Goal: Task Accomplishment & Management: Complete application form

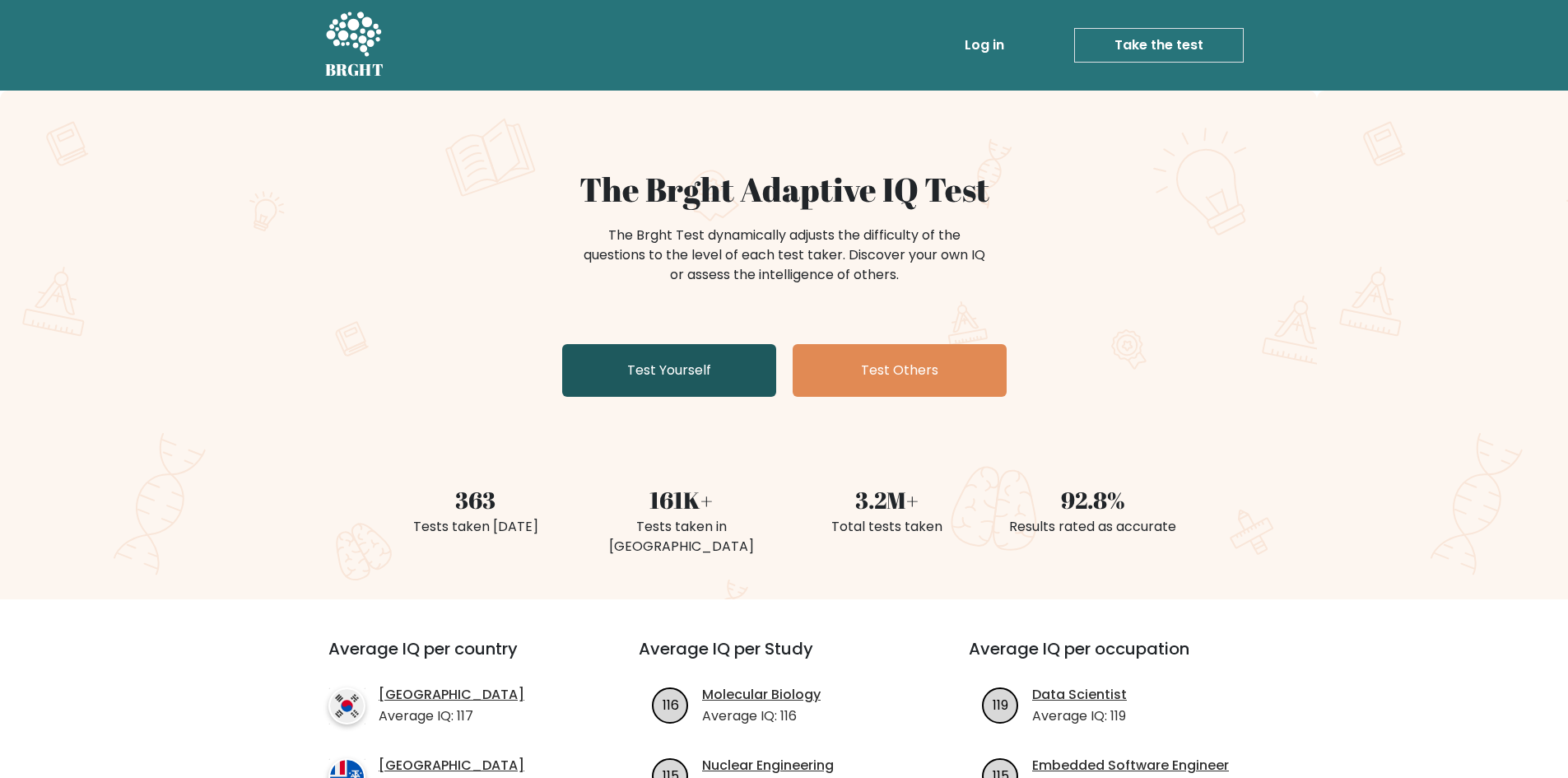
click at [634, 376] on link "Test Yourself" at bounding box center [669, 371] width 214 height 53
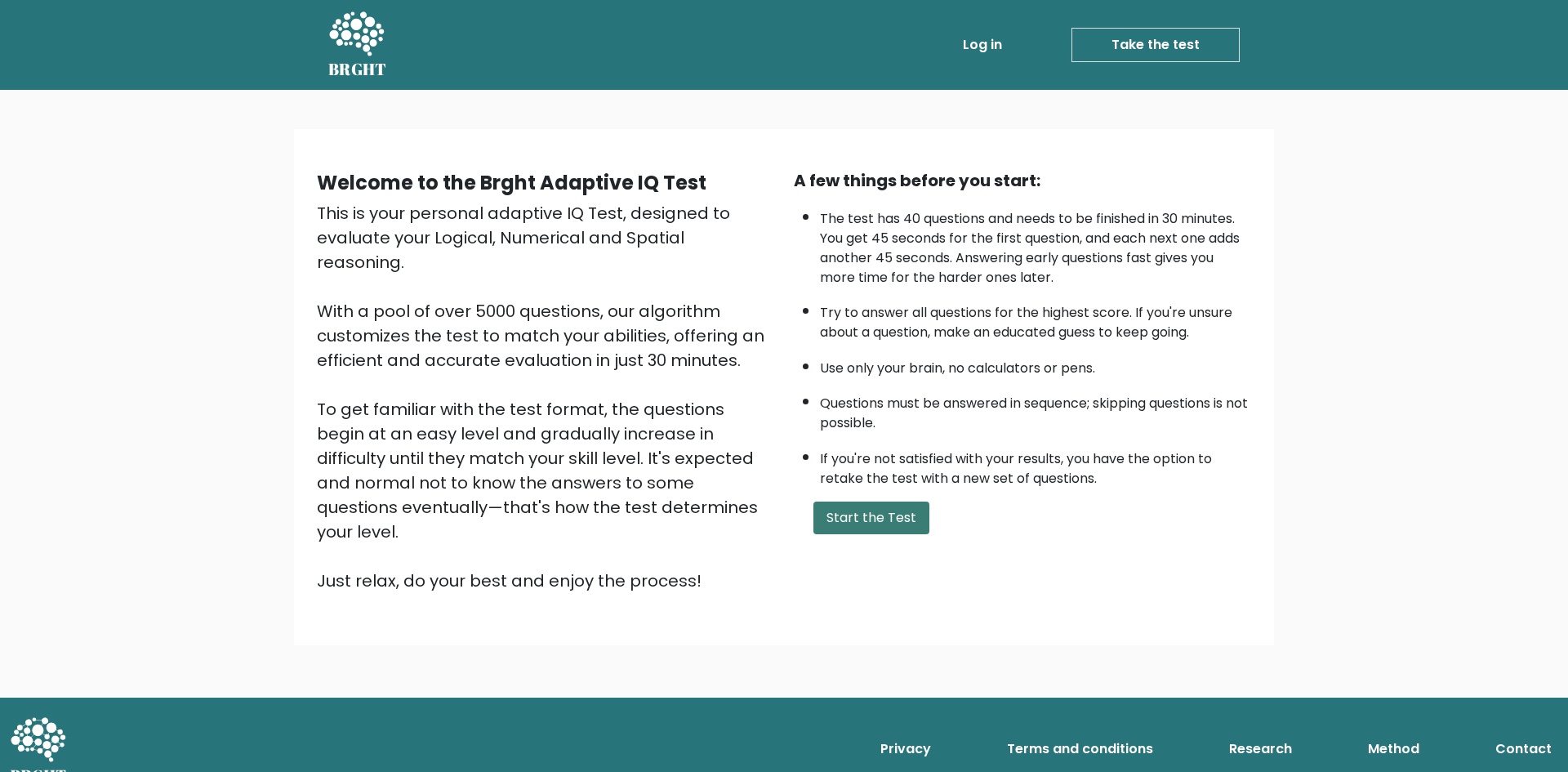
click at [870, 520] on button "Start the Test" at bounding box center [870, 517] width 116 height 32
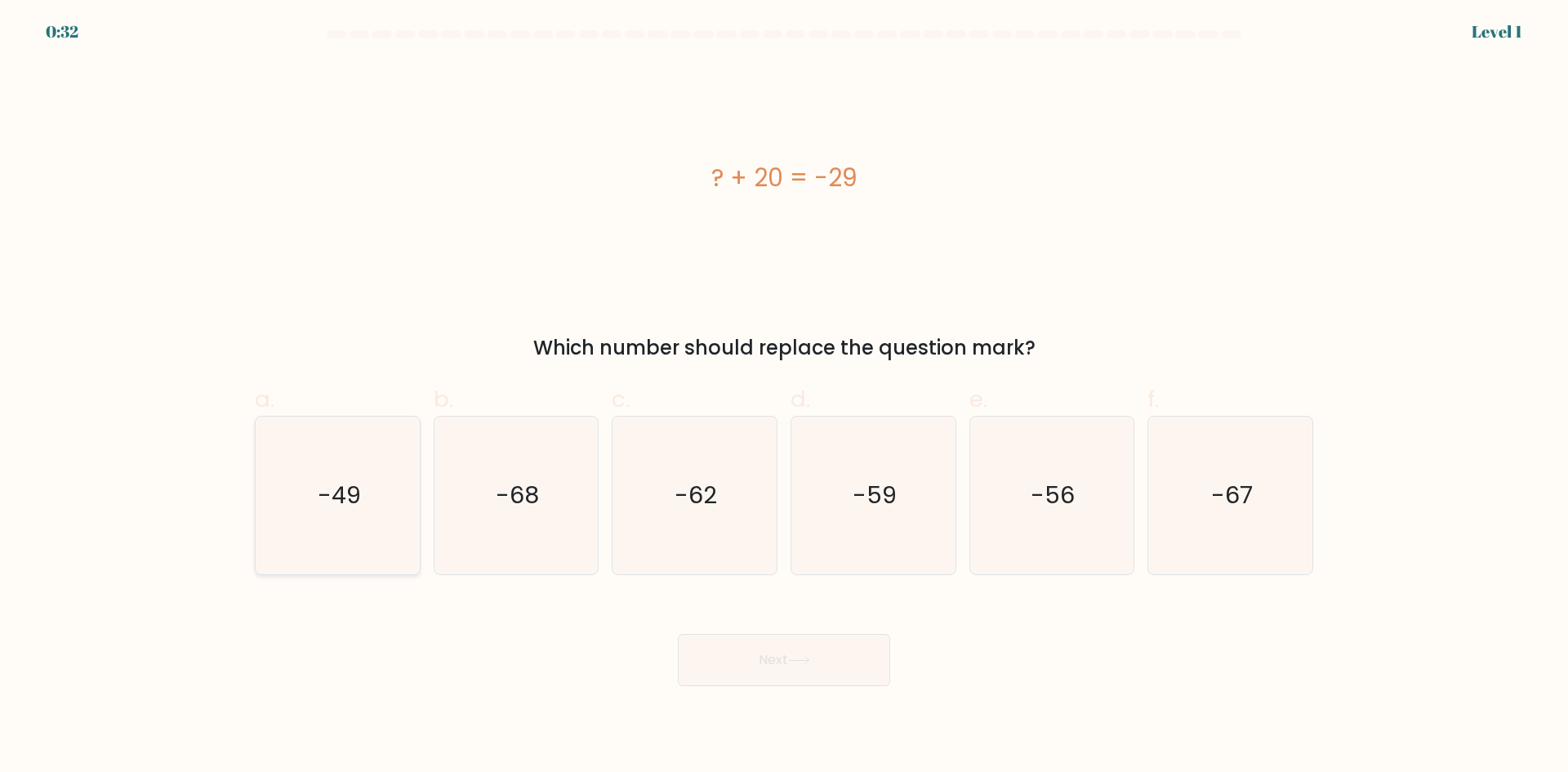
click at [336, 512] on icon "-49" at bounding box center [338, 496] width 158 height 158
click at [784, 397] on input "a. -49" at bounding box center [784, 392] width 1 height 11
radio input "true"
click at [801, 656] on icon at bounding box center [799, 661] width 22 height 9
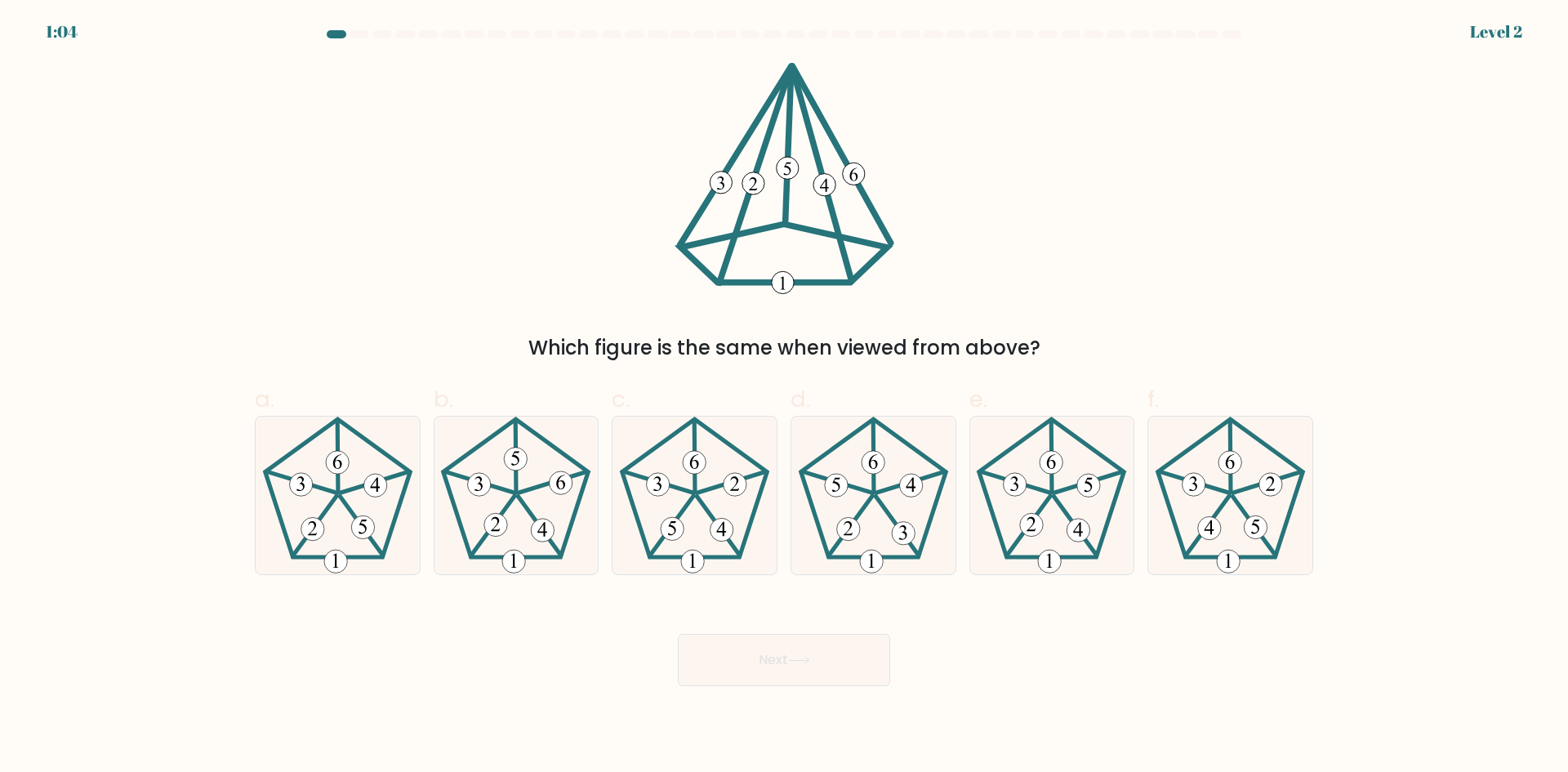
drag, startPoint x: 1097, startPoint y: 97, endPoint x: 1186, endPoint y: 69, distance: 93.3
click at [1097, 97] on div "Which figure is the same when viewed from above?" at bounding box center [784, 212] width 1077 height 300
click at [1367, 217] on form at bounding box center [784, 358] width 1568 height 656
click at [1306, 153] on div "Gambar manakah yang sama jika dilihat dari atas?" at bounding box center [784, 212] width 1077 height 300
click at [500, 476] on icon at bounding box center [515, 496] width 158 height 158
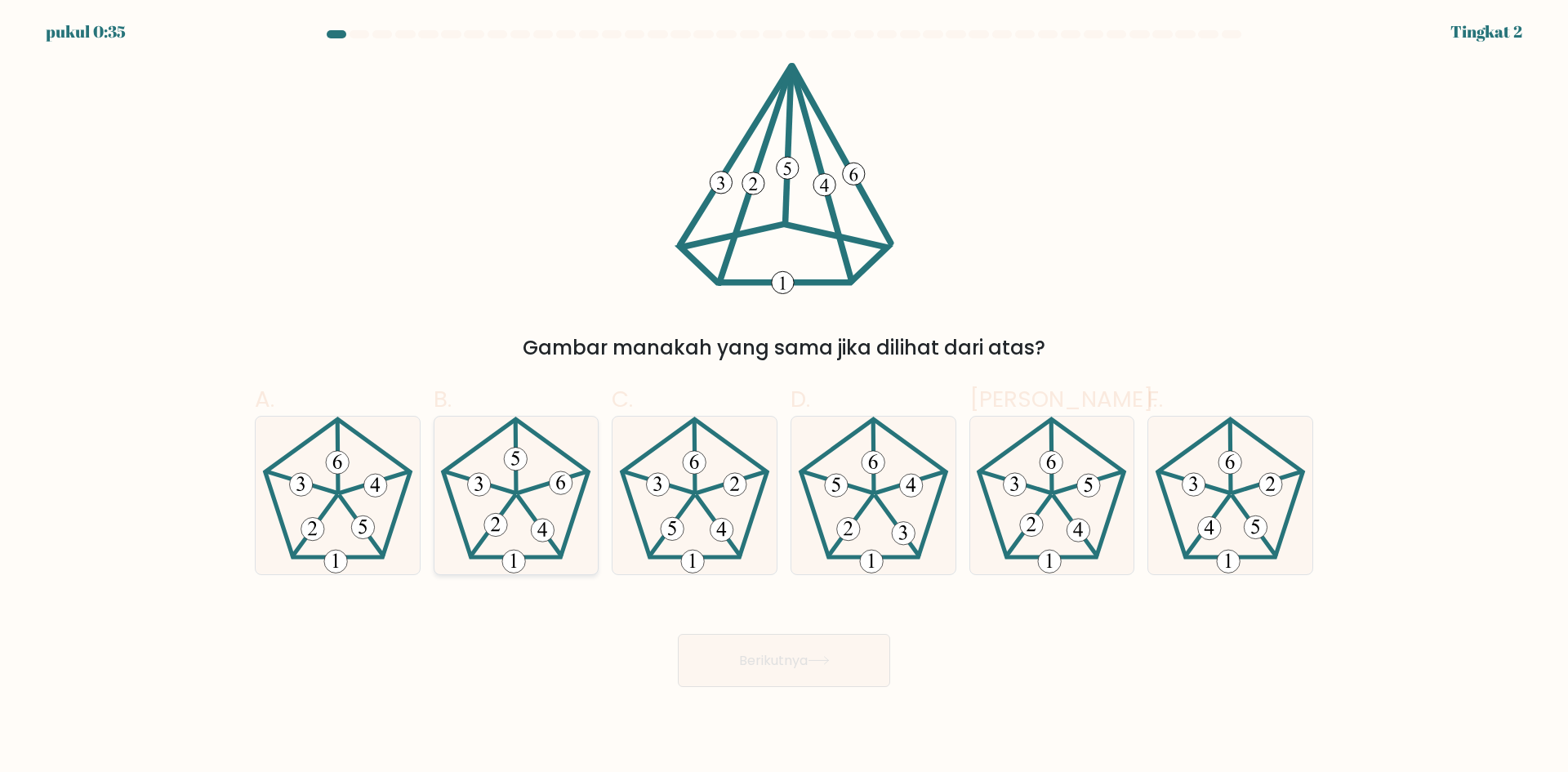
click at [784, 397] on input "B." at bounding box center [784, 392] width 1 height 11
radio input "true"
click at [825, 657] on icon at bounding box center [818, 661] width 22 height 9
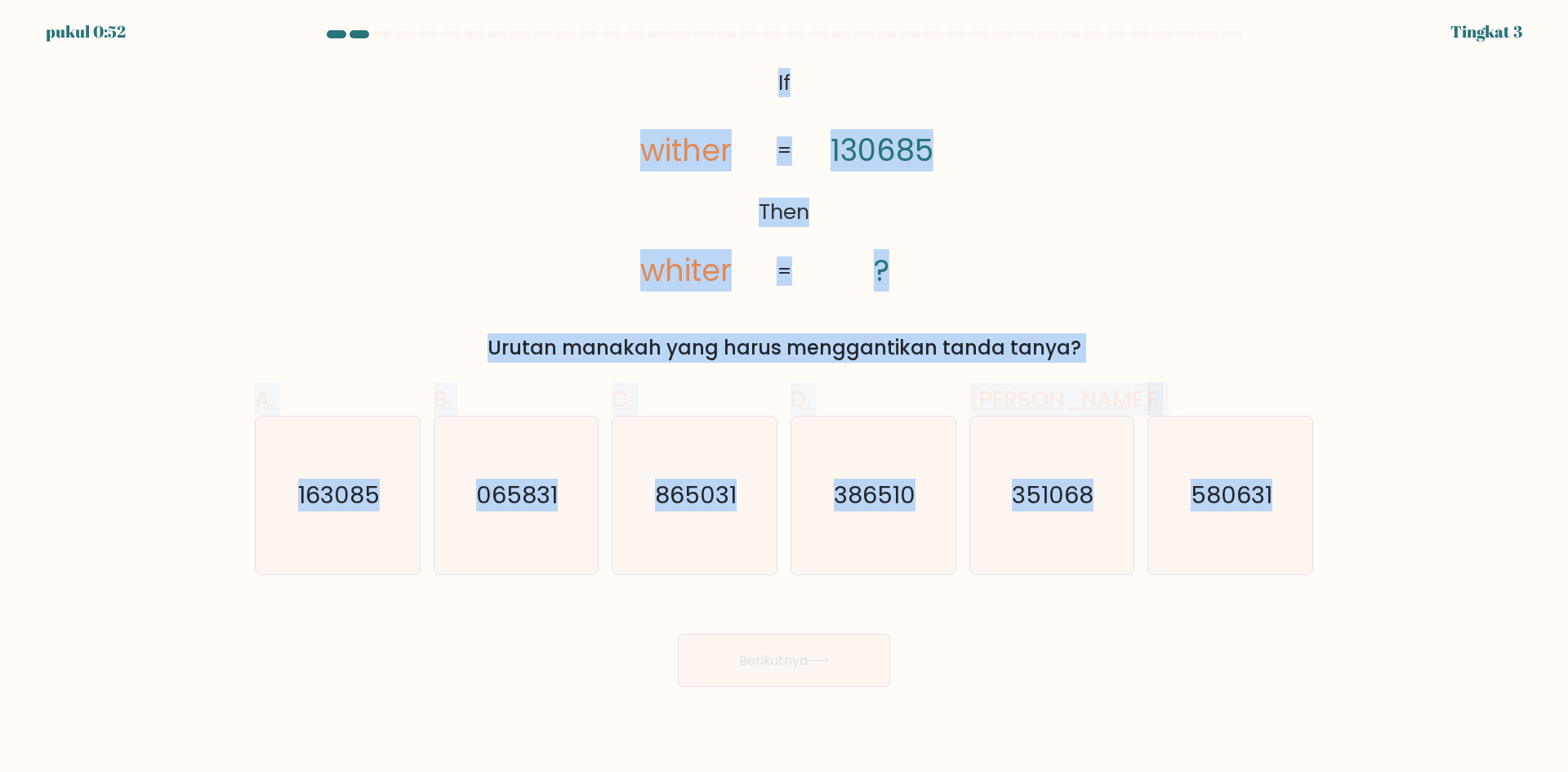
drag, startPoint x: 1305, startPoint y: 516, endPoint x: 762, endPoint y: 61, distance: 708.4
click at [762, 61] on form "If ?" at bounding box center [784, 359] width 1568 height 657
copy form "If Then wither whiter 130685 ? = = Urutan manakah yang harus menggantikan tanda…"
click at [1215, 309] on div "@import url('https://fonts.googleapis.com/css?family=Abril+Fatface:400,100,100i…" at bounding box center [784, 212] width 1077 height 300
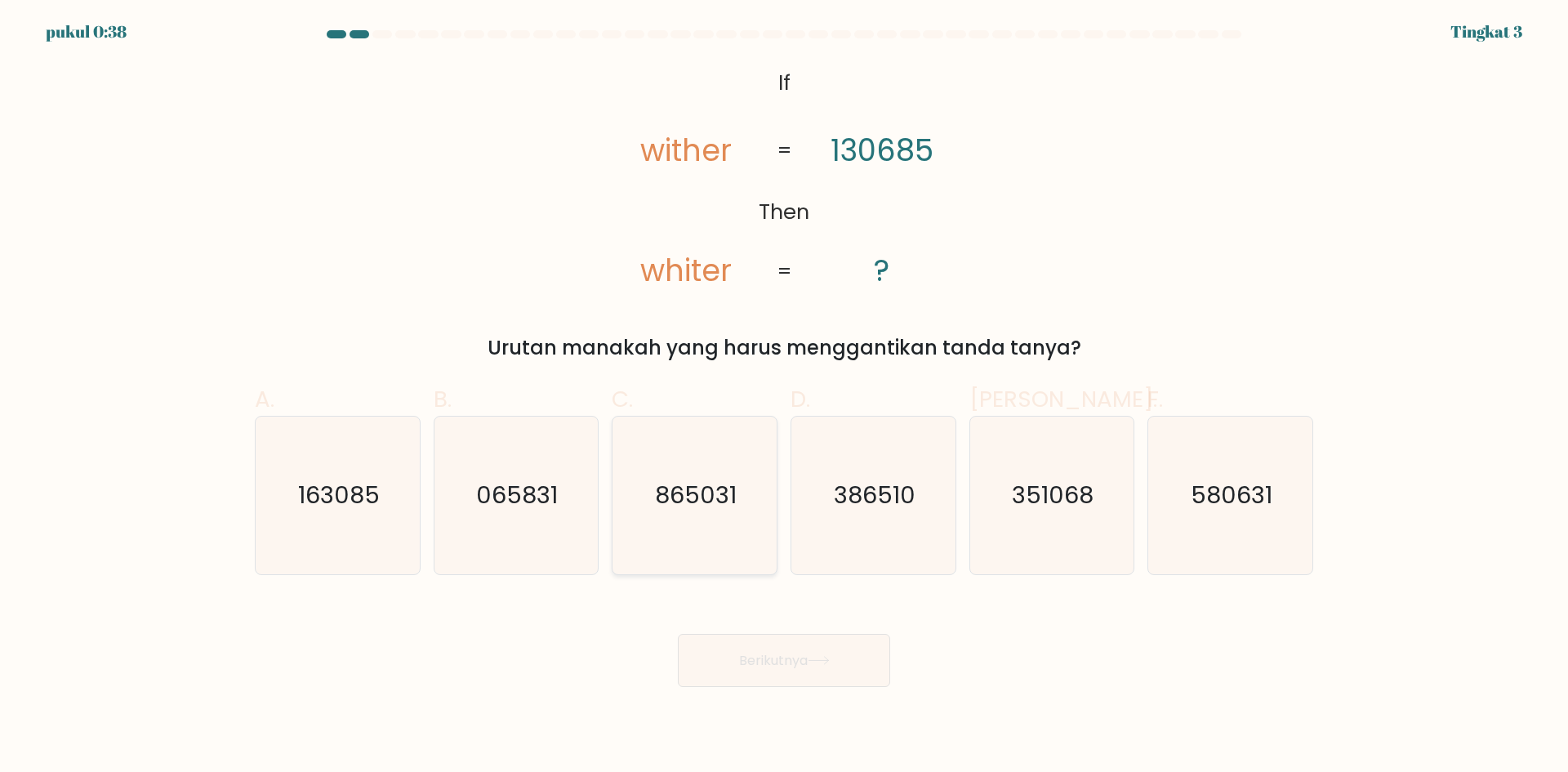
click at [667, 479] on text "865031" at bounding box center [697, 494] width 81 height 32
click at [784, 397] on input "C. 865031" at bounding box center [784, 392] width 1 height 11
radio input "true"
click at [814, 668] on button "Berikutnya" at bounding box center [783, 661] width 212 height 53
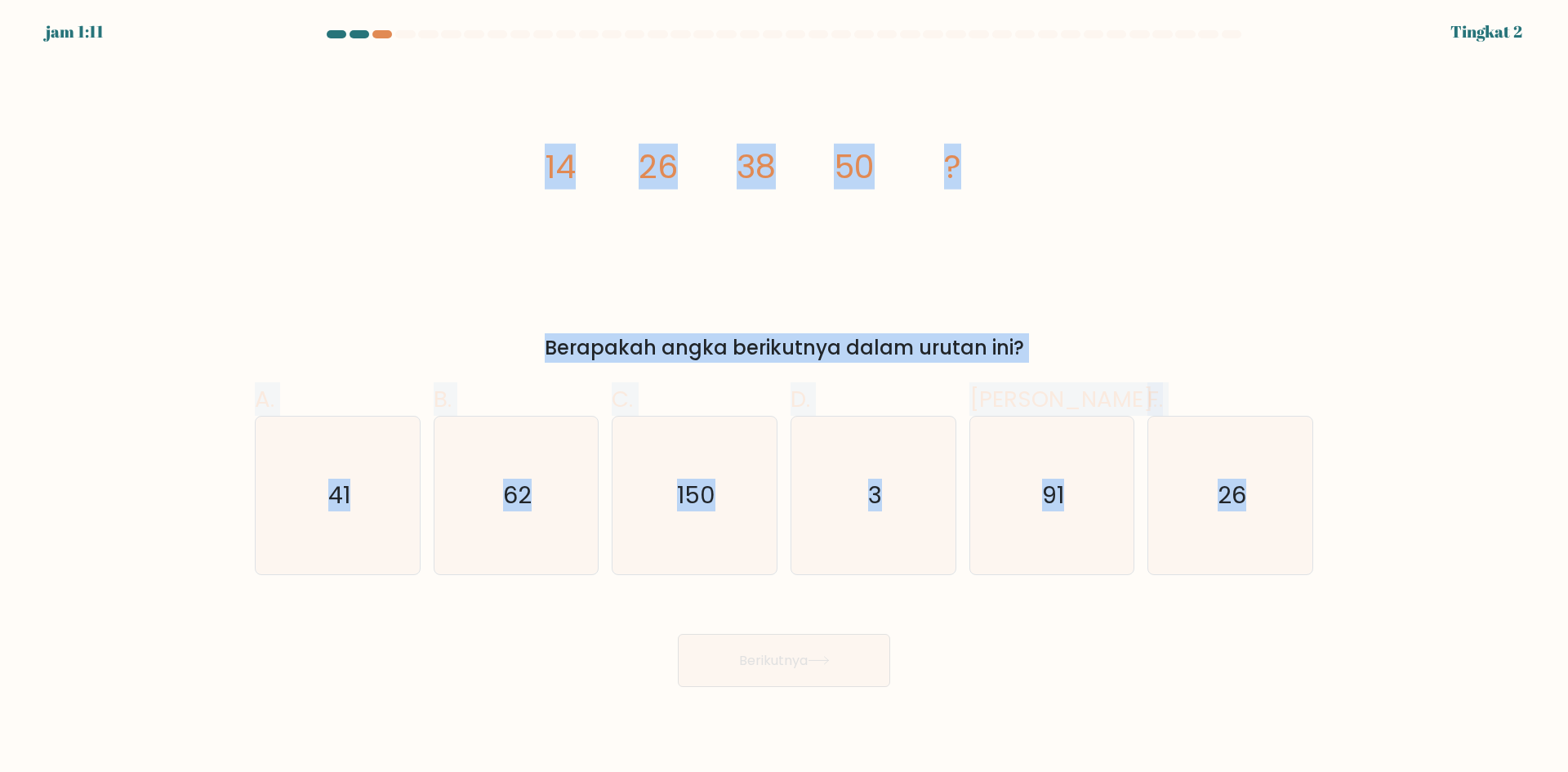
drag, startPoint x: 1421, startPoint y: 498, endPoint x: 533, endPoint y: 167, distance: 947.7
click at [533, 167] on form at bounding box center [784, 359] width 1568 height 657
click at [587, 200] on icon "image/svg+xml 14 26 38 50 ?" at bounding box center [783, 178] width 490 height 232
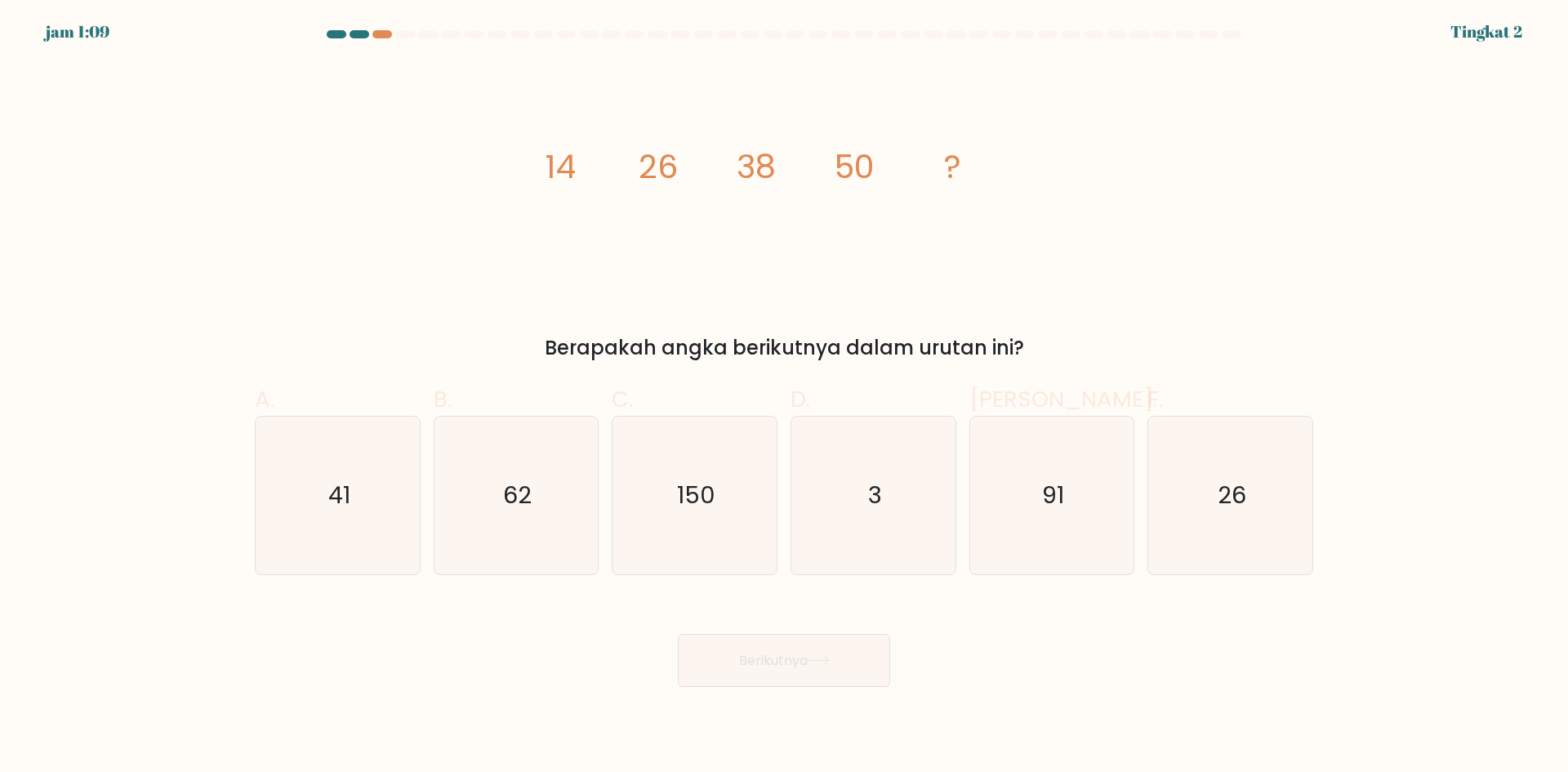
drag, startPoint x: 540, startPoint y: 160, endPoint x: 1038, endPoint y: 349, distance: 532.7
click at [1038, 349] on div "image/svg+xml 14 26 38 50 ? Berapakah angka berikutnya dalam urutan ini?" at bounding box center [784, 212] width 1077 height 300
copy div "14 26 38 50 ? Berapakah angka berikutnya dalam urutan ini?"
click at [821, 157] on icon "image/svg+xml 14 26 38 50 ?" at bounding box center [783, 178] width 490 height 232
click at [517, 513] on icon "62" at bounding box center [515, 496] width 158 height 158
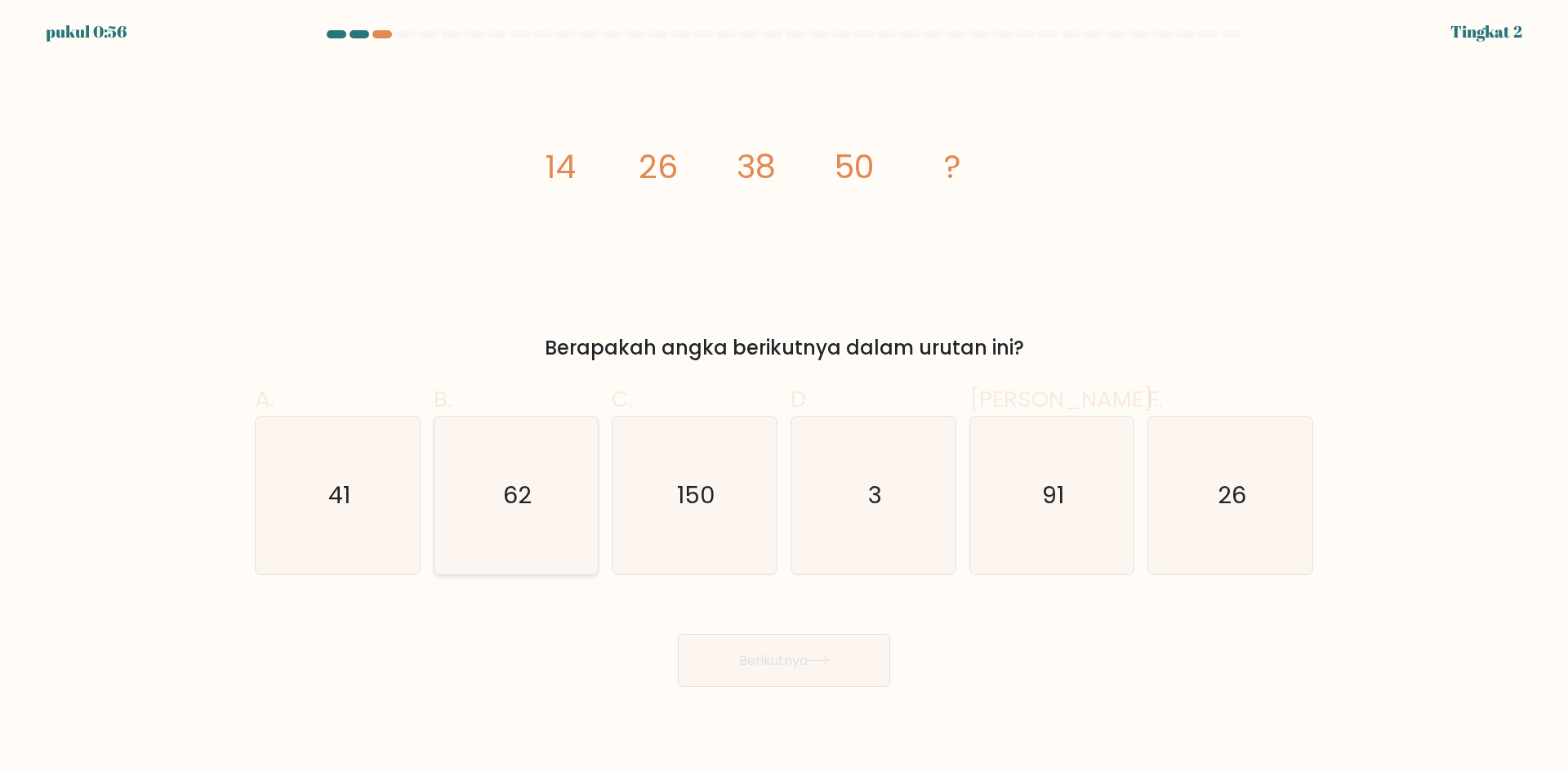
click at [784, 397] on input "B. 62" at bounding box center [784, 392] width 1 height 11
radio input "true"
click at [791, 672] on button "Berikutnya" at bounding box center [783, 661] width 212 height 53
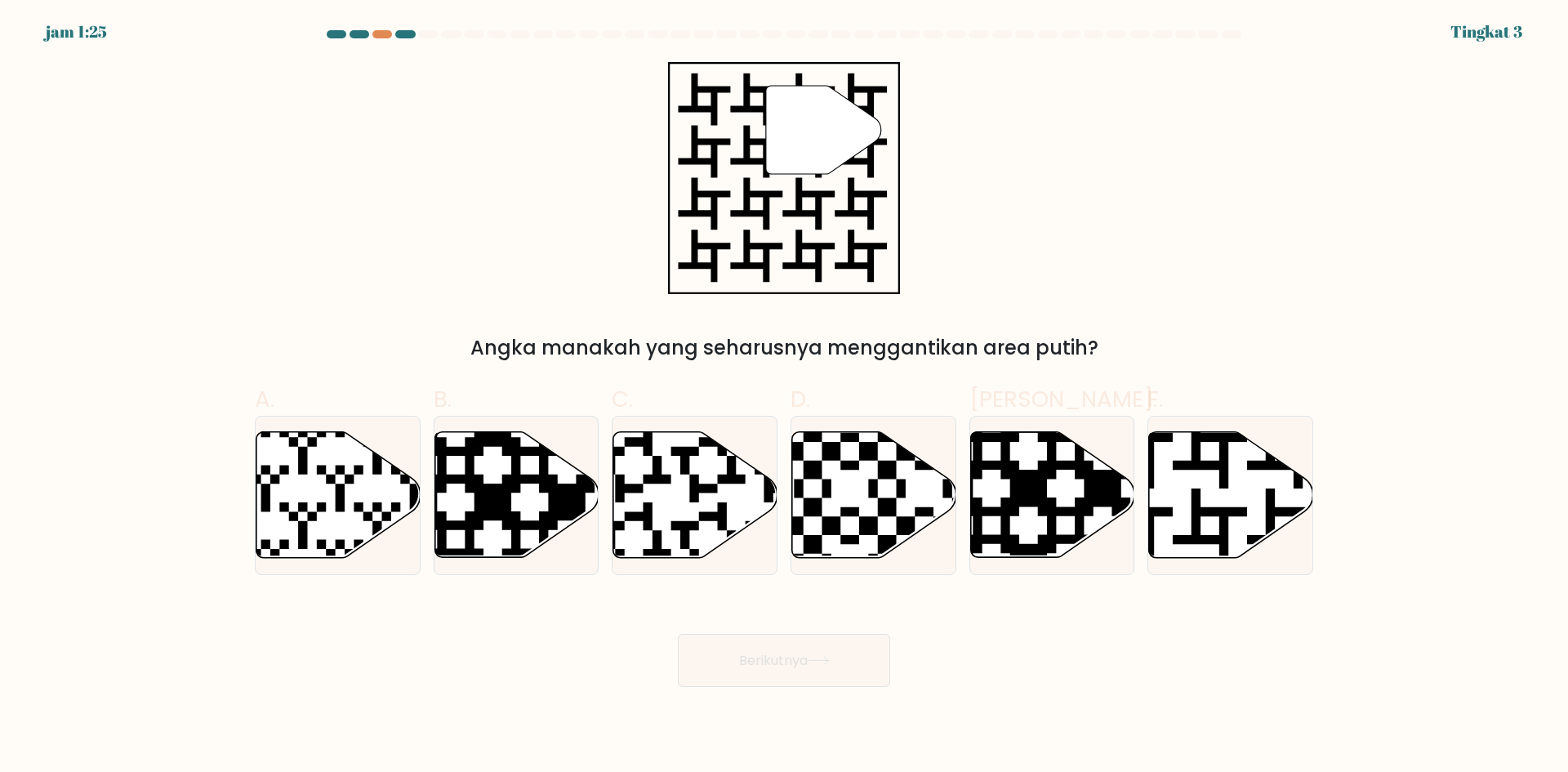
click at [1208, 235] on div "" Angka manakah yang seharusnya menggantikan area putih?" at bounding box center [784, 212] width 1077 height 300
click at [1395, 149] on form "a." at bounding box center [784, 358] width 1568 height 656
click at [1188, 463] on icon at bounding box center [1172, 562] width 297 height 297
click at [785, 397] on input "F." at bounding box center [784, 392] width 1 height 11
radio input "true"
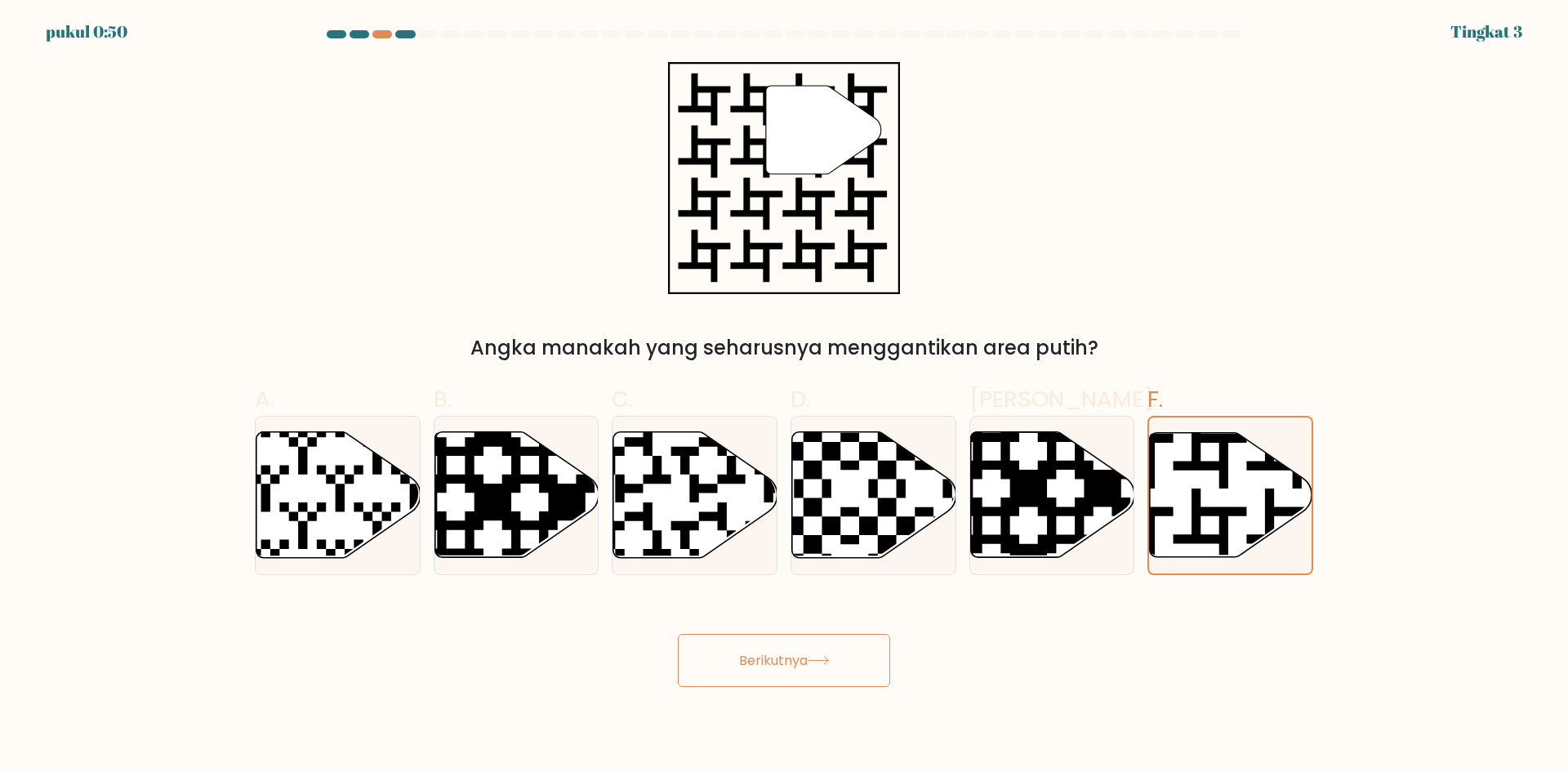
click at [816, 656] on icon at bounding box center [818, 661] width 22 height 9
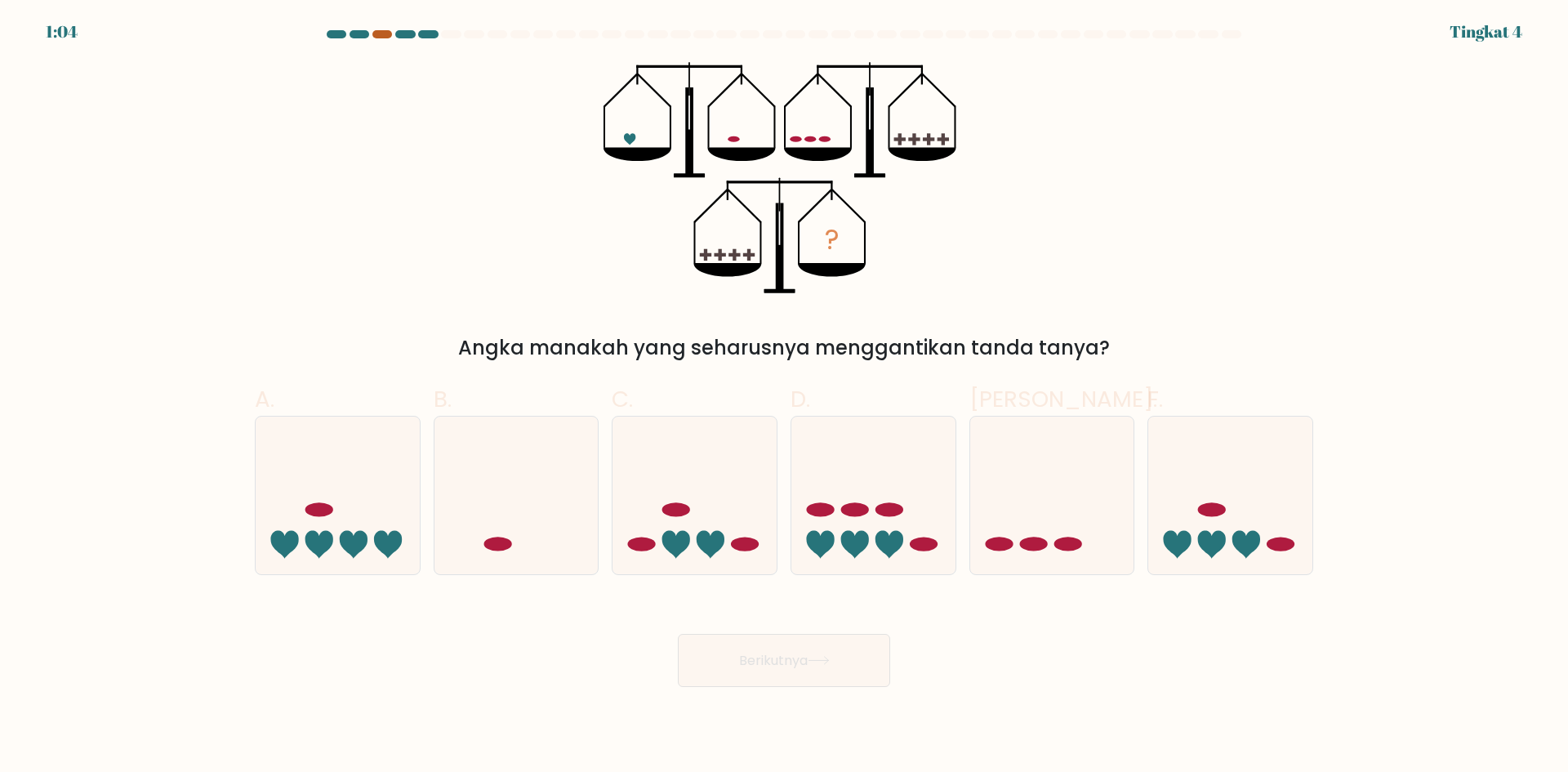
click at [378, 32] on div at bounding box center [382, 34] width 20 height 8
click at [407, 35] on div at bounding box center [405, 34] width 20 height 8
click at [436, 35] on div at bounding box center [428, 34] width 20 height 8
click at [428, 32] on div at bounding box center [428, 34] width 20 height 8
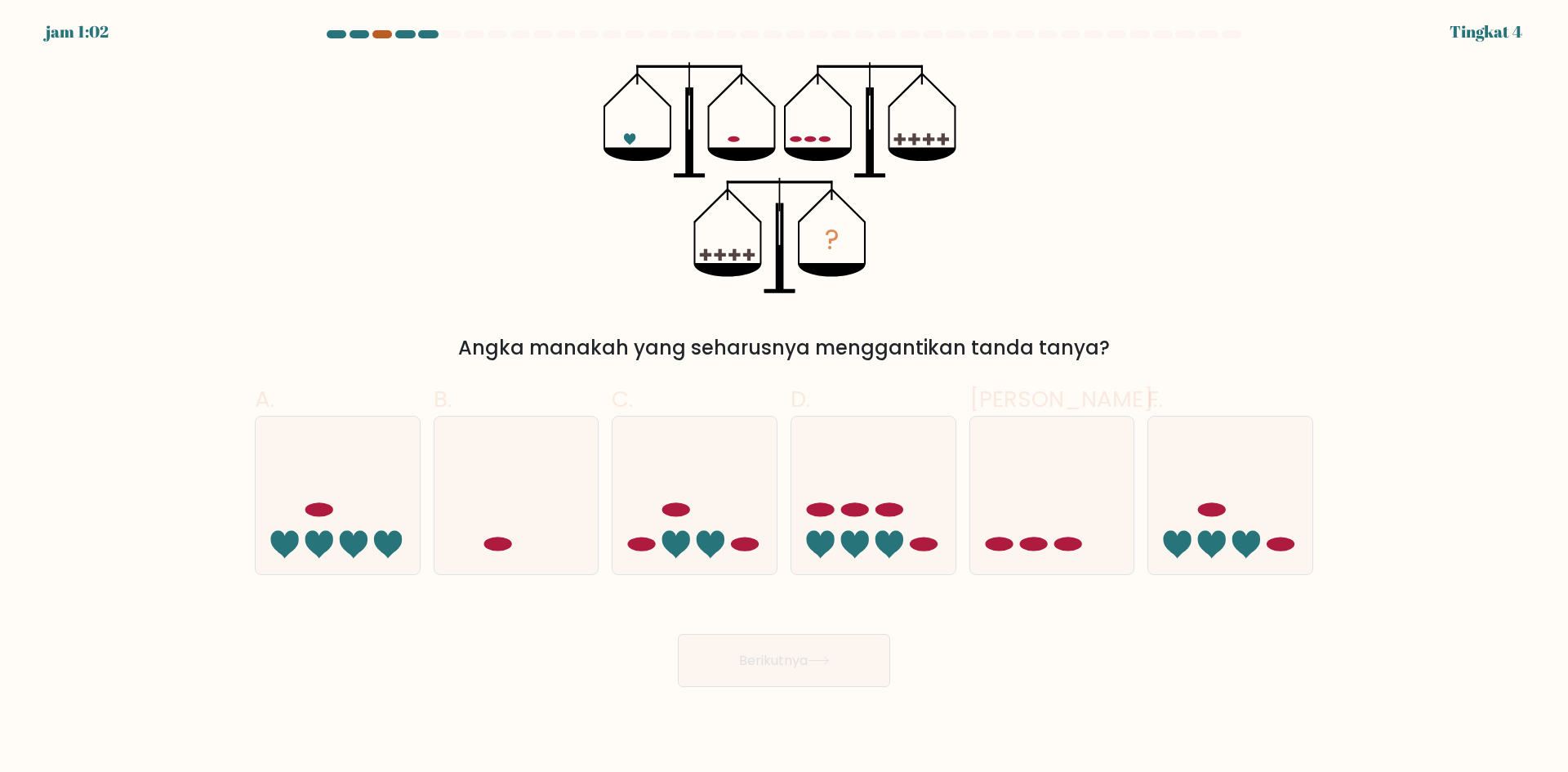
click at [388, 32] on div at bounding box center [382, 34] width 20 height 8
click at [428, 34] on div at bounding box center [428, 34] width 20 height 8
click at [394, 34] on at bounding box center [784, 34] width 918 height 8
click at [366, 35] on div at bounding box center [359, 34] width 20 height 8
click at [339, 514] on icon at bounding box center [337, 495] width 164 height 136
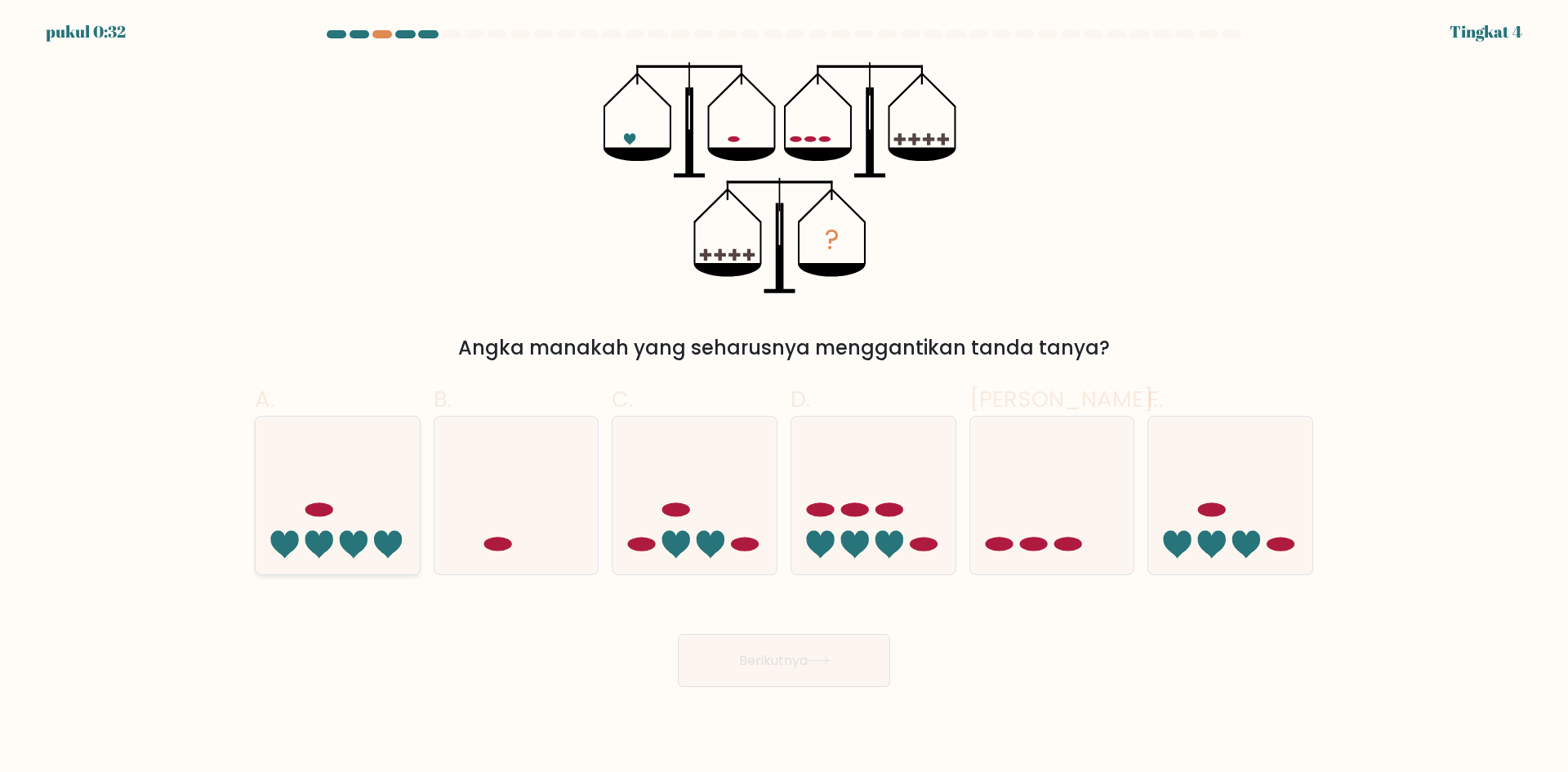
click at [784, 397] on input "A." at bounding box center [784, 392] width 1 height 11
radio input "true"
click at [820, 510] on ellipse at bounding box center [819, 510] width 27 height 14
click at [785, 397] on input "D." at bounding box center [784, 392] width 1 height 11
radio input "true"
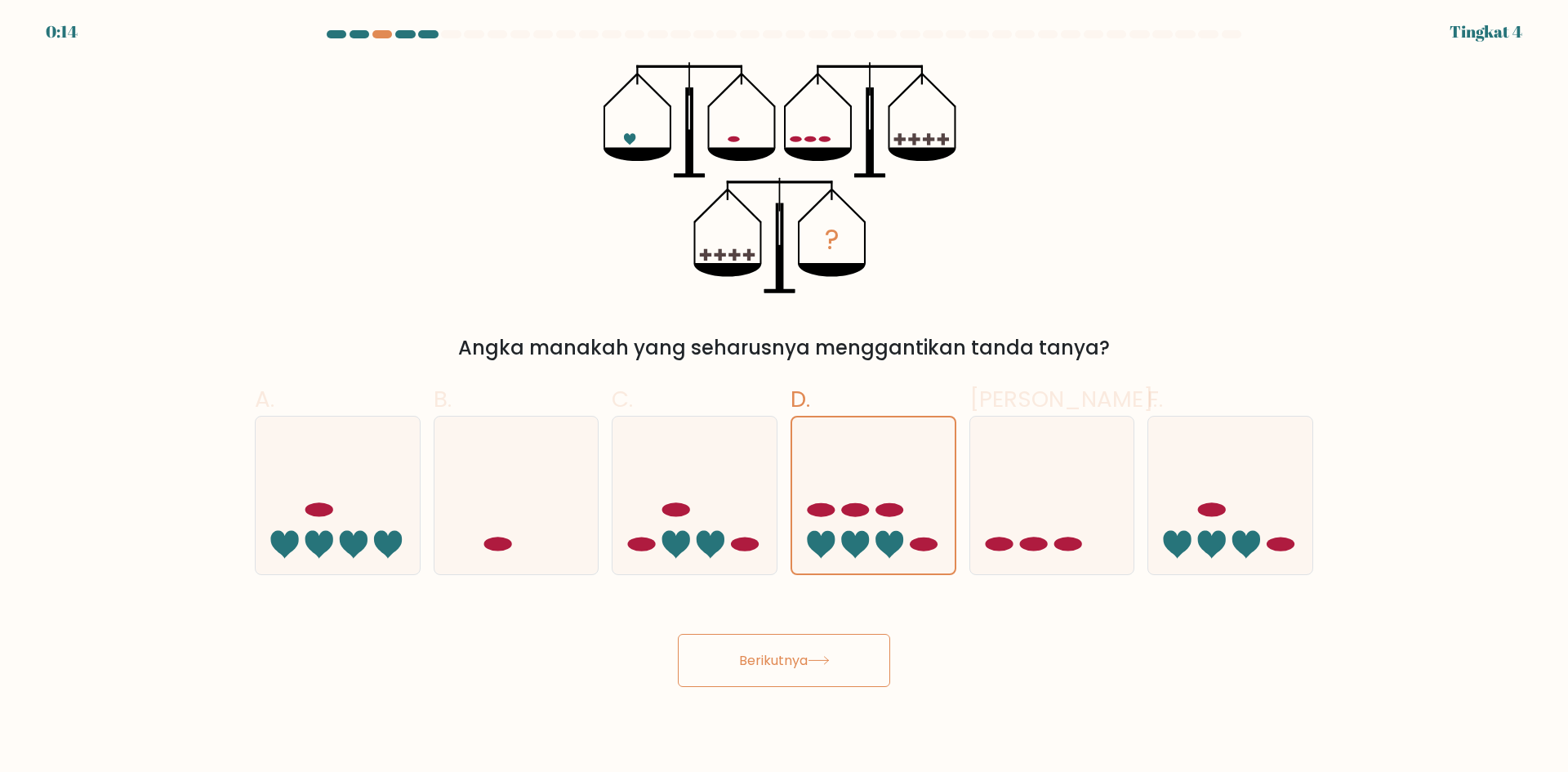
click at [772, 665] on font "Berikutnya" at bounding box center [773, 661] width 68 height 19
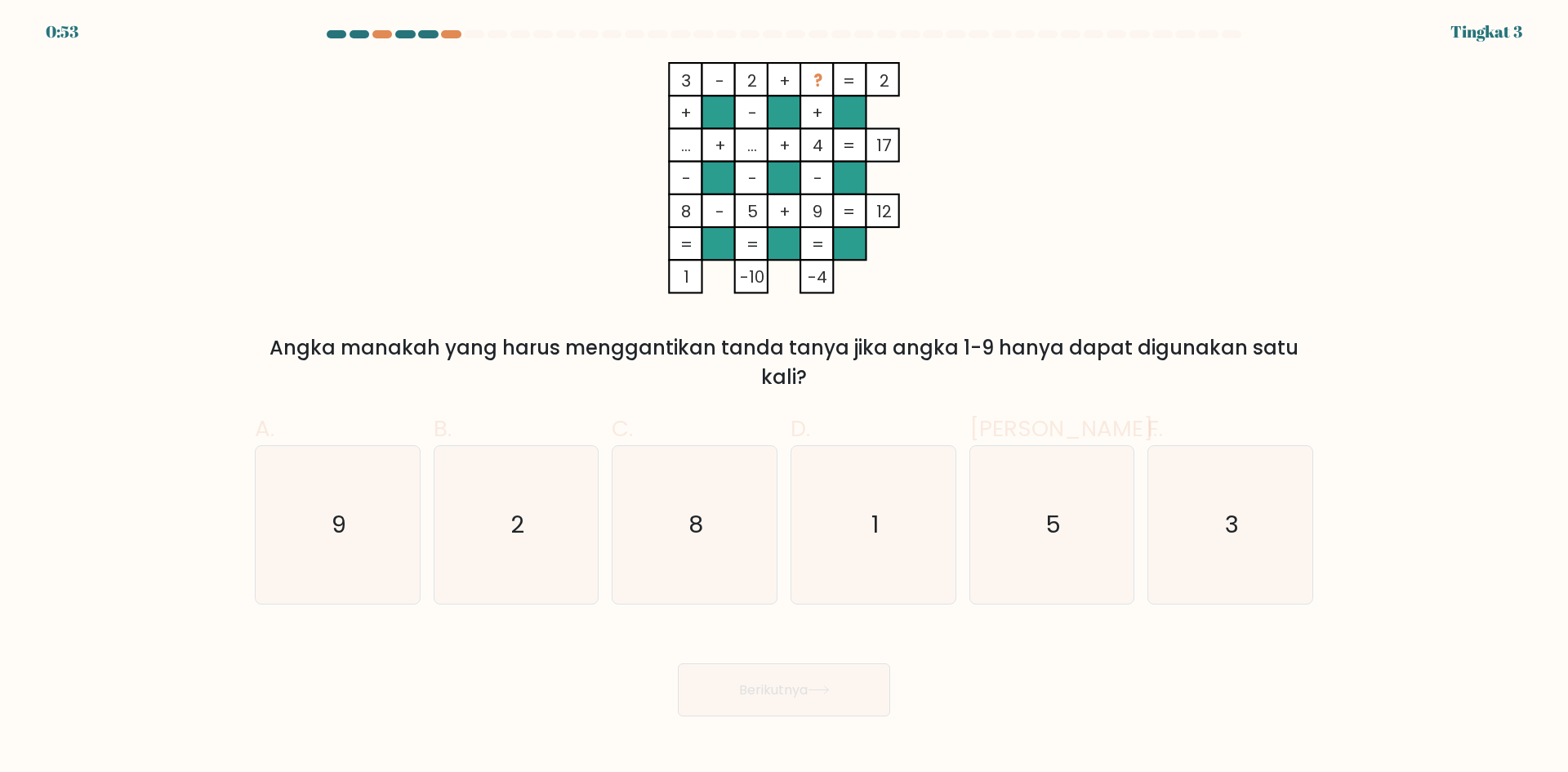
click at [455, 349] on font "Angka manakah yang harus menggantikan tanda tanya jika angka 1-9 hanya dapat di…" at bounding box center [783, 363] width 1028 height 57
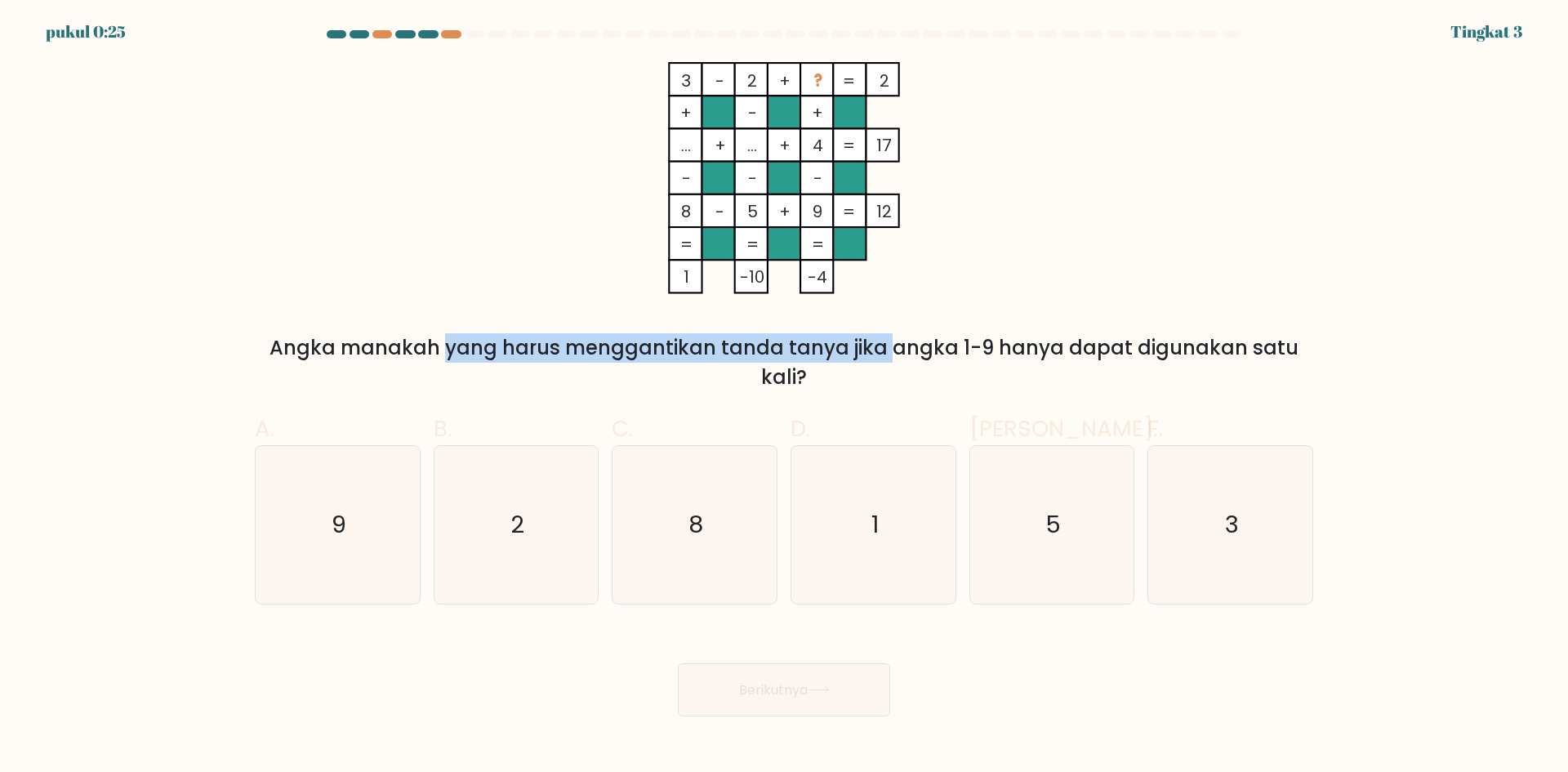
drag, startPoint x: 275, startPoint y: 344, endPoint x: 762, endPoint y: 340, distance: 487.0
click at [762, 340] on div "Angka manakah yang harus menggantikan tanda tanya jika angka 1-9 hanya dapat di…" at bounding box center [783, 363] width 1038 height 59
click at [762, 340] on font "Angka manakah yang harus menggantikan tanda tanya jika angka 1-9 hanya dapat di…" at bounding box center [783, 363] width 1028 height 57
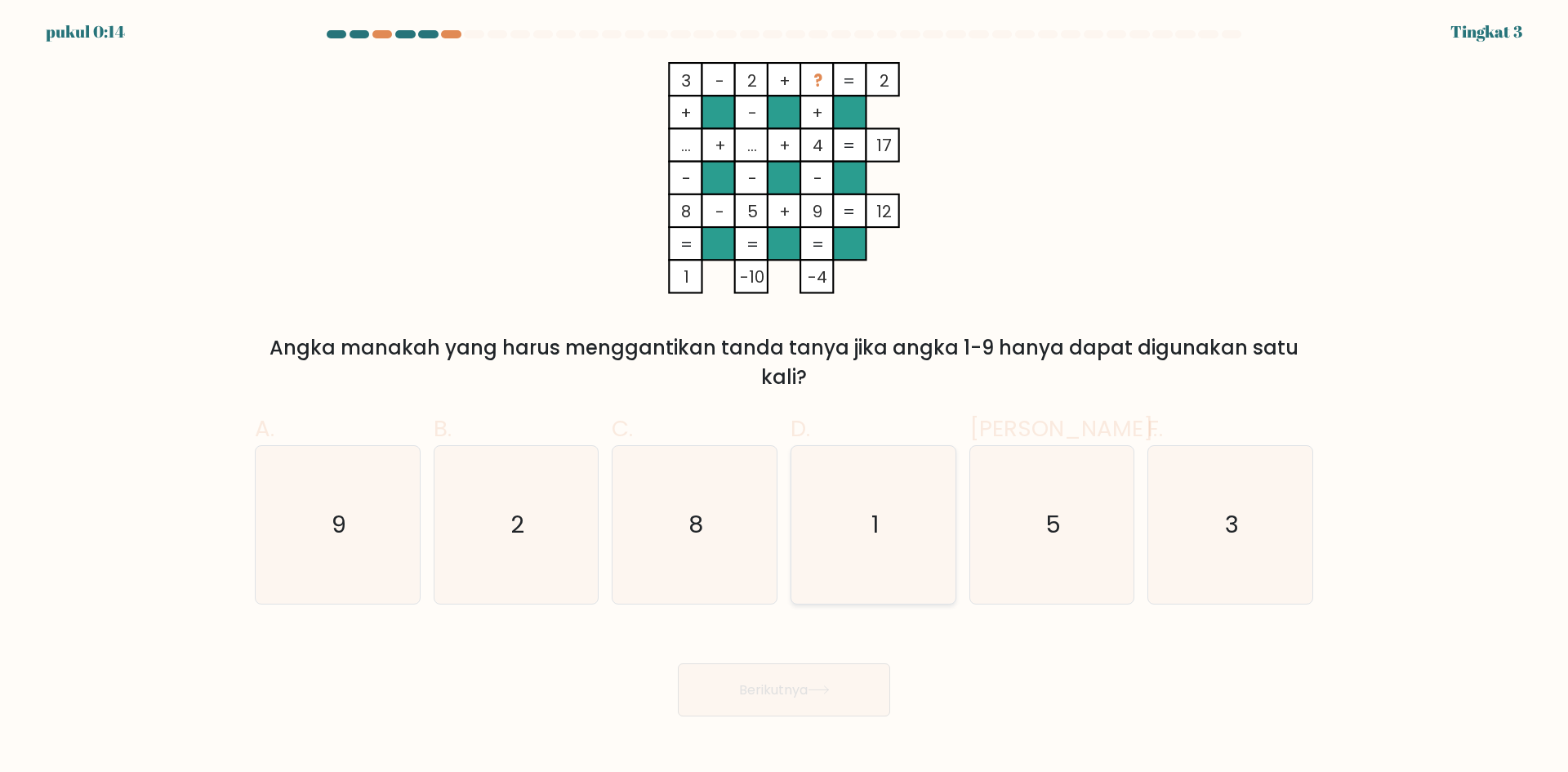
click at [888, 529] on icon "1" at bounding box center [874, 525] width 158 height 158
click at [785, 397] on input "D. 1" at bounding box center [784, 392] width 1 height 11
radio input "true"
click at [818, 687] on icon at bounding box center [818, 690] width 22 height 9
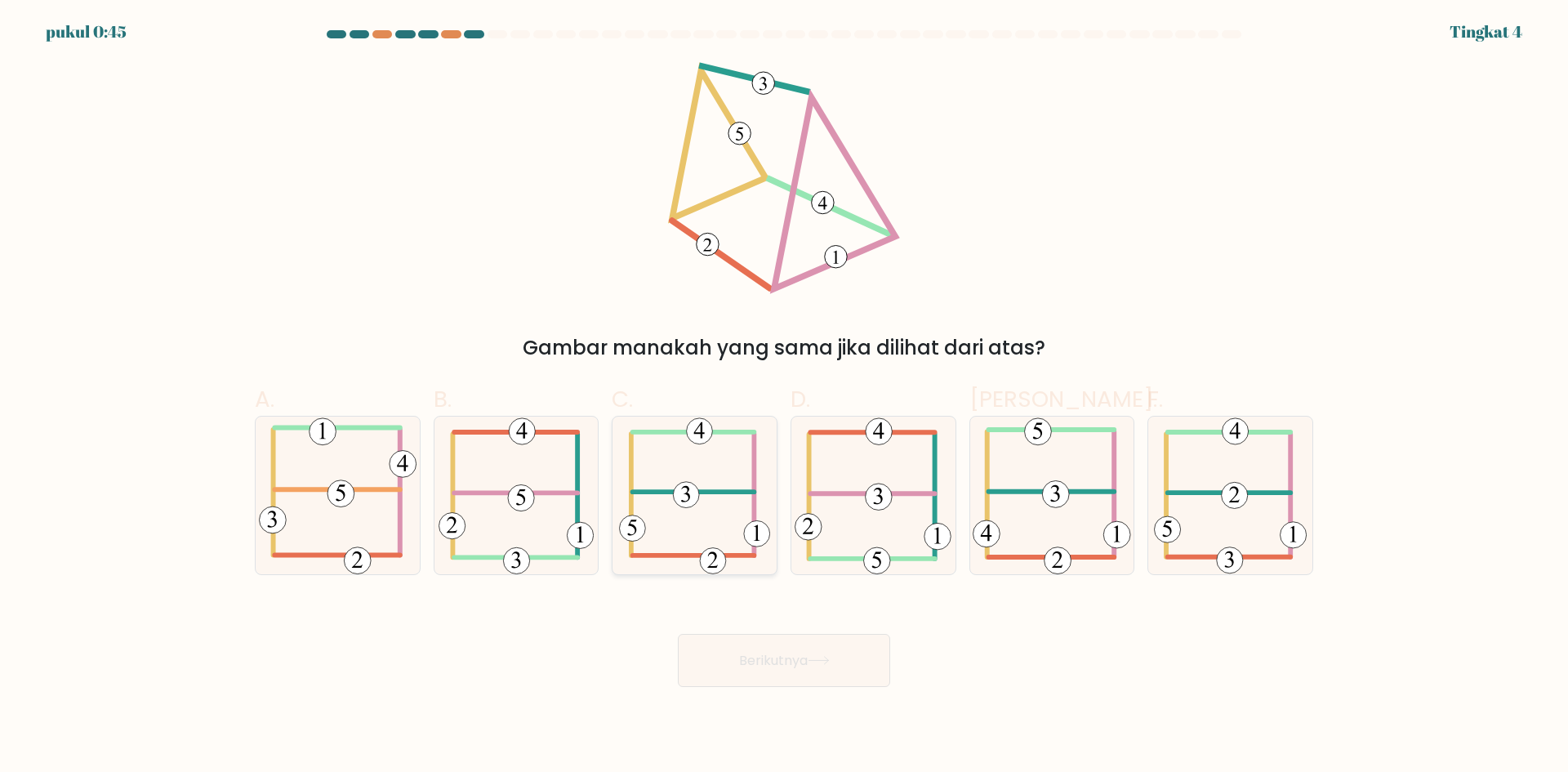
click at [702, 513] on icon at bounding box center [694, 496] width 151 height 158
click at [784, 397] on input "C." at bounding box center [784, 392] width 1 height 11
radio input "true"
click at [821, 653] on button "Berikutnya" at bounding box center [783, 661] width 212 height 53
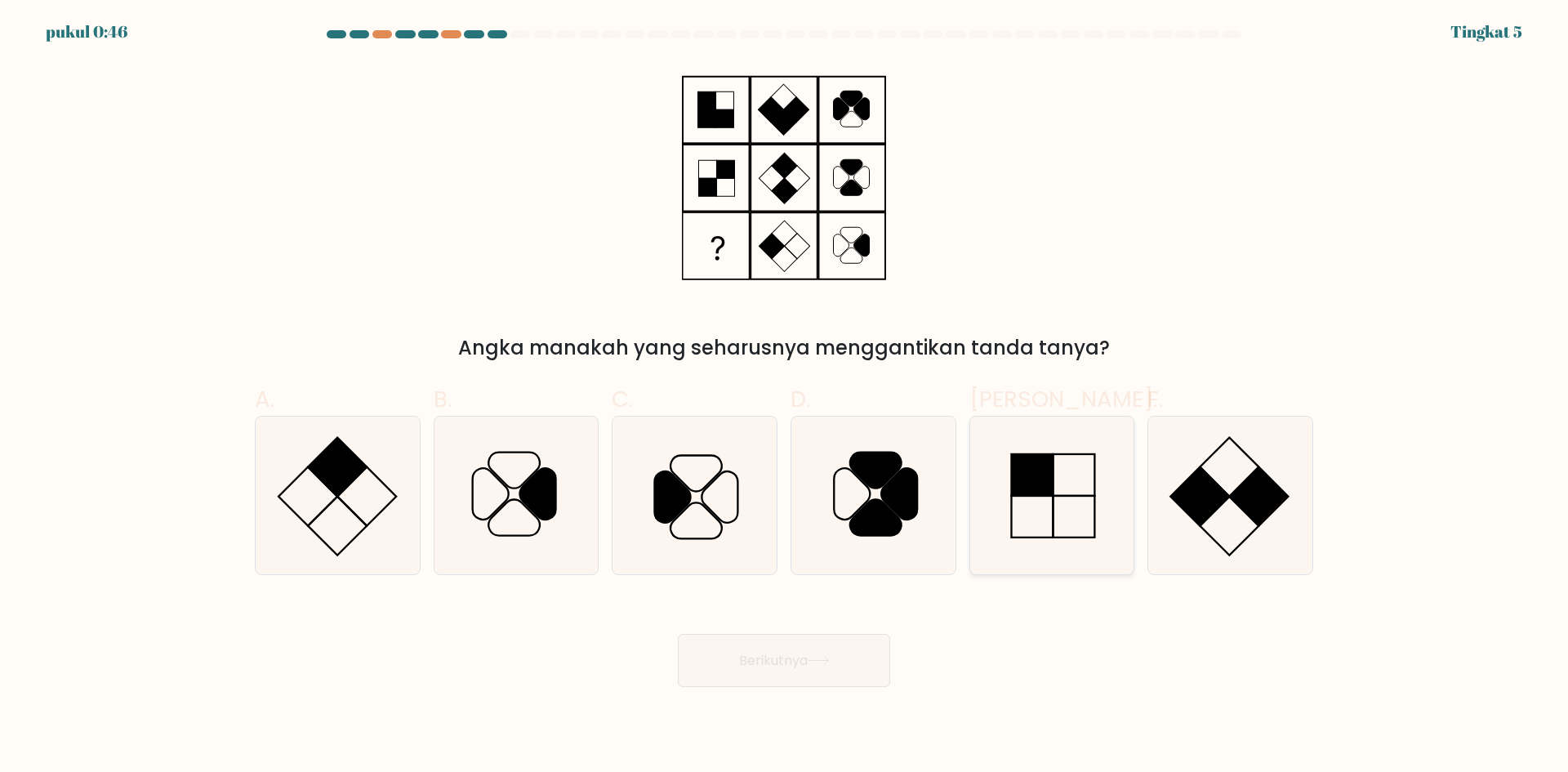
click at [1041, 523] on icon at bounding box center [1052, 496] width 158 height 158
click at [785, 397] on input "Dan." at bounding box center [784, 392] width 1 height 11
radio input "true"
click at [1265, 479] on rect at bounding box center [1259, 497] width 59 height 59
click at [785, 397] on input "F." at bounding box center [784, 392] width 1 height 11
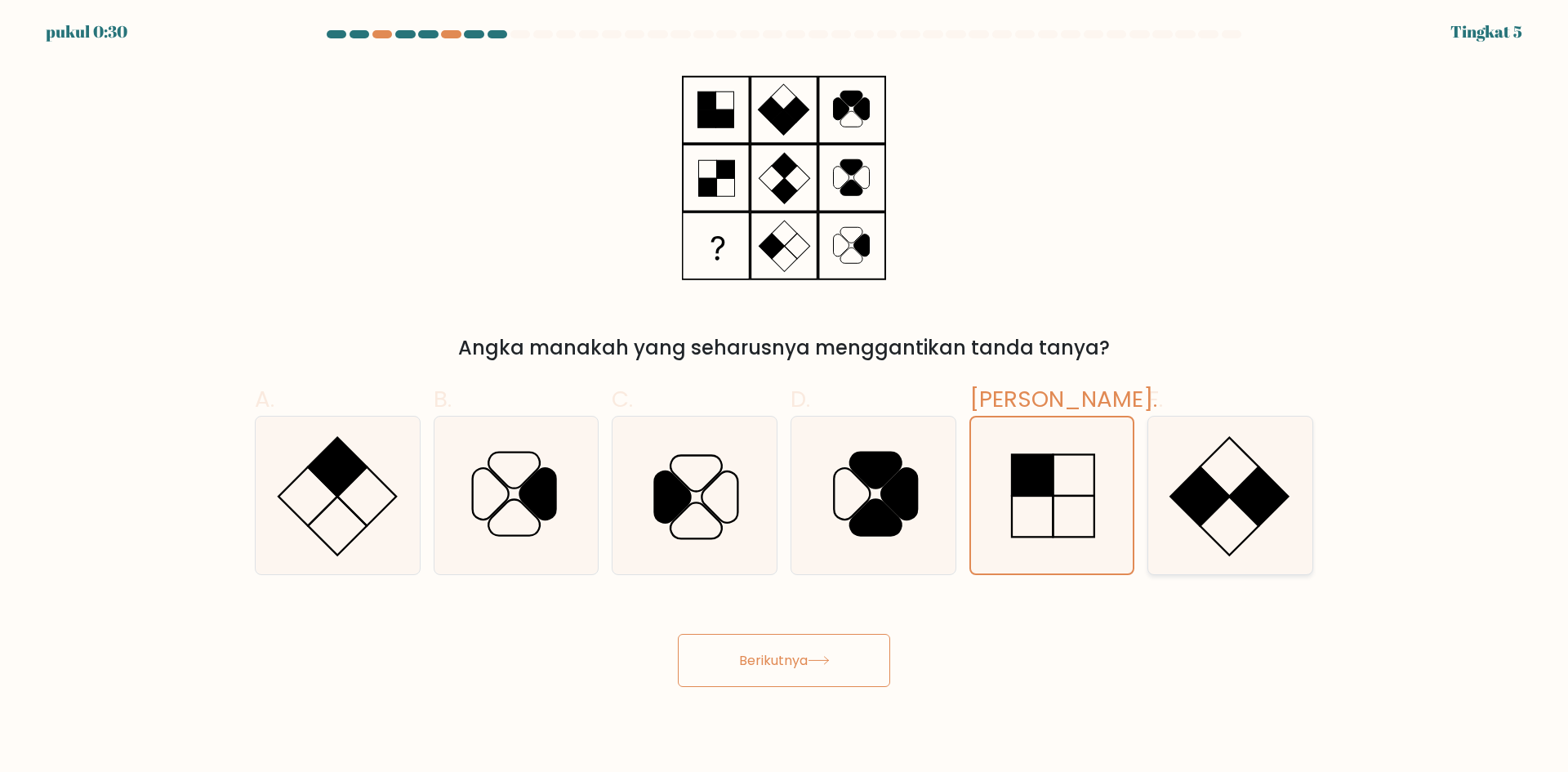
radio input "true"
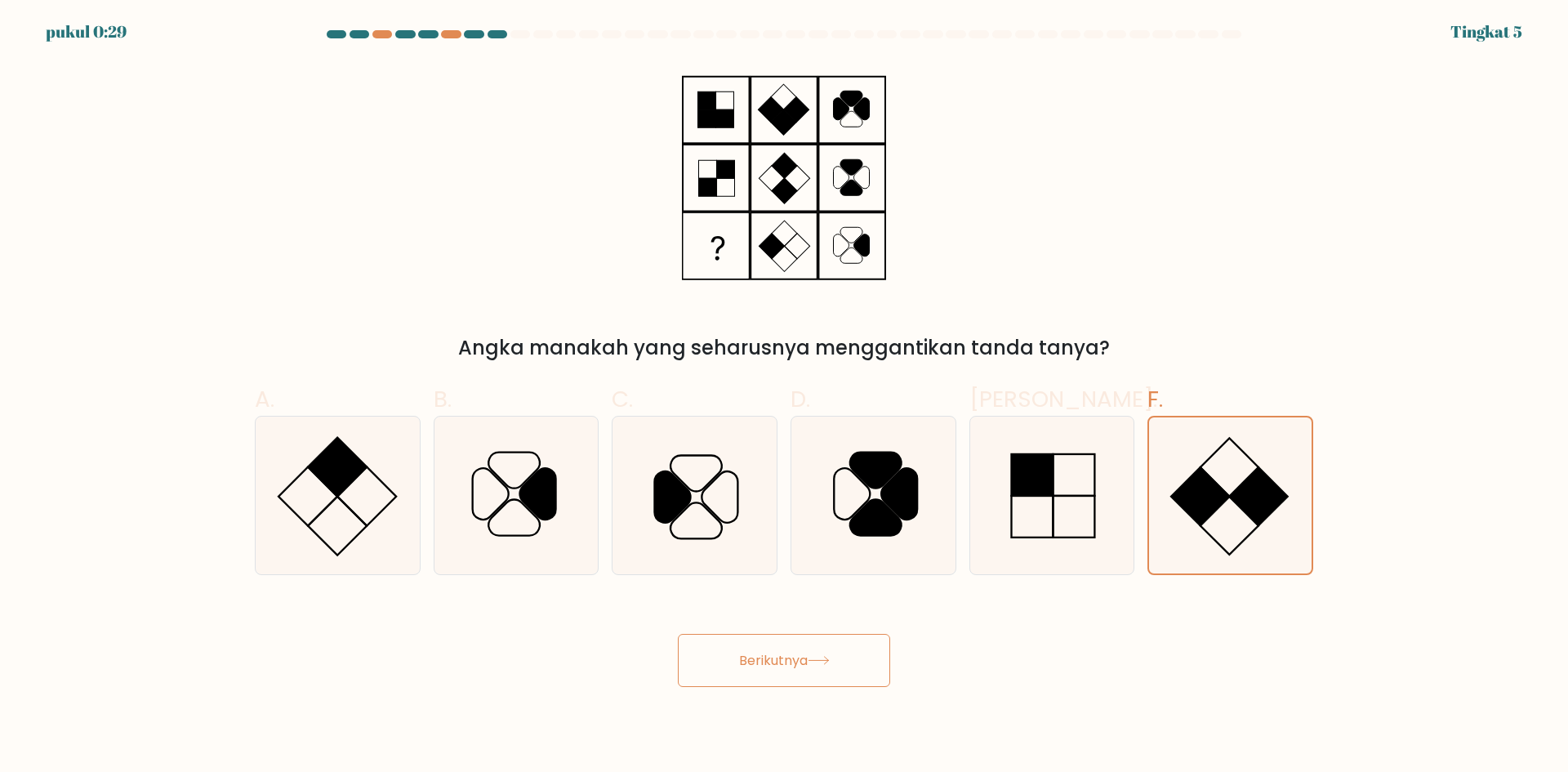
click at [804, 658] on font "Berikutnya" at bounding box center [773, 661] width 68 height 19
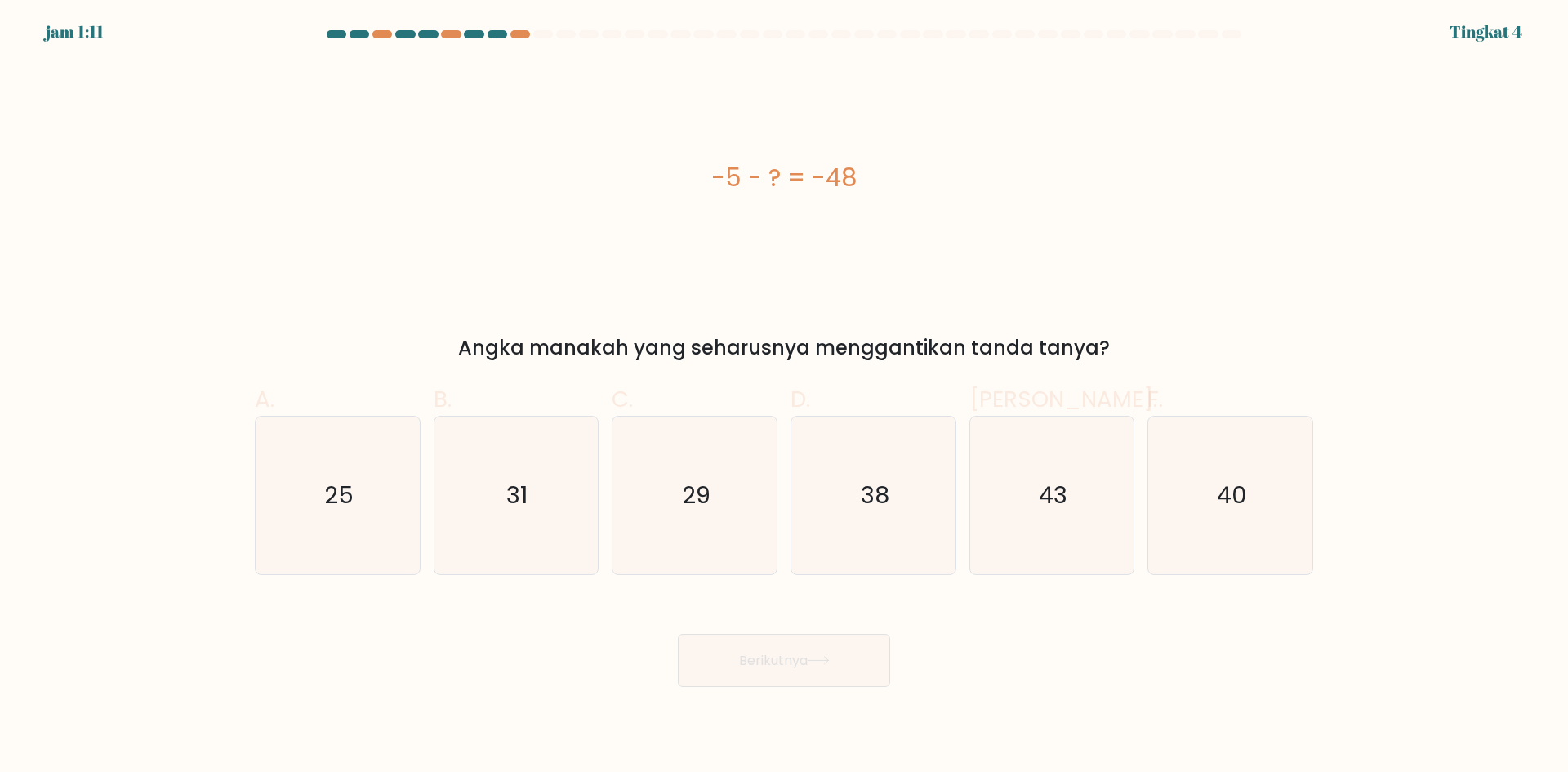
click at [587, 175] on div "-5 - ? = -48" at bounding box center [783, 178] width 1058 height 37
drag, startPoint x: 1124, startPoint y: 354, endPoint x: 714, endPoint y: 177, distance: 446.6
click at [714, 177] on div "-5 - ? = -48 Angka manakah yang seharusnya menggantikan tanda tanya?" at bounding box center [784, 212] width 1077 height 300
copy div "-5 - ? = -48 Angka manakah yang seharusnya menggantikan tanda tanya?"
click at [821, 255] on div "-5 - ? = -48" at bounding box center [783, 178] width 1058 height 232
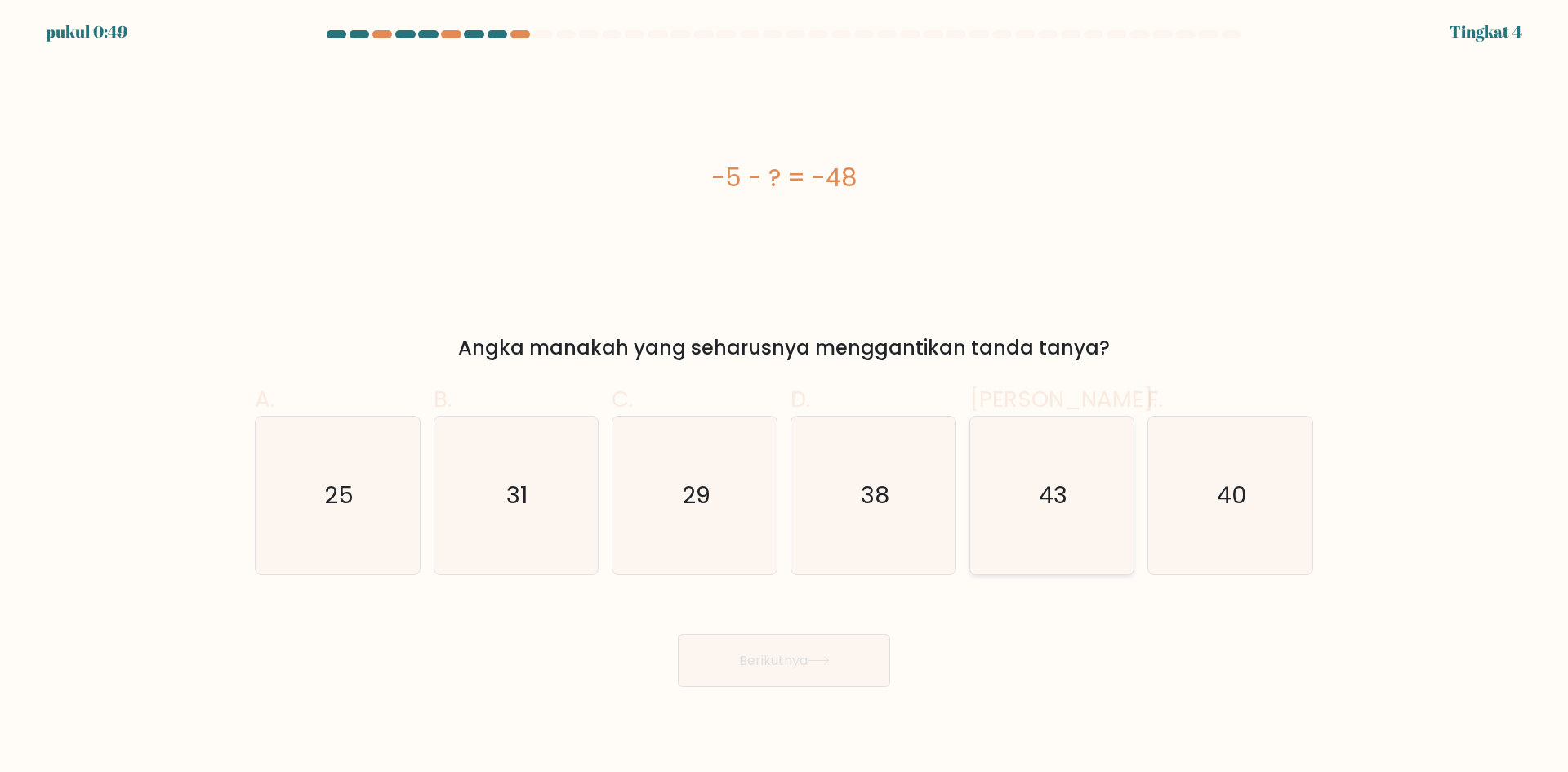
click at [1111, 487] on icon "43" at bounding box center [1052, 496] width 158 height 158
click at [785, 397] on input "Dan. 43" at bounding box center [784, 392] width 1 height 11
radio input "true"
click at [828, 662] on icon at bounding box center [818, 661] width 20 height 7
click at [828, 656] on icon at bounding box center [818, 661] width 22 height 9
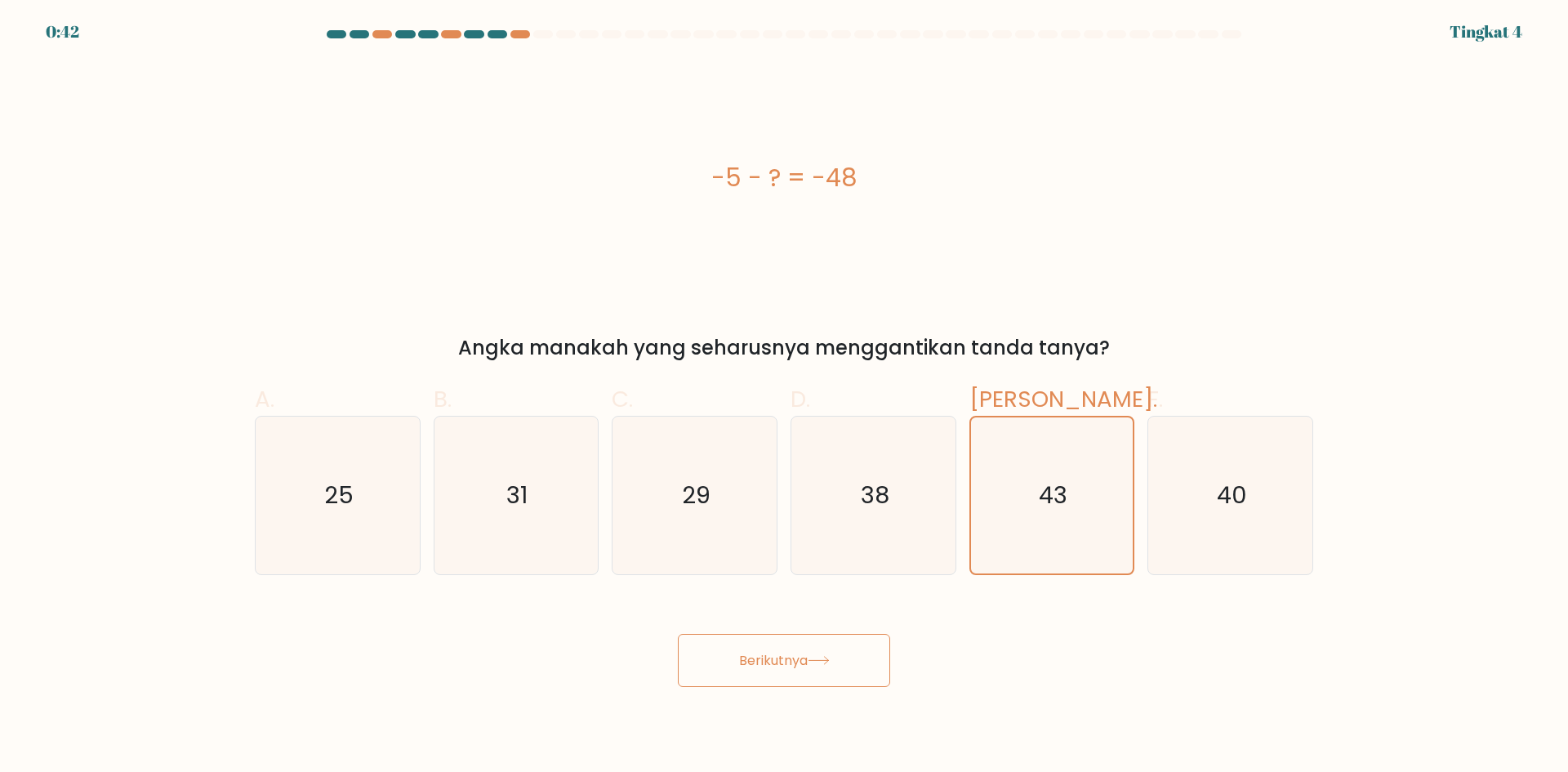
click at [892, 250] on div "-5 - ? = -48" at bounding box center [783, 178] width 1058 height 232
click at [787, 661] on font "Berikutnya" at bounding box center [773, 661] width 68 height 19
click at [883, 478] on icon "38" at bounding box center [874, 496] width 158 height 158
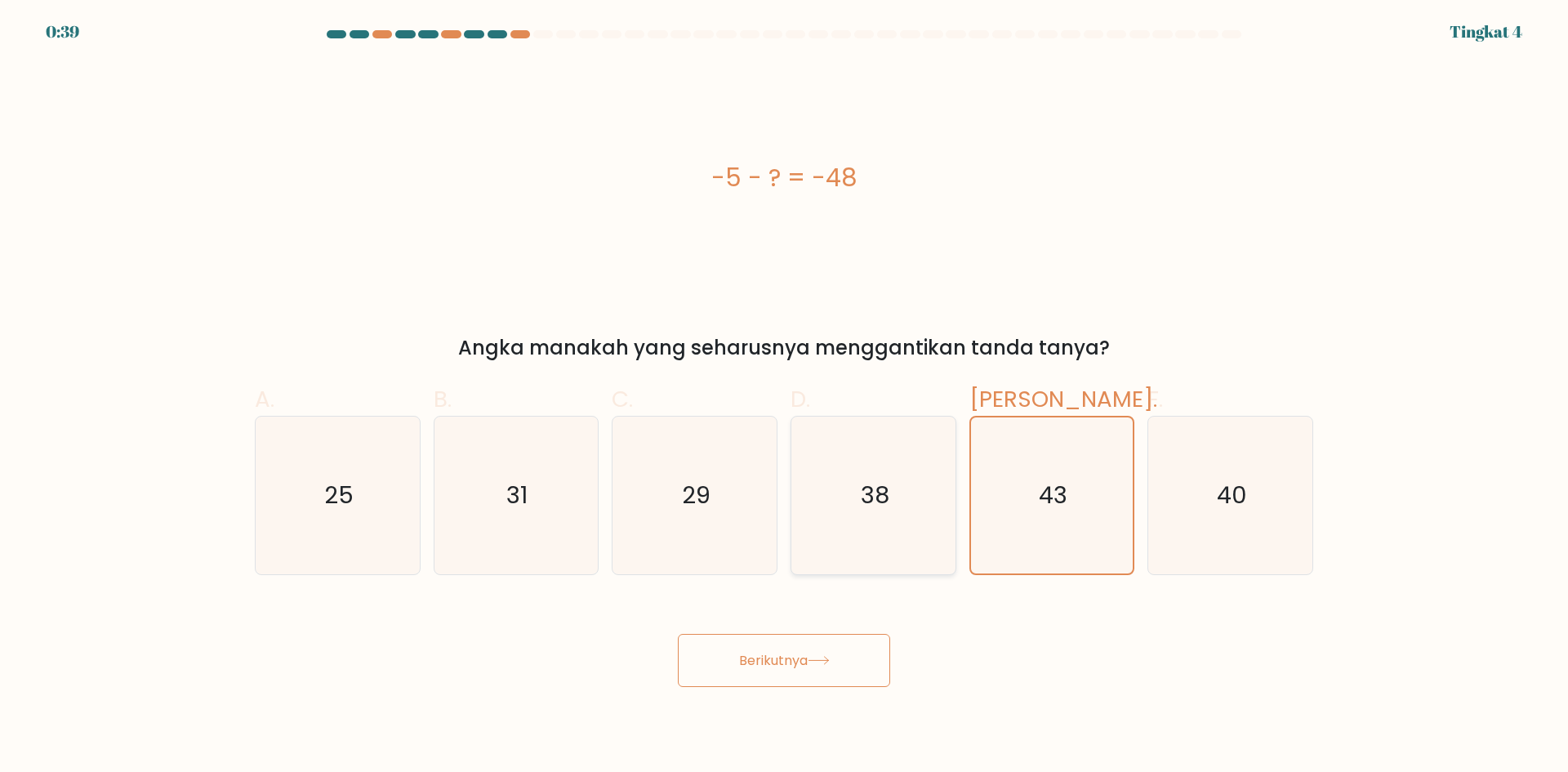
click at [785, 397] on input "D. 38" at bounding box center [784, 392] width 1 height 11
radio input "true"
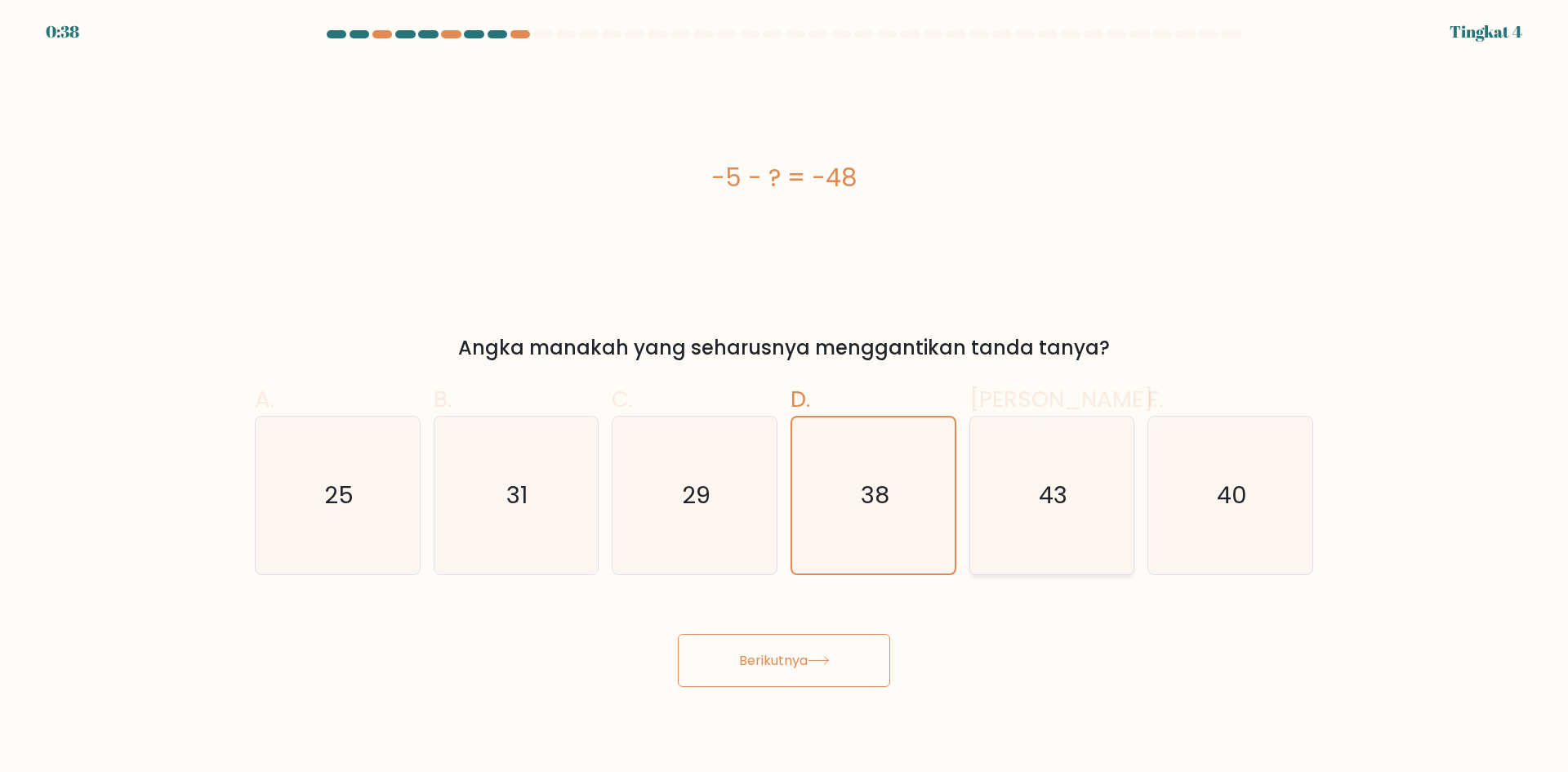
click at [1028, 488] on icon "43" at bounding box center [1052, 496] width 158 height 158
click at [785, 397] on input "Dan. 43" at bounding box center [784, 392] width 1 height 11
radio input "true"
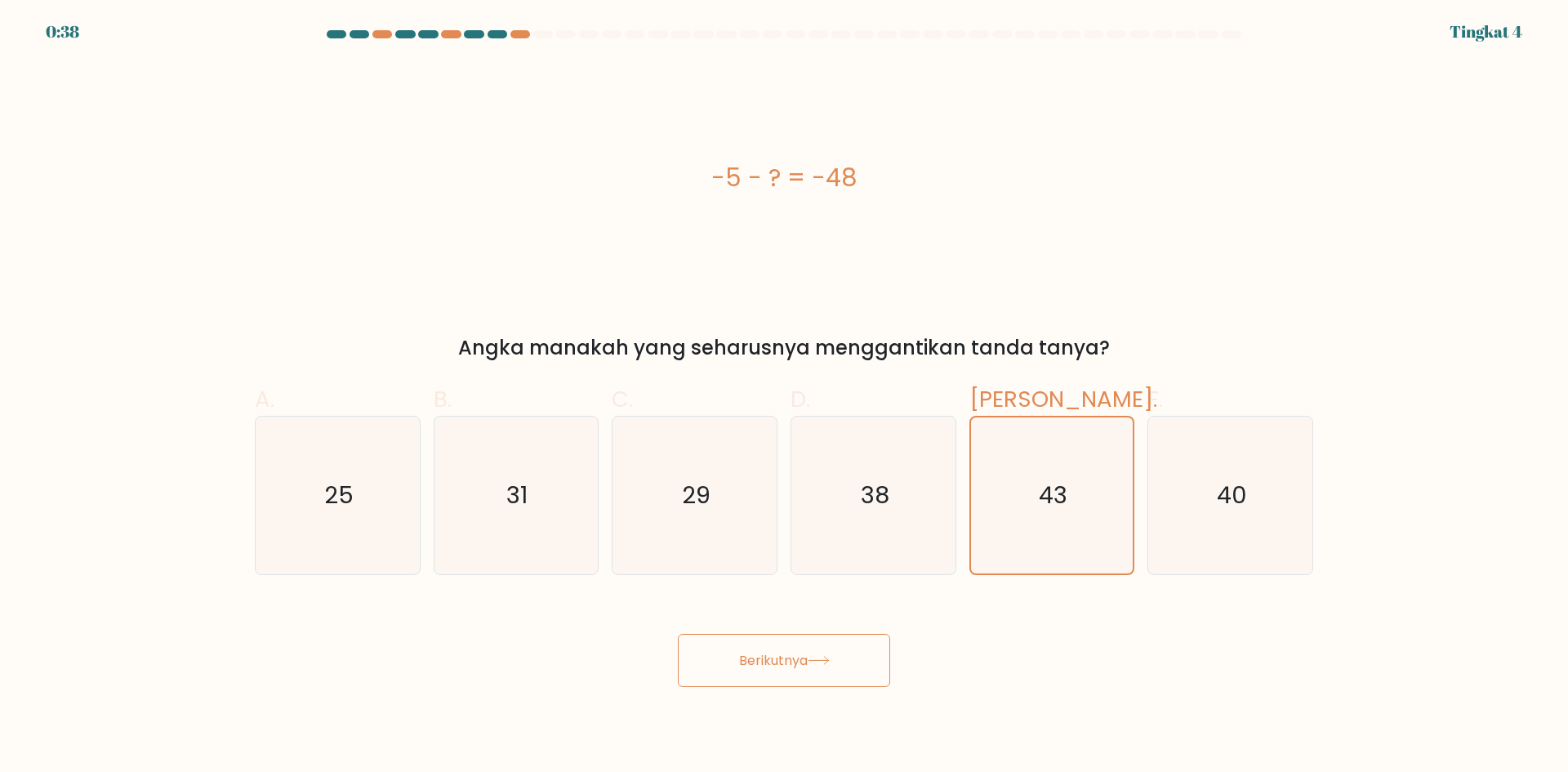
click at [804, 656] on font "Berikutnya" at bounding box center [773, 661] width 68 height 19
click at [739, 652] on font "Berikutnya" at bounding box center [773, 661] width 68 height 19
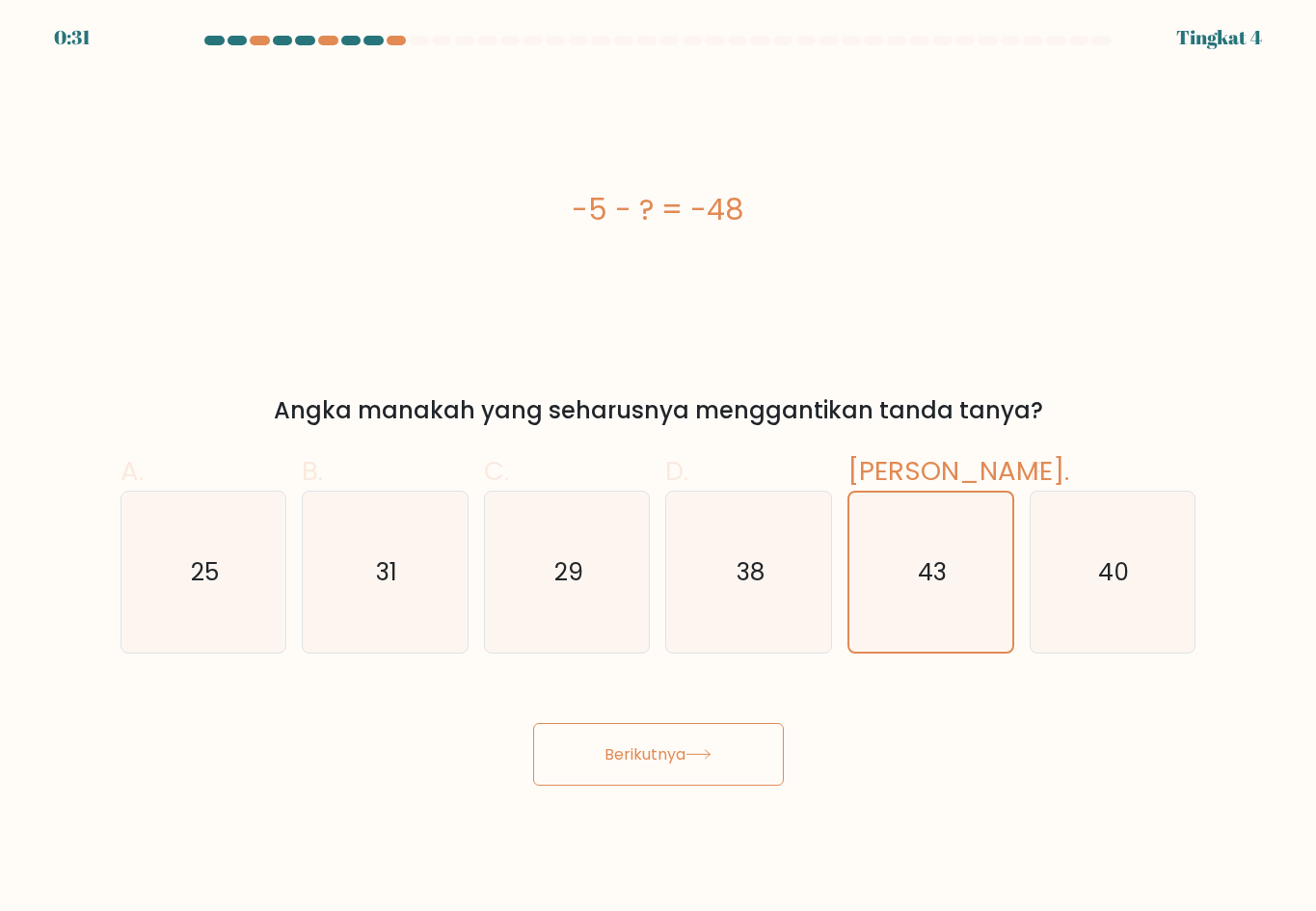
click at [678, 760] on font "Berikutnya" at bounding box center [645, 754] width 80 height 23
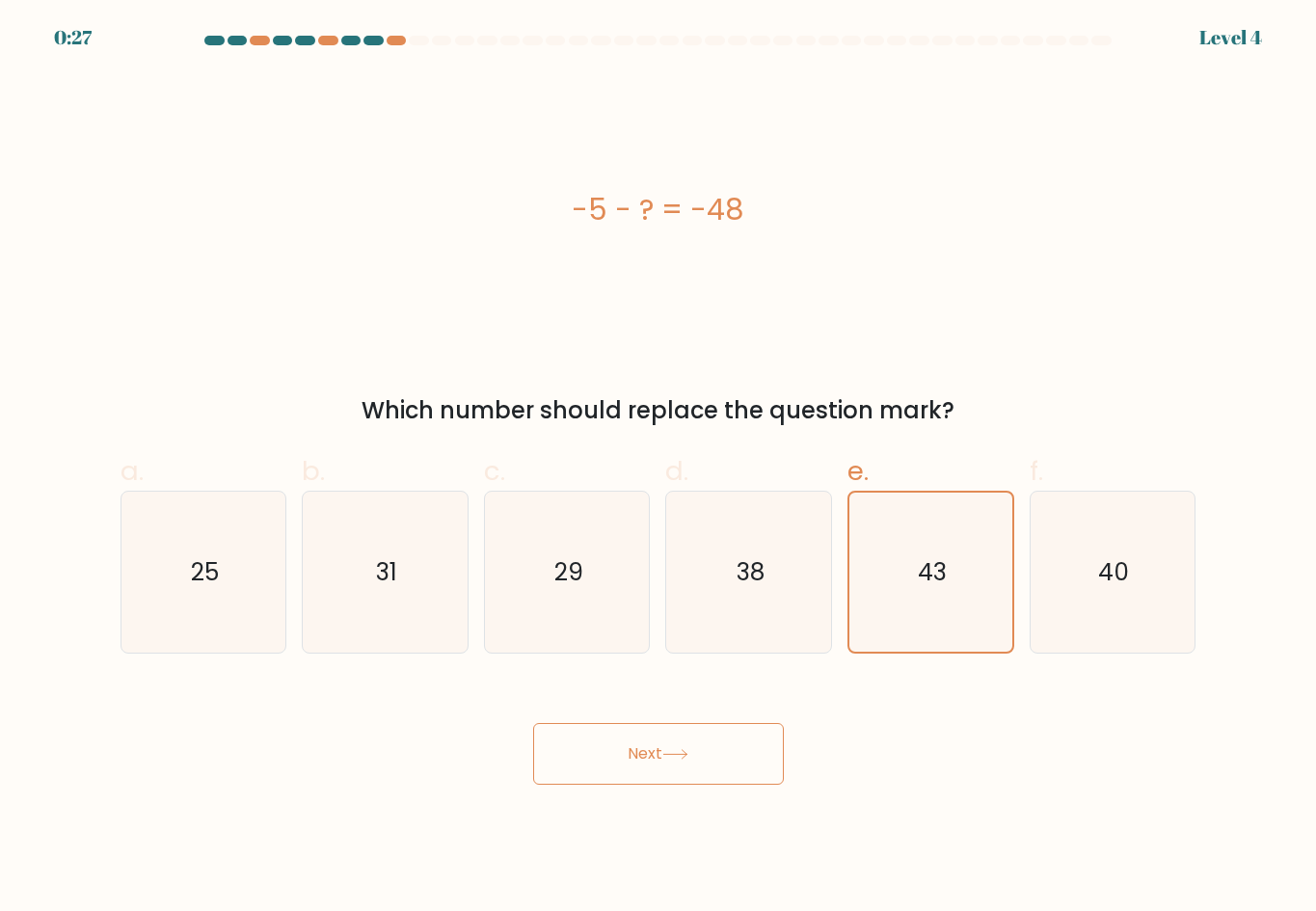
click at [937, 197] on div "-5 - ? = -48" at bounding box center [658, 210] width 1076 height 43
click at [693, 592] on icon "38" at bounding box center [749, 572] width 161 height 161
click at [659, 468] on input "d. 38" at bounding box center [658, 462] width 1 height 13
radio input "true"
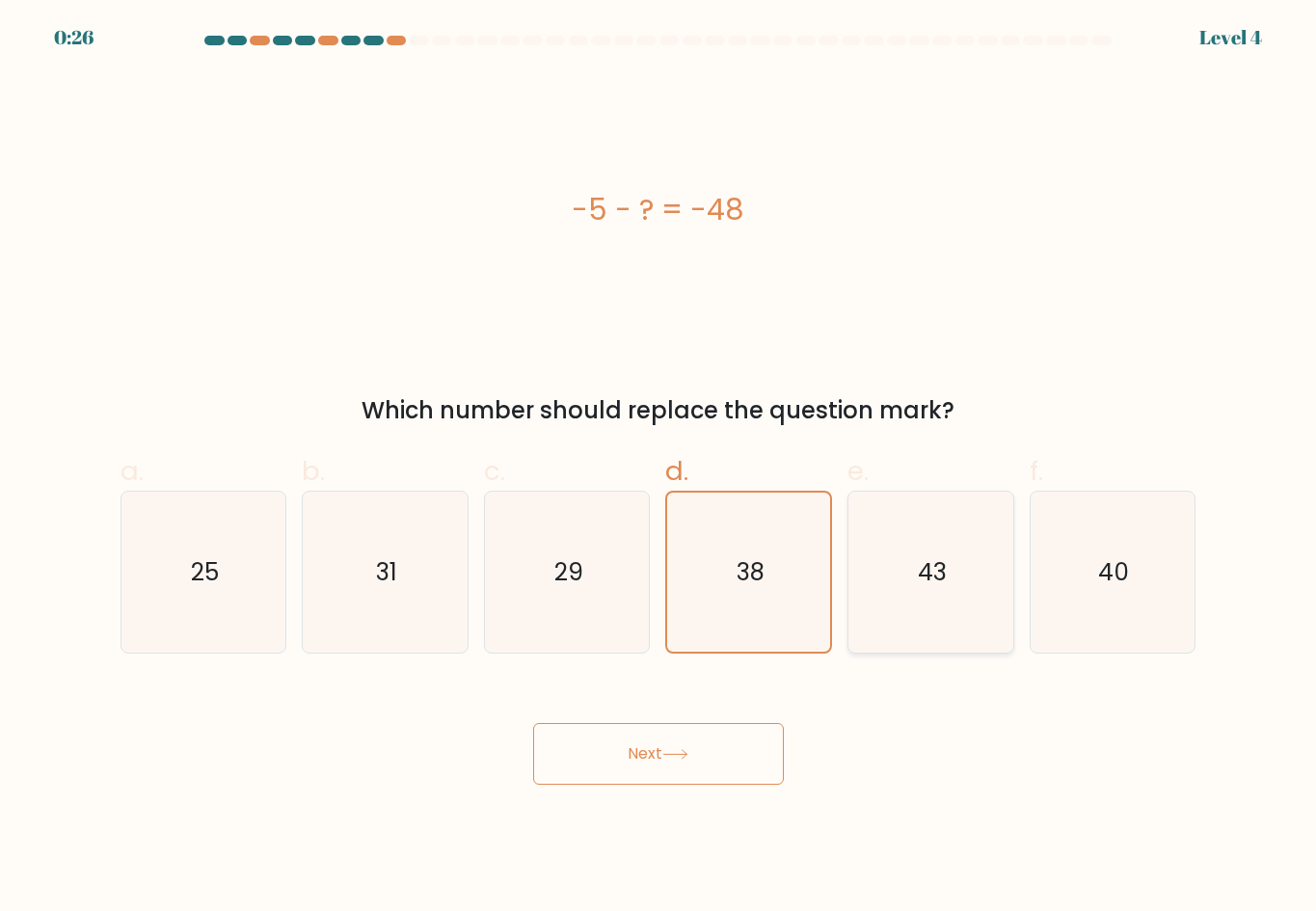
click at [928, 597] on icon "43" at bounding box center [930, 572] width 161 height 161
click at [659, 468] on input "e. 43" at bounding box center [658, 462] width 1 height 13
radio input "true"
click at [707, 749] on button "Next" at bounding box center [658, 754] width 250 height 62
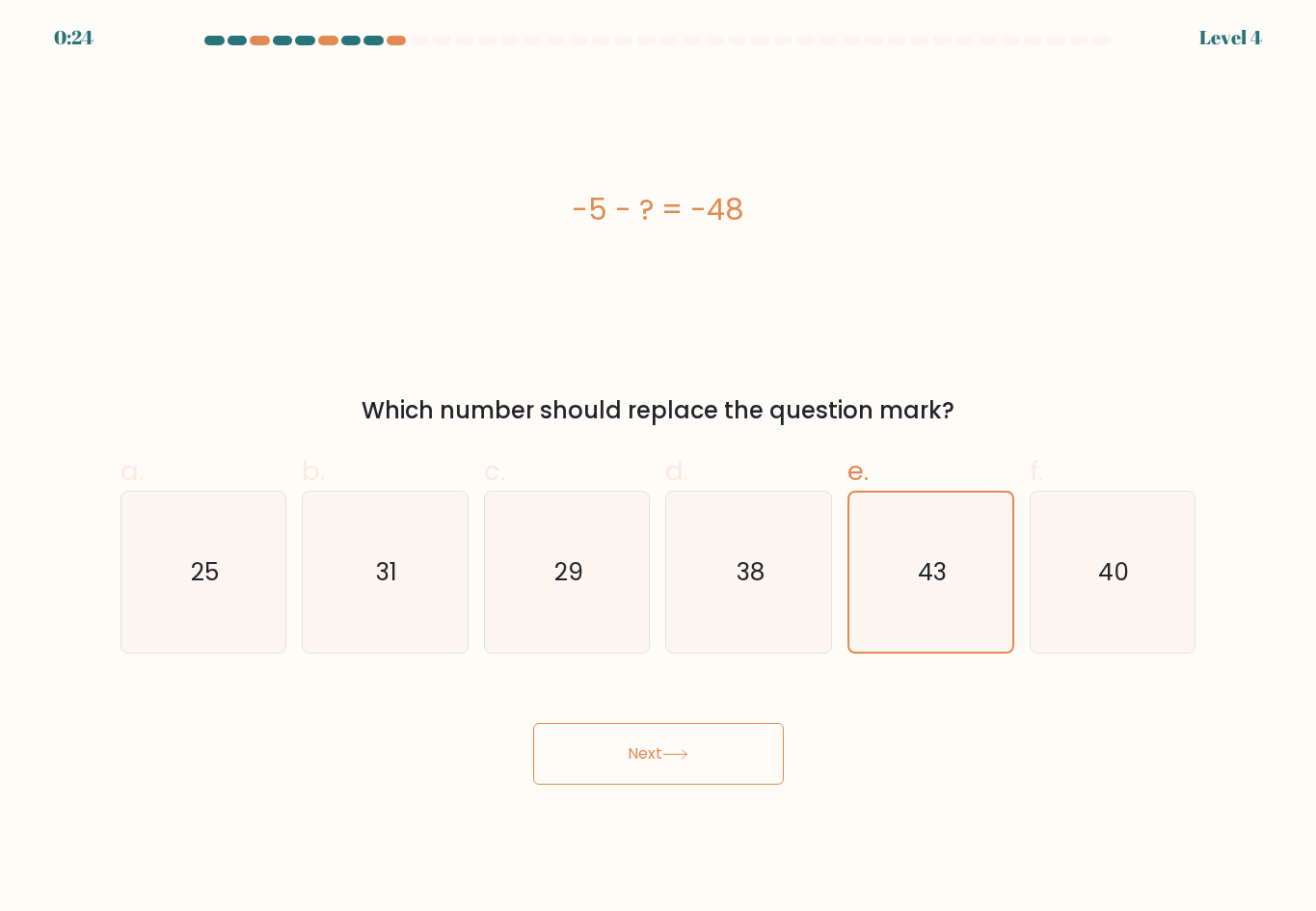
click at [707, 749] on button "Next" at bounding box center [658, 754] width 250 height 62
click at [1110, 622] on icon "40" at bounding box center [1112, 572] width 161 height 161
click at [659, 468] on input "f. 40" at bounding box center [658, 462] width 1 height 13
radio input "true"
click at [955, 597] on icon "43" at bounding box center [930, 572] width 161 height 161
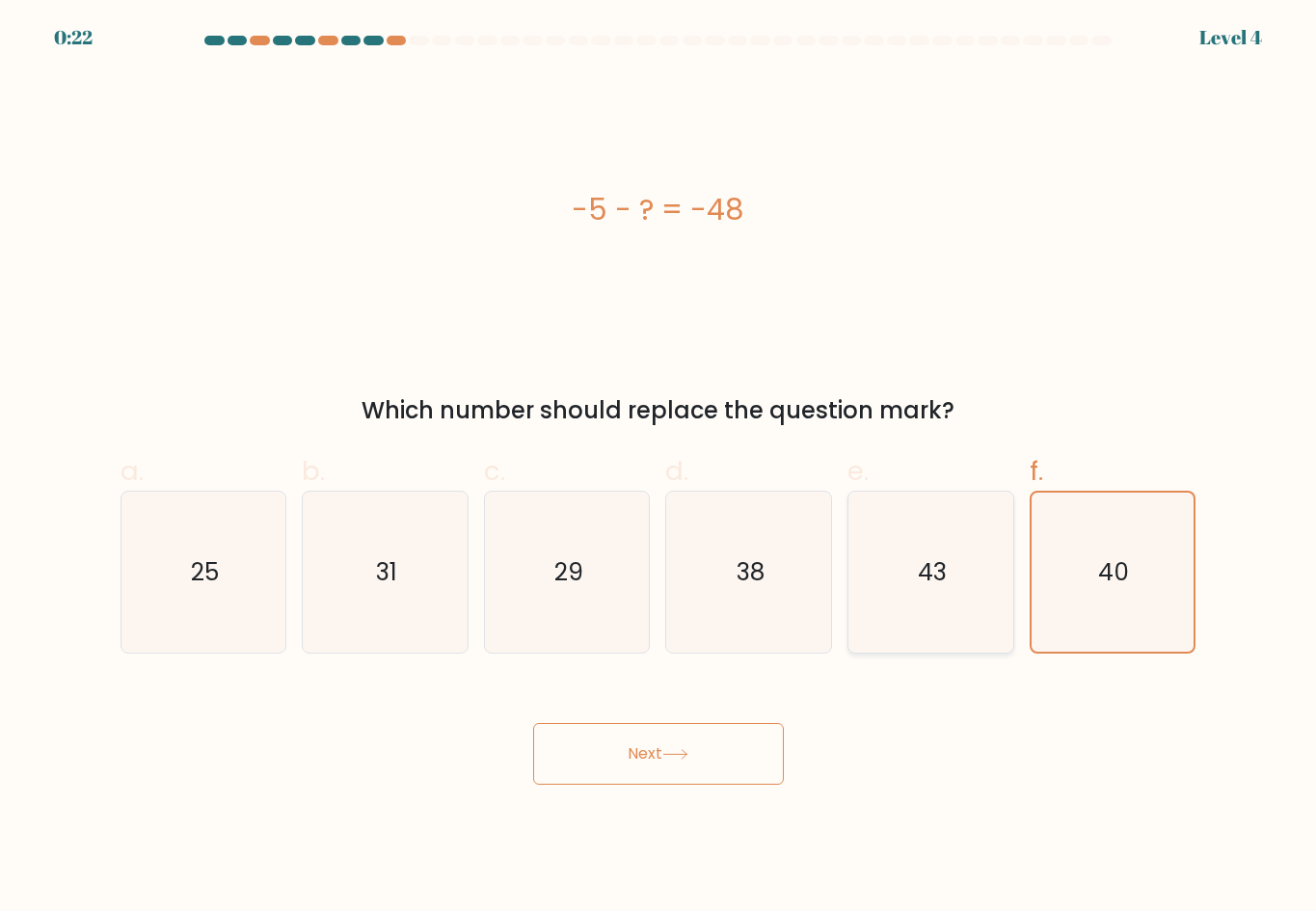
click at [659, 468] on input "e. 43" at bounding box center [658, 462] width 1 height 13
radio input "true"
click at [748, 592] on icon "38" at bounding box center [749, 572] width 161 height 161
click at [659, 468] on input "d. 38" at bounding box center [658, 462] width 1 height 13
radio input "true"
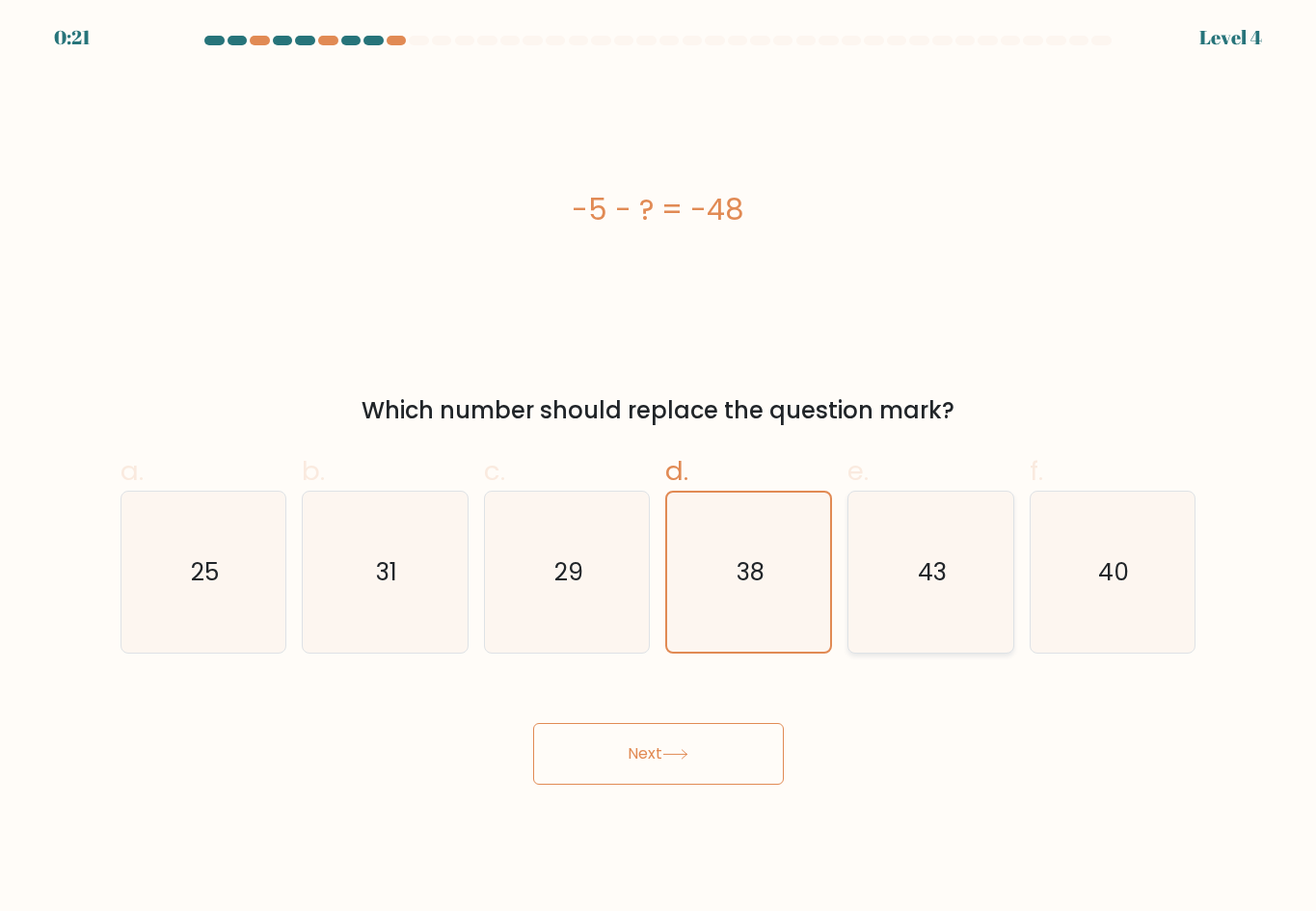
click at [903, 607] on icon "43" at bounding box center [930, 572] width 161 height 161
click at [659, 468] on input "e. 43" at bounding box center [658, 462] width 1 height 13
radio input "true"
click at [725, 726] on button "Next" at bounding box center [658, 754] width 250 height 62
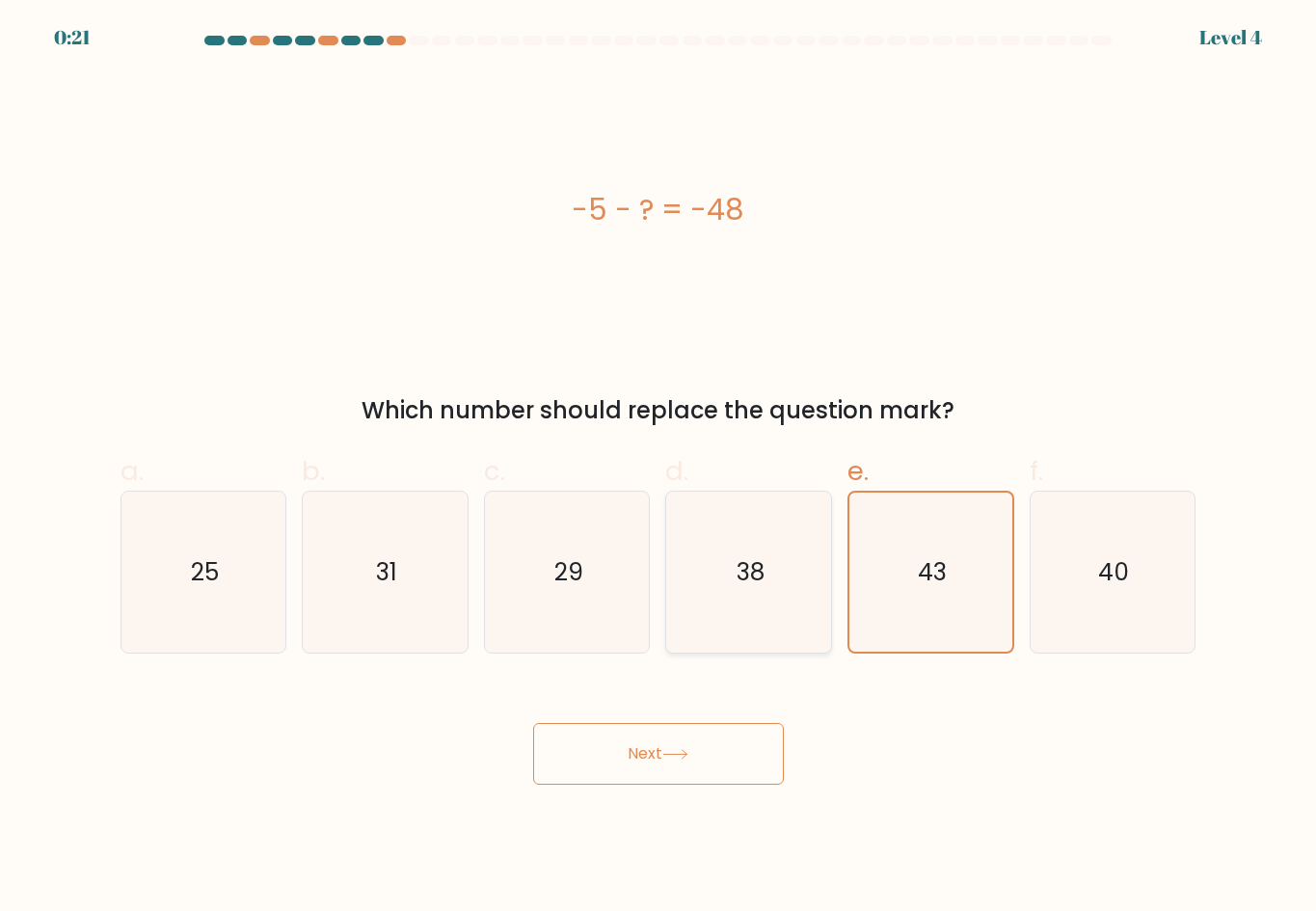
click at [795, 600] on icon "38" at bounding box center [749, 572] width 161 height 161
click at [659, 468] on input "d. 38" at bounding box center [658, 462] width 1 height 13
radio input "true"
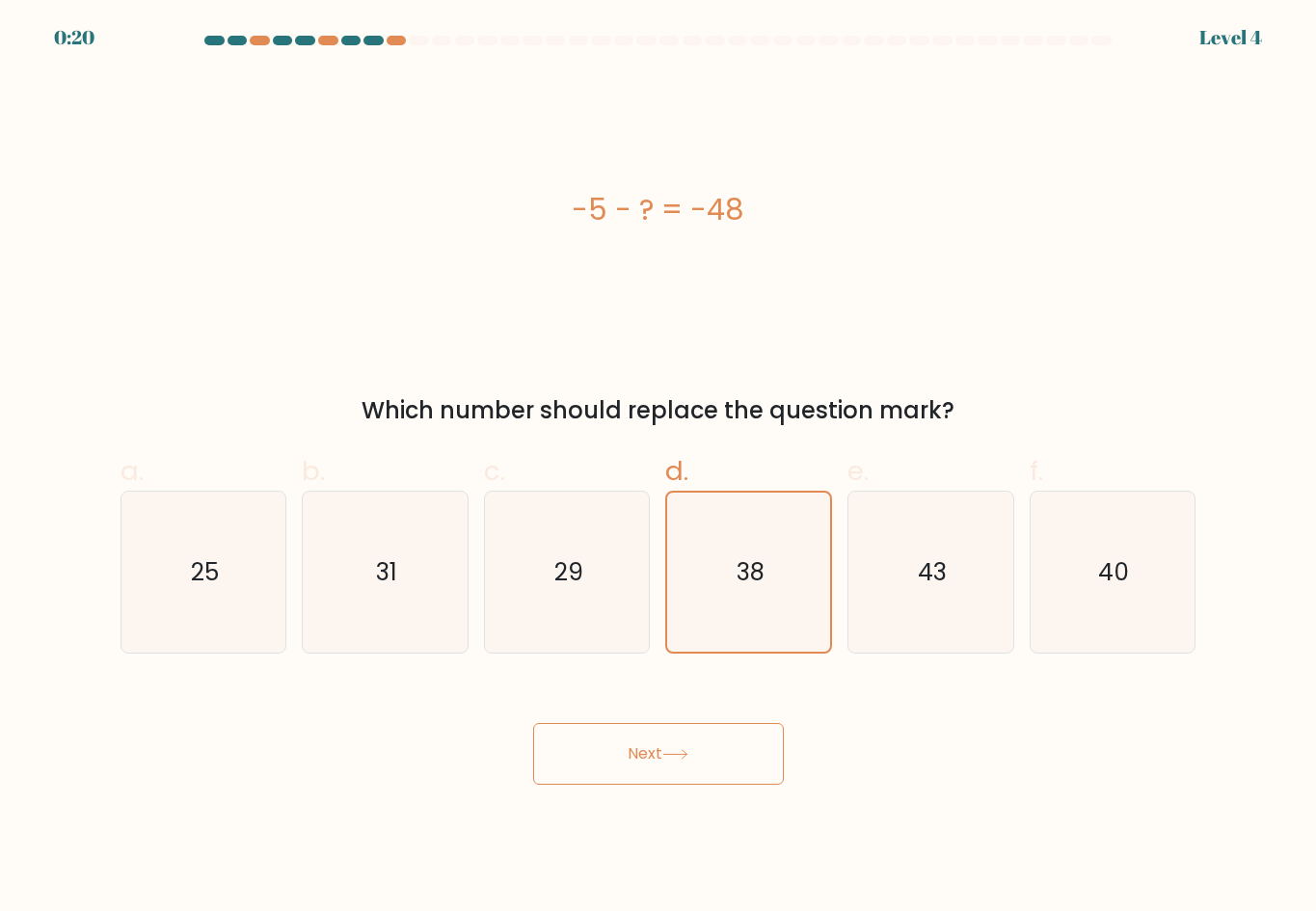
click at [737, 757] on button "Next" at bounding box center [658, 754] width 250 height 62
click at [935, 617] on icon "43" at bounding box center [930, 572] width 161 height 161
click at [659, 468] on input "e. 43" at bounding box center [658, 462] width 1 height 13
radio input "true"
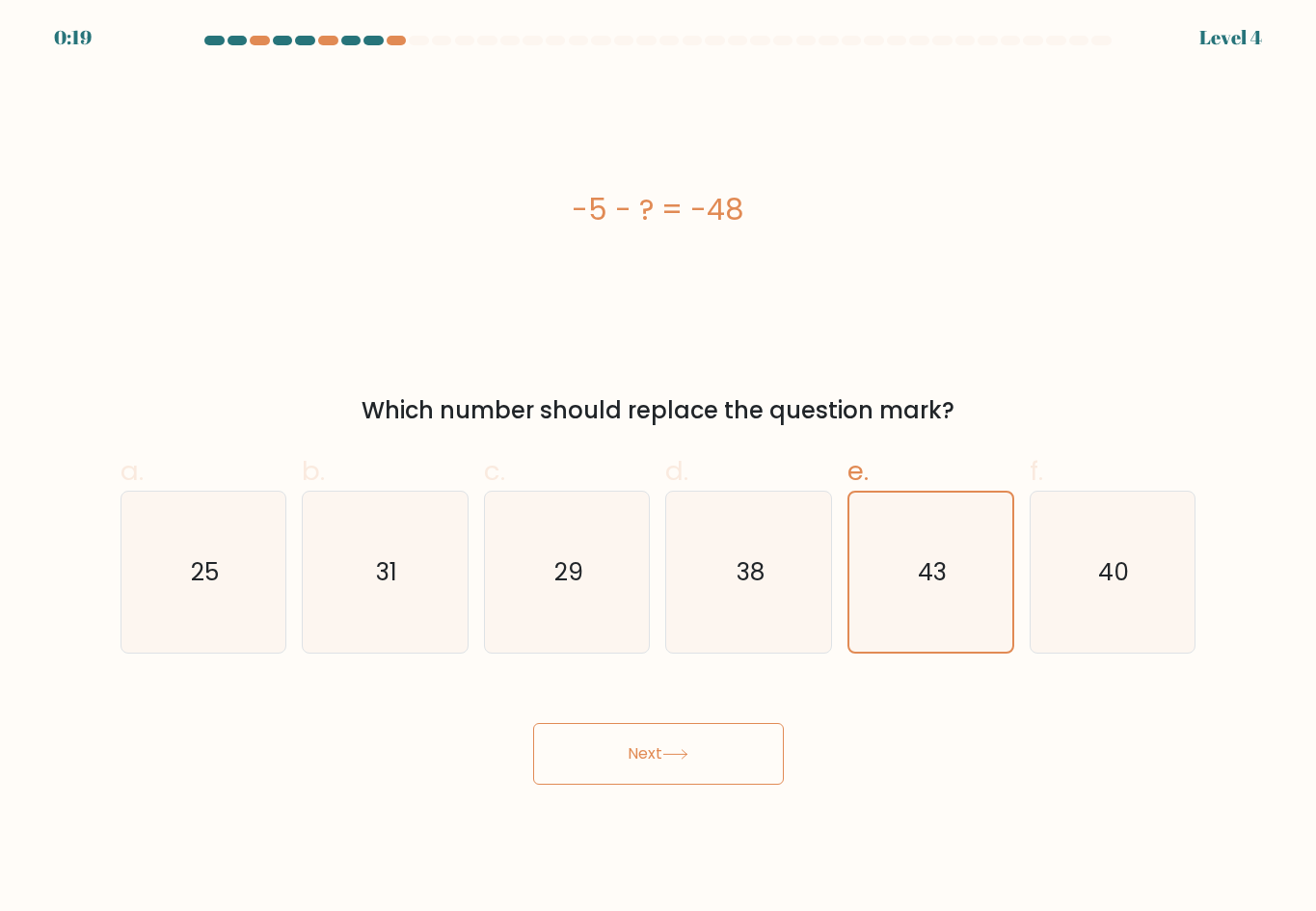
click at [729, 760] on button "Next" at bounding box center [658, 754] width 250 height 62
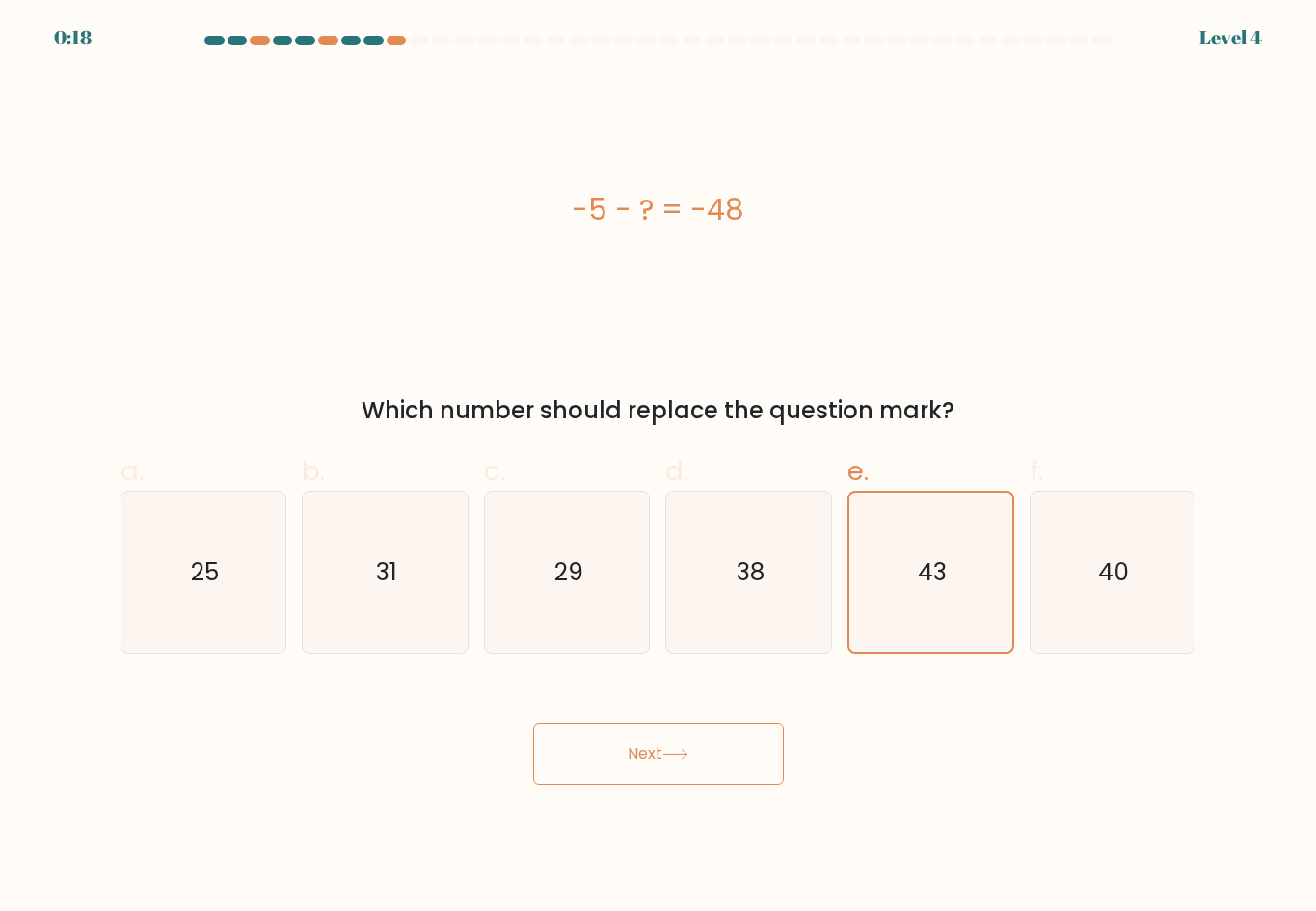
click at [729, 760] on button "Next" at bounding box center [658, 754] width 250 height 62
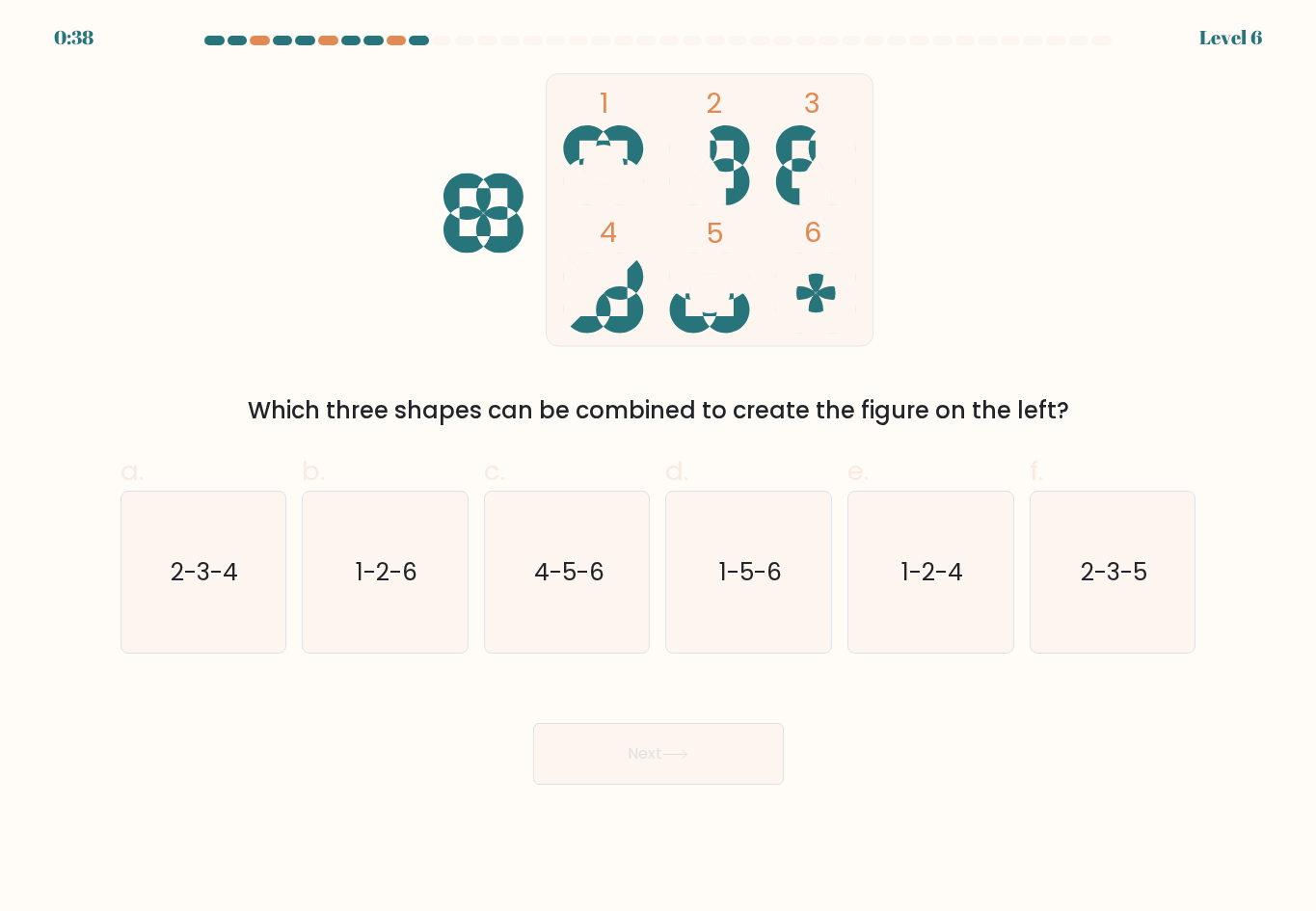
click at [1106, 91] on div "1 2 3 4 5 6 Which three shapes can be combined to create the figure on the left?" at bounding box center [658, 250] width 1099 height 354
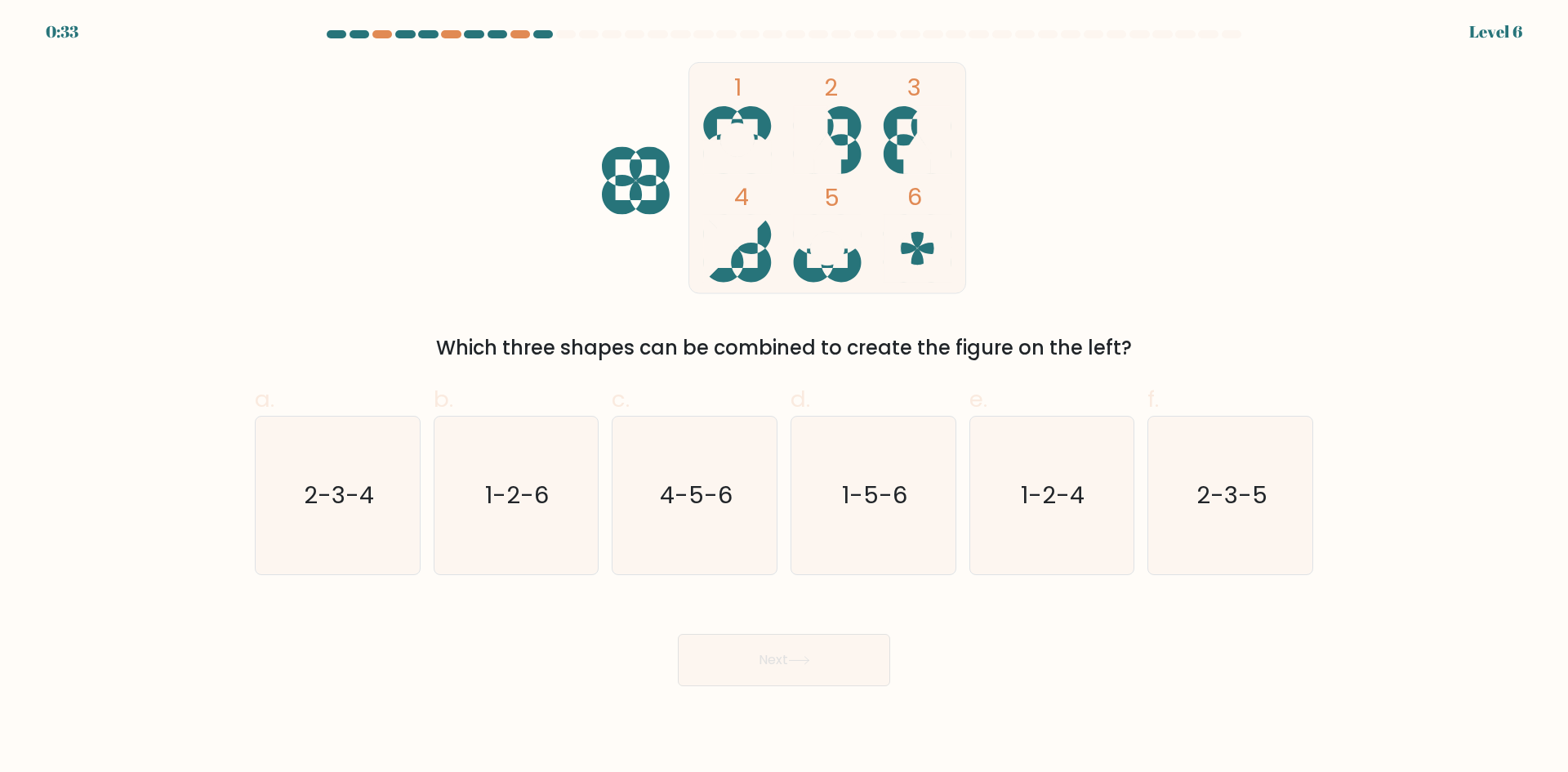
click at [1114, 258] on div "1 2 3 4 5 6 Which three shapes can be combined to create the figure on the left?" at bounding box center [784, 212] width 1077 height 300
click at [908, 478] on icon "1-5-6" at bounding box center [874, 496] width 158 height 158
click at [785, 397] on input "D. 1-5-6" at bounding box center [784, 392] width 1 height 11
radio input "true"
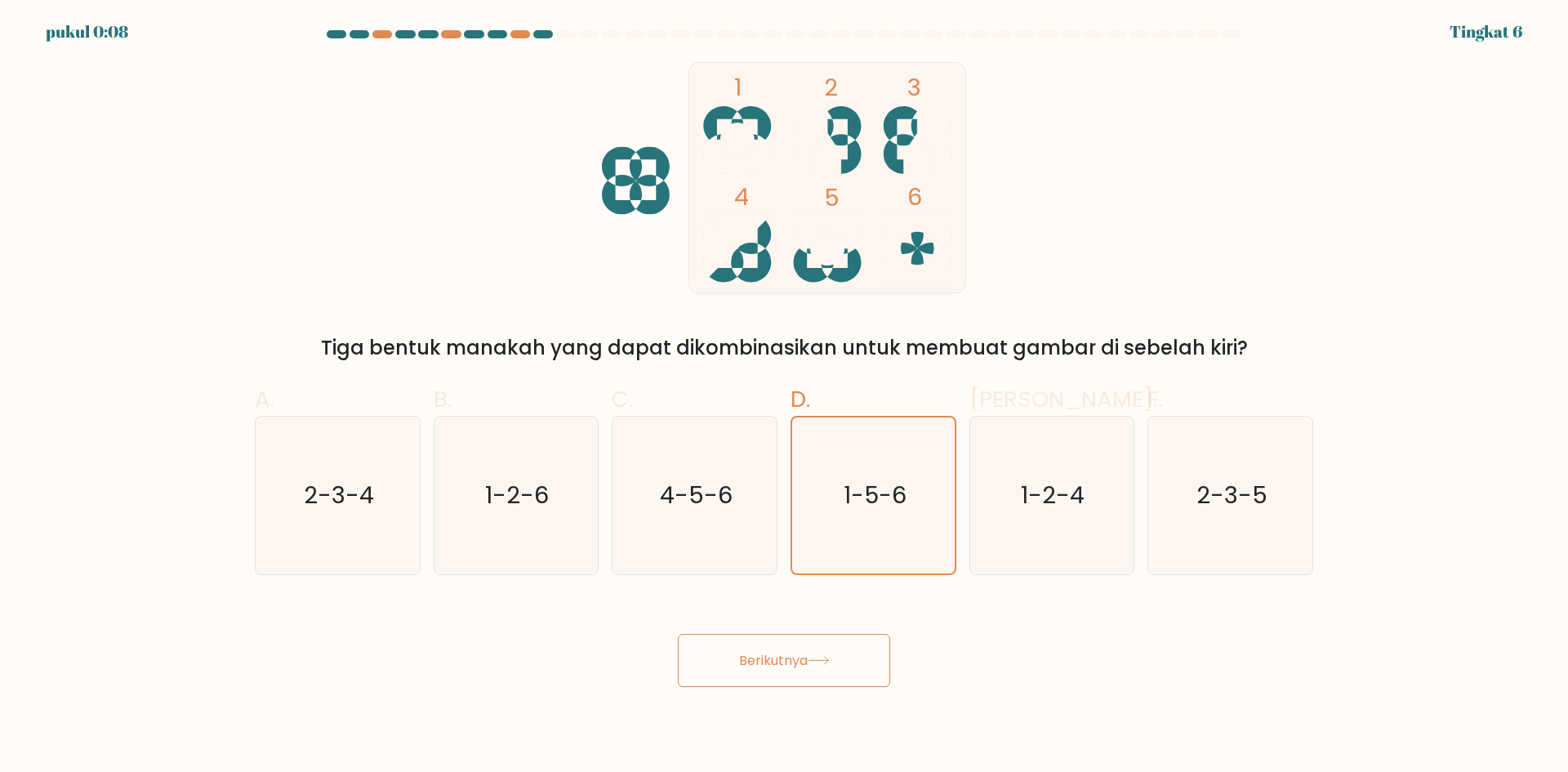
click at [811, 661] on button "Berikutnya" at bounding box center [783, 661] width 212 height 53
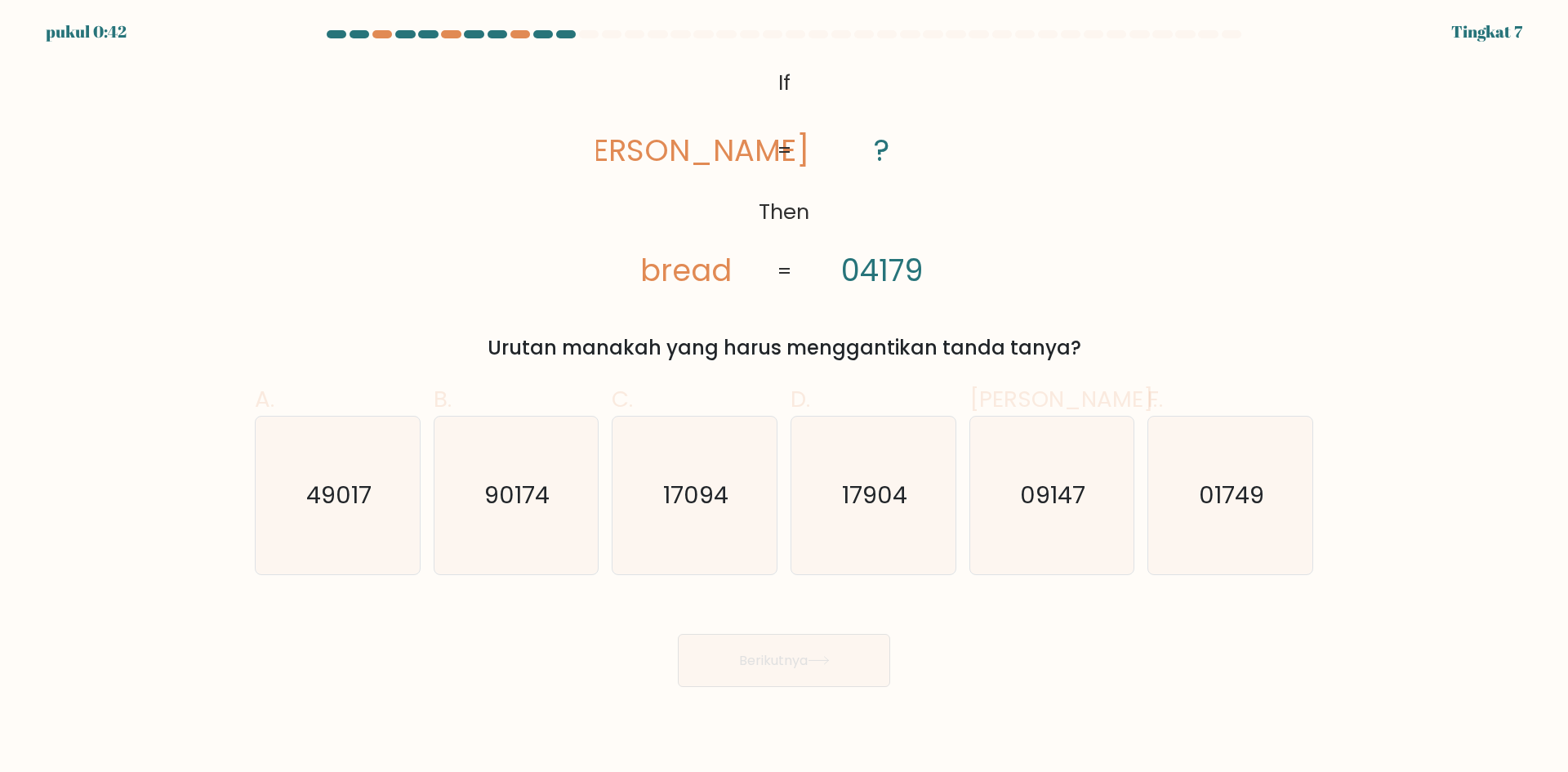
drag, startPoint x: 1095, startPoint y: 354, endPoint x: 748, endPoint y: 72, distance: 447.1
click at [748, 72] on div "@import url('https://fonts.googleapis.com/css?family=Abril+Fatface:400,100,100i…" at bounding box center [784, 212] width 1077 height 300
copy div "If Then beard bread ? 04179 = = Urutan manakah yang harus menggantikan tanda ta…"
click at [1114, 247] on div "@import url('https://fonts.googleapis.com/css?family=Abril+Fatface:400,100,100i…" at bounding box center [784, 212] width 1077 height 300
click at [367, 502] on text "49017" at bounding box center [338, 494] width 66 height 32
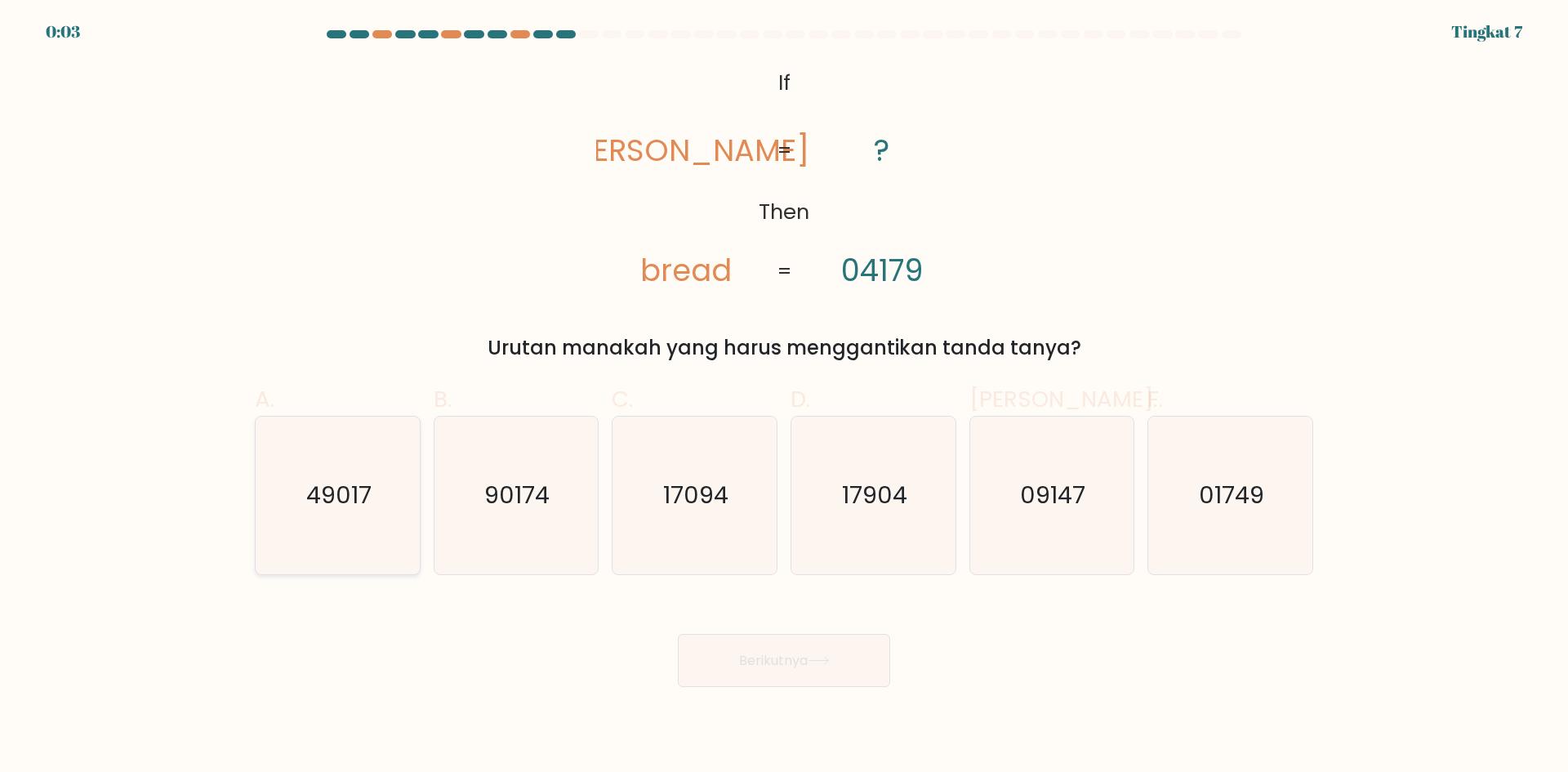
click at [784, 397] on input "A. 49017" at bounding box center [784, 392] width 1 height 11
radio input "true"
click at [773, 656] on font "Berikutnya" at bounding box center [773, 661] width 68 height 19
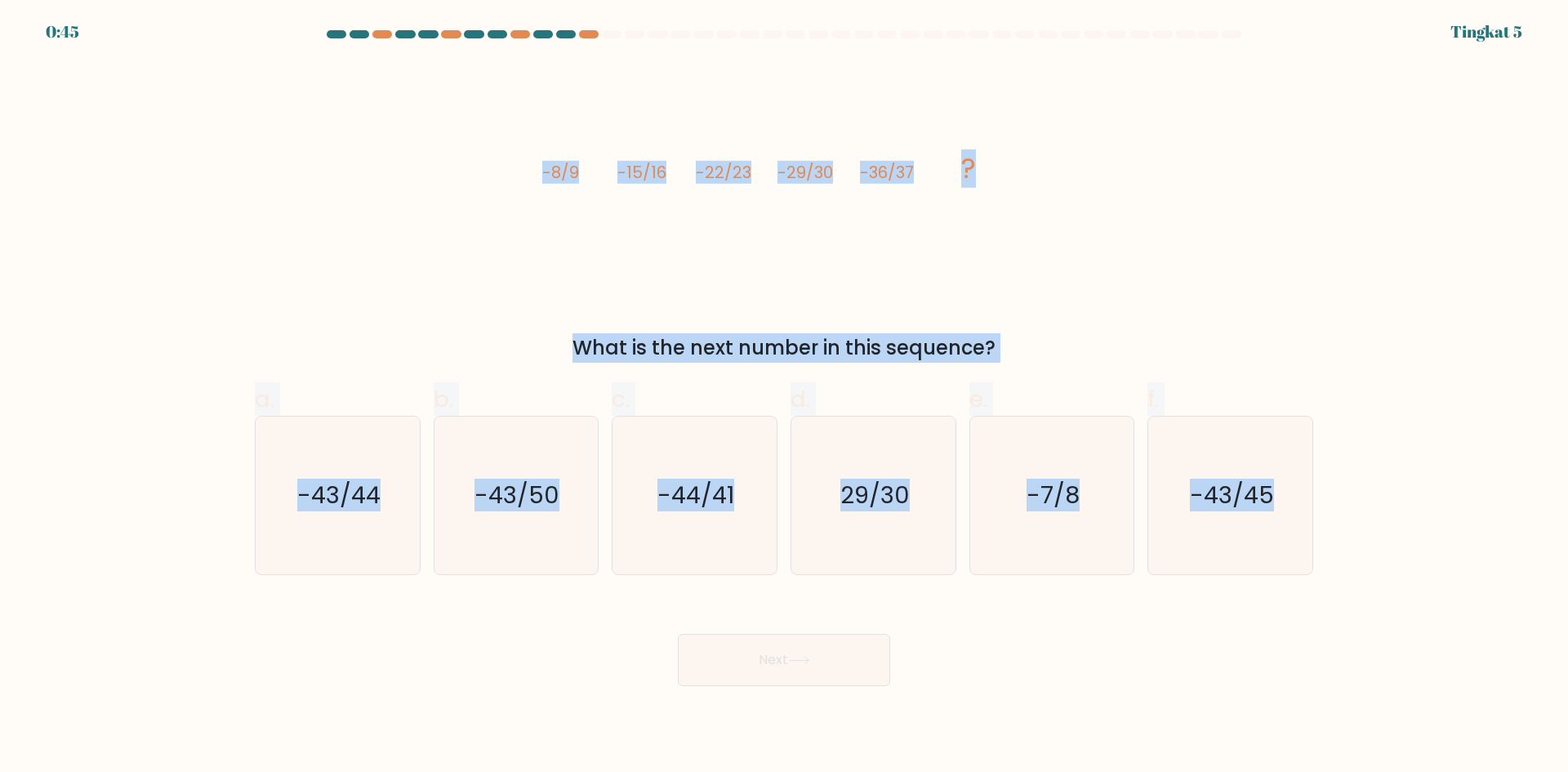
drag, startPoint x: 1341, startPoint y: 501, endPoint x: 535, endPoint y: 155, distance: 877.1
click at [535, 155] on form at bounding box center [784, 358] width 1568 height 656
copy form "-8/9 -15/16 -22/23 -29/30 -36/37 ? What is the next number in this sequence? a.…"
click at [1114, 295] on div "image/svg+xml -8/9 -15/16 -22/23 -29/30 -36/37 ? What is the next number in thi…" at bounding box center [784, 212] width 1077 height 300
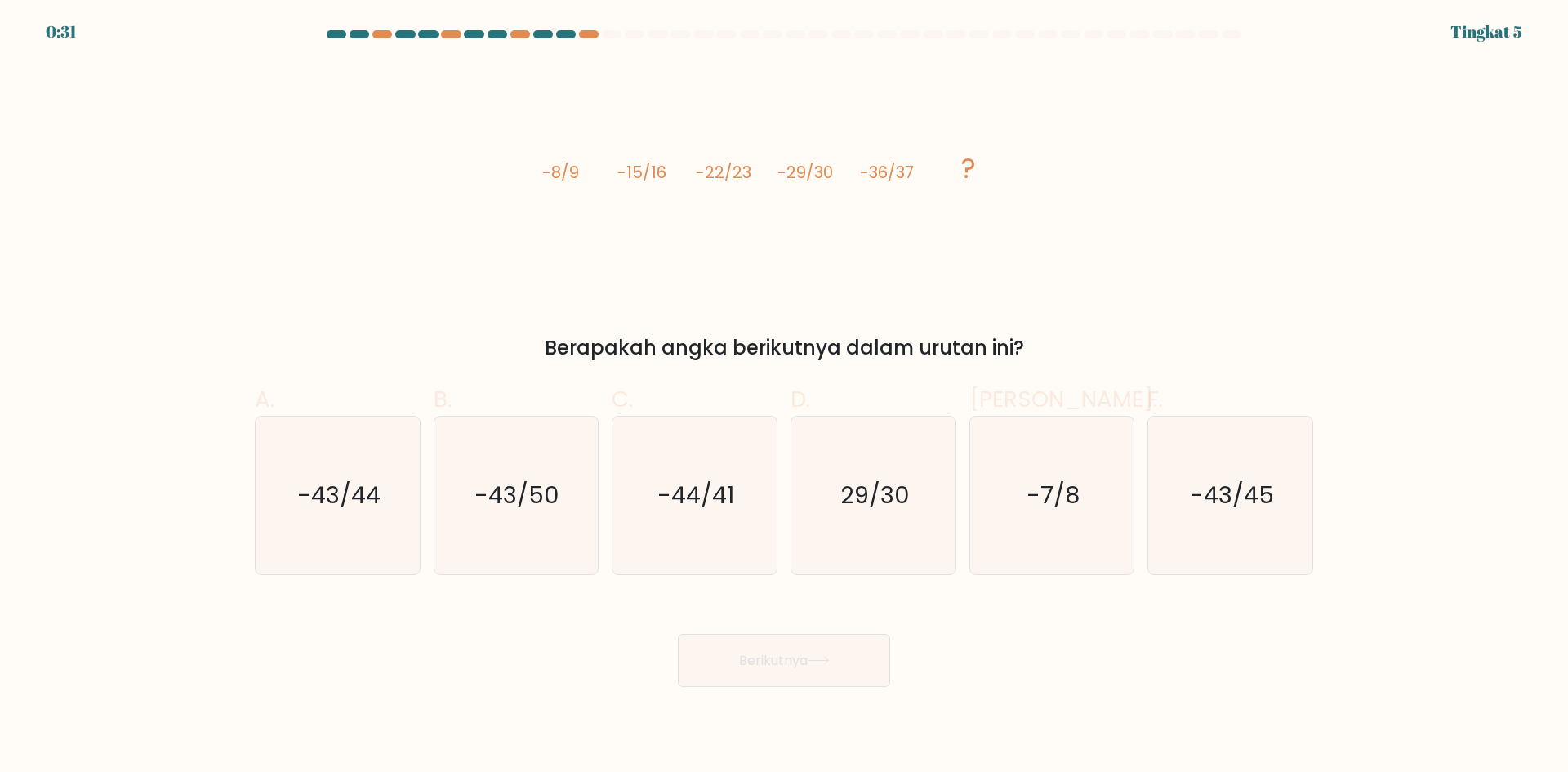
click at [752, 349] on font "Berapakah angka berikutnya dalam urutan ini?" at bounding box center [784, 348] width 479 height 27
click at [372, 498] on text "-43/44" at bounding box center [338, 494] width 83 height 32
click at [784, 397] on input "A. -43/44" at bounding box center [784, 392] width 1 height 11
radio input "true"
click at [840, 666] on button "Berikutnya" at bounding box center [783, 661] width 212 height 53
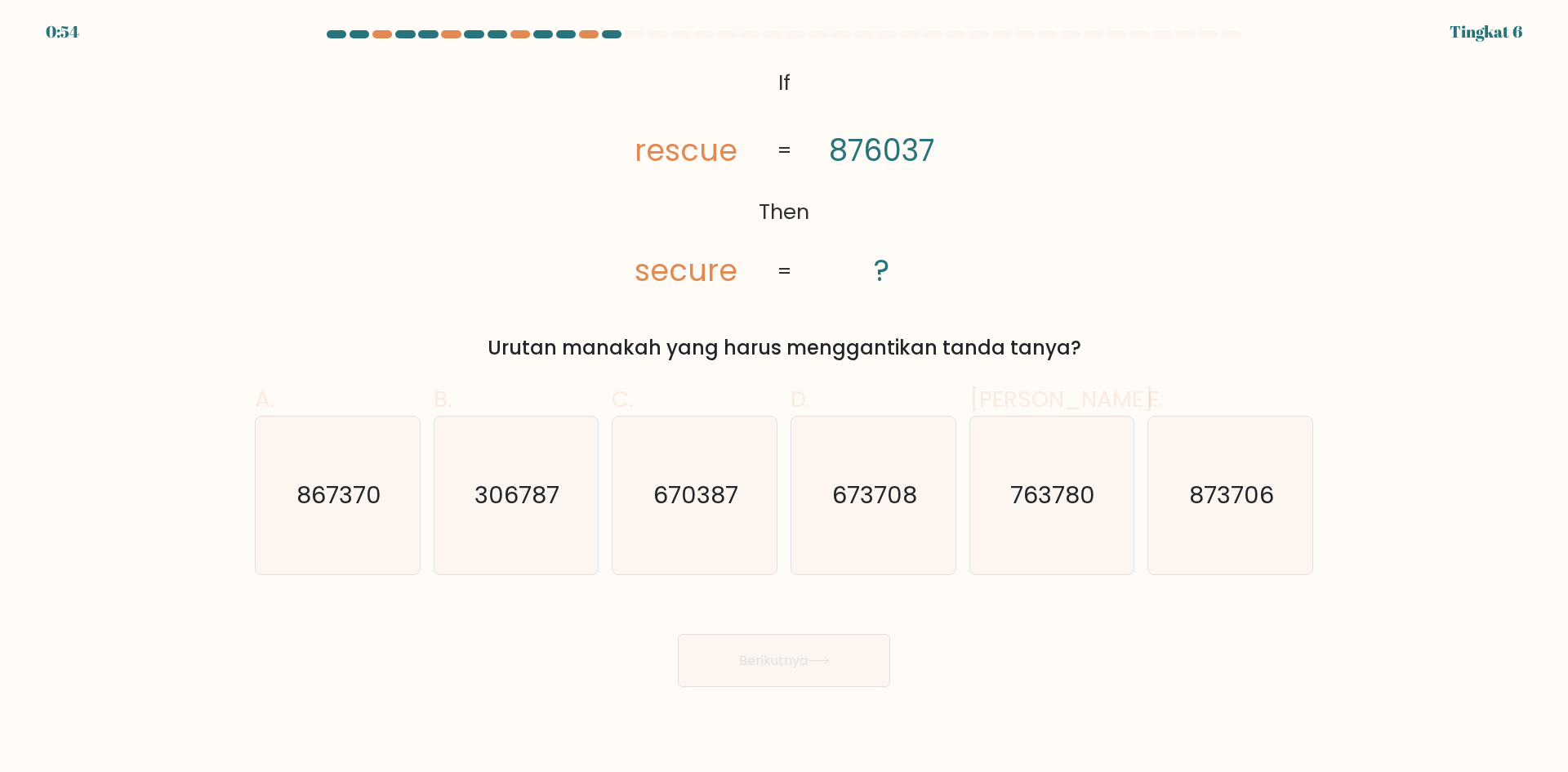
drag, startPoint x: 1083, startPoint y: 339, endPoint x: 766, endPoint y: 103, distance: 395.2
click at [766, 103] on div "@import url('https://fonts.googleapis.com/css?family=Abril+Fatface:400,100,100i…" at bounding box center [784, 212] width 1077 height 300
click at [1114, 482] on form "If ?" at bounding box center [784, 359] width 1568 height 657
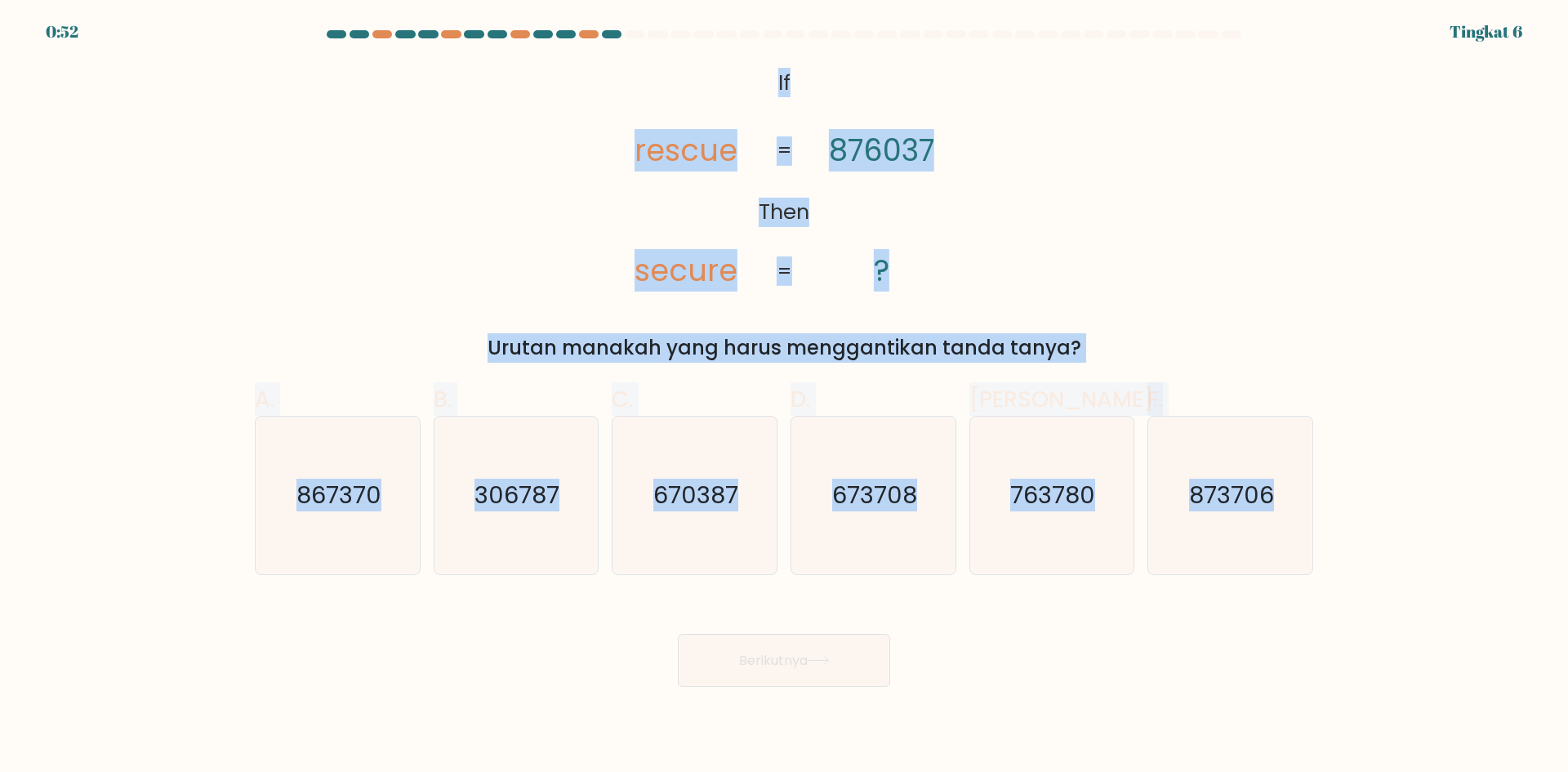
drag, startPoint x: 1020, startPoint y: 314, endPoint x: 755, endPoint y: 67, distance: 362.3
click at [755, 67] on form "If ?" at bounding box center [784, 359] width 1568 height 657
copy form "If Then rescue secure 876037 ? = = Urutan manakah yang harus menggantikan tanda…"
click at [1114, 240] on div "@import url('https://fonts.googleapis.com/css?family=Abril+Fatface:400,100,100i…" at bounding box center [784, 212] width 1077 height 300
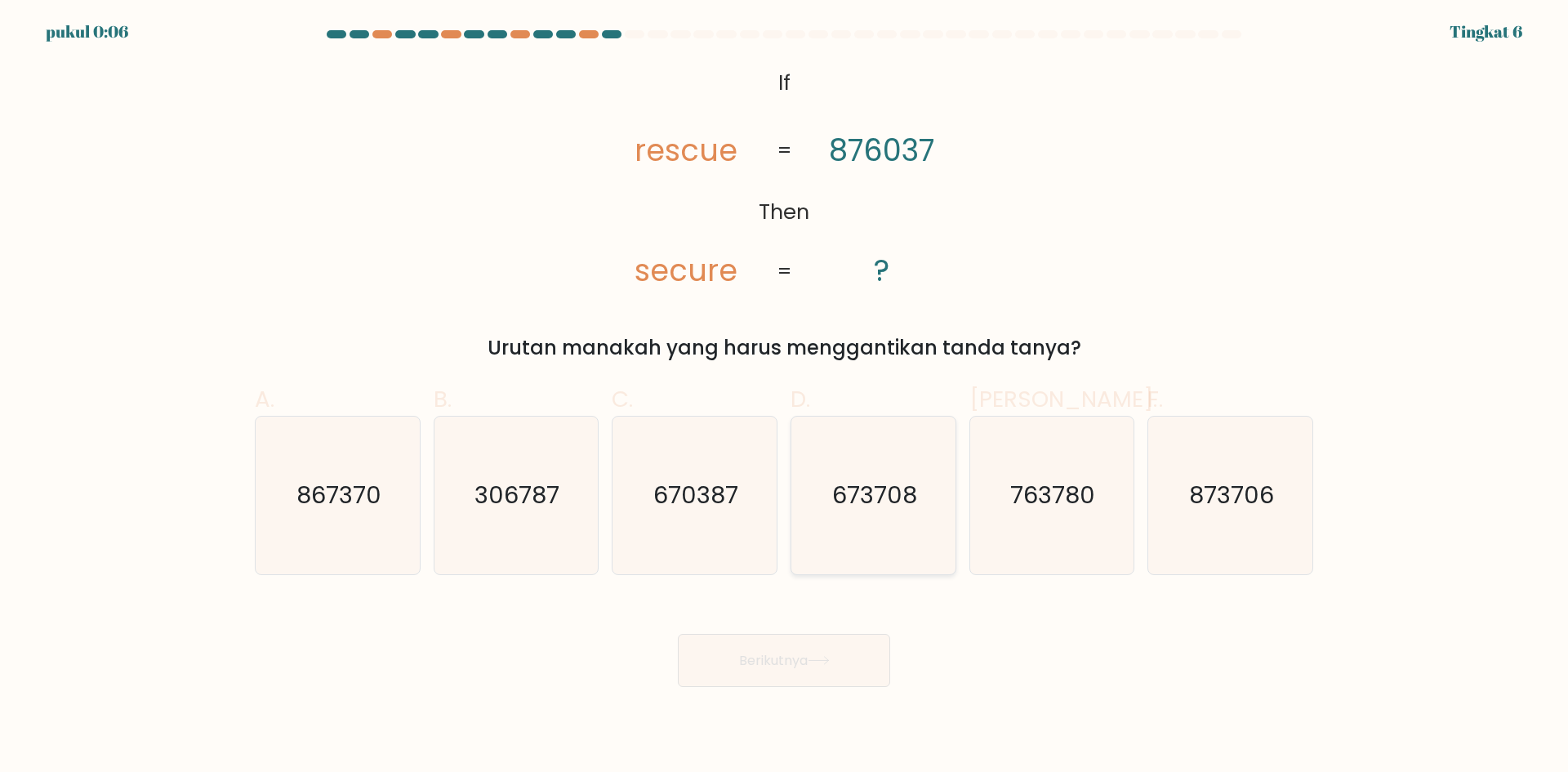
click at [890, 478] on text "673708" at bounding box center [875, 494] width 85 height 32
click at [785, 397] on input "D. 673708" at bounding box center [784, 392] width 1 height 11
radio input "true"
click at [801, 648] on button "Berikutnya" at bounding box center [783, 661] width 212 height 53
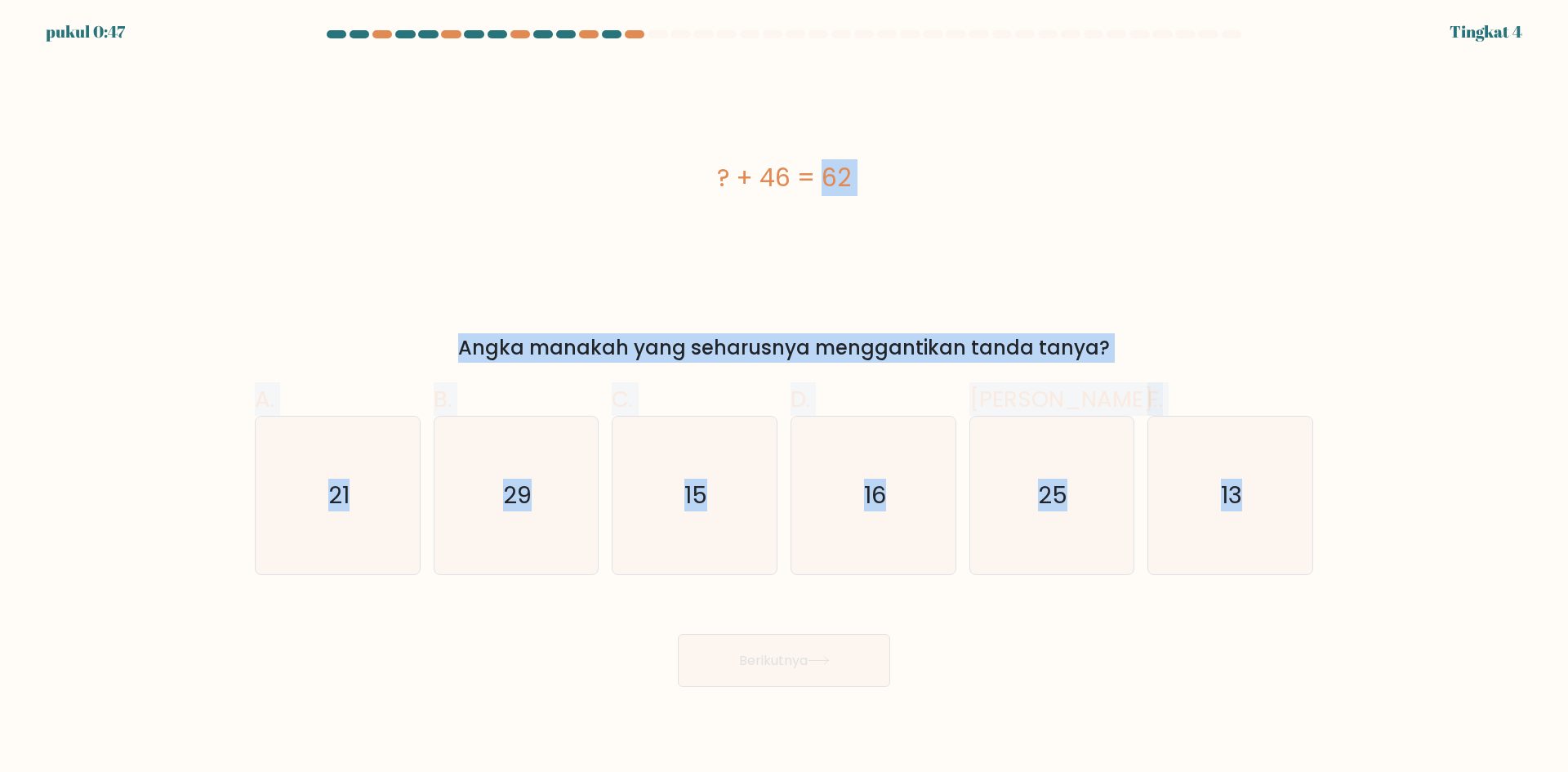
drag, startPoint x: 1383, startPoint y: 492, endPoint x: 705, endPoint y: 171, distance: 750.1
click at [705, 171] on form "A." at bounding box center [784, 359] width 1568 height 657
click at [997, 191] on div "? + 46 = 62" at bounding box center [783, 178] width 1058 height 37
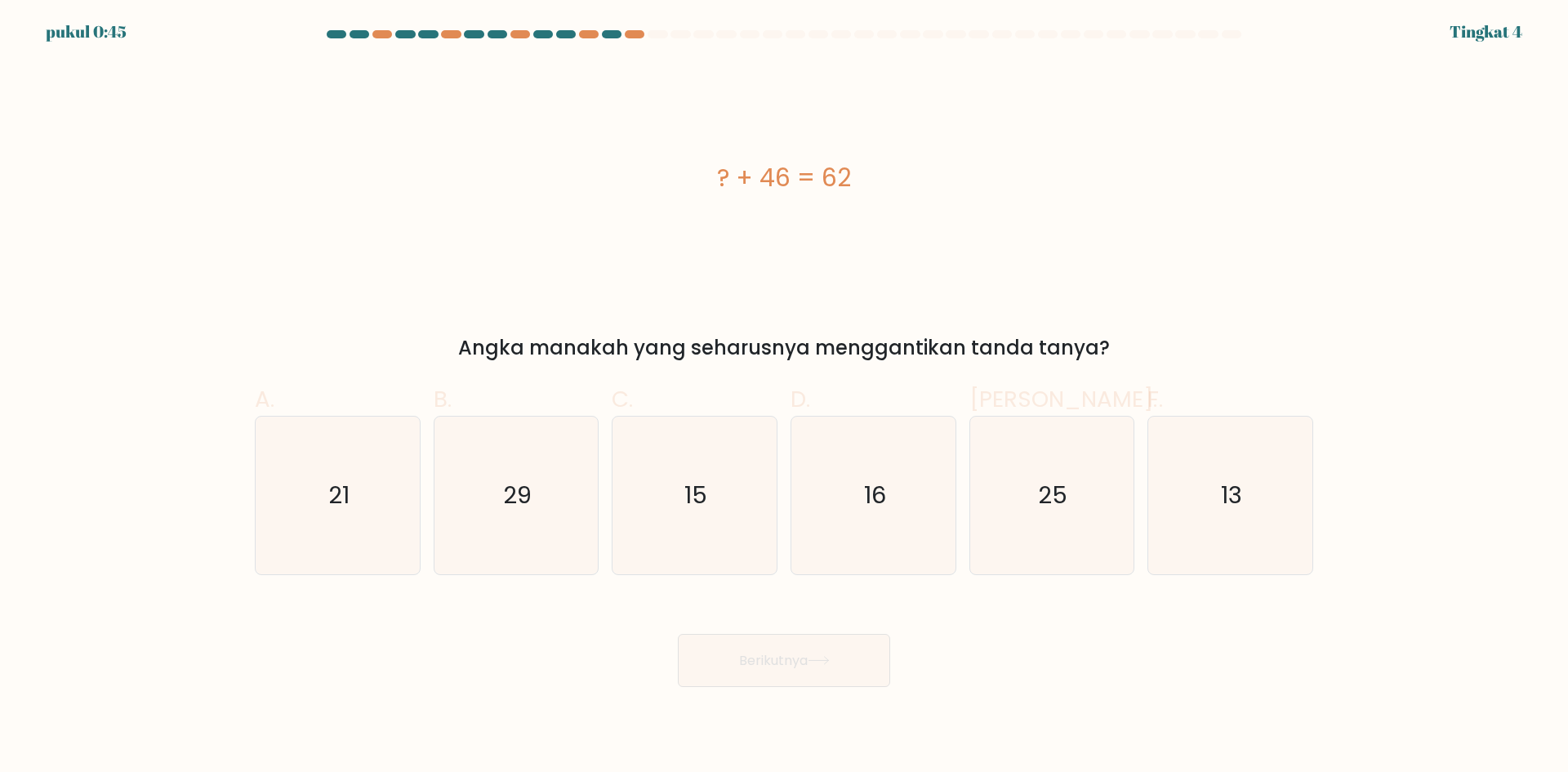
drag, startPoint x: 898, startPoint y: 175, endPoint x: 739, endPoint y: 179, distance: 159.1
click at [719, 166] on div "? + 46 = 62" at bounding box center [783, 178] width 1058 height 37
copy font "? + 46 = 62"
click at [920, 232] on div "? + 46 = 62" at bounding box center [783, 178] width 1058 height 232
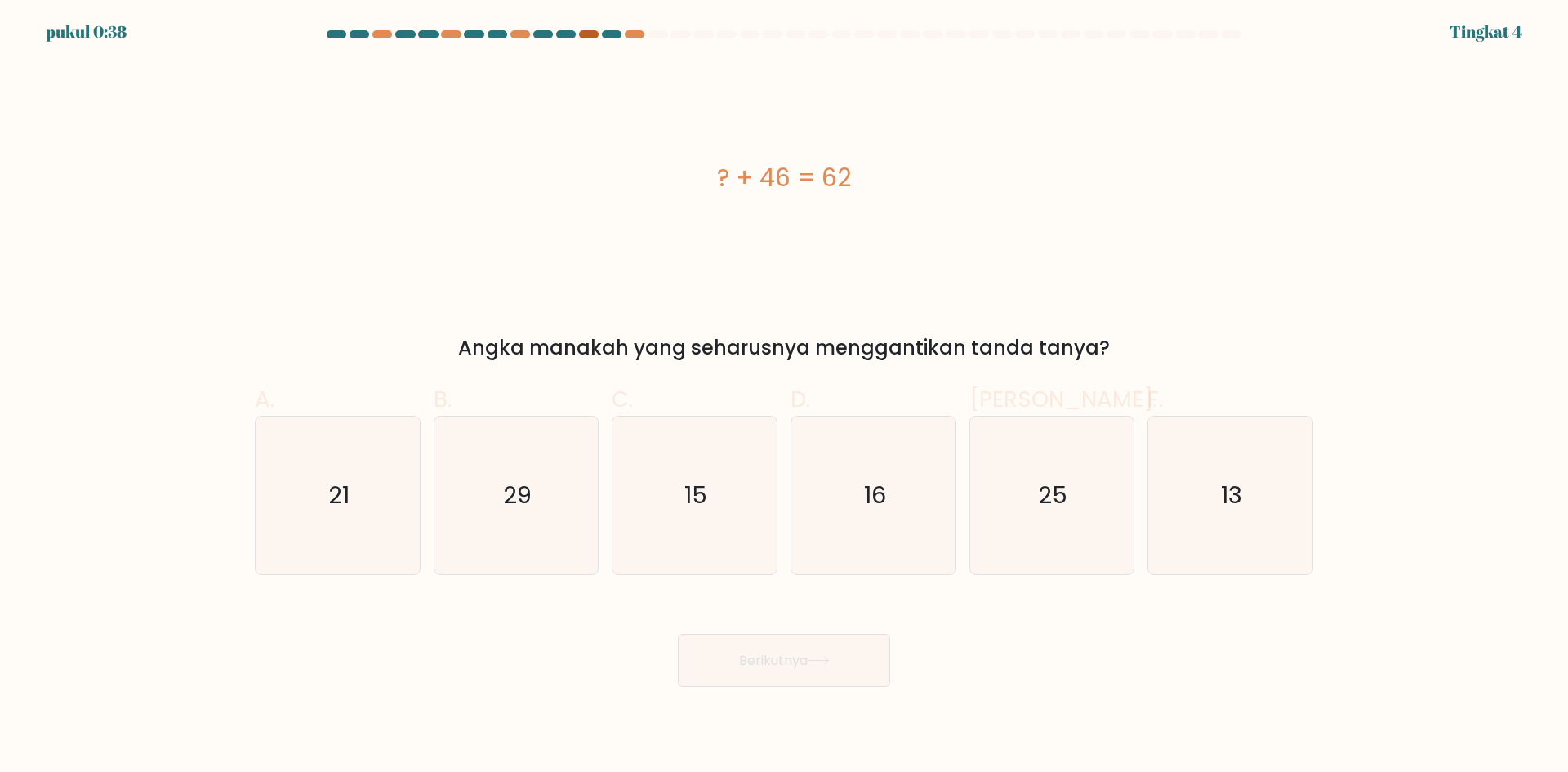
click at [595, 32] on div at bounding box center [589, 34] width 20 height 8
click at [591, 35] on div at bounding box center [589, 34] width 20 height 8
click at [629, 34] on div at bounding box center [634, 34] width 20 height 8
click at [880, 485] on text "16" at bounding box center [875, 494] width 22 height 32
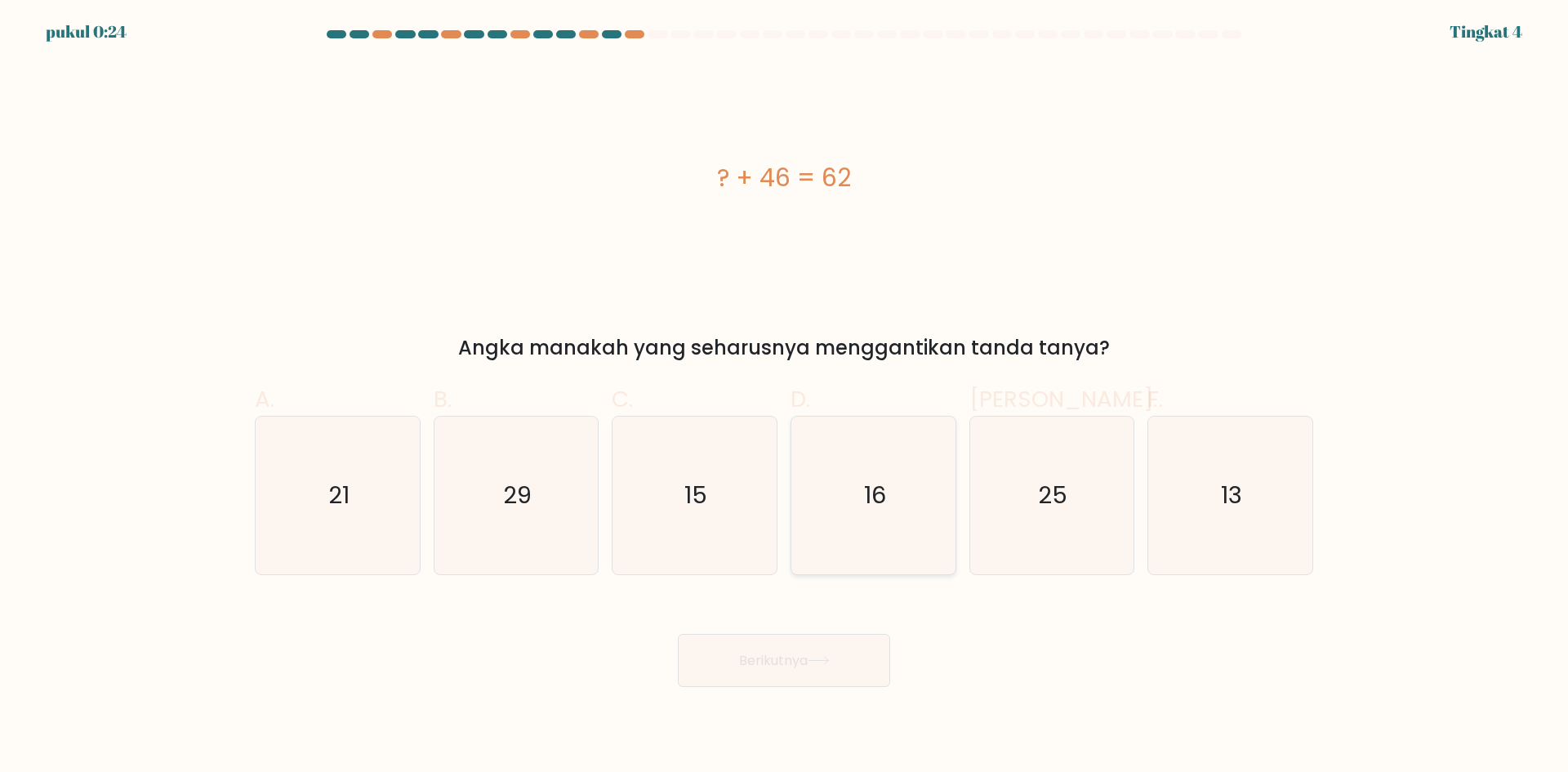
click at [785, 397] on input "D. 16" at bounding box center [784, 392] width 1 height 11
radio input "true"
click at [816, 672] on button "Berikutnya" at bounding box center [783, 661] width 212 height 53
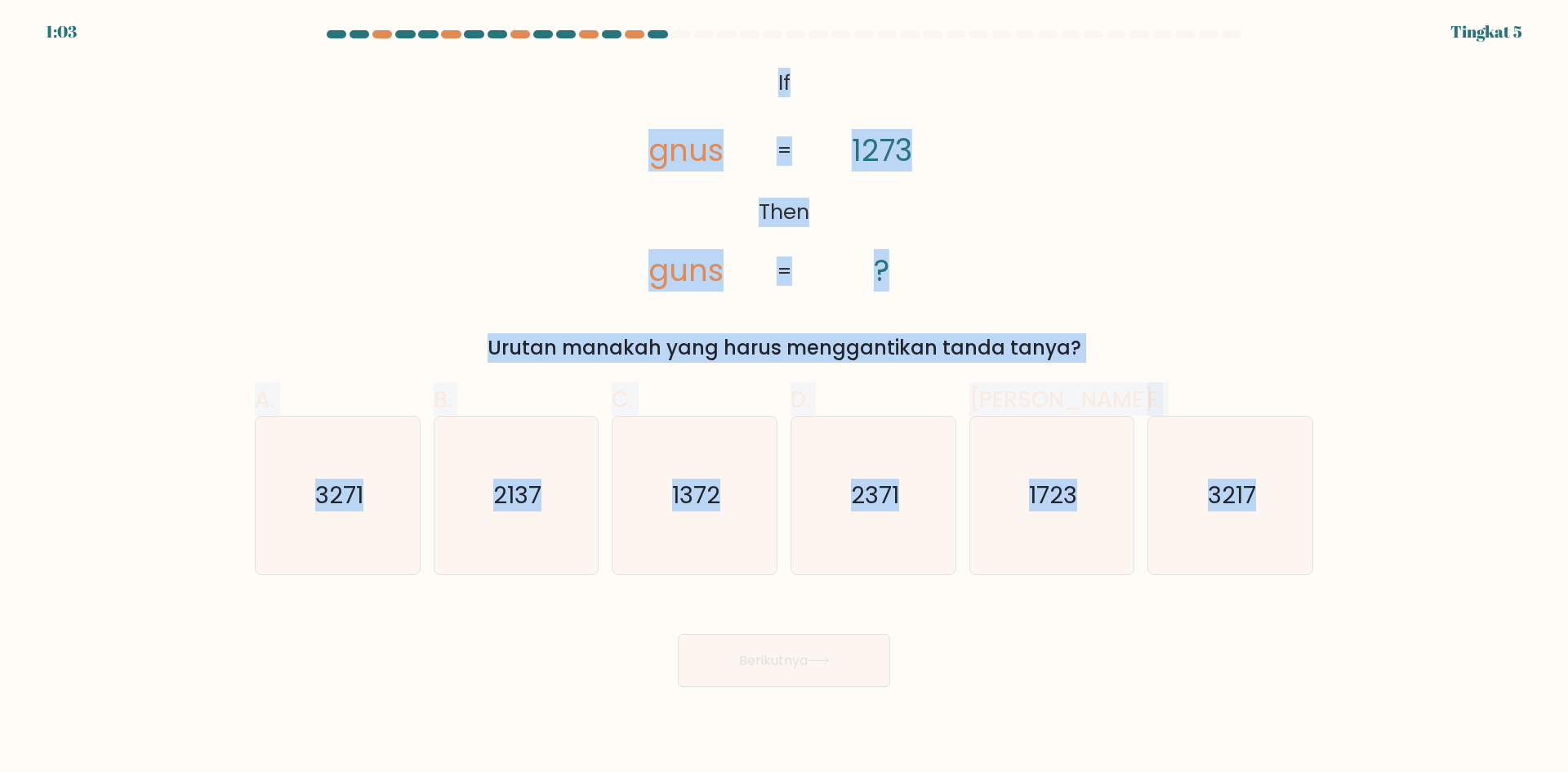
drag, startPoint x: 1038, startPoint y: 369, endPoint x: 767, endPoint y: 74, distance: 400.6
click at [767, 74] on form "If ?" at bounding box center [784, 359] width 1568 height 657
copy form "If Then gnus guns 1273 ? = = Urutan manakah yang harus menggantikan tanda tanya…"
click at [925, 269] on icon "@import url('https://fonts.googleapis.com/css?family=Abril+Fatface:400,100,100i…" at bounding box center [784, 178] width 376 height 232
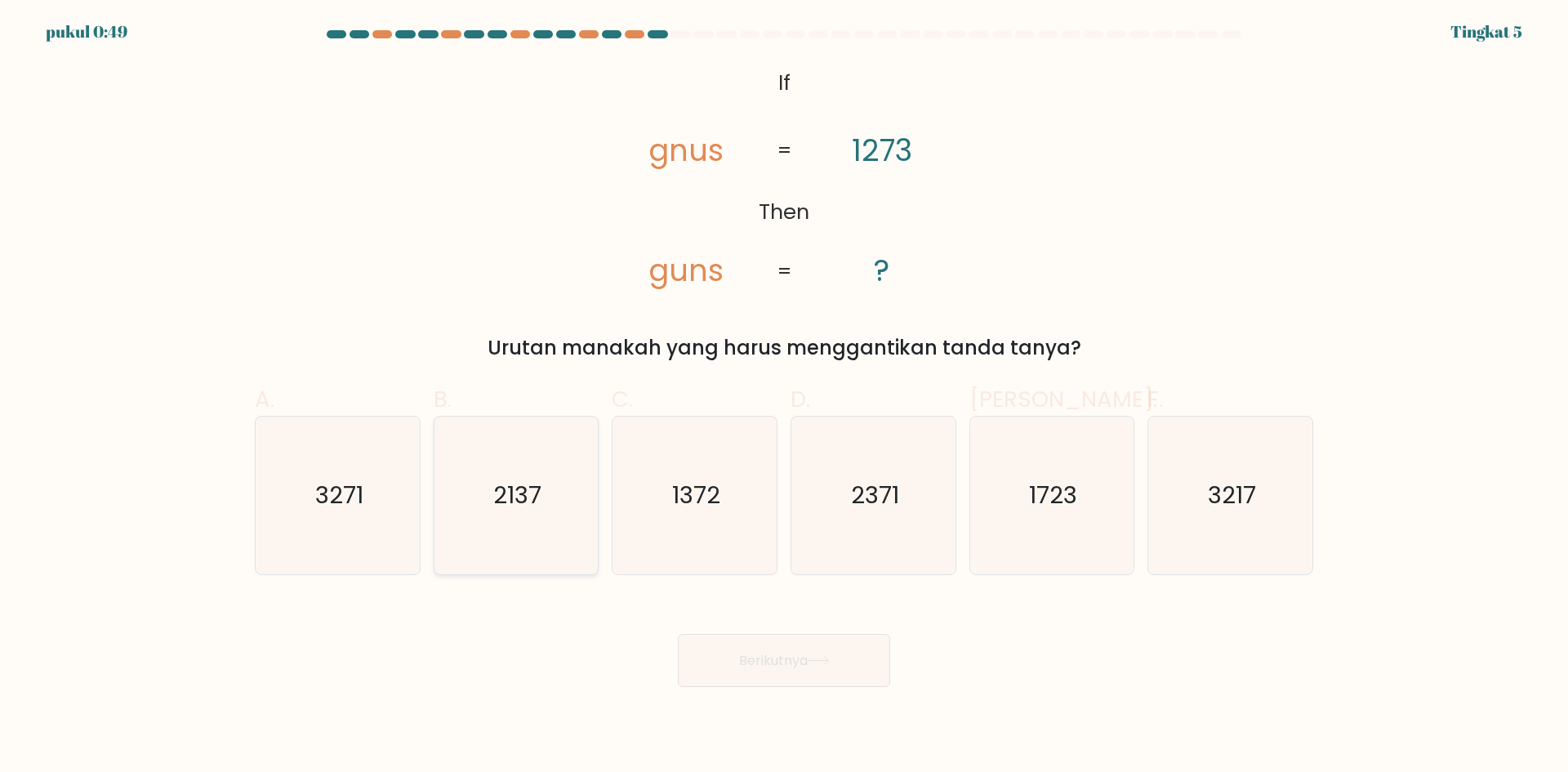
click at [486, 511] on icon "2137" at bounding box center [515, 496] width 158 height 158
click at [784, 397] on input "B. 2137" at bounding box center [784, 392] width 1 height 11
radio input "true"
click at [775, 668] on button "Berikutnya" at bounding box center [783, 661] width 212 height 53
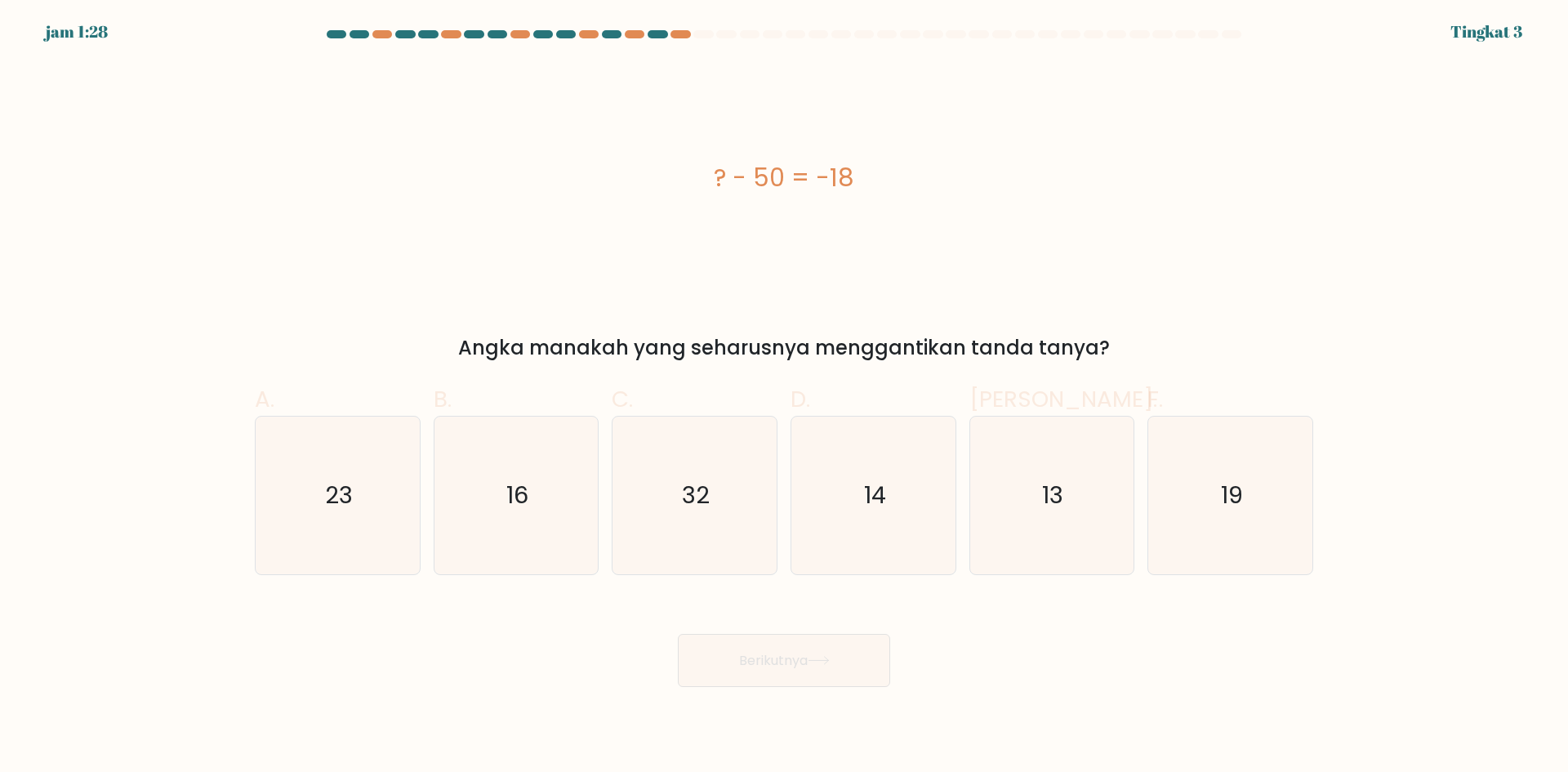
drag, startPoint x: 885, startPoint y: 189, endPoint x: 717, endPoint y: 176, distance: 168.5
click at [717, 176] on div "? - 50 = -18" at bounding box center [783, 178] width 1058 height 37
copy font "? - 50 = -18"
drag, startPoint x: 663, startPoint y: 499, endPoint x: 684, endPoint y: 522, distance: 31.1
click at [663, 499] on icon "32" at bounding box center [694, 496] width 158 height 158
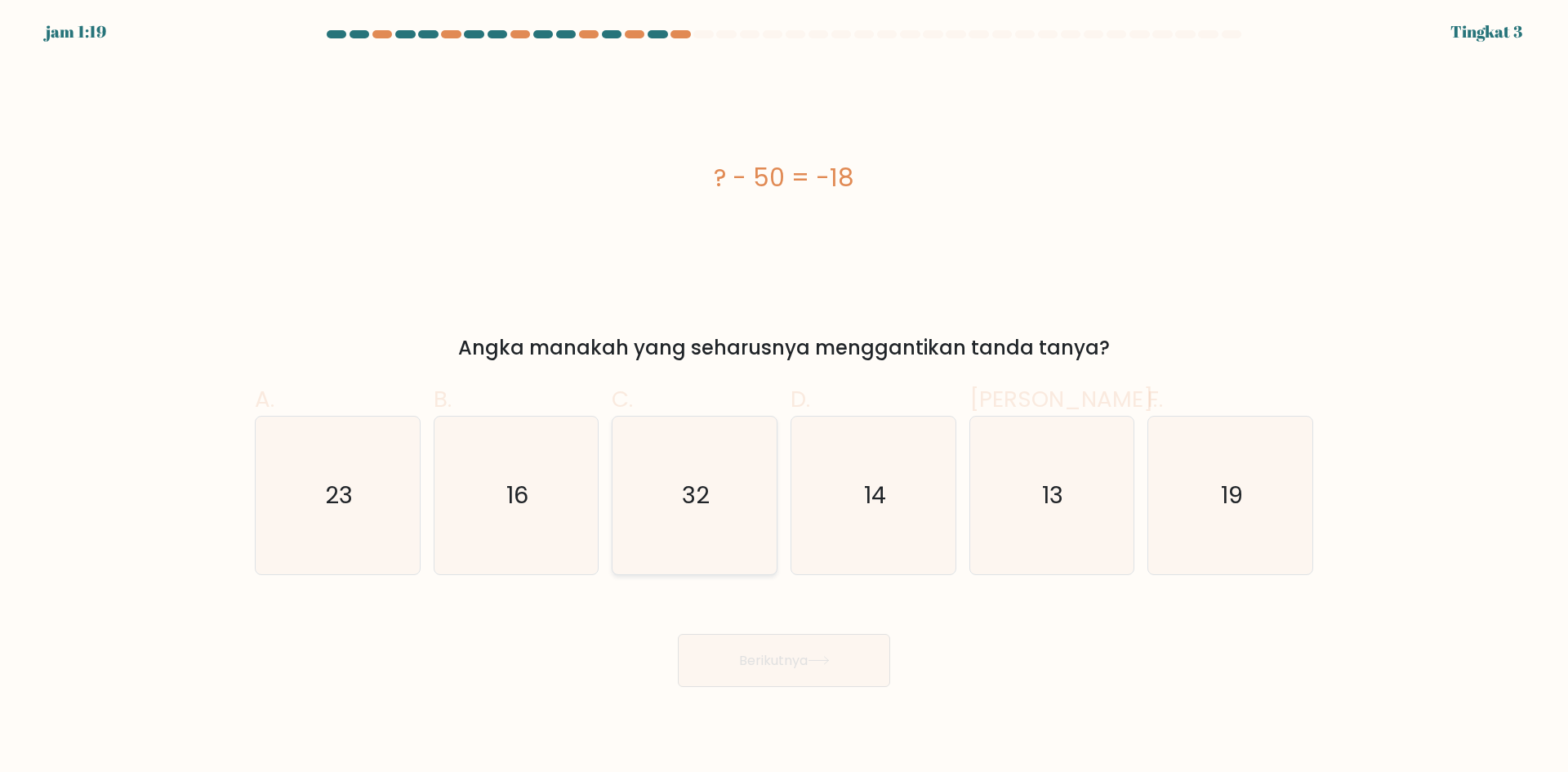
click at [784, 397] on input "C. 32" at bounding box center [784, 392] width 1 height 11
radio input "true"
click at [786, 653] on font "Berikutnya" at bounding box center [773, 661] width 68 height 19
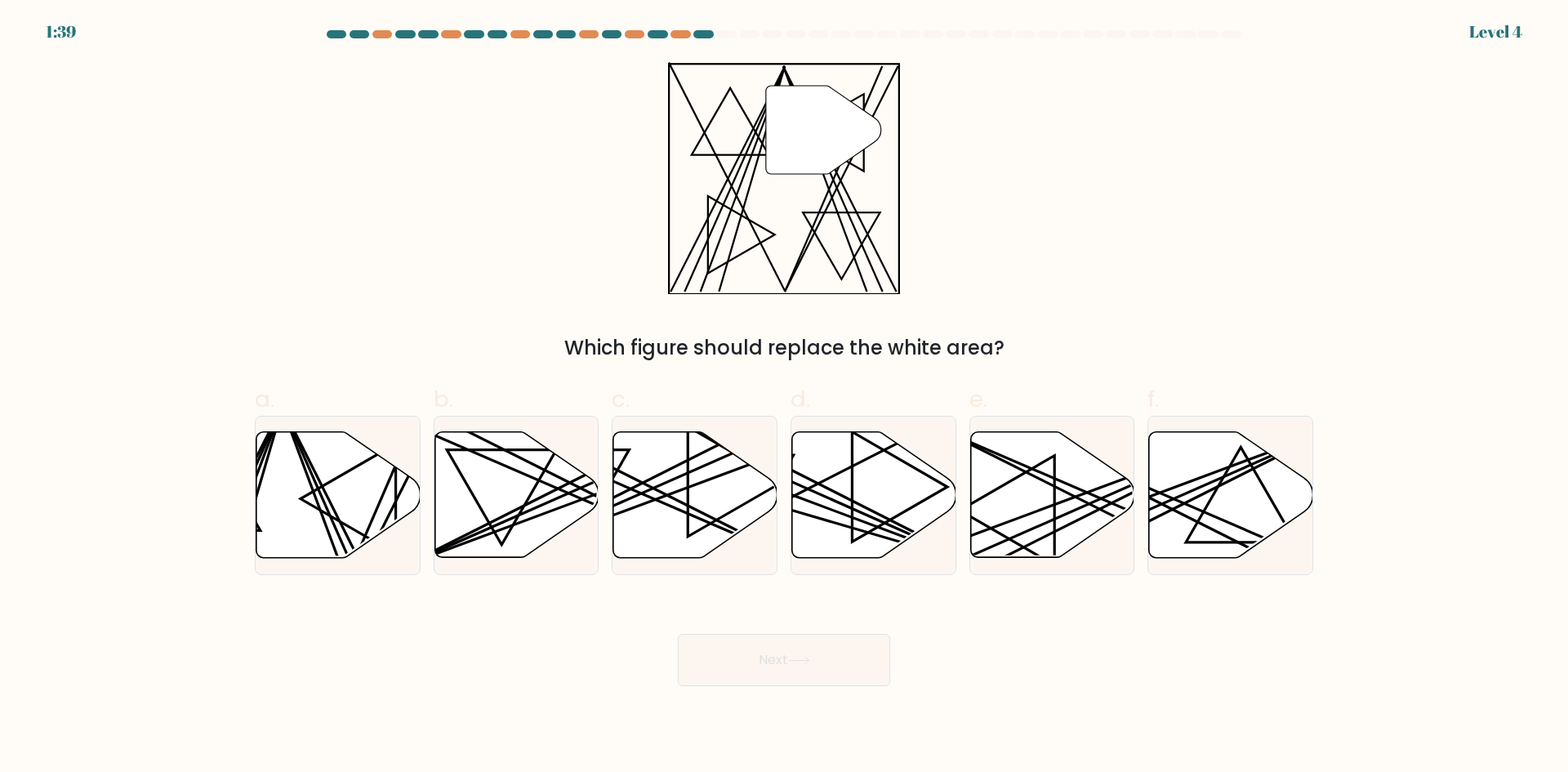
drag, startPoint x: 1317, startPoint y: 177, endPoint x: 1339, endPoint y: 199, distance: 31.1
click at [1114, 177] on div "" Which figure should replace the white area?" at bounding box center [784, 212] width 1077 height 300
click at [451, 484] on icon at bounding box center [515, 495] width 164 height 126
click at [784, 397] on input "b." at bounding box center [784, 392] width 1 height 11
radio input "true"
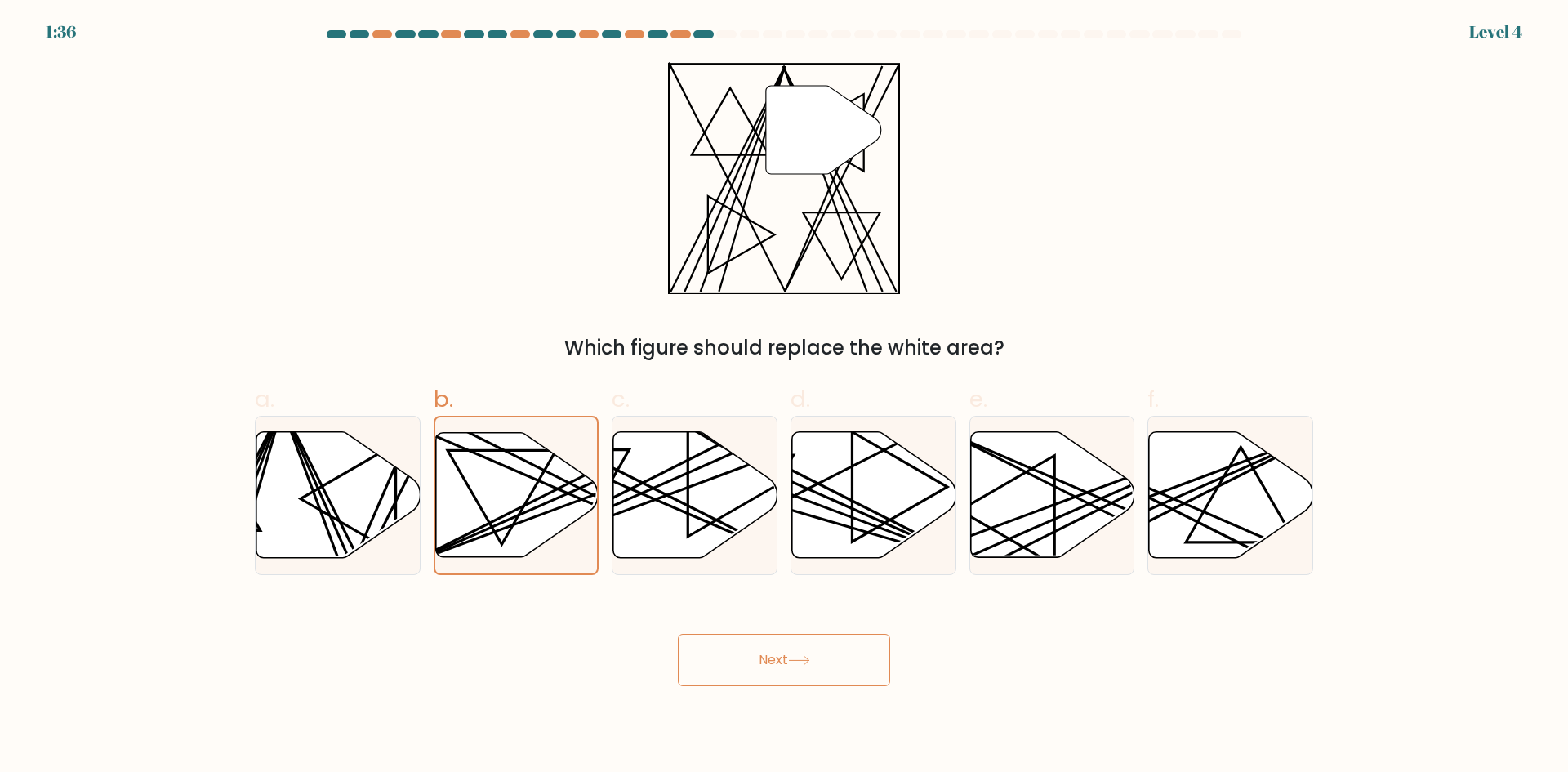
click at [770, 671] on button "Next" at bounding box center [783, 660] width 212 height 52
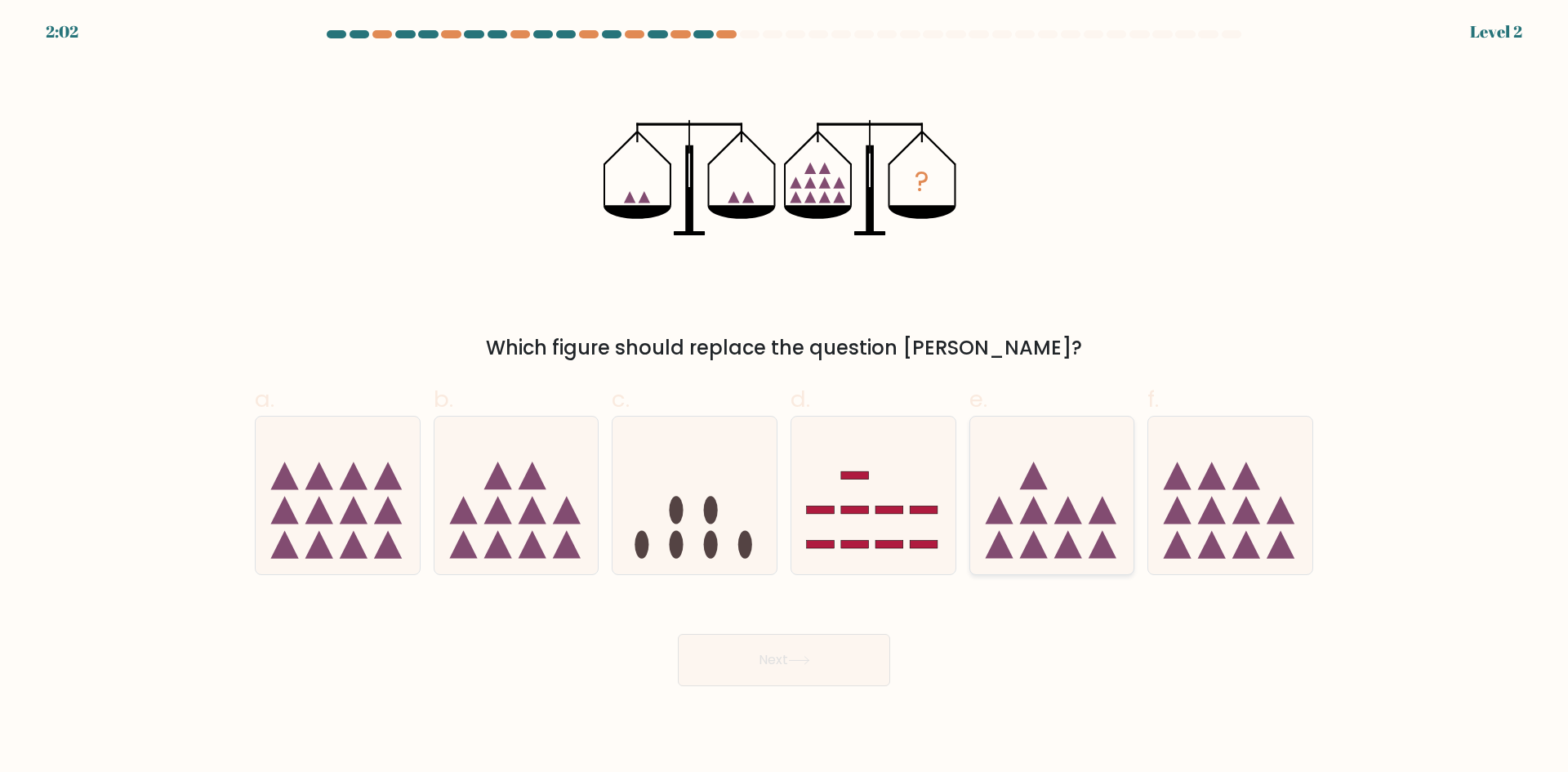
click at [1058, 519] on icon at bounding box center [1068, 510] width 27 height 27
click at [785, 397] on input "e." at bounding box center [784, 392] width 1 height 11
radio input "true"
click at [816, 667] on button "Next" at bounding box center [783, 660] width 212 height 52
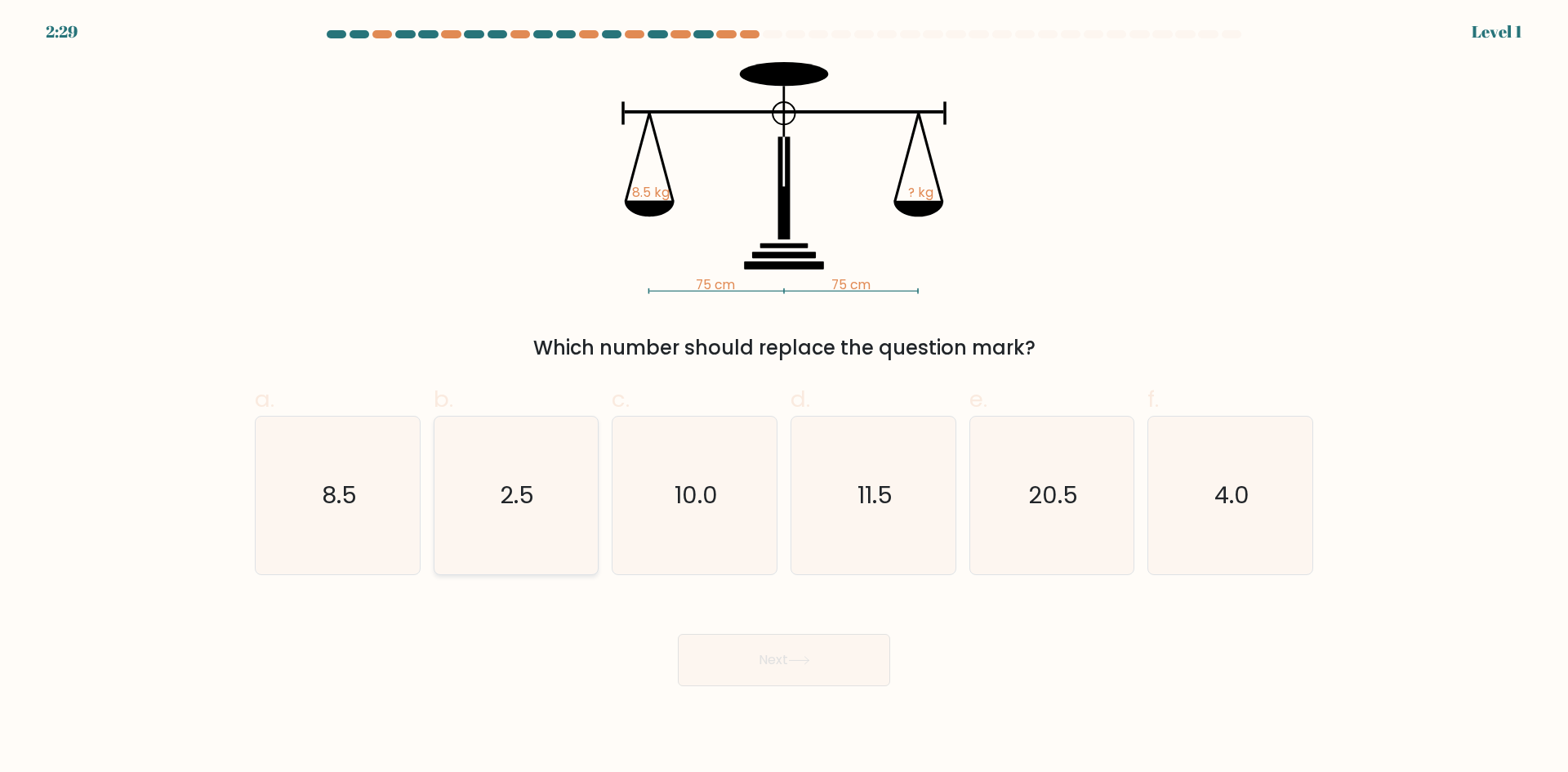
click at [500, 533] on icon "2.5" at bounding box center [515, 496] width 158 height 158
click at [784, 397] on input "b. 2.5" at bounding box center [784, 392] width 1 height 11
radio input "true"
click at [817, 665] on button "Next" at bounding box center [783, 660] width 212 height 52
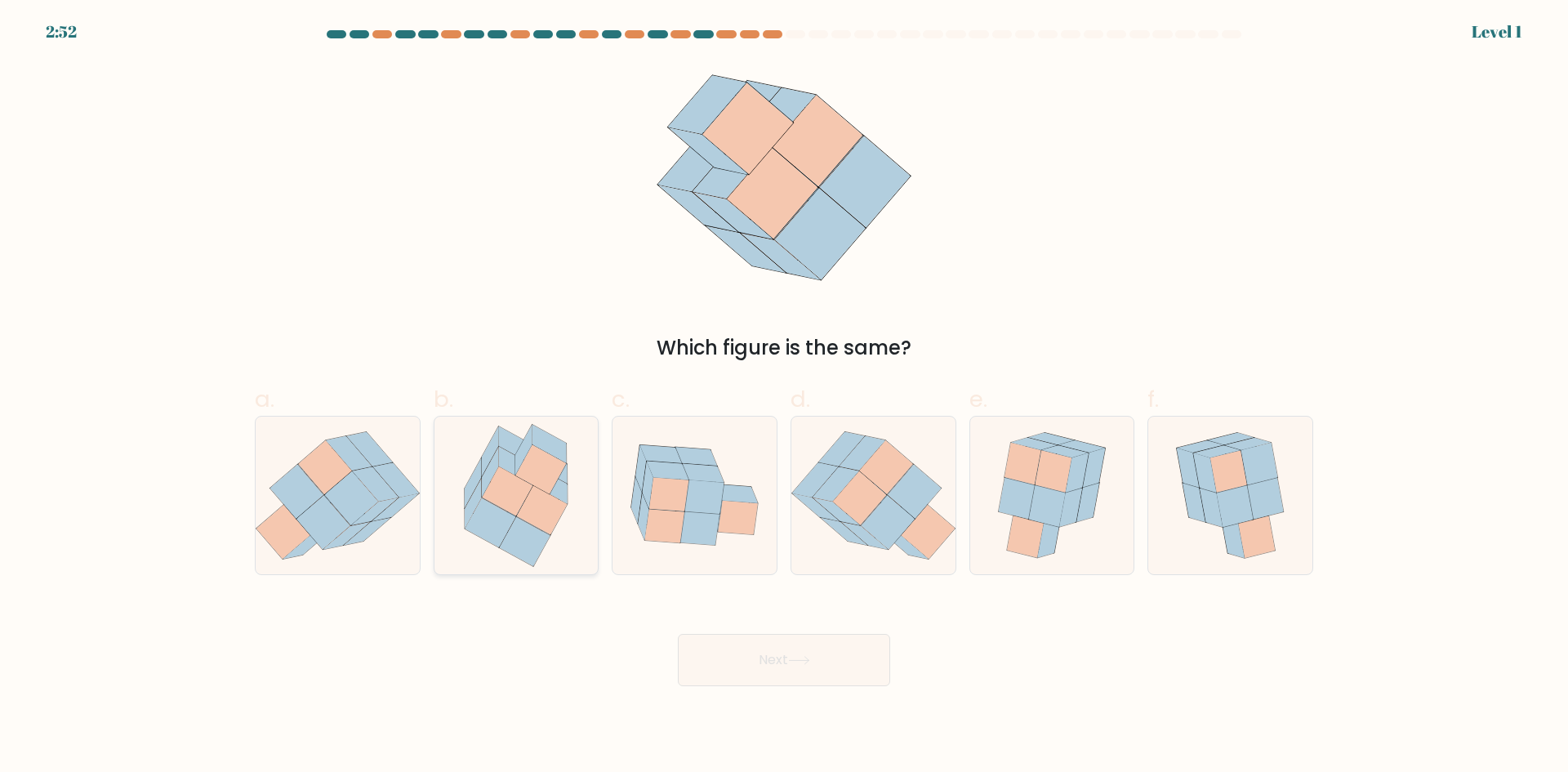
click at [512, 460] on icon at bounding box center [515, 465] width 34 height 38
click at [784, 397] on input "b." at bounding box center [784, 392] width 1 height 11
radio input "true"
click at [795, 711] on body "2:52 Level 1" at bounding box center [784, 386] width 1568 height 772
click at [788, 676] on button "Next" at bounding box center [783, 660] width 212 height 52
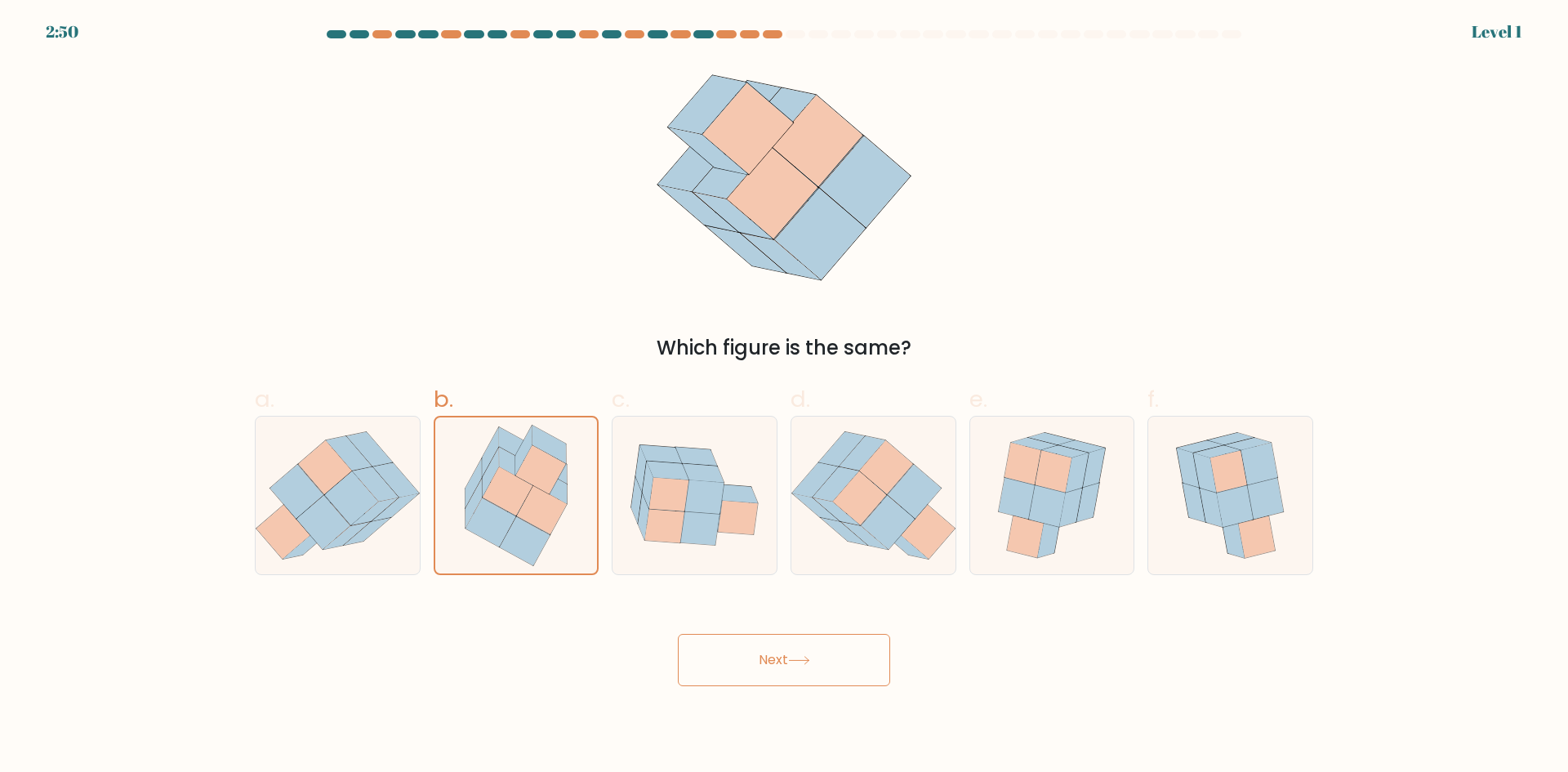
click at [788, 656] on button "Next" at bounding box center [783, 660] width 212 height 52
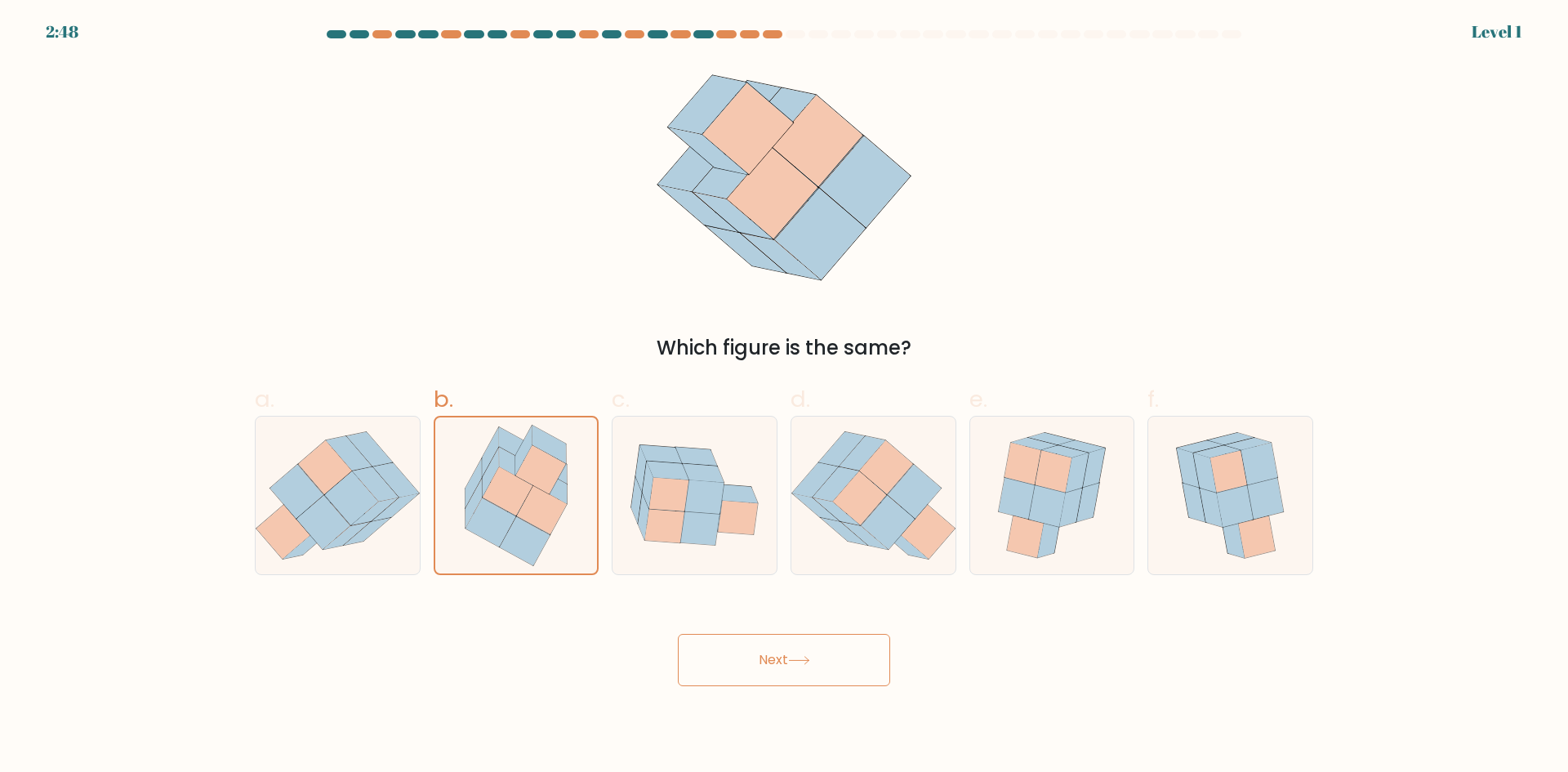
click at [788, 656] on button "Next" at bounding box center [783, 660] width 212 height 52
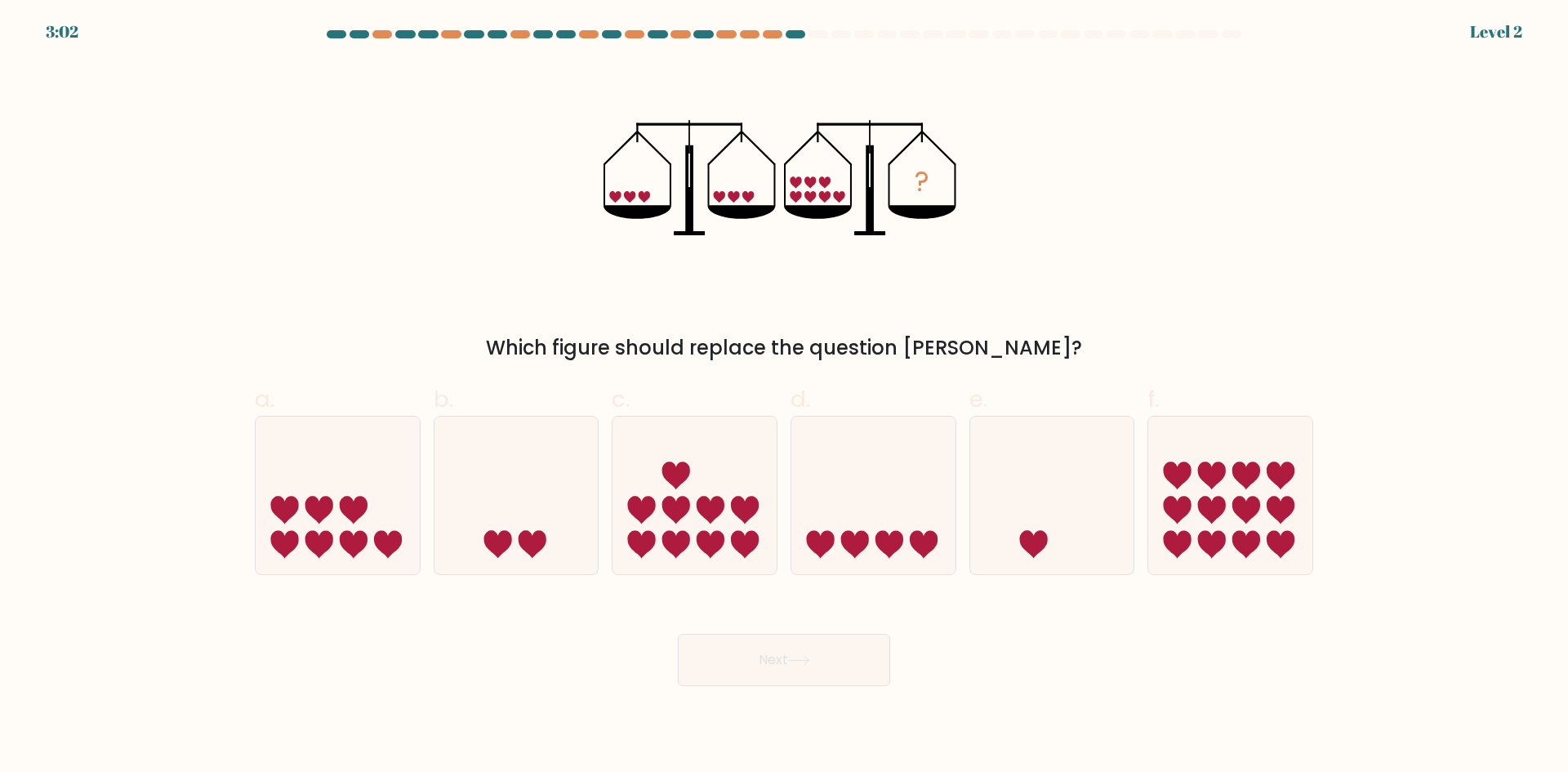
click at [1114, 362] on form at bounding box center [784, 358] width 1568 height 656
click at [1114, 463] on icon at bounding box center [1230, 495] width 164 height 136
click at [785, 397] on input "f." at bounding box center [784, 392] width 1 height 11
radio input "true"
click at [809, 654] on button "Next" at bounding box center [783, 660] width 212 height 52
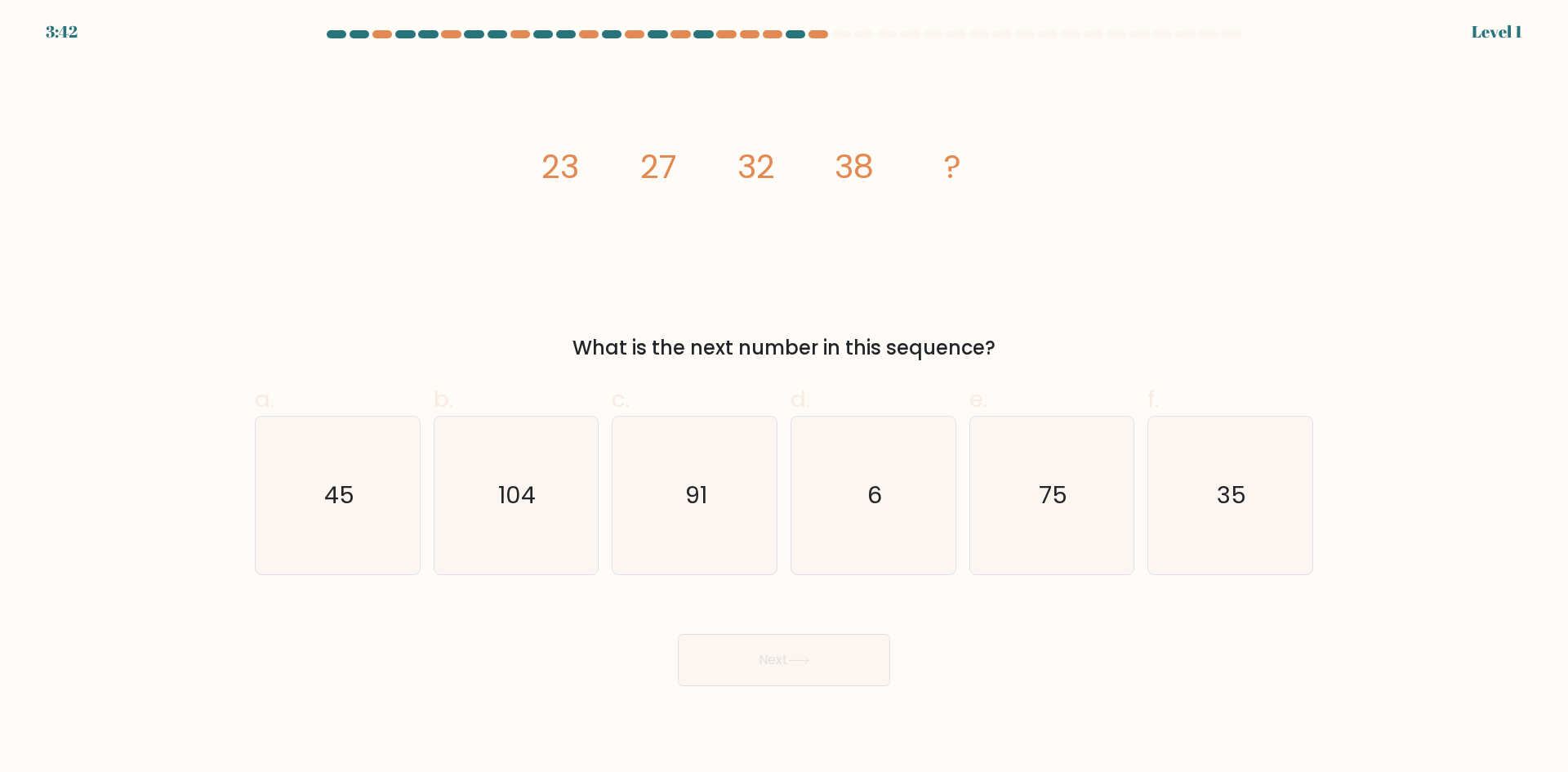
click at [1035, 101] on div "image/svg+xml 23 27 32 38 ? What is the next number in this sequence?" at bounding box center [784, 212] width 1077 height 300
drag, startPoint x: 1038, startPoint y: 357, endPoint x: 519, endPoint y: 161, distance: 554.8
click at [519, 161] on div "image/svg+xml 23 27 32 38 ? What is the next number in this sequence?" at bounding box center [784, 212] width 1077 height 300
copy div "23 27 32 38 ? What is the next number in this sequence?"
click at [714, 131] on icon "image/svg+xml 23 27 32 38 ?" at bounding box center [783, 178] width 490 height 232
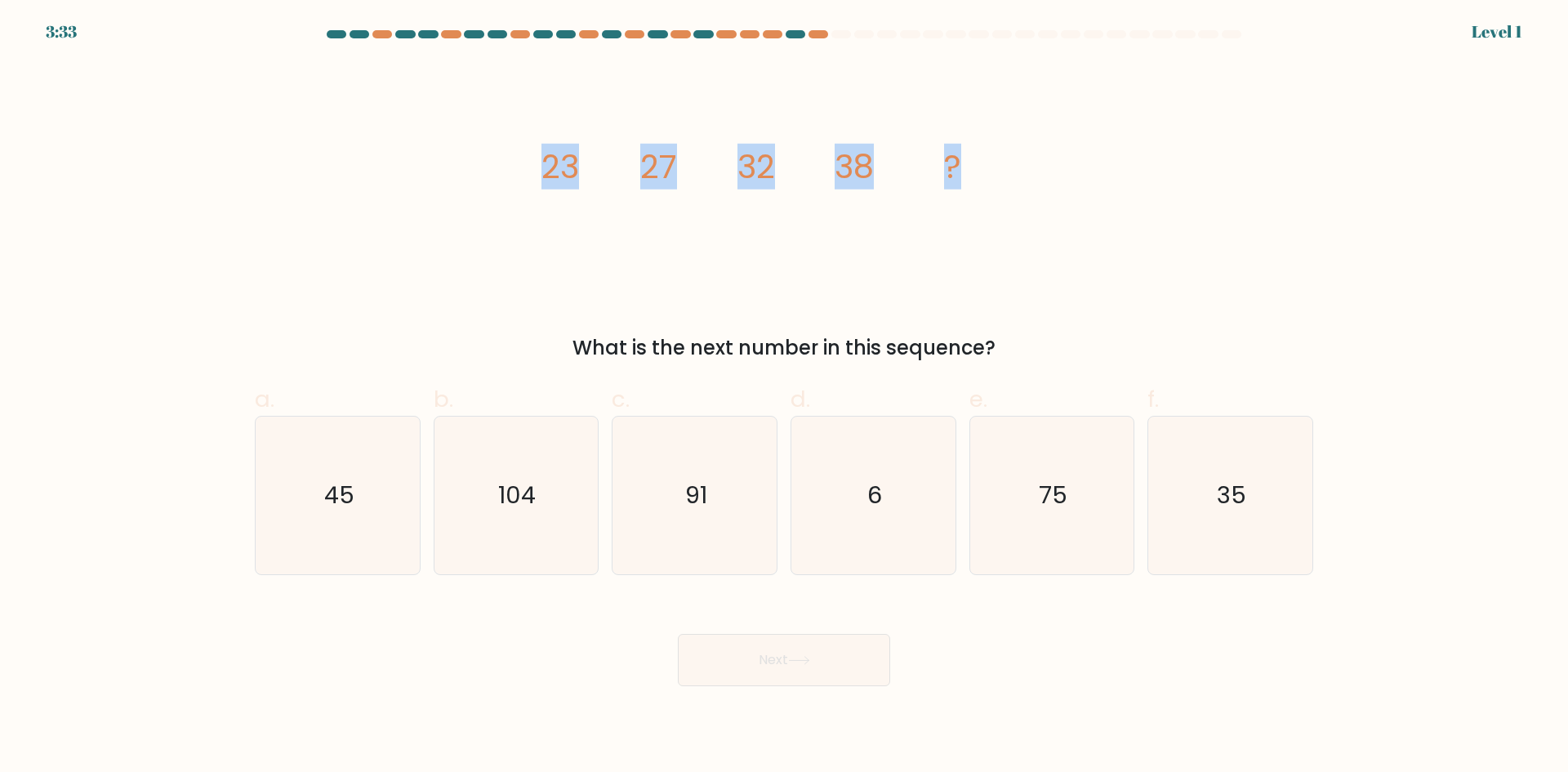
drag, startPoint x: 539, startPoint y: 159, endPoint x: 996, endPoint y: 160, distance: 457.0
click at [996, 160] on icon "image/svg+xml 23 27 32 38 ?" at bounding box center [783, 178] width 490 height 232
click at [983, 342] on div "What is the next number in this sequence?" at bounding box center [783, 348] width 1038 height 29
click at [359, 488] on icon "45" at bounding box center [338, 496] width 158 height 158
click at [784, 397] on input "a. 45" at bounding box center [784, 392] width 1 height 11
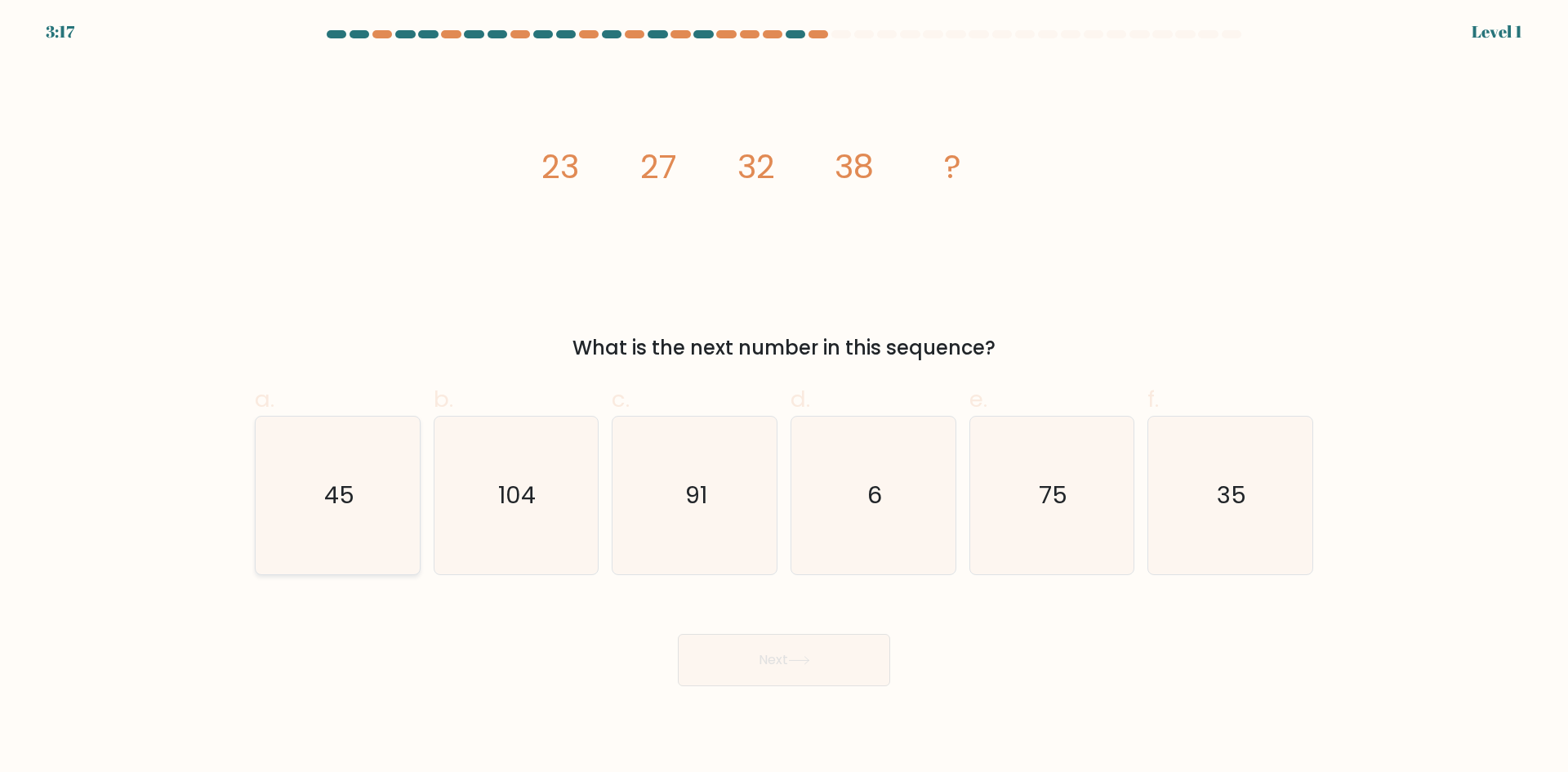
radio input "true"
click at [747, 661] on button "Next" at bounding box center [783, 660] width 212 height 52
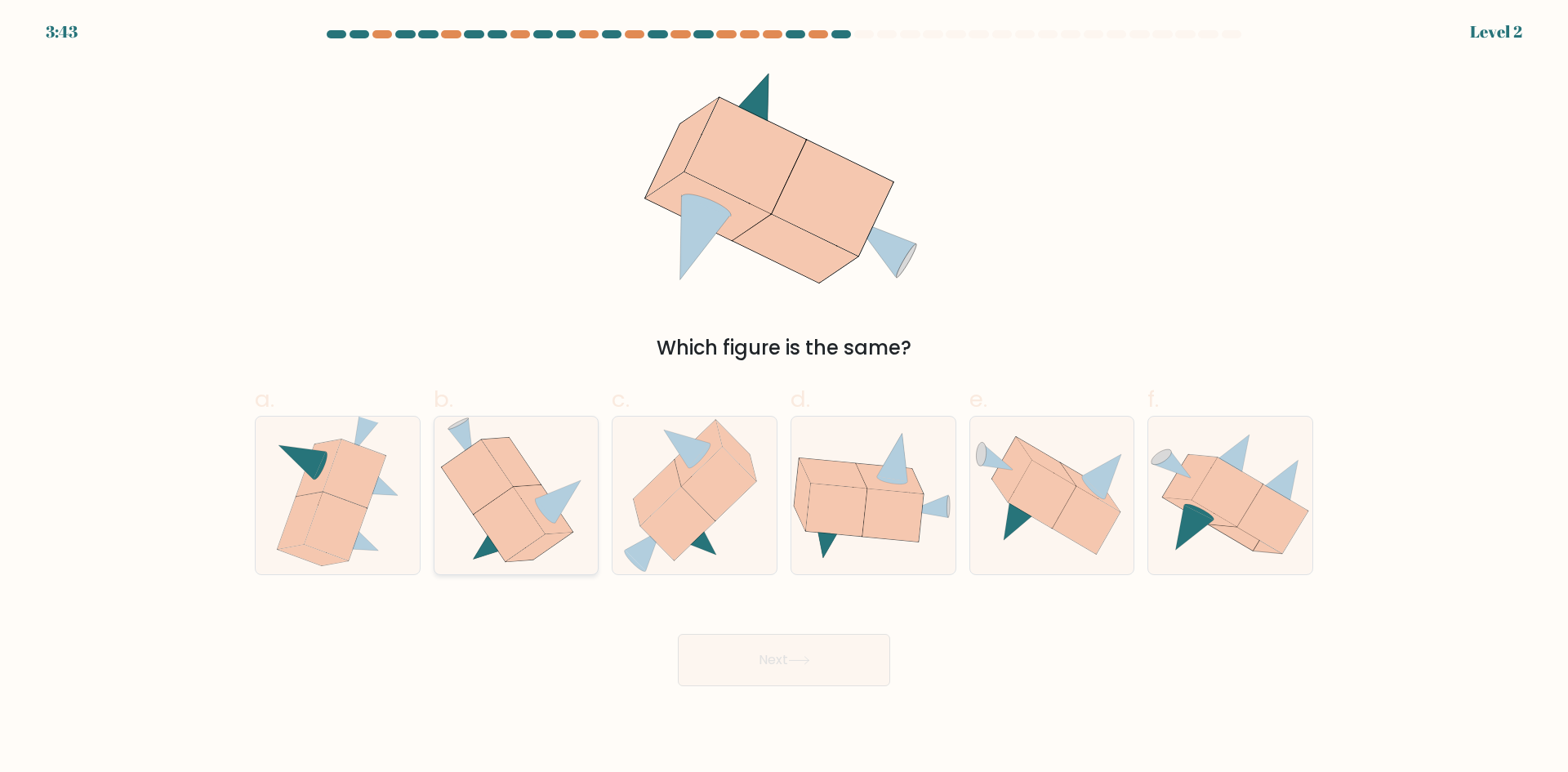
click at [491, 523] on icon at bounding box center [509, 523] width 71 height 74
click at [784, 397] on input "b." at bounding box center [784, 392] width 1 height 11
radio input "true"
click at [808, 660] on icon at bounding box center [799, 661] width 20 height 7
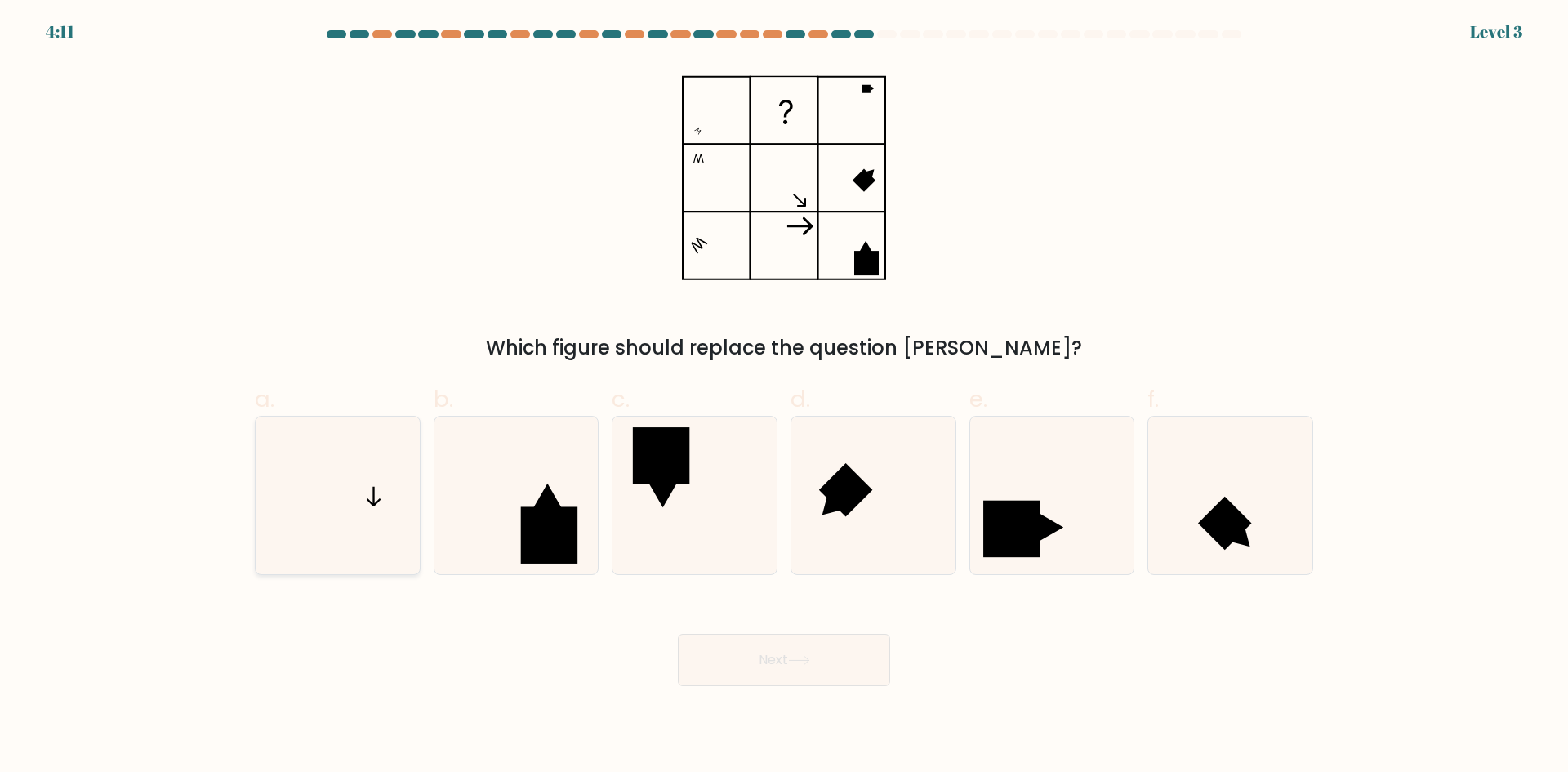
click at [336, 484] on icon at bounding box center [338, 496] width 158 height 158
click at [784, 397] on input "a." at bounding box center [784, 392] width 1 height 11
radio input "true"
click at [796, 666] on button "Next" at bounding box center [783, 660] width 212 height 52
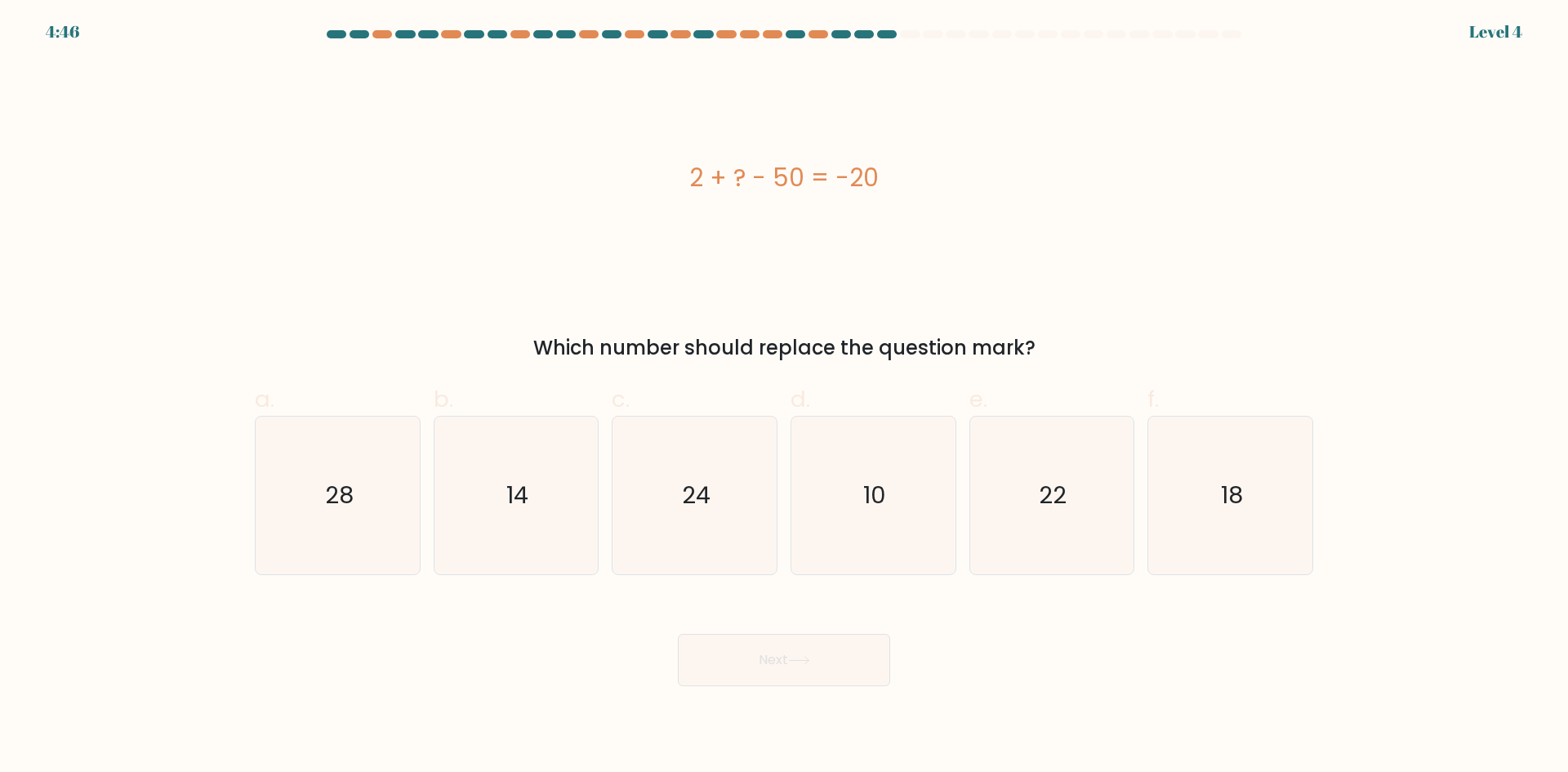
drag, startPoint x: 683, startPoint y: 182, endPoint x: 900, endPoint y: 181, distance: 217.0
click at [900, 181] on div "2 + ? - 50 = -20" at bounding box center [783, 178] width 1058 height 37
copy div "2 + ? - 50 = -20"
click at [889, 342] on div "Which number should replace the question mark?" at bounding box center [783, 348] width 1038 height 29
click at [342, 518] on icon "28" at bounding box center [338, 496] width 158 height 158
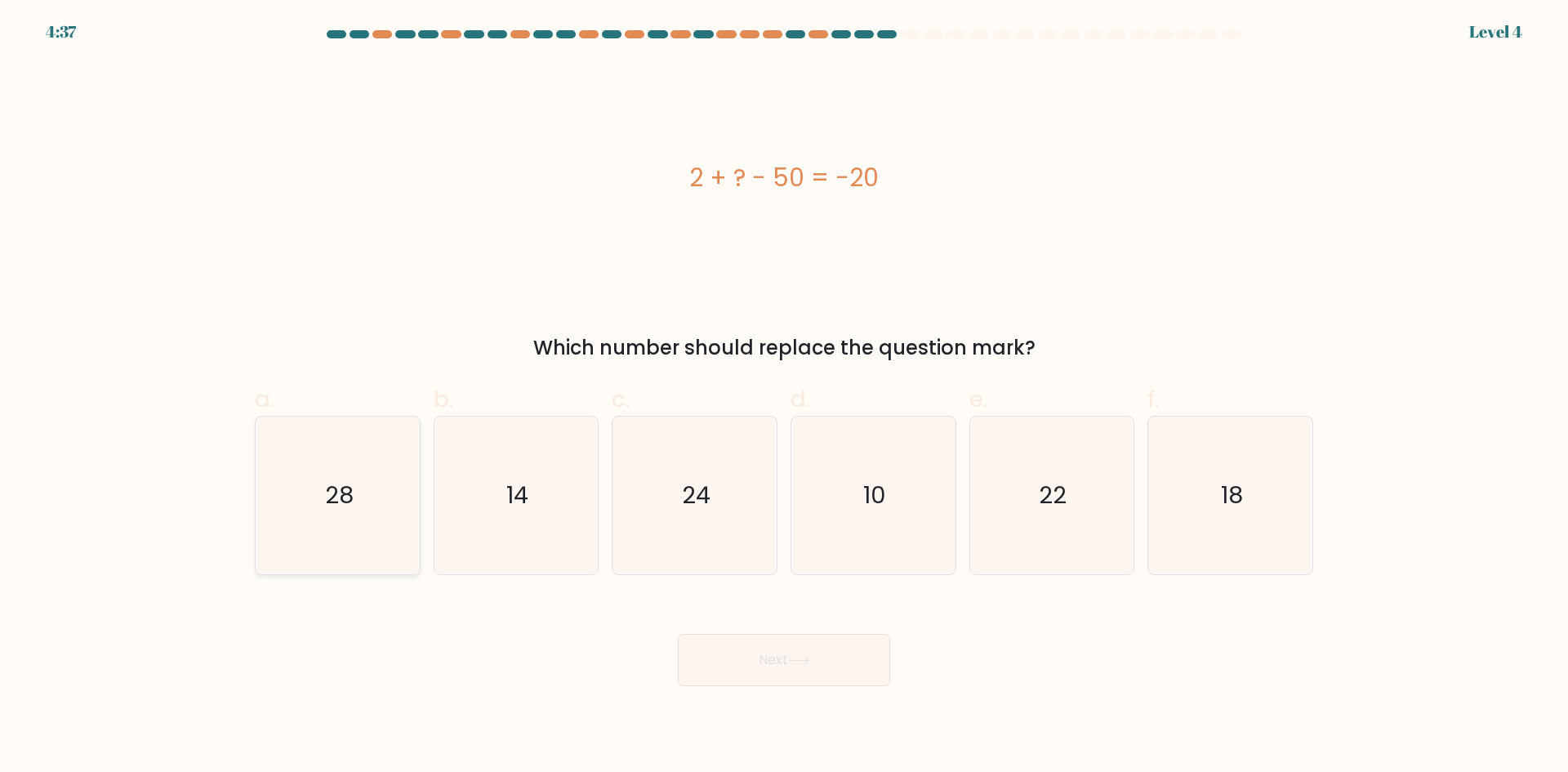
click at [784, 397] on input "a. 28" at bounding box center [784, 392] width 1 height 11
radio input "true"
click at [786, 660] on button "Next" at bounding box center [783, 660] width 212 height 52
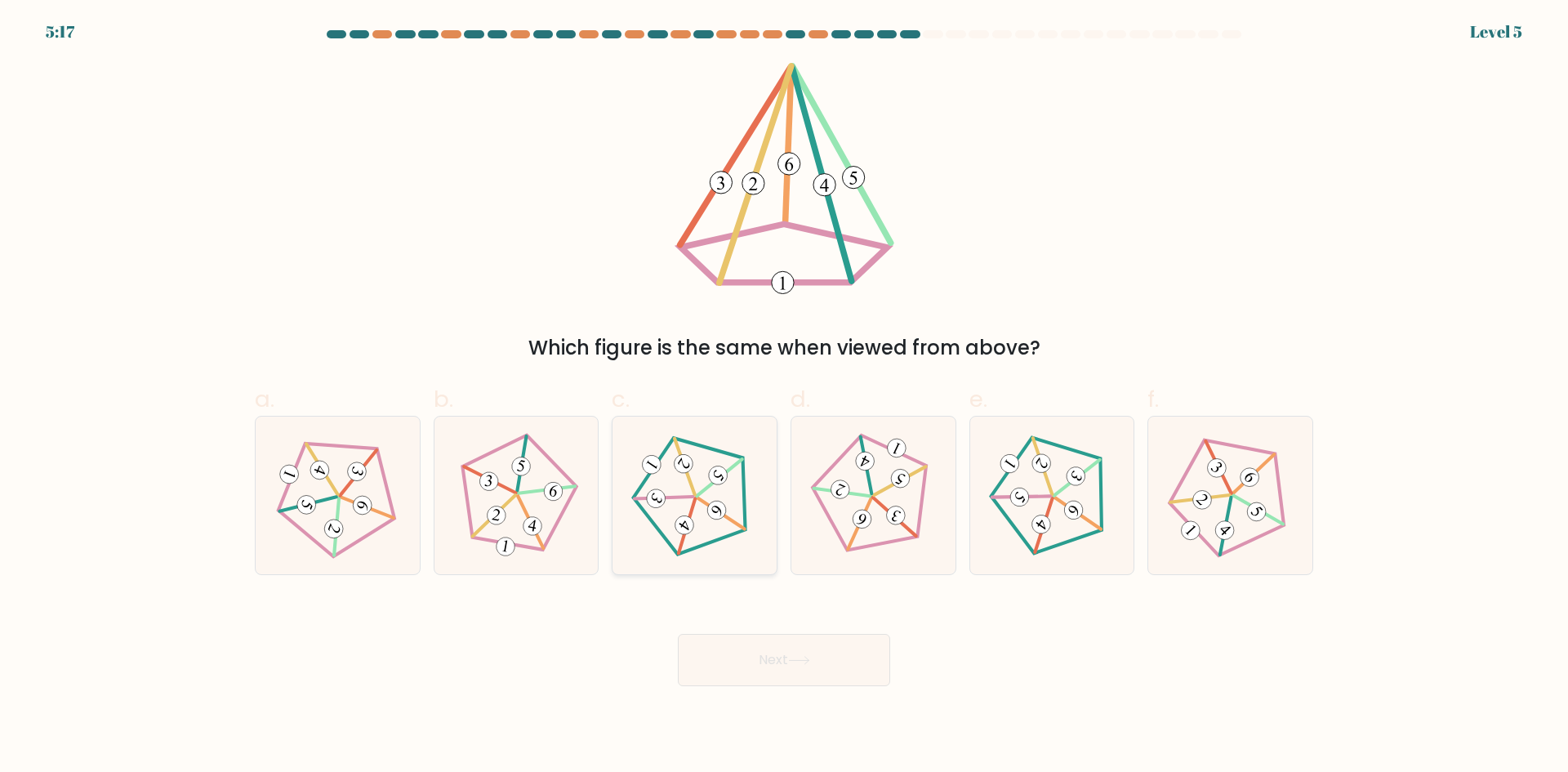
click at [699, 470] on icon at bounding box center [693, 495] width 126 height 126
click at [784, 397] on input "c." at bounding box center [784, 392] width 1 height 11
radio input "true"
click at [1114, 523] on icon at bounding box center [1229, 495] width 126 height 126
click at [785, 397] on input "f." at bounding box center [784, 392] width 1 height 11
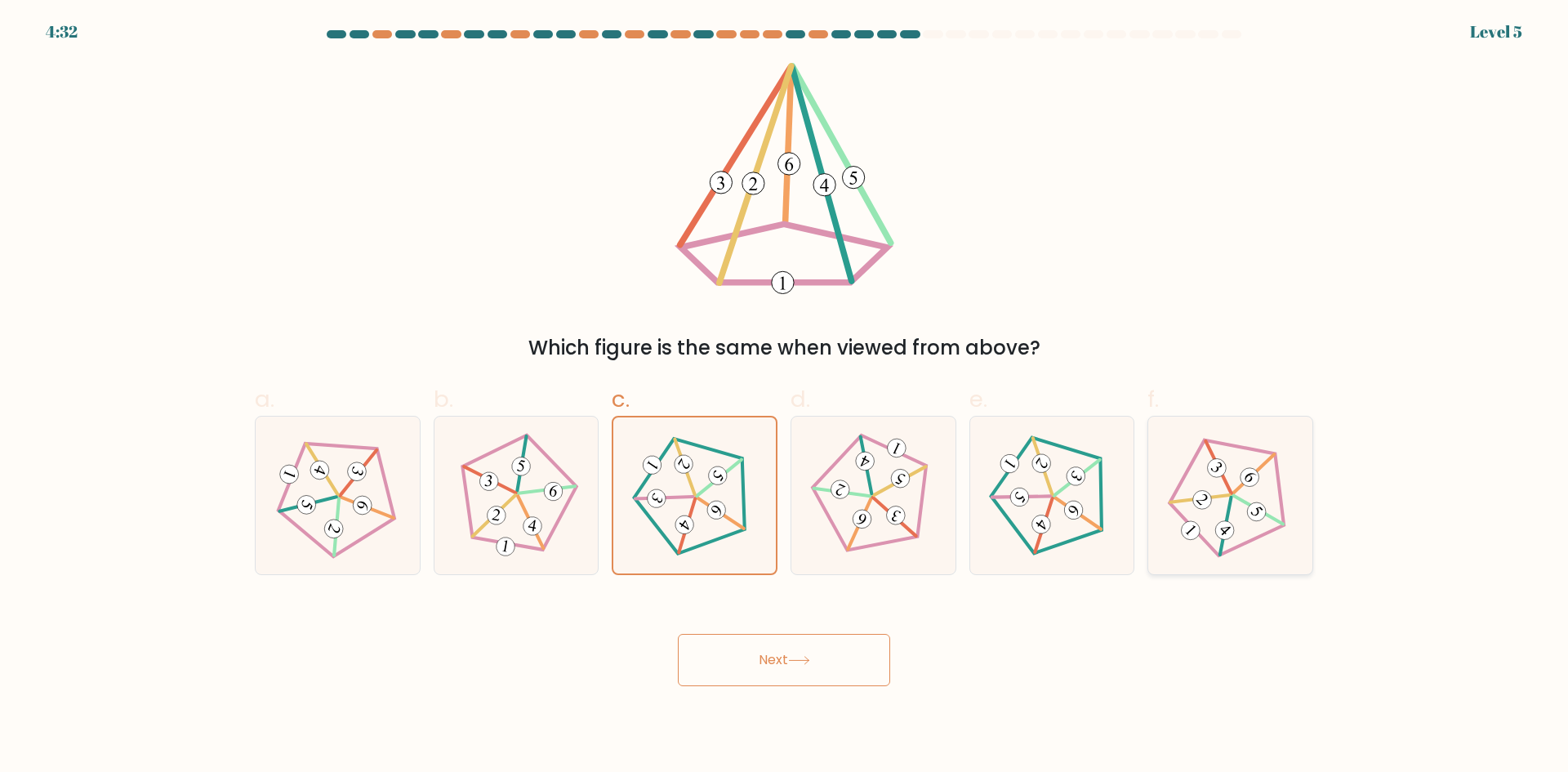
radio input "true"
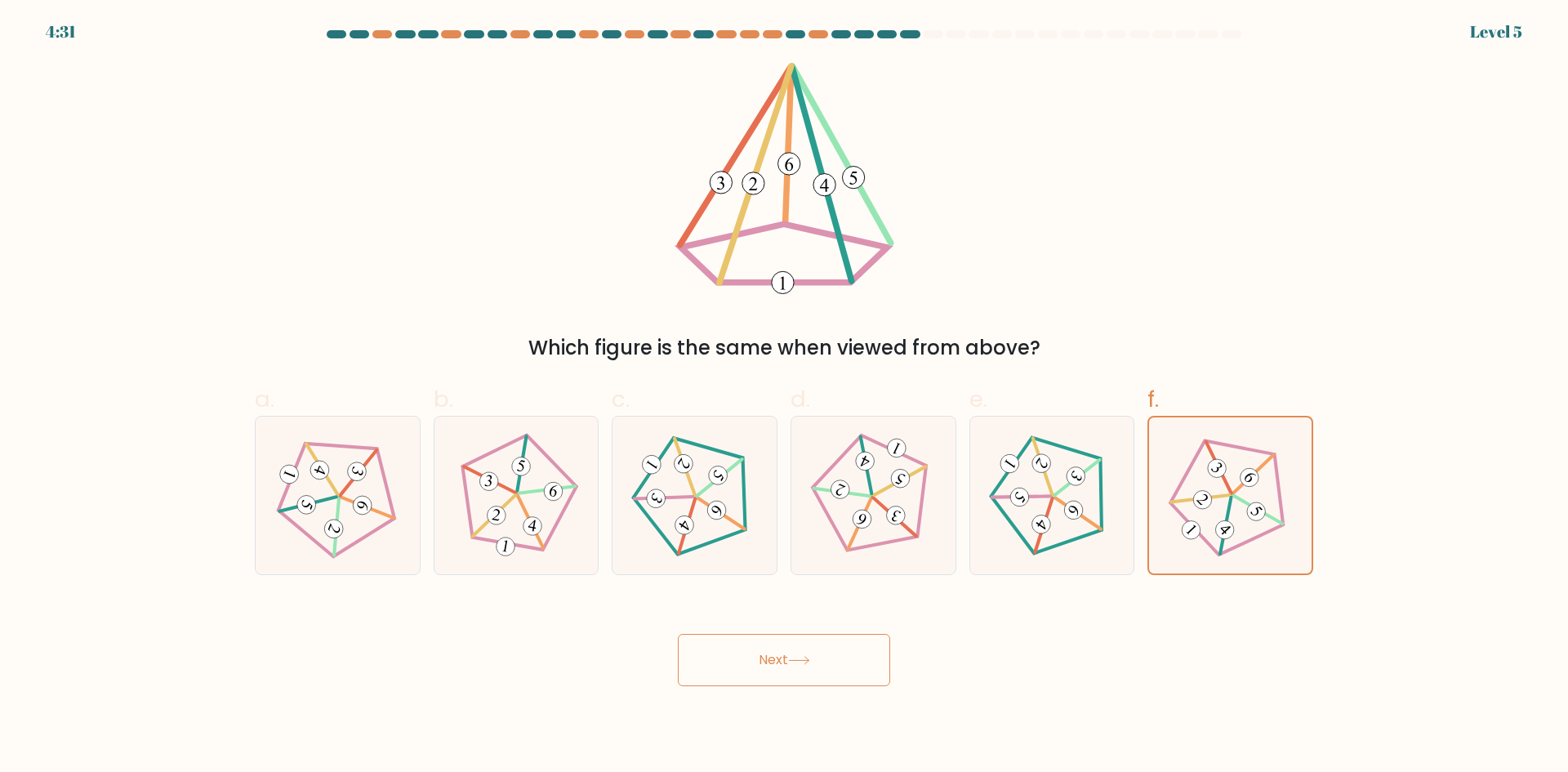
click at [791, 686] on body "4:31 Level 5" at bounding box center [784, 386] width 1568 height 772
click at [500, 536] on icon at bounding box center [515, 495] width 126 height 126
click at [784, 397] on input "b." at bounding box center [784, 392] width 1 height 11
radio input "true"
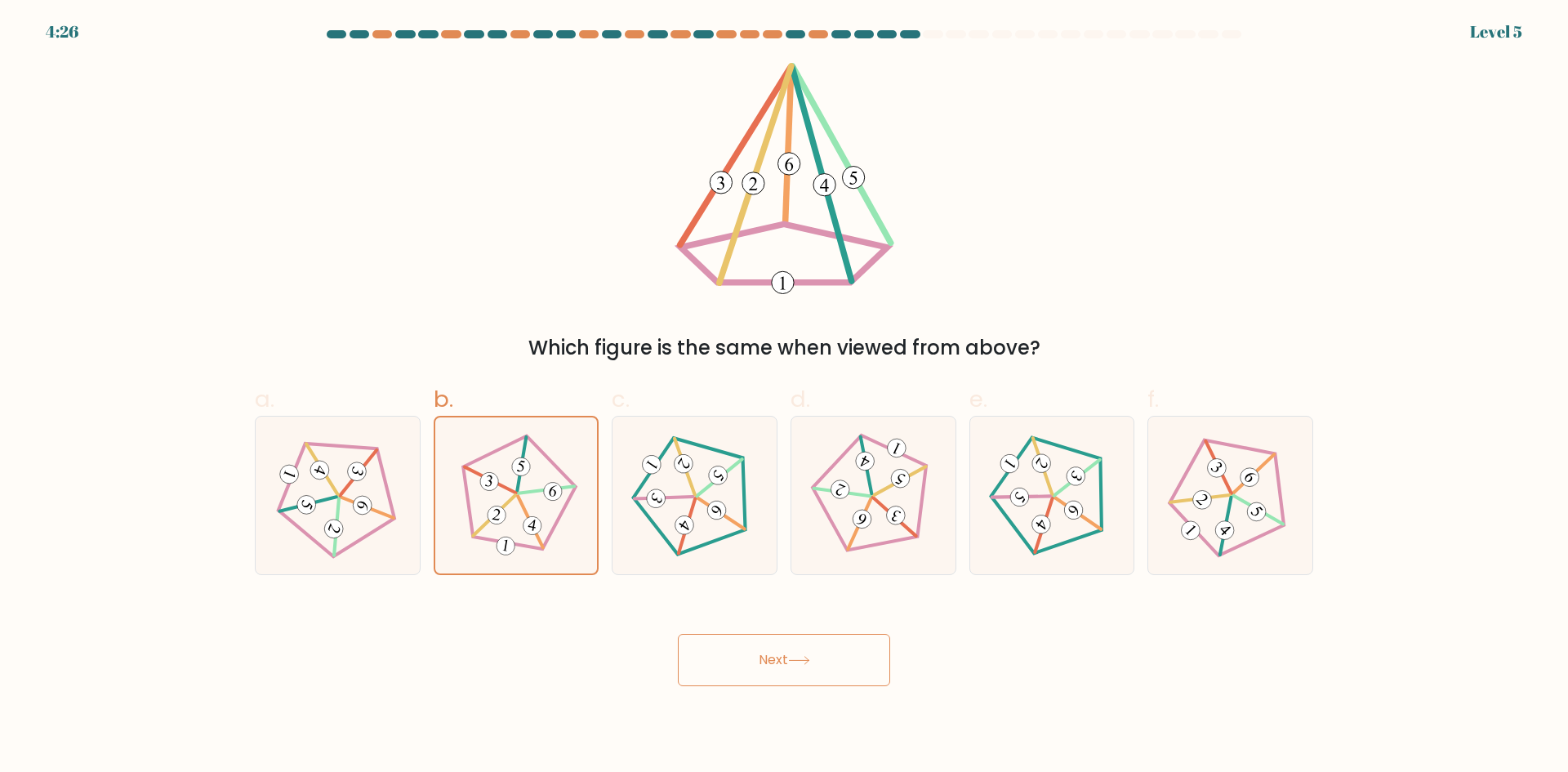
click at [825, 660] on button "Next" at bounding box center [783, 660] width 212 height 52
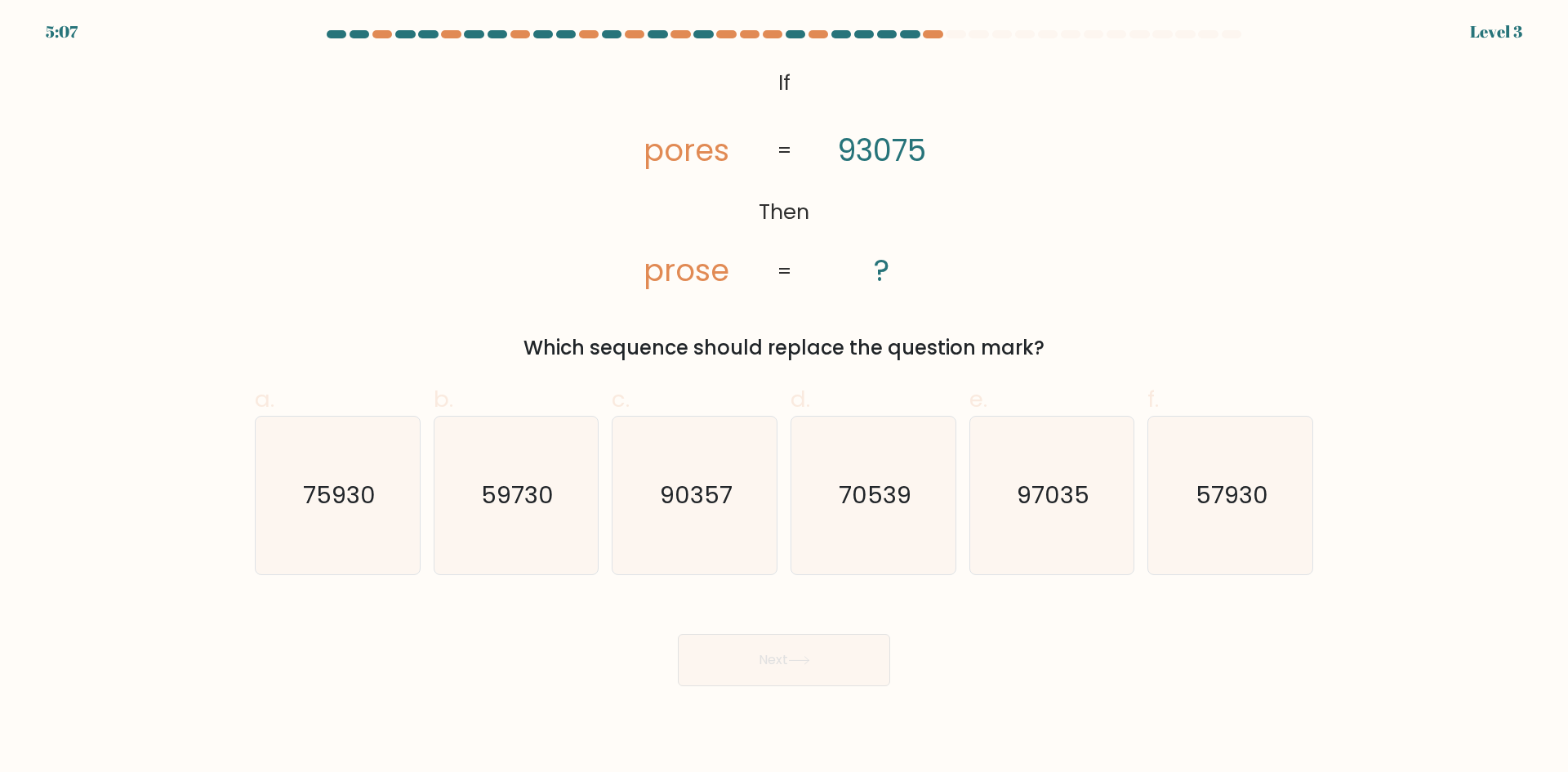
drag, startPoint x: 943, startPoint y: 251, endPoint x: 767, endPoint y: 89, distance: 239.2
click at [767, 89] on div "@import url('https://fonts.googleapis.com/css?family=Abril+Fatface:400,100,100i…" at bounding box center [784, 212] width 1077 height 300
copy div "If Then pores prose 93075 ? = = Which sequence should replace the question mark?"
click at [1080, 335] on div "Which sequence should replace the question mark?" at bounding box center [783, 348] width 1038 height 29
click at [772, 339] on div "Which sequence should replace the question mark?" at bounding box center [783, 348] width 1038 height 29
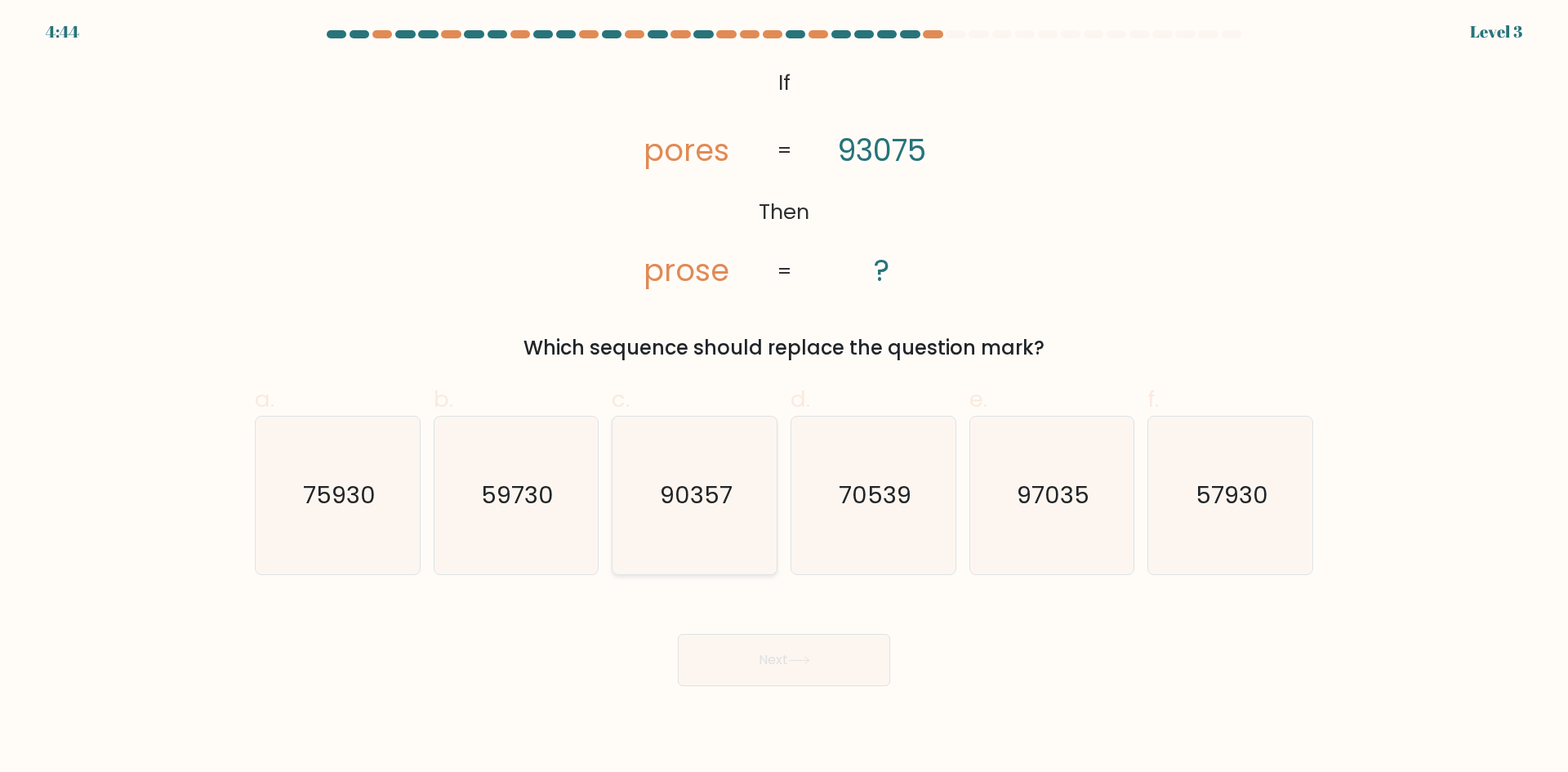
click at [703, 515] on icon "90357" at bounding box center [694, 496] width 158 height 158
click at [784, 397] on input "c. 90357" at bounding box center [784, 392] width 1 height 11
radio input "true"
click at [786, 669] on button "Next" at bounding box center [783, 660] width 212 height 52
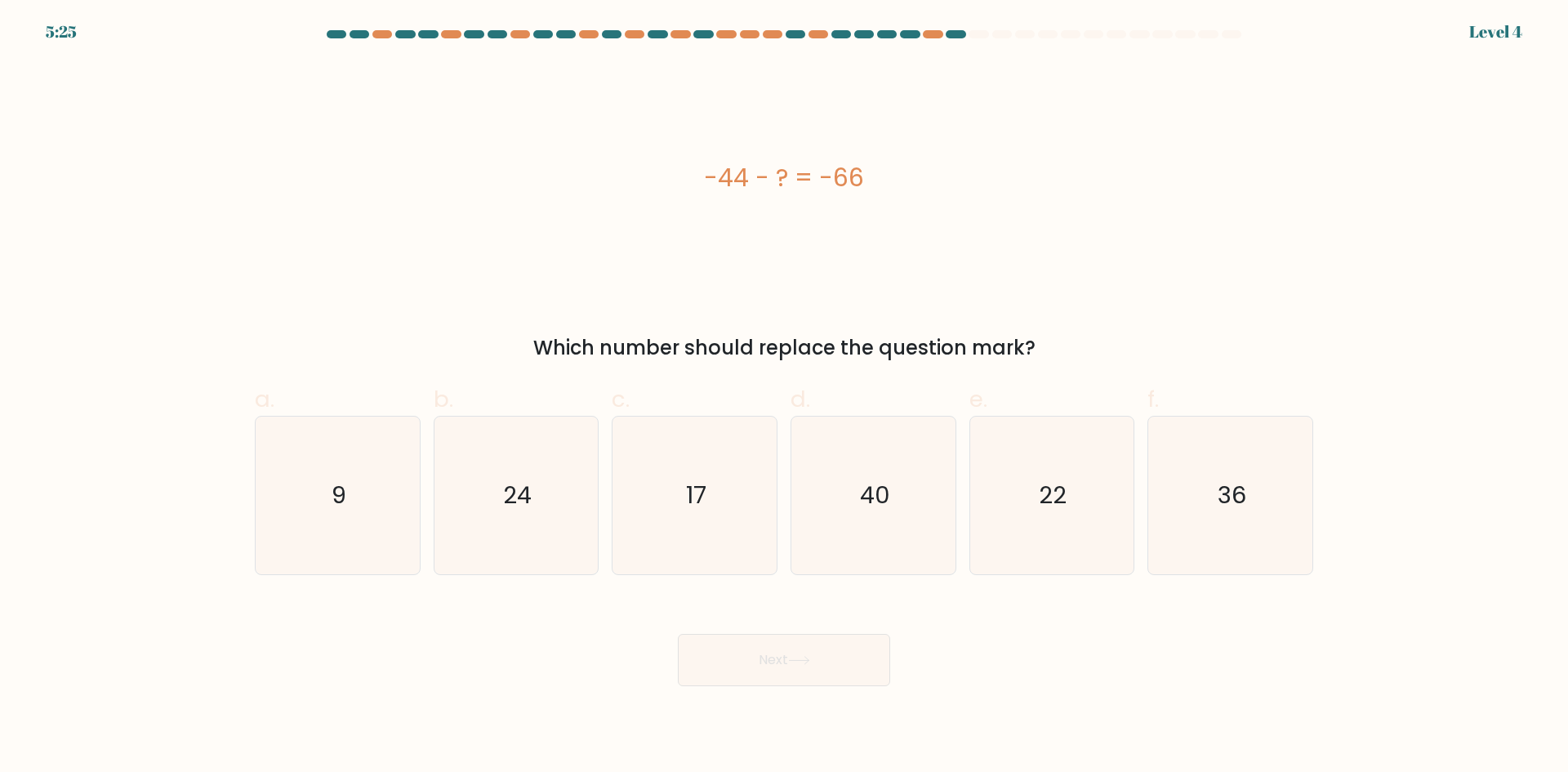
drag, startPoint x: 888, startPoint y: 178, endPoint x: 708, endPoint y: 179, distance: 180.0
click at [708, 179] on div "-44 - ? = -66" at bounding box center [783, 178] width 1058 height 37
copy div "-44 - ? = -66"
click at [1033, 519] on icon "22" at bounding box center [1052, 496] width 158 height 158
click at [785, 397] on input "e. 22" at bounding box center [784, 392] width 1 height 11
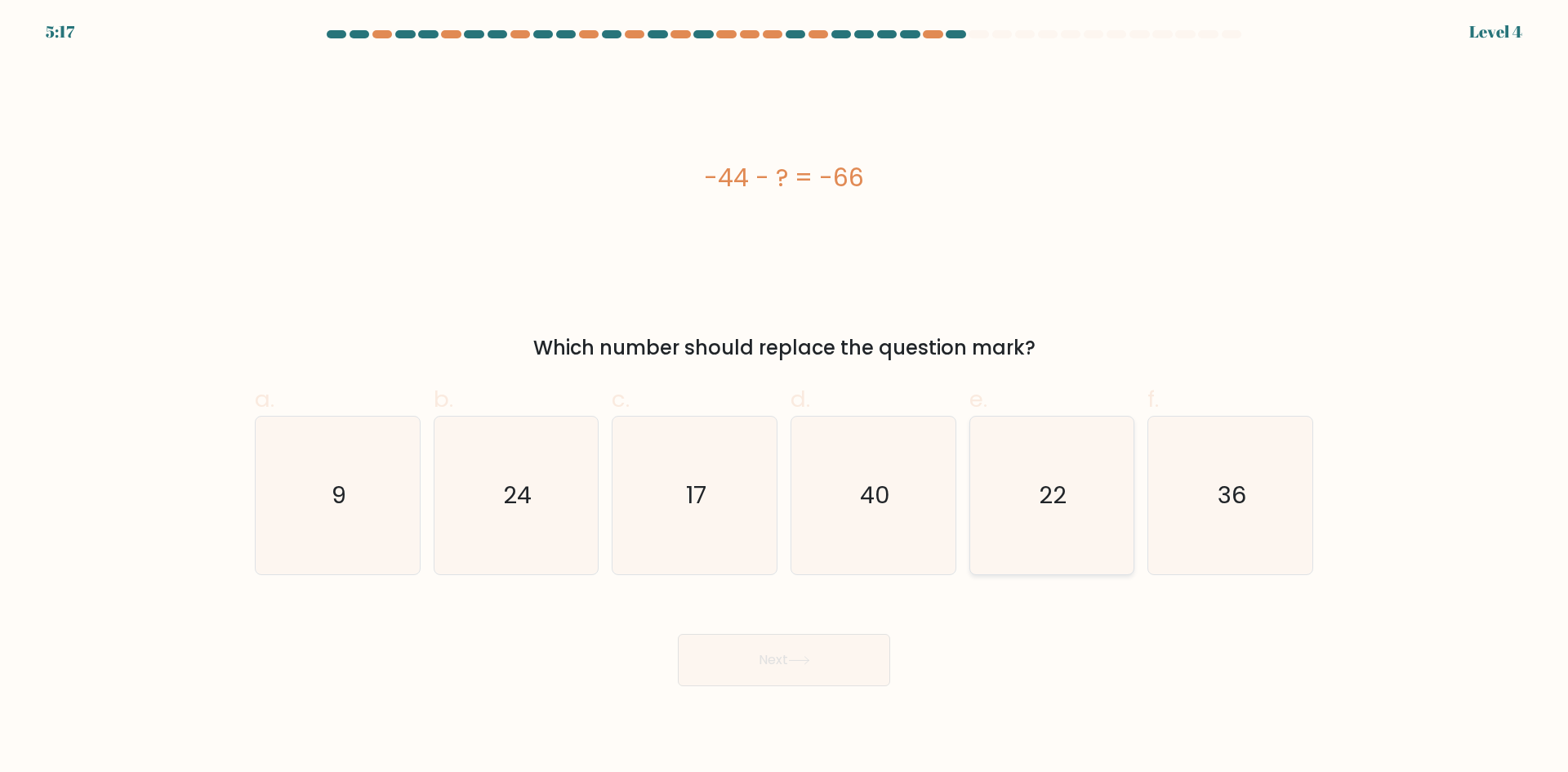
radio input "true"
click at [806, 664] on icon at bounding box center [799, 661] width 22 height 9
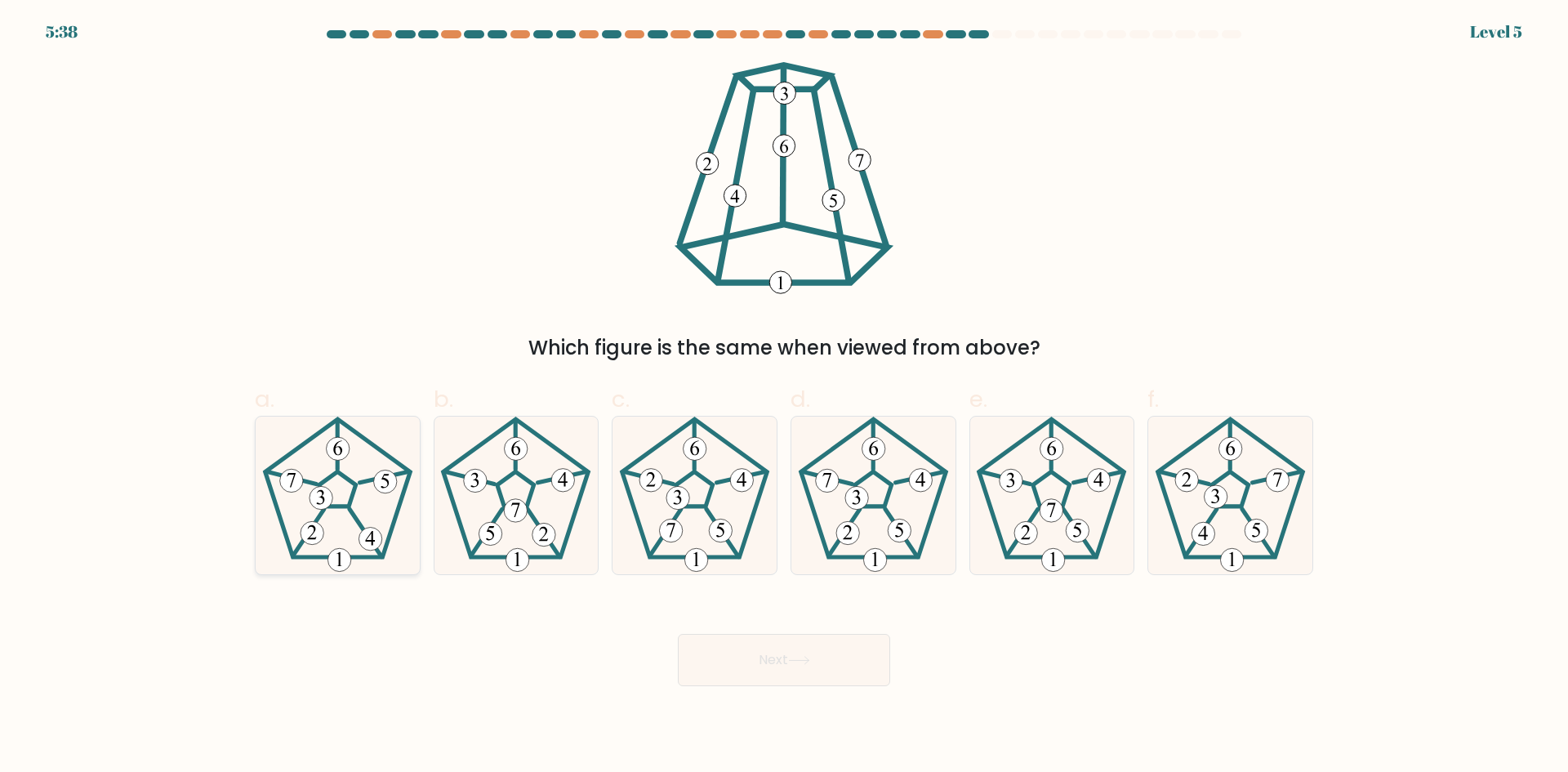
click at [359, 501] on icon at bounding box center [338, 496] width 158 height 158
click at [784, 397] on input "a." at bounding box center [784, 392] width 1 height 11
radio input "true"
click at [841, 485] on icon at bounding box center [874, 496] width 158 height 158
click at [785, 397] on input "d." at bounding box center [784, 392] width 1 height 11
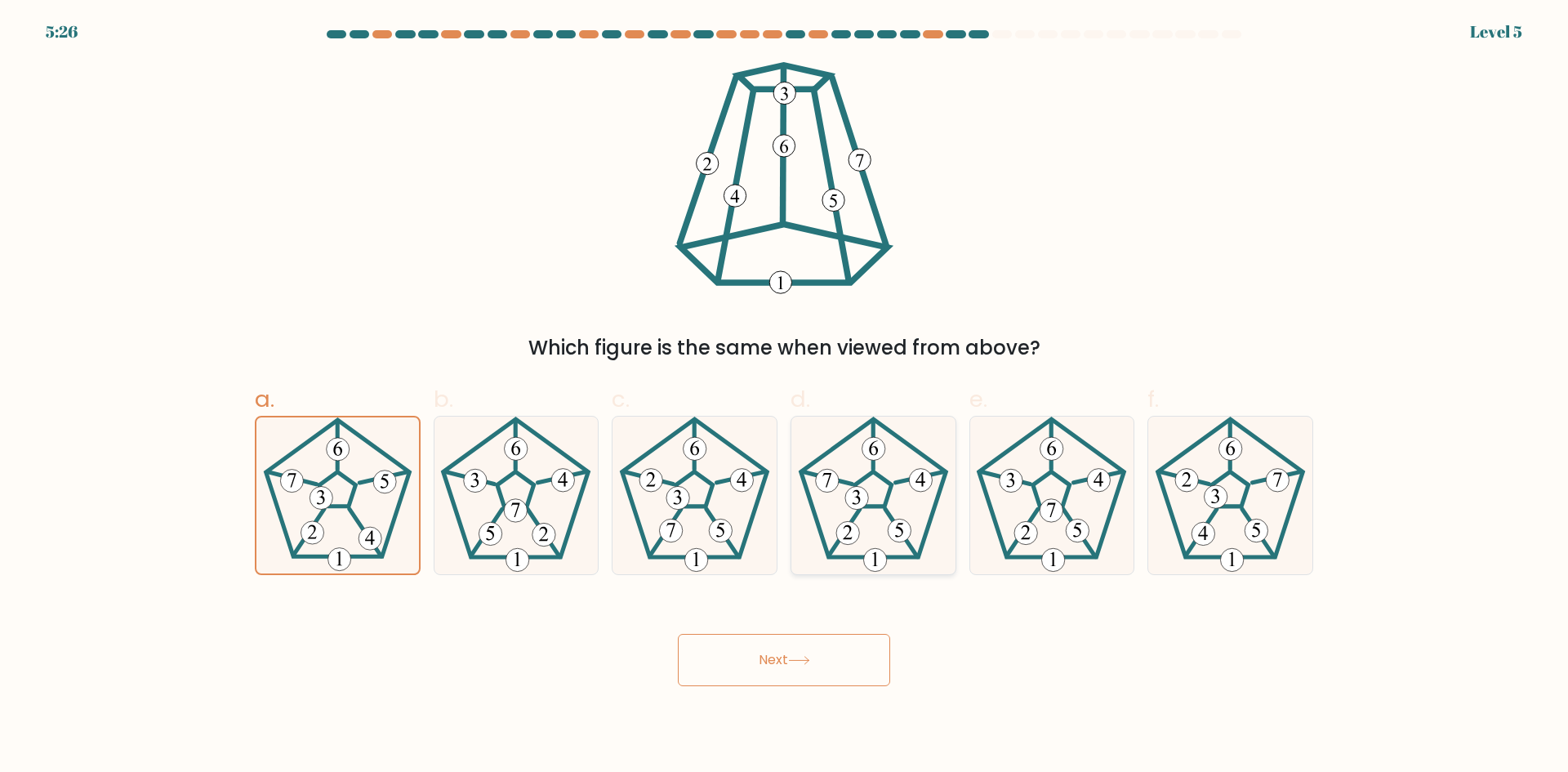
radio input "true"
click at [284, 503] on icon at bounding box center [338, 496] width 158 height 158
click at [784, 397] on input "a." at bounding box center [784, 392] width 1 height 11
radio input "true"
click at [826, 667] on button "Next" at bounding box center [783, 660] width 212 height 52
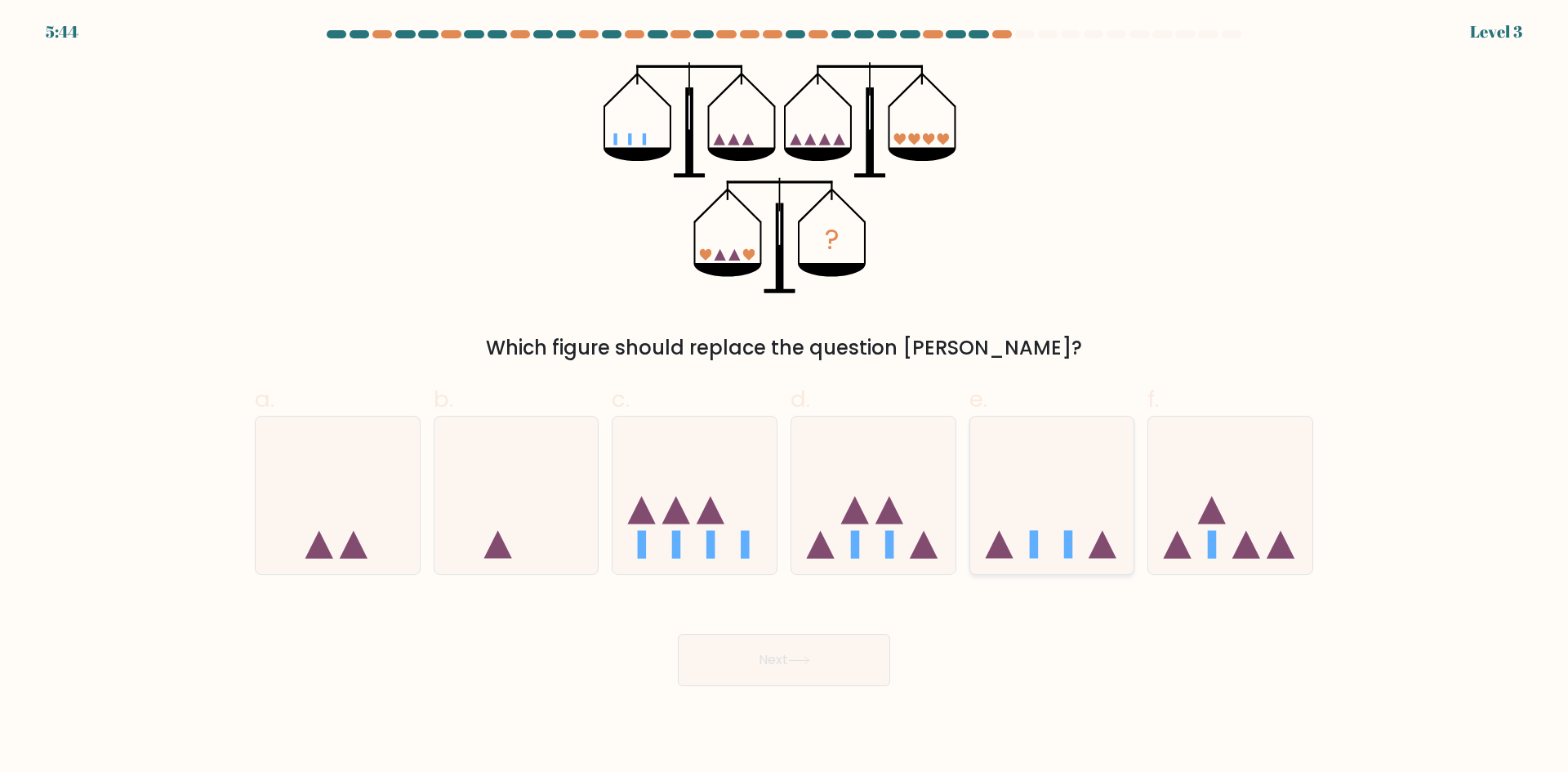
click at [1052, 507] on icon at bounding box center [1052, 495] width 164 height 136
click at [785, 397] on input "e." at bounding box center [784, 392] width 1 height 11
radio input "true"
click at [805, 684] on button "Next" at bounding box center [783, 660] width 212 height 52
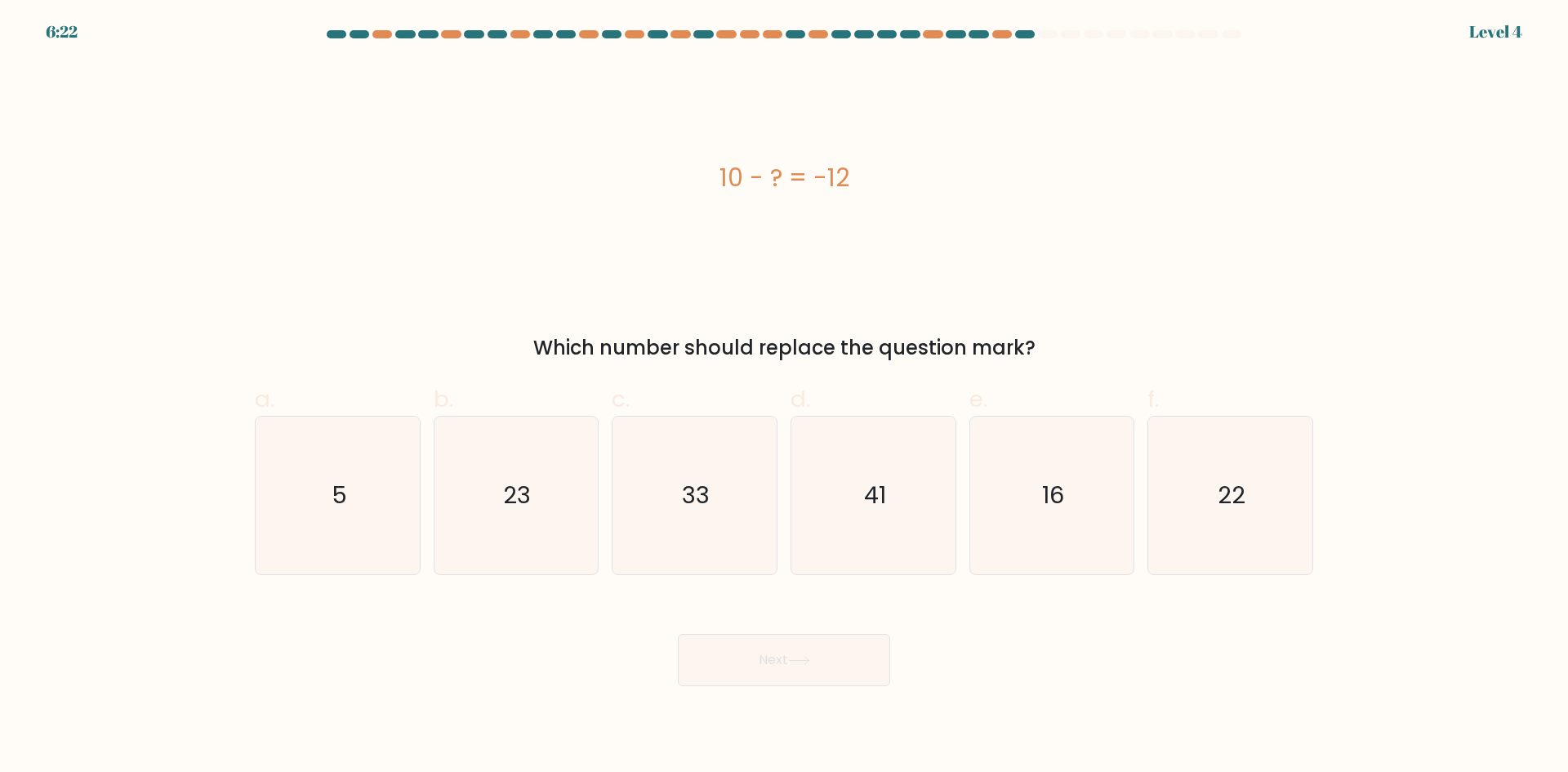
drag, startPoint x: 683, startPoint y: 186, endPoint x: 914, endPoint y: 178, distance: 231.1
click at [914, 178] on div "10 - ? = -12" at bounding box center [783, 178] width 1058 height 37
click at [876, 341] on div "Which number should replace the question mark?" at bounding box center [783, 348] width 1038 height 29
drag, startPoint x: 976, startPoint y: 304, endPoint x: 726, endPoint y: 172, distance: 282.7
click at [726, 172] on div "10 - ? = -12 Which number should replace the question mark?" at bounding box center [784, 212] width 1077 height 300
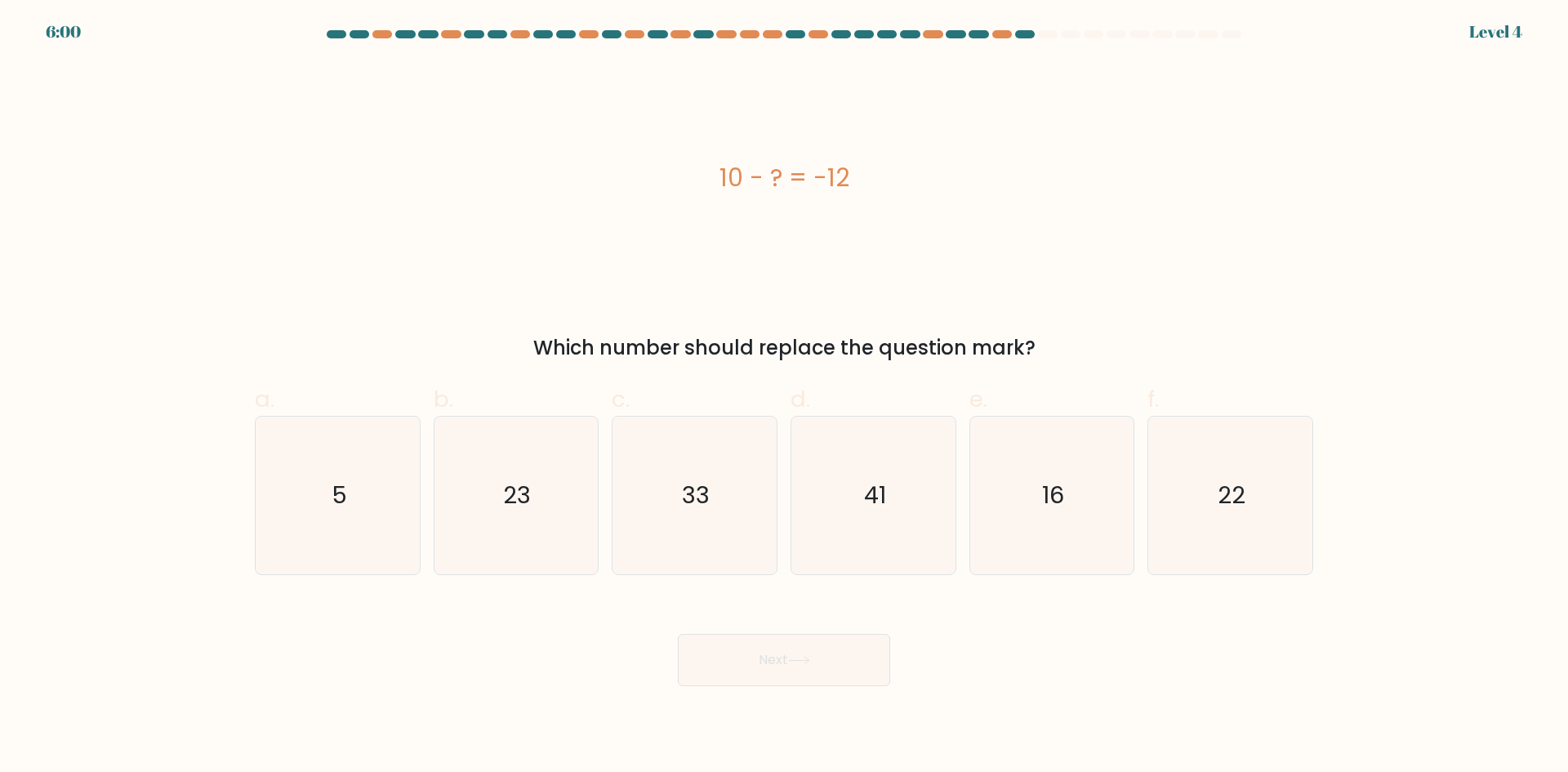
click at [821, 302] on div "10 - ? = -12 Which number should replace the question mark?" at bounding box center [784, 212] width 1077 height 300
drag, startPoint x: 1077, startPoint y: 355, endPoint x: 660, endPoint y: 172, distance: 455.4
click at [660, 172] on div "10 - ? = -12 Which number should replace the question mark?" at bounding box center [784, 212] width 1077 height 300
click at [1114, 514] on icon "22" at bounding box center [1230, 496] width 158 height 158
click at [785, 397] on input "f. 22" at bounding box center [784, 392] width 1 height 11
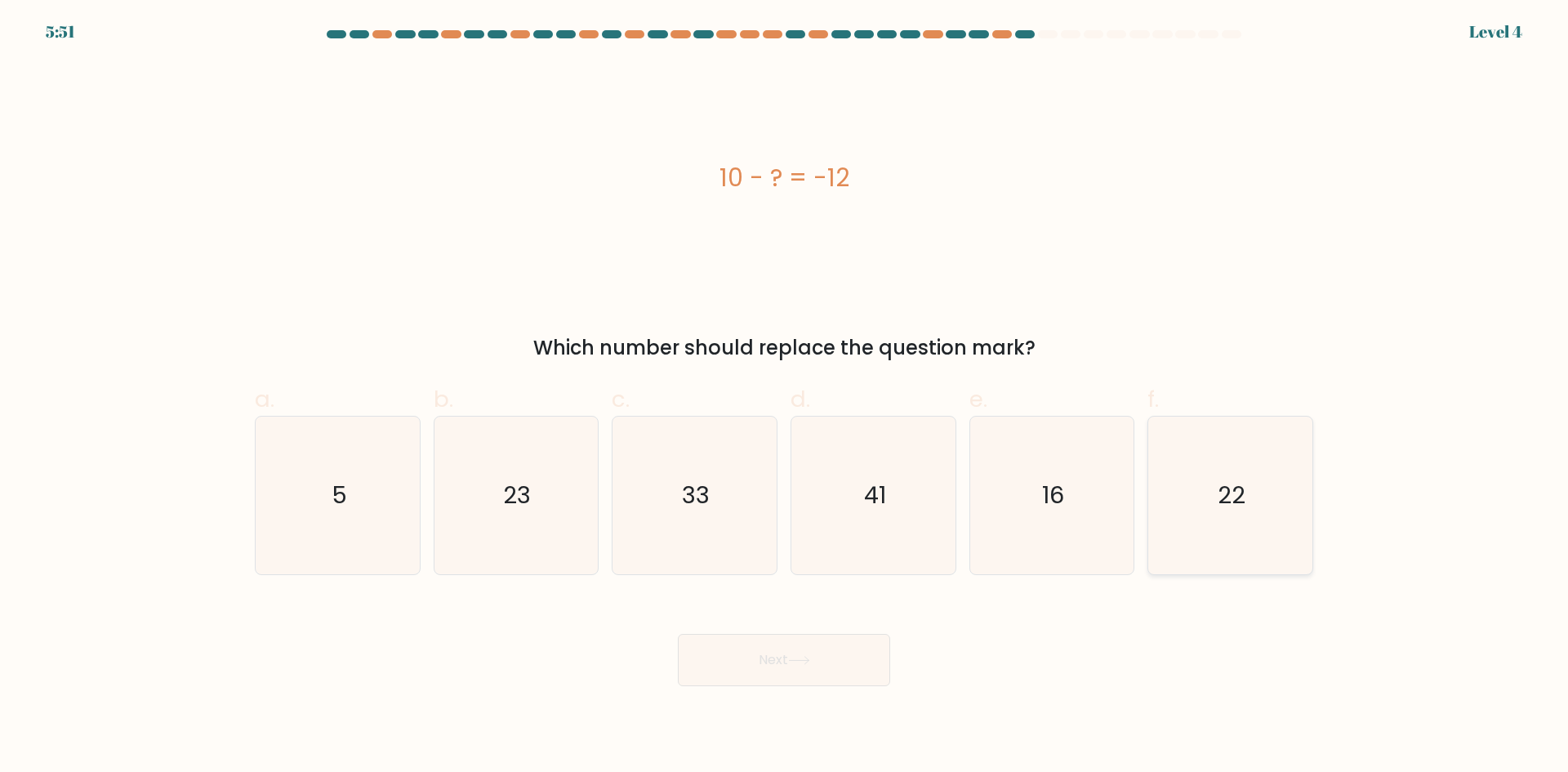
radio input "true"
click at [788, 676] on button "Next" at bounding box center [783, 660] width 212 height 52
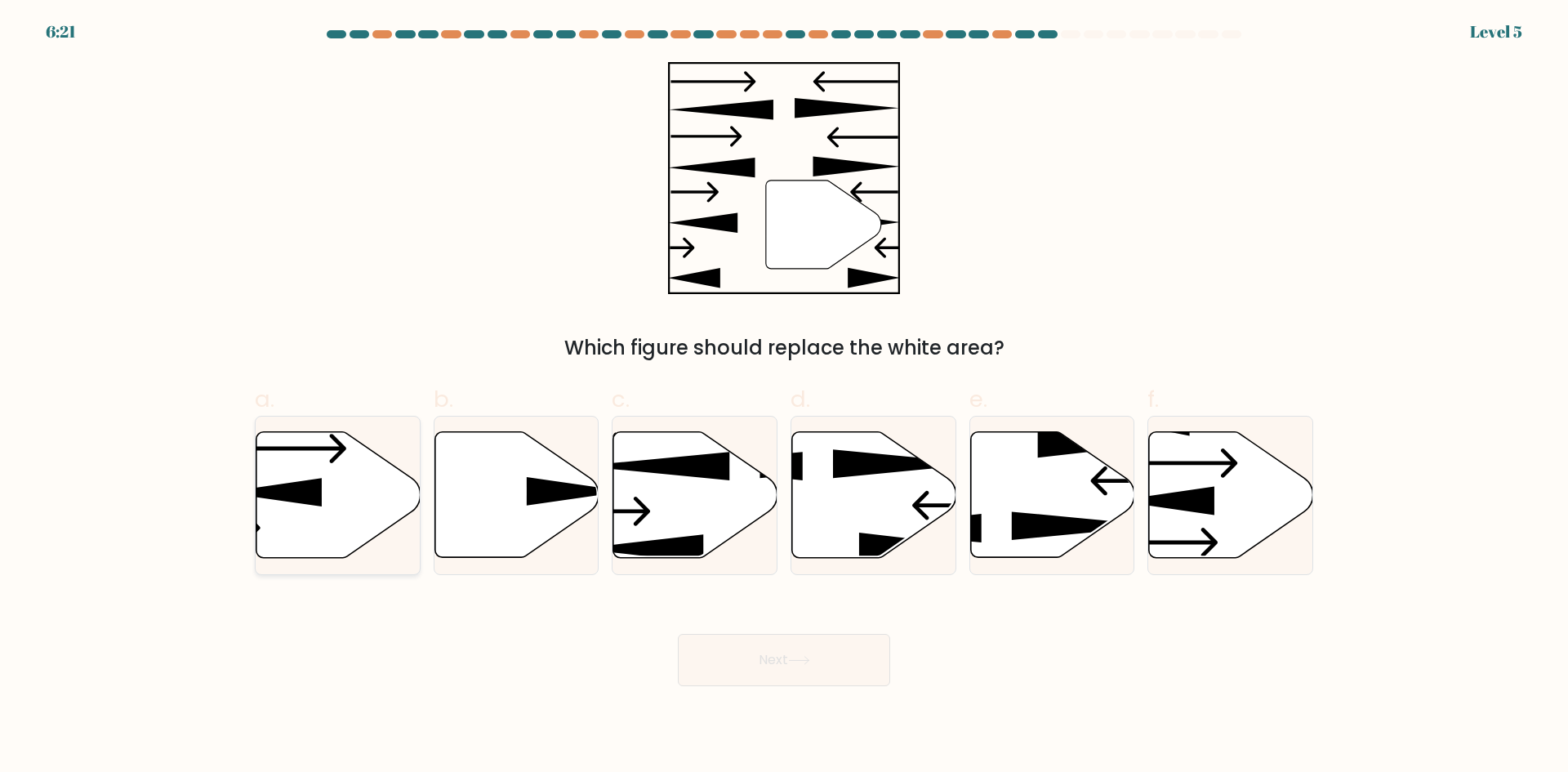
click at [326, 502] on icon at bounding box center [338, 495] width 164 height 126
click at [784, 397] on input "a." at bounding box center [784, 392] width 1 height 11
radio input "true"
click at [747, 676] on button "Next" at bounding box center [783, 660] width 212 height 52
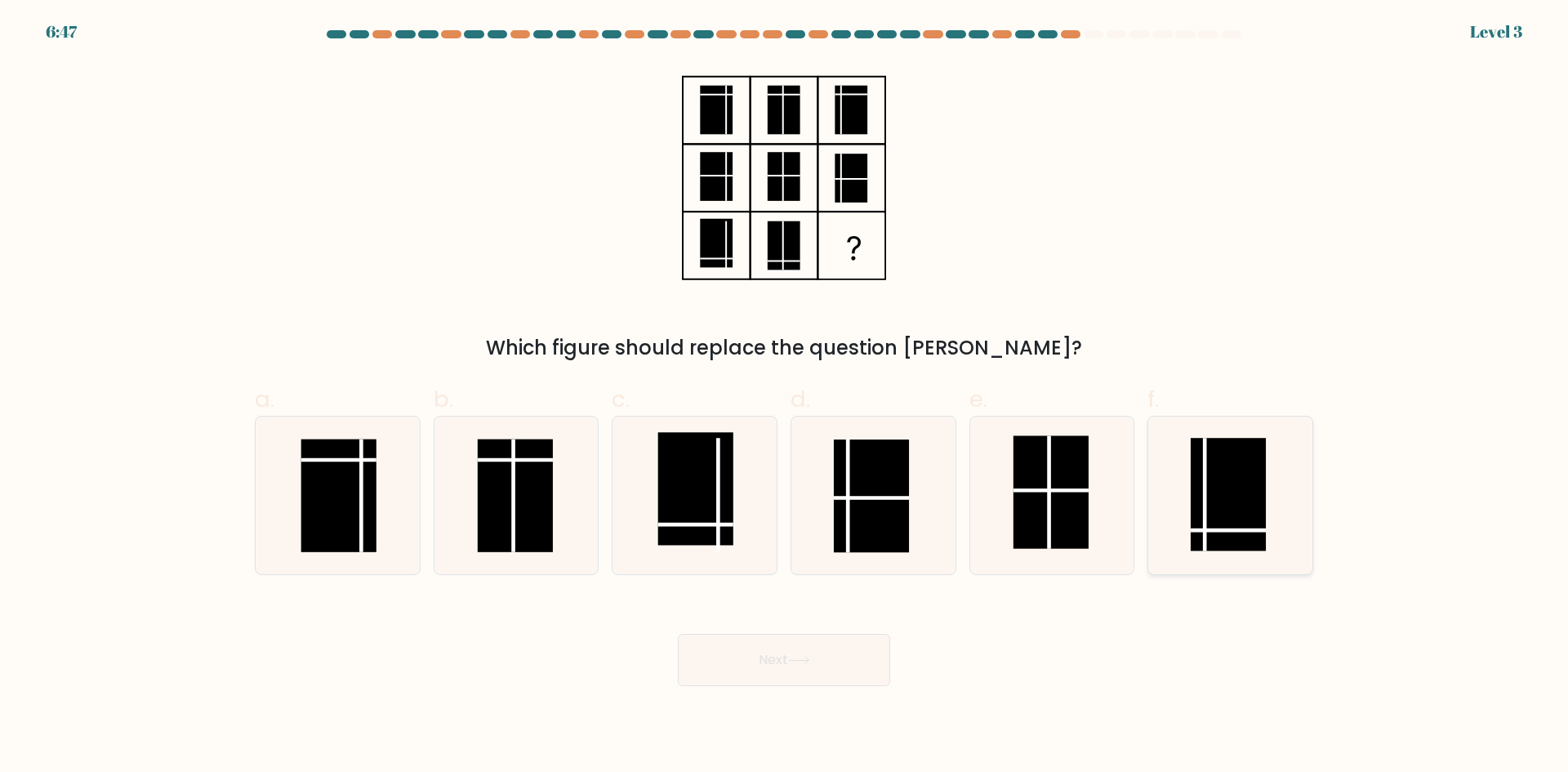
click at [1114, 522] on rect at bounding box center [1228, 494] width 75 height 113
click at [785, 397] on input "f." at bounding box center [784, 392] width 1 height 11
radio input "true"
click at [756, 652] on button "Next" at bounding box center [783, 660] width 212 height 52
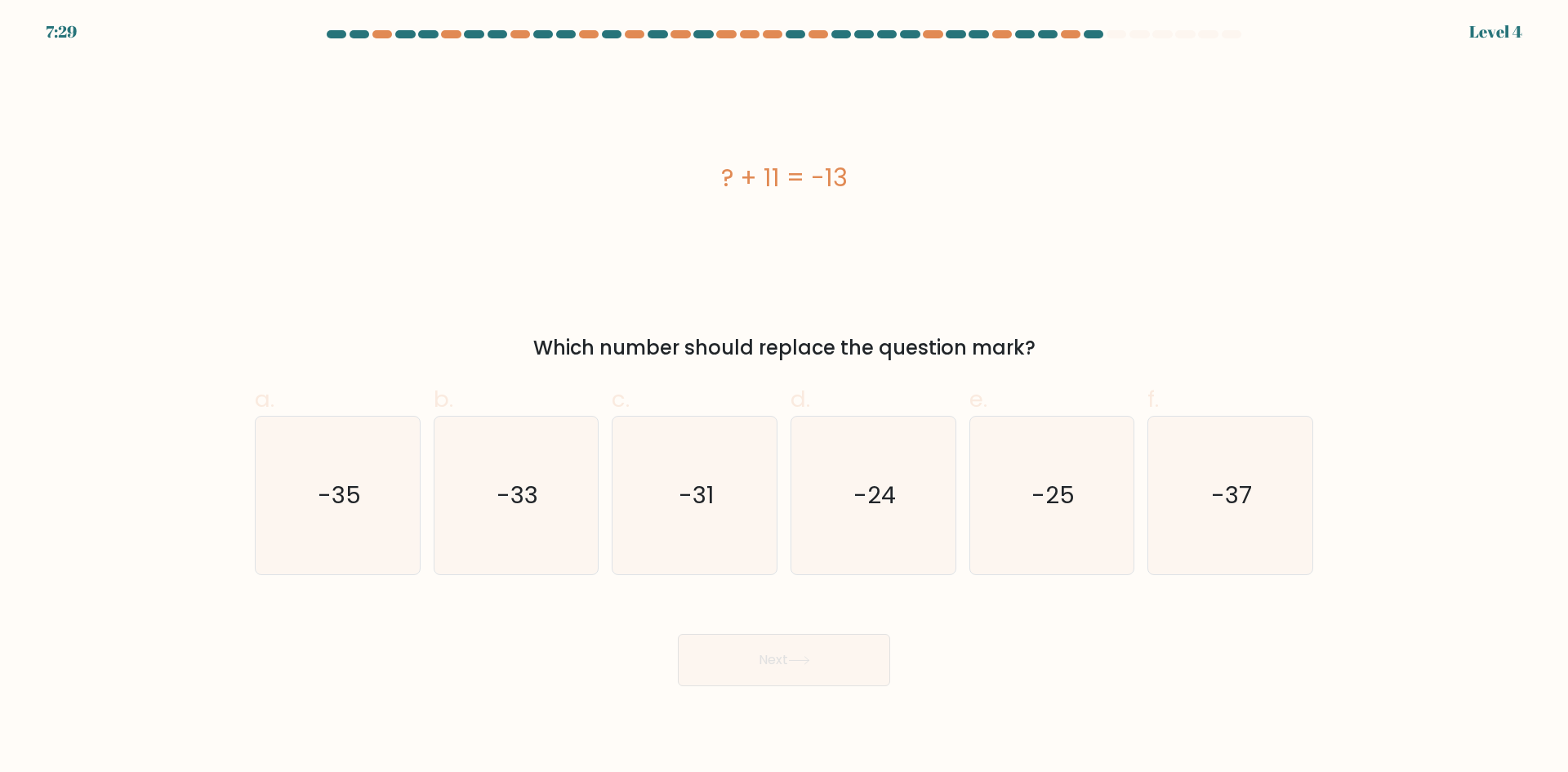
drag, startPoint x: 825, startPoint y: 165, endPoint x: 718, endPoint y: 174, distance: 107.4
click at [718, 174] on div "? + 11 = -13" at bounding box center [783, 178] width 1058 height 37
drag, startPoint x: 1132, startPoint y: 356, endPoint x: 714, endPoint y: 173, distance: 456.3
click at [714, 173] on div "? + 11 = -13 Which number should replace the question mark?" at bounding box center [784, 212] width 1077 height 300
drag, startPoint x: 887, startPoint y: 496, endPoint x: 880, endPoint y: 519, distance: 24.0
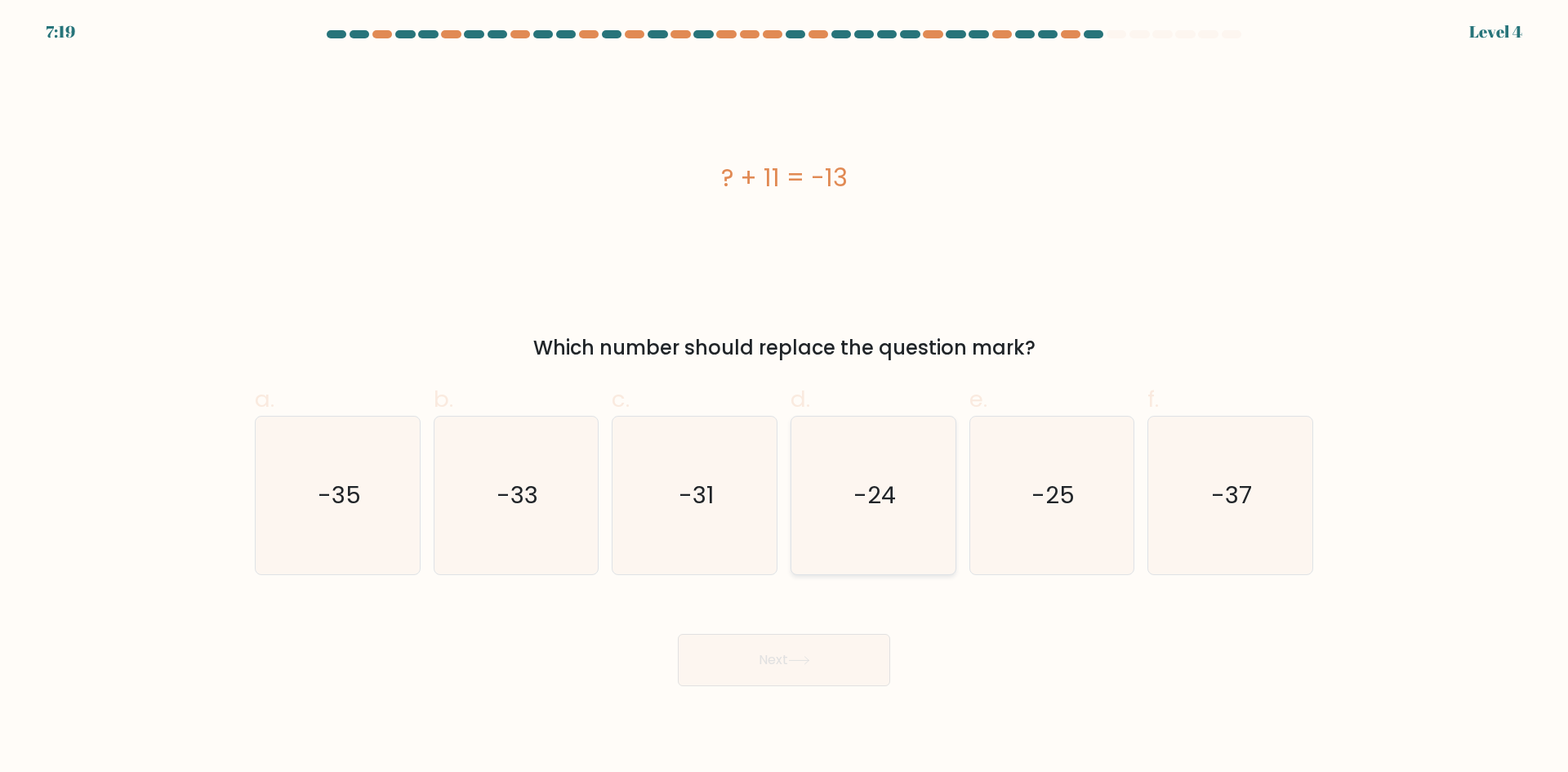
click at [887, 496] on text "-24" at bounding box center [874, 494] width 42 height 32
click at [785, 397] on input "d. -24" at bounding box center [784, 392] width 1 height 11
radio input "true"
click at [791, 663] on button "Next" at bounding box center [783, 660] width 212 height 52
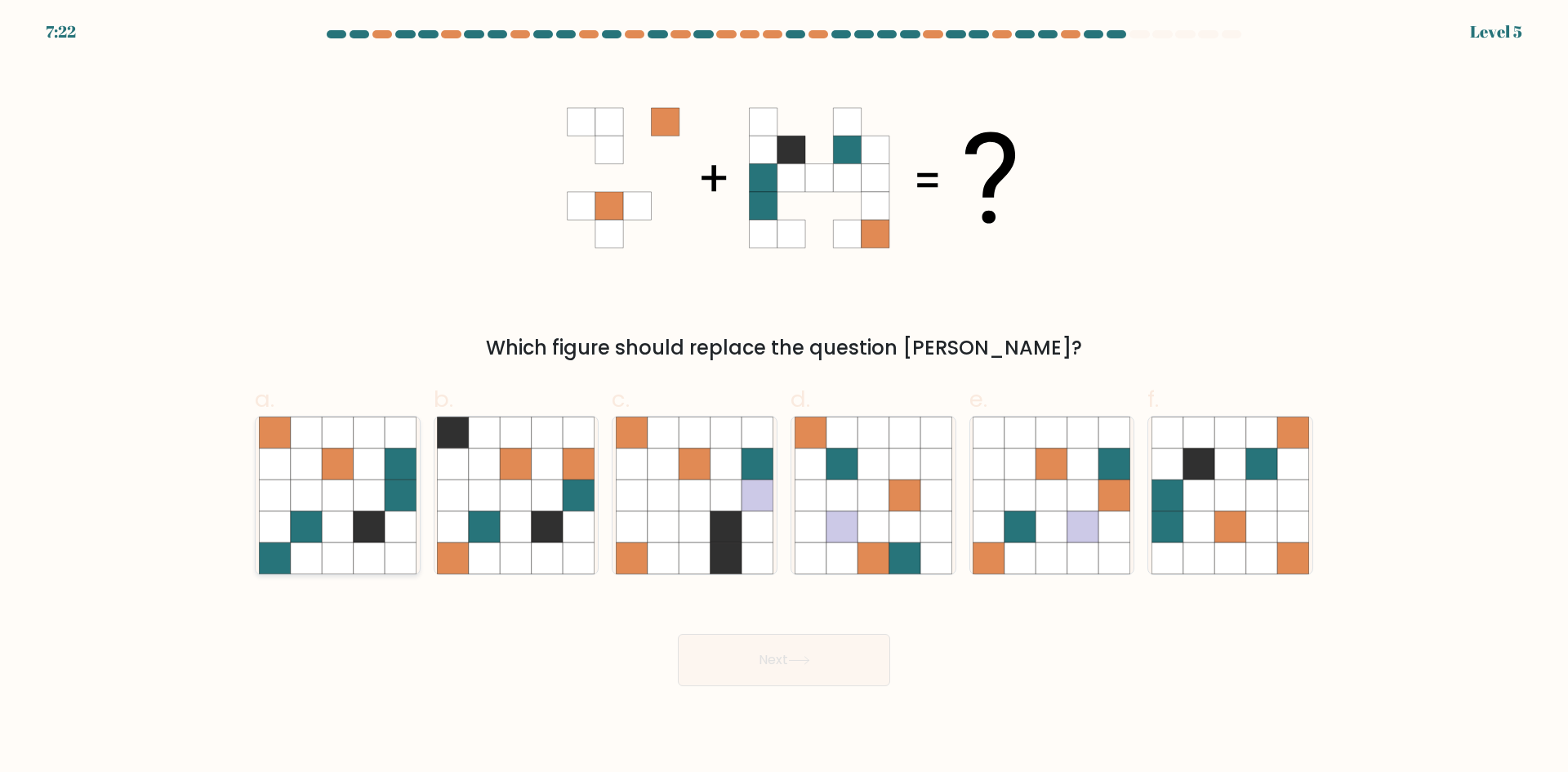
click at [360, 481] on icon at bounding box center [368, 494] width 31 height 31
click at [784, 397] on input "a." at bounding box center [784, 392] width 1 height 11
radio input "true"
click at [387, 451] on icon at bounding box center [399, 463] width 31 height 31
click at [784, 397] on input "a." at bounding box center [784, 392] width 1 height 11
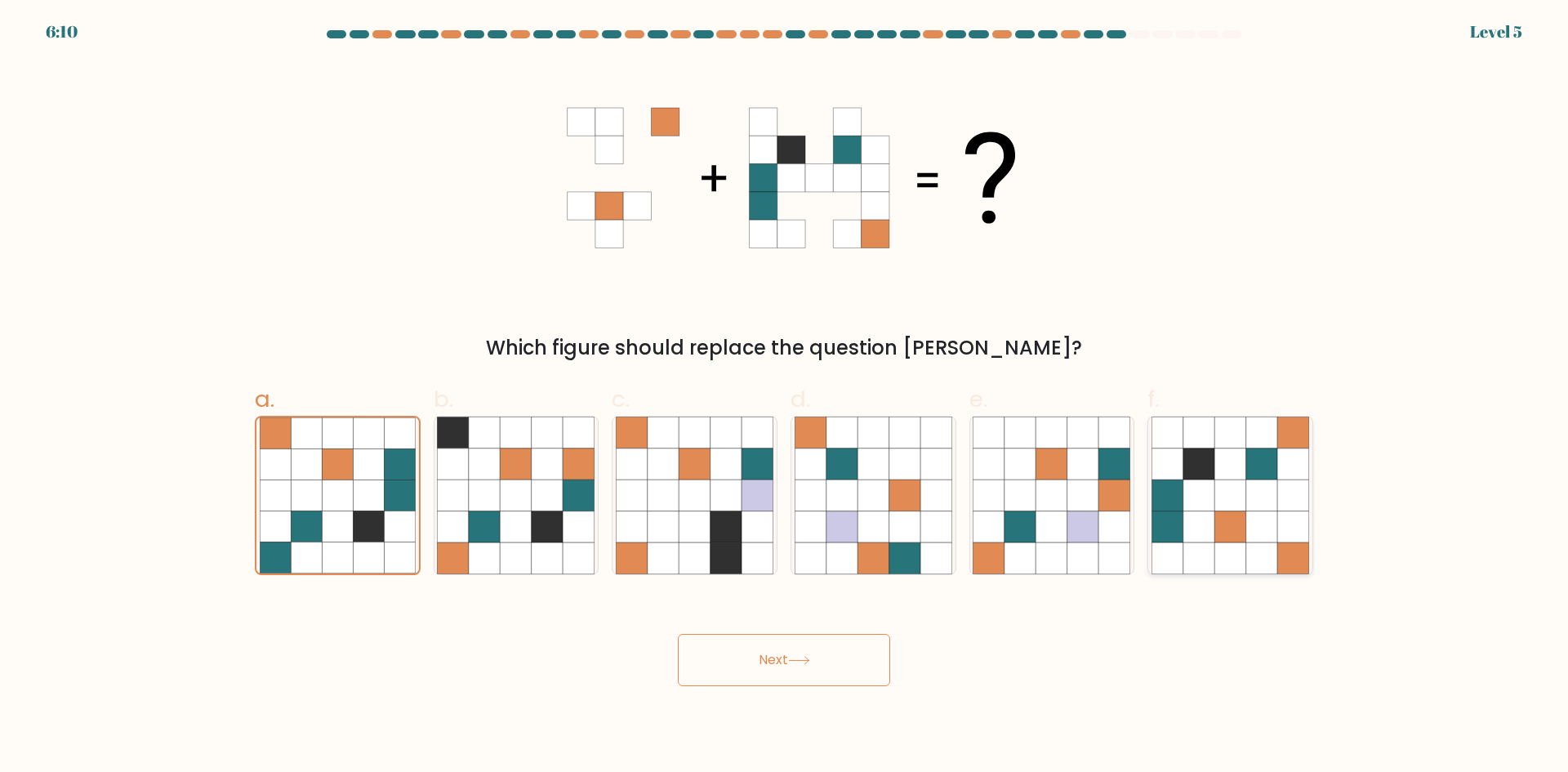
click at [1114, 534] on icon at bounding box center [1261, 527] width 31 height 31
click at [785, 397] on input "f." at bounding box center [784, 392] width 1 height 11
radio input "true"
click at [796, 654] on button "Next" at bounding box center [783, 660] width 212 height 52
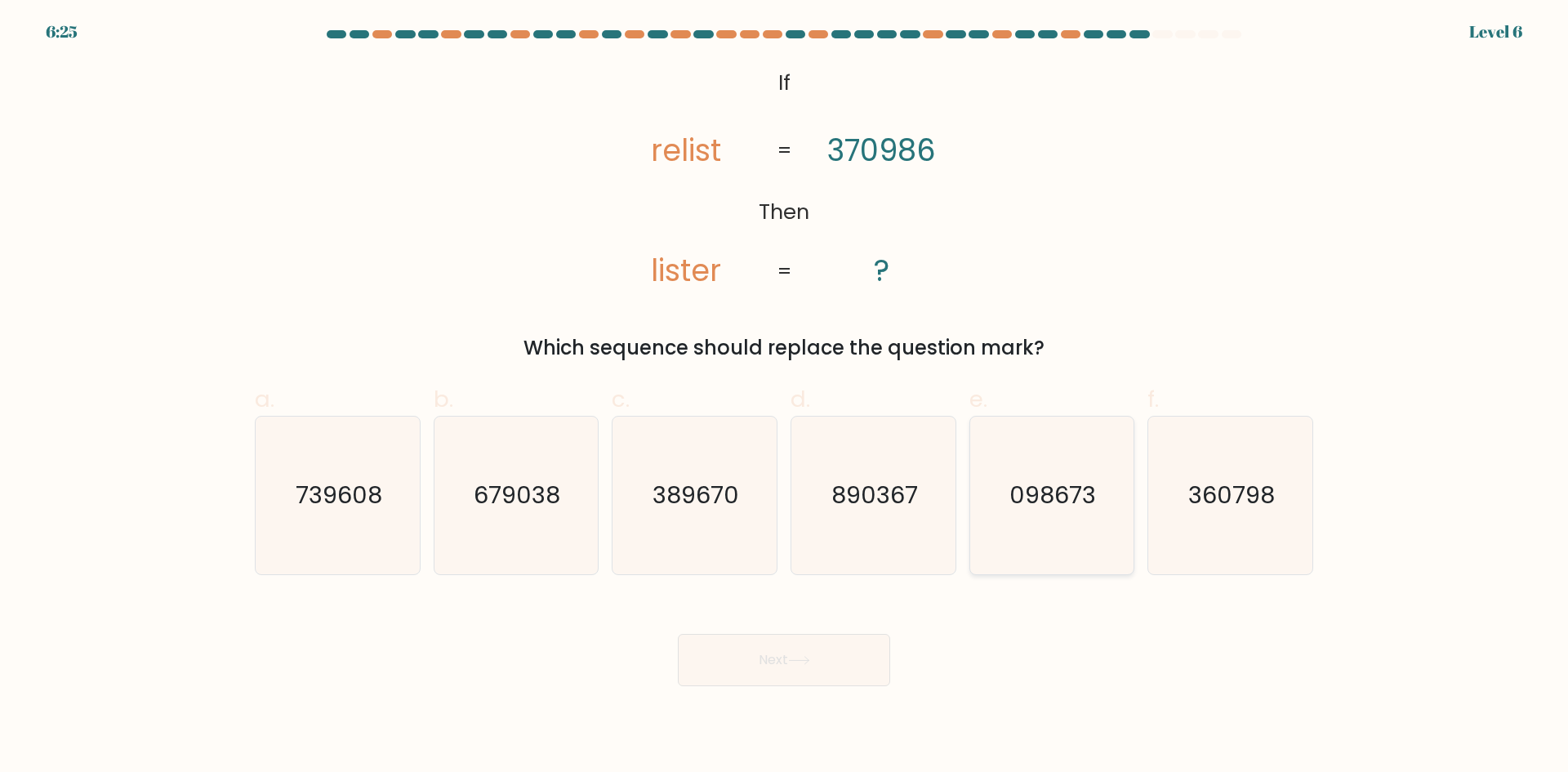
drag, startPoint x: 1085, startPoint y: 495, endPoint x: 1061, endPoint y: 503, distance: 25.3
click at [1084, 495] on text "098673" at bounding box center [1053, 494] width 86 height 32
click at [785, 397] on input "e. 098673" at bounding box center [784, 392] width 1 height 11
radio input "true"
click at [757, 656] on button "Next" at bounding box center [783, 660] width 212 height 52
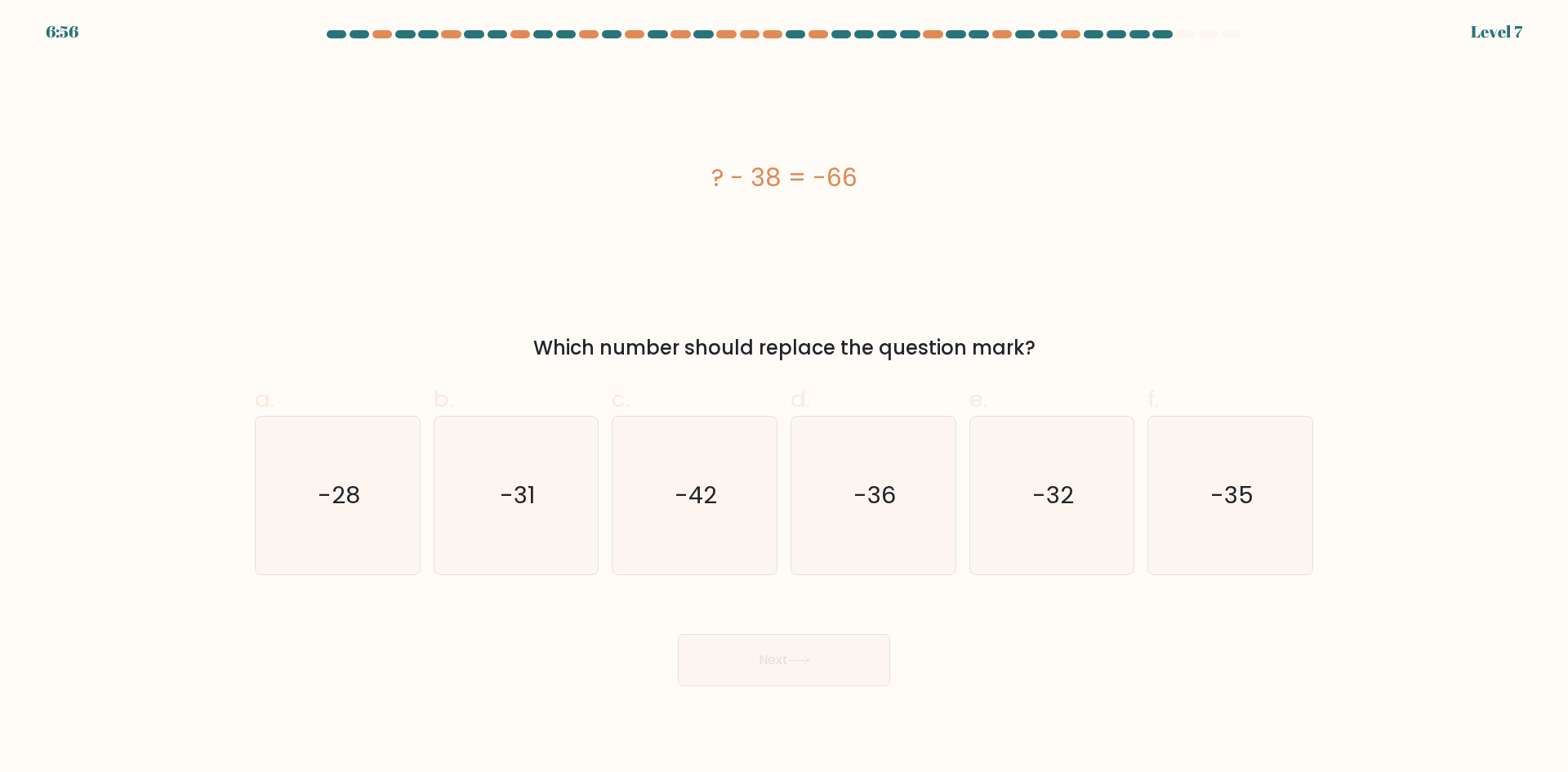
drag, startPoint x: 974, startPoint y: 318, endPoint x: 707, endPoint y: 186, distance: 297.8
click at [707, 186] on div "? - 38 = -66 Which number should replace the question mark?" at bounding box center [784, 212] width 1077 height 300
click at [329, 482] on text "-28" at bounding box center [338, 494] width 42 height 32
click at [784, 397] on input "a. -28" at bounding box center [784, 392] width 1 height 11
radio input "true"
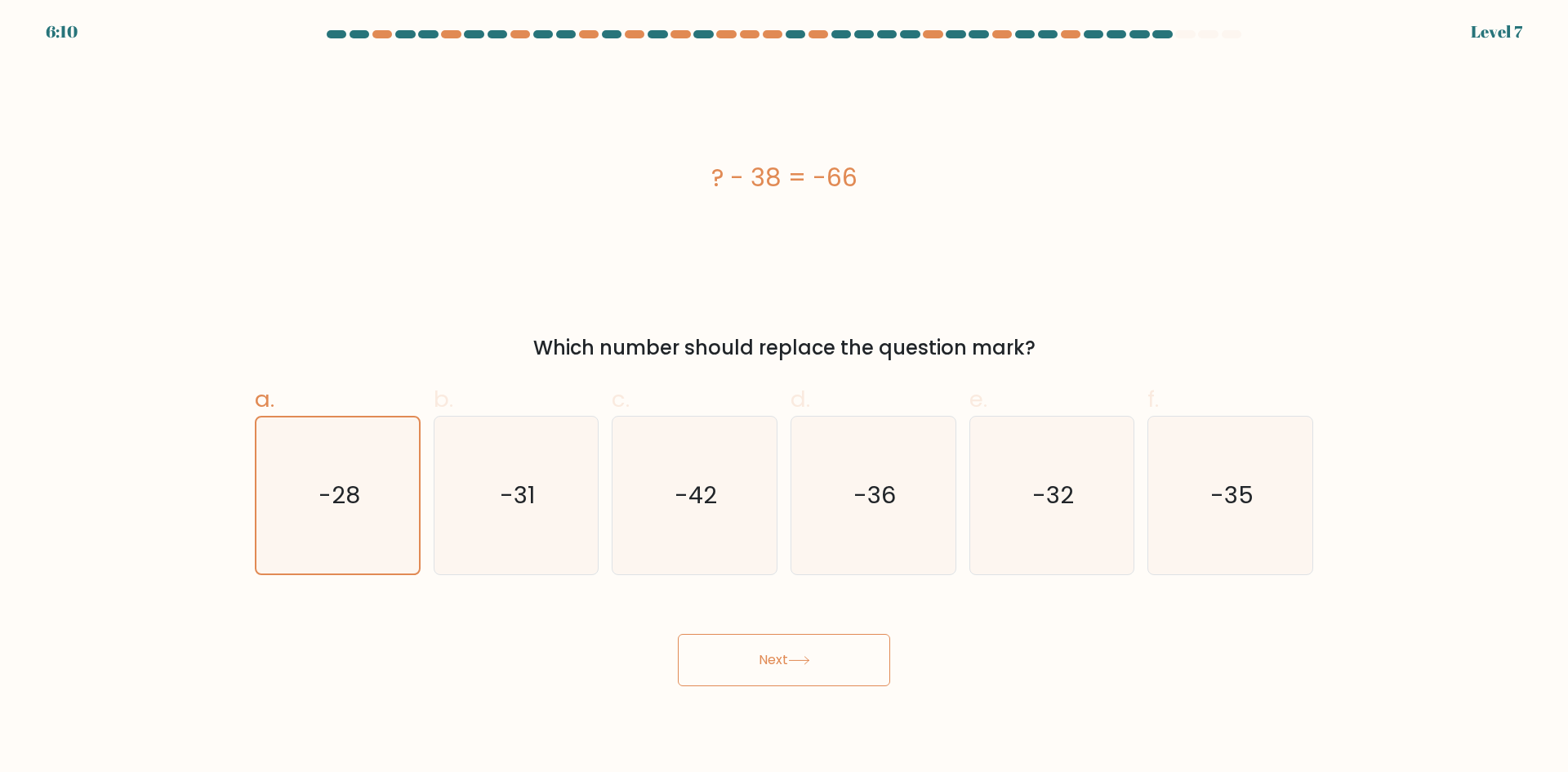
click at [762, 662] on button "Next" at bounding box center [783, 660] width 212 height 52
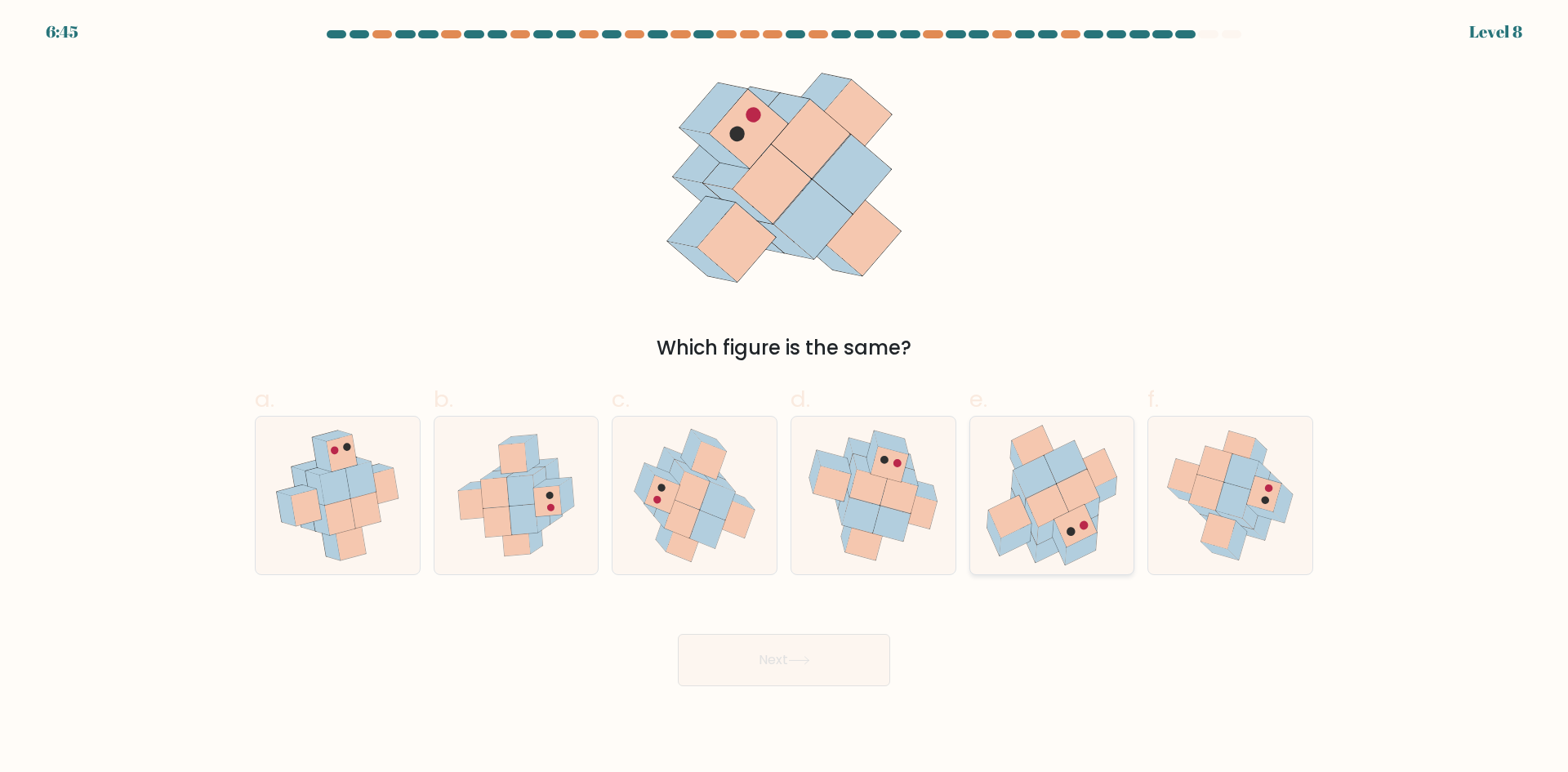
click at [1080, 507] on icon at bounding box center [1078, 491] width 43 height 43
click at [785, 397] on input "e." at bounding box center [784, 392] width 1 height 11
radio input "true"
click at [549, 480] on icon at bounding box center [551, 483] width 37 height 10
click at [784, 397] on input "b." at bounding box center [784, 392] width 1 height 11
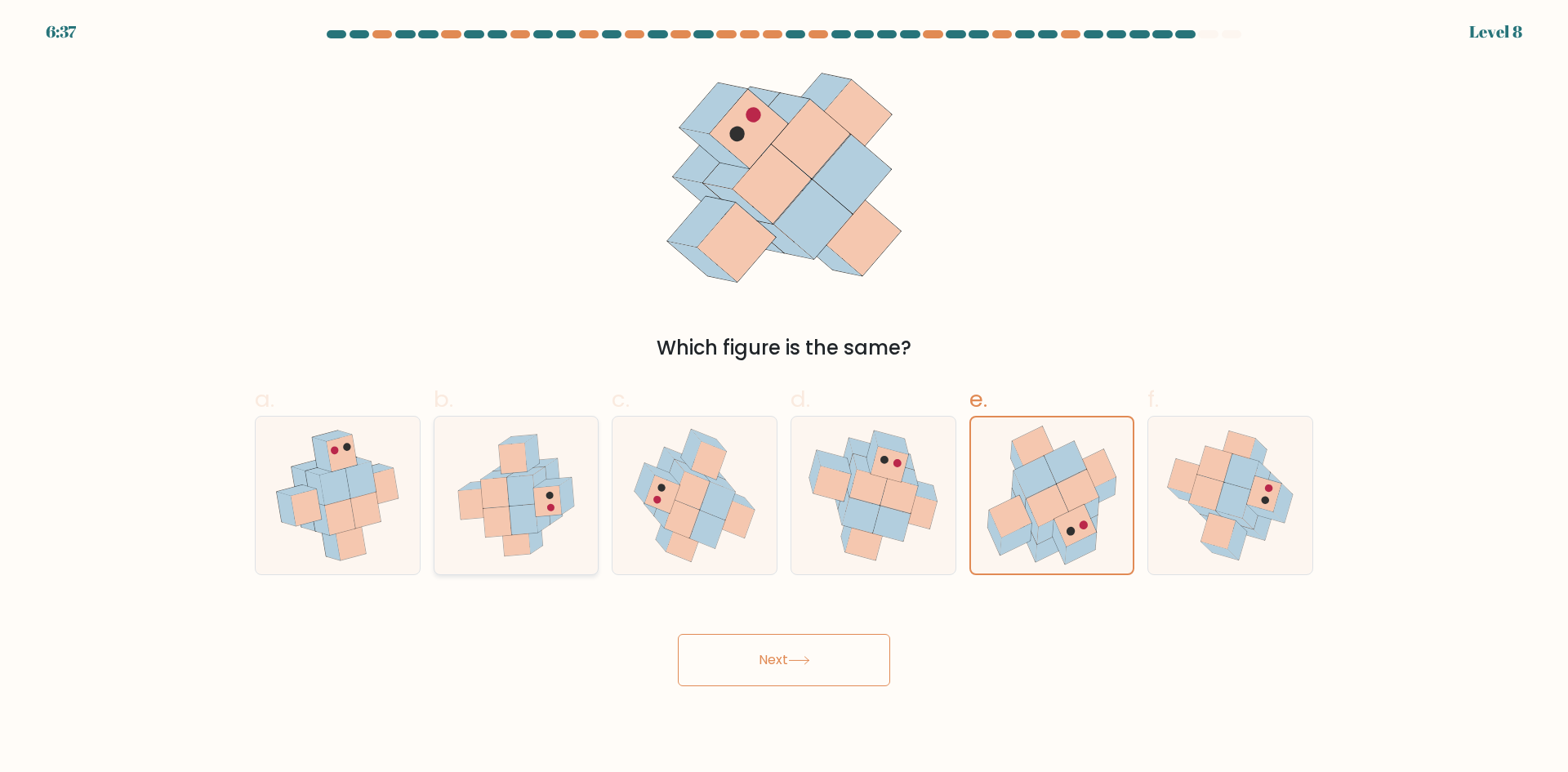
radio input "true"
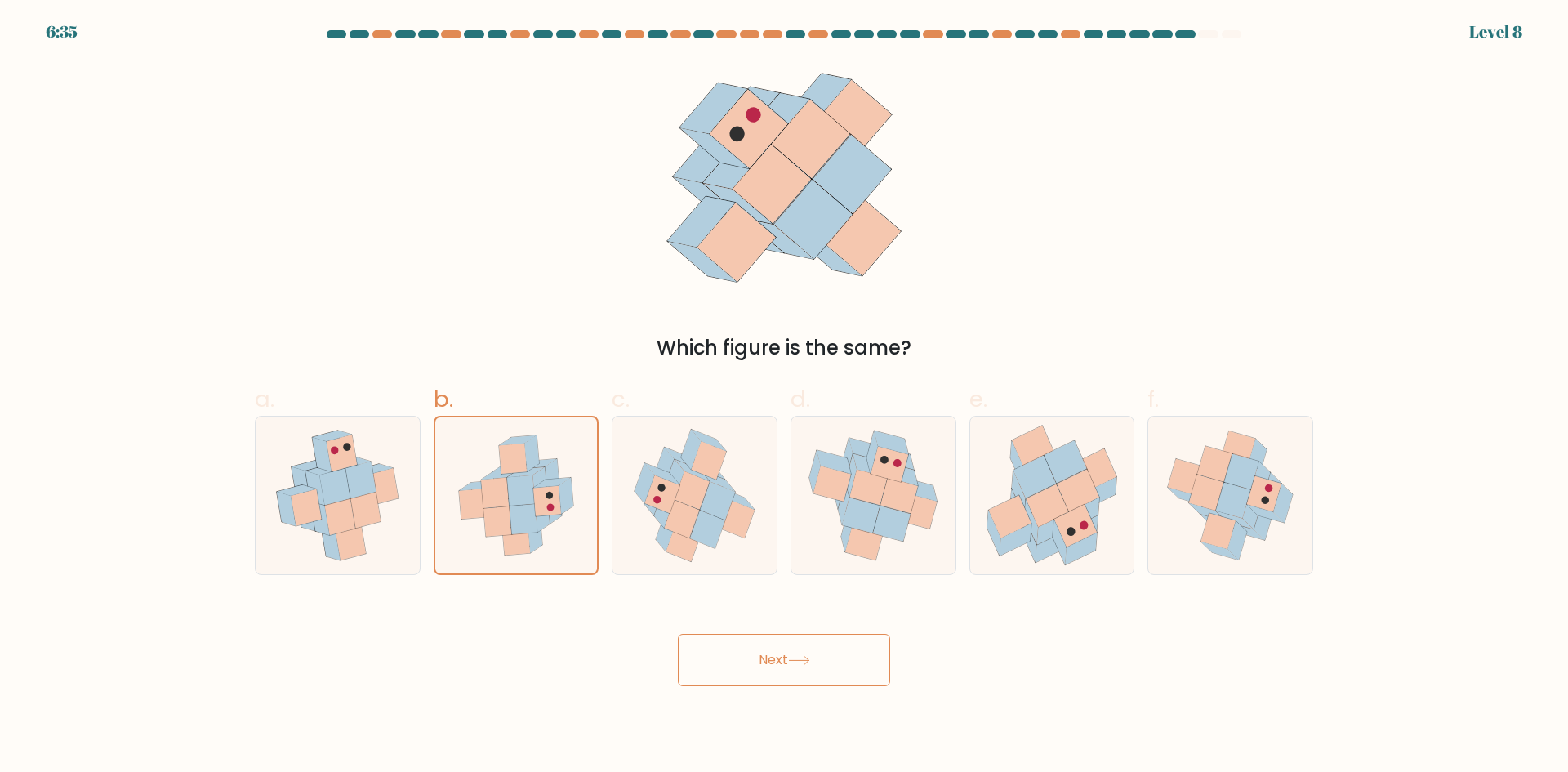
click at [868, 636] on button "Next" at bounding box center [783, 660] width 212 height 52
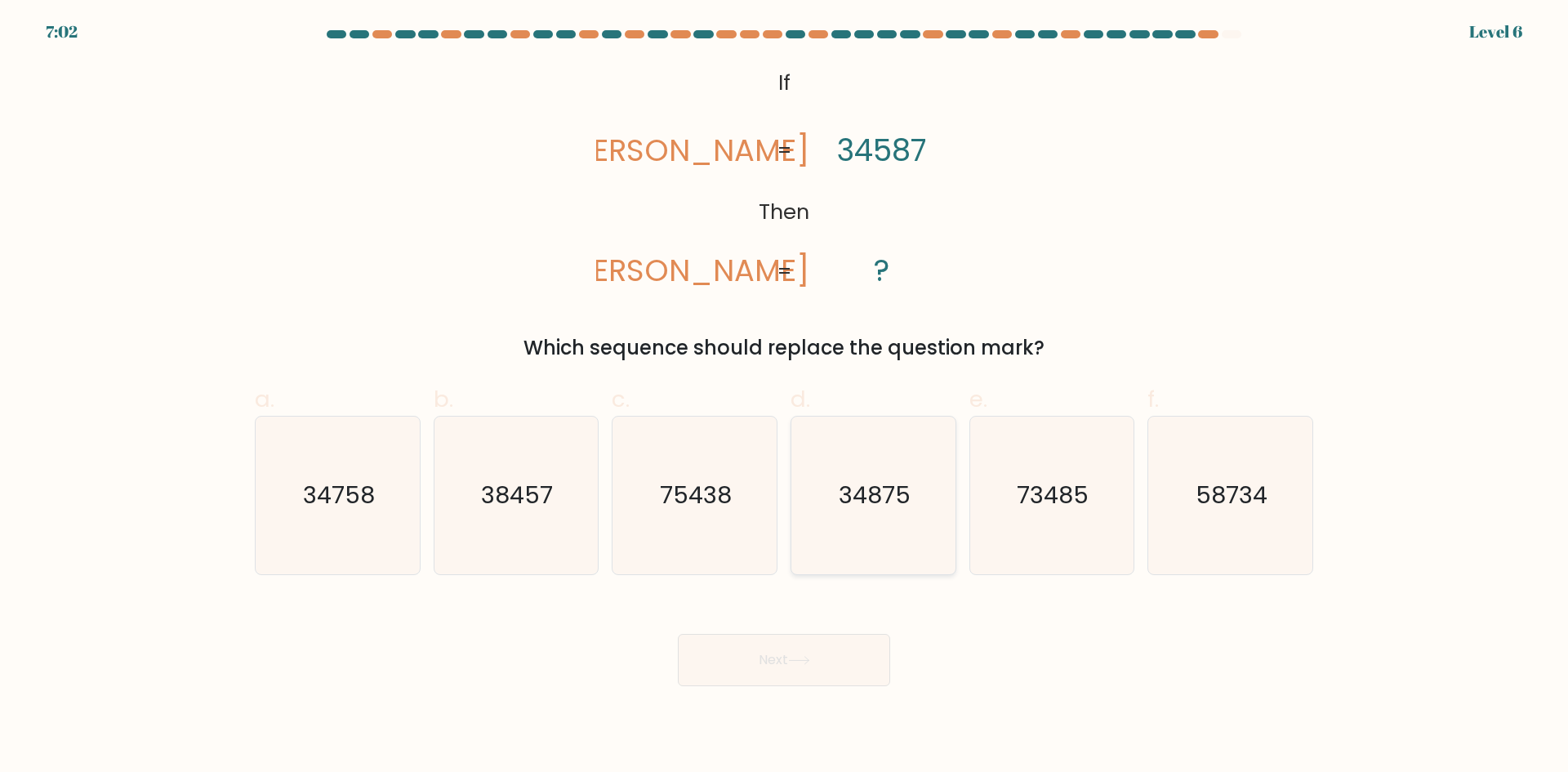
click at [840, 521] on icon "34875" at bounding box center [874, 496] width 158 height 158
click at [785, 397] on input "d. 34875" at bounding box center [784, 392] width 1 height 11
radio input "true"
click at [777, 655] on button "Next" at bounding box center [783, 660] width 212 height 52
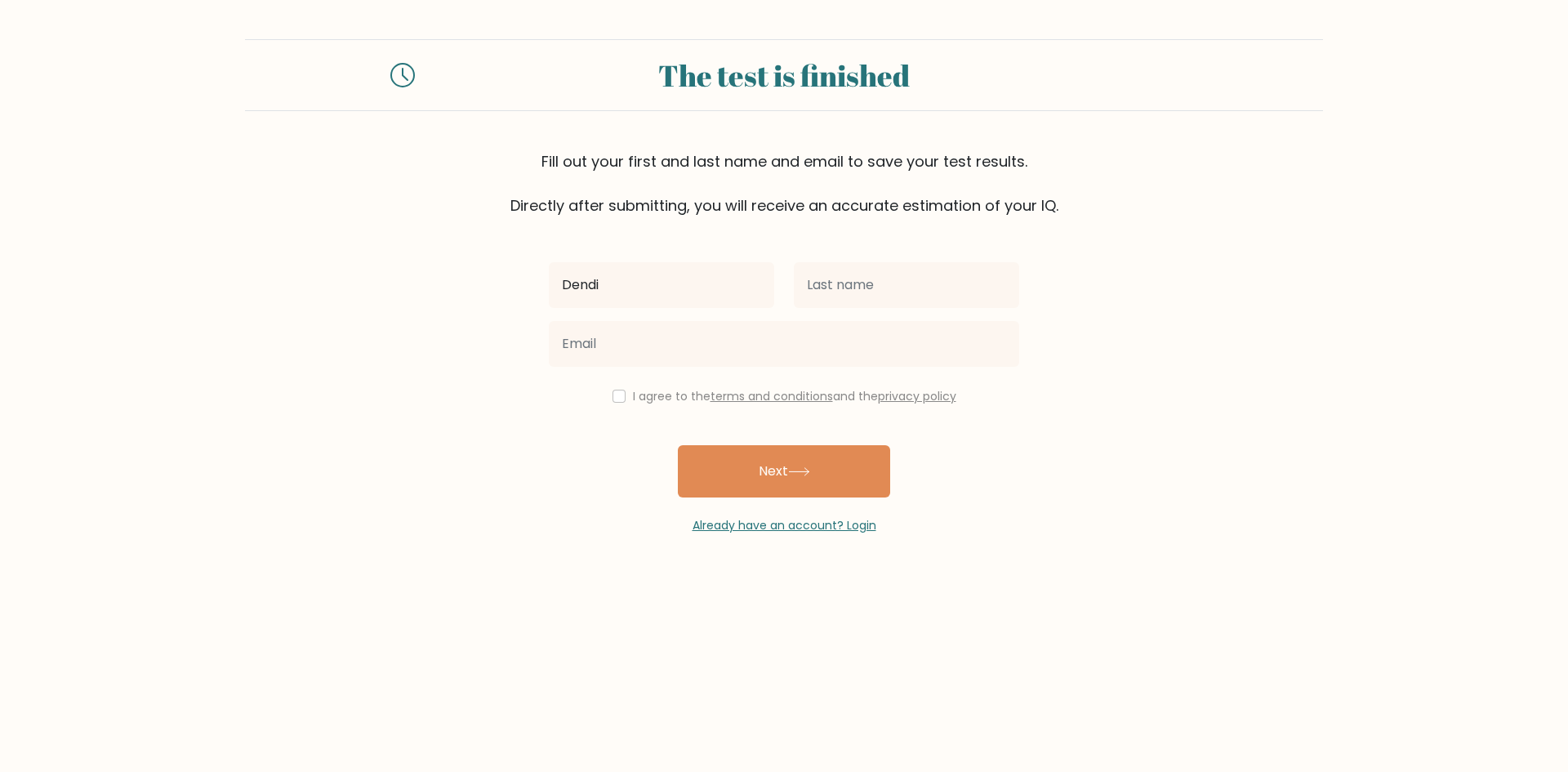
type input "Dendi"
type input "Muhaziz"
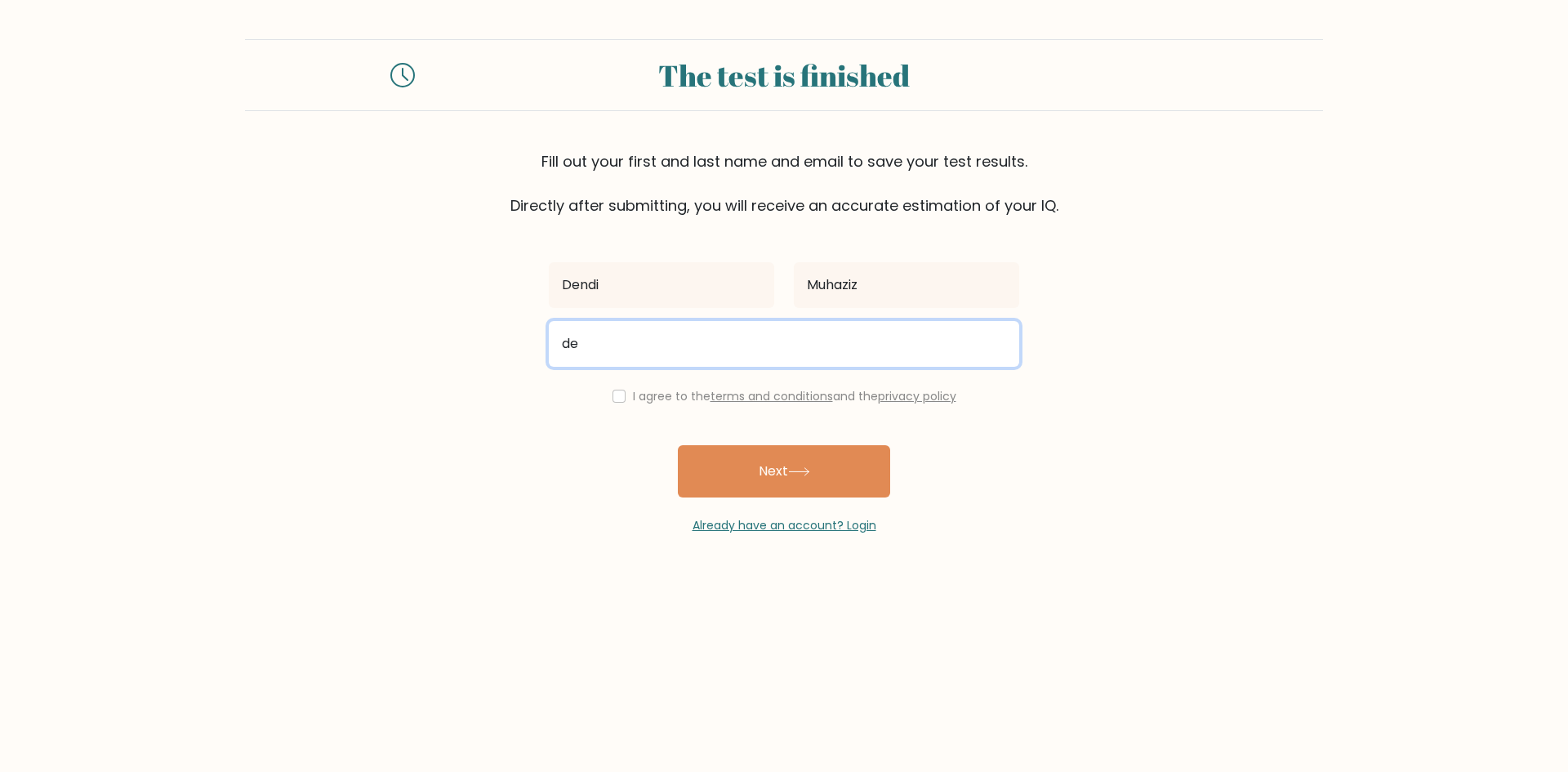
type input "d"
drag, startPoint x: 609, startPoint y: 339, endPoint x: 622, endPoint y: 352, distance: 18.4
click at [609, 339] on input "rzdendi15@gmail.com" at bounding box center [784, 344] width 471 height 46
type input "rzdendii15@gmail.com"
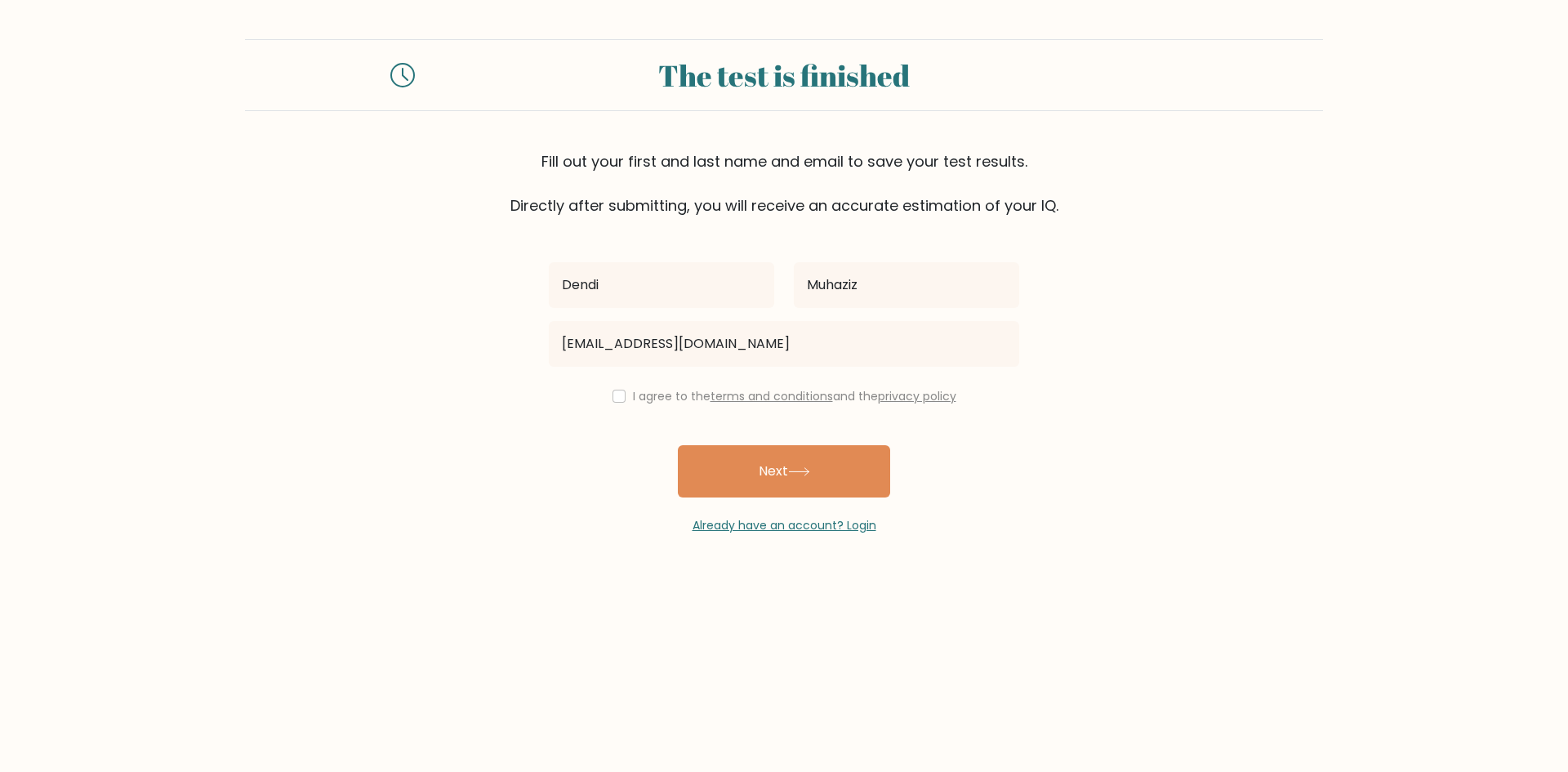
click at [625, 397] on div "I agree to the terms and conditions and the privacy policy" at bounding box center [783, 397] width 490 height 20
click at [615, 399] on input "checkbox" at bounding box center [619, 396] width 13 height 13
checkbox input "true"
click at [803, 474] on icon at bounding box center [799, 472] width 22 height 9
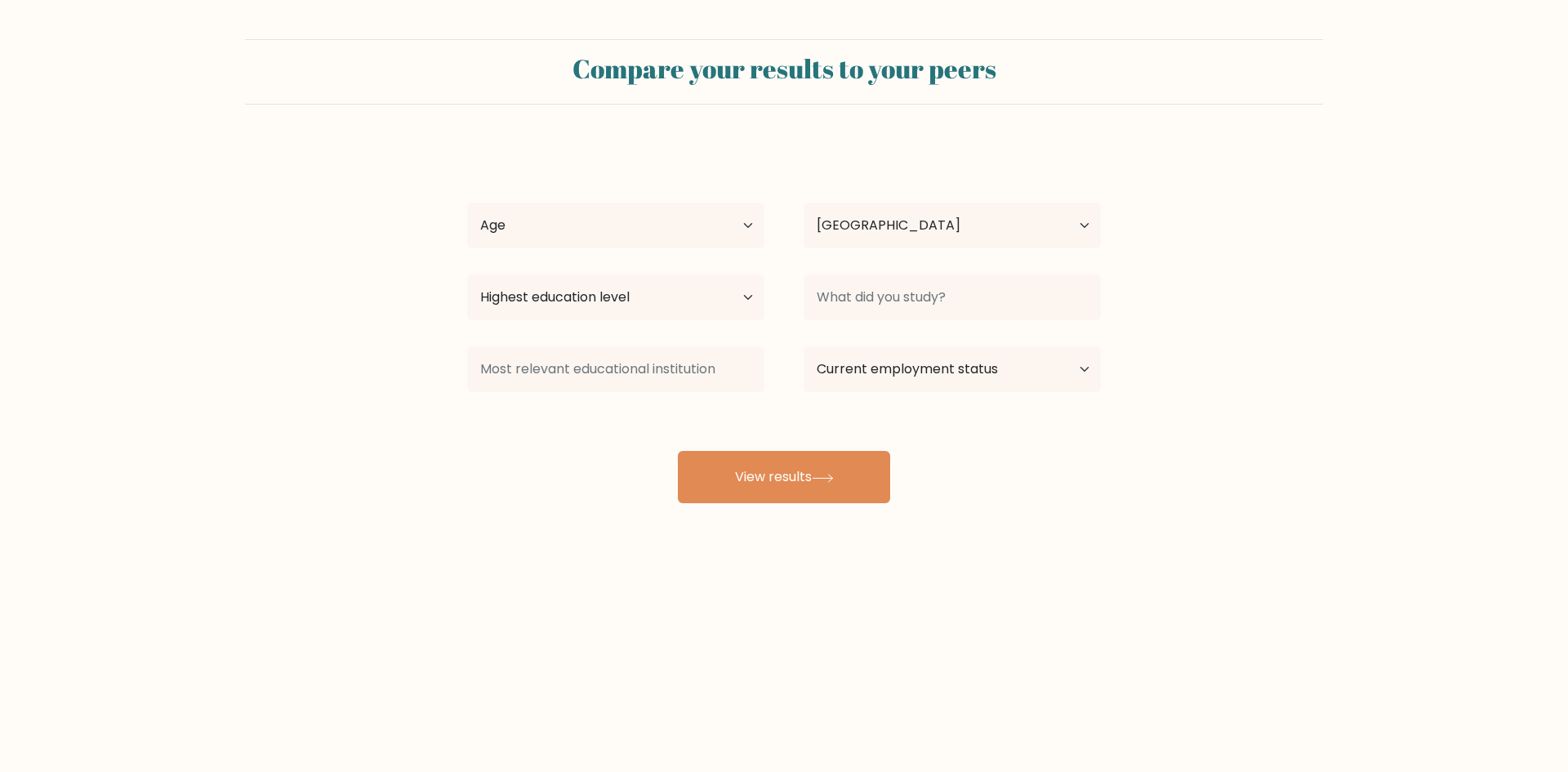
select select "ID"
click at [619, 243] on select "Age Under [DEMOGRAPHIC_DATA] [DEMOGRAPHIC_DATA] [DEMOGRAPHIC_DATA] [DEMOGRAPHIC…" at bounding box center [615, 225] width 297 height 46
select select "25_34"
click at [467, 203] on select "Age Under [DEMOGRAPHIC_DATA] [DEMOGRAPHIC_DATA] [DEMOGRAPHIC_DATA] [DEMOGRAPHIC…" at bounding box center [615, 225] width 297 height 46
click at [646, 287] on select "Highest education level No schooling Primary Lower Secondary Upper Secondary Oc…" at bounding box center [615, 297] width 297 height 46
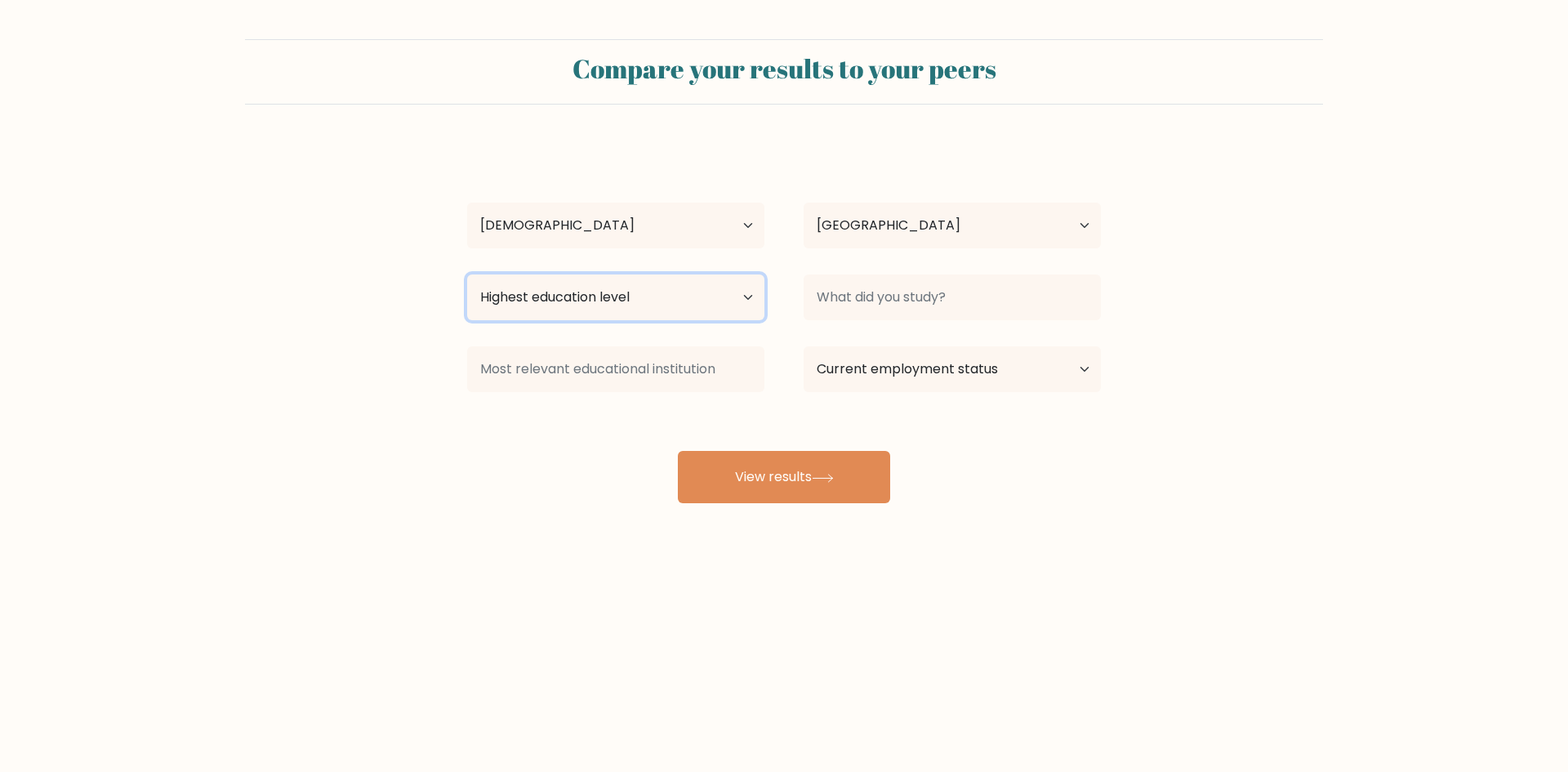
select select "bachelors_degree"
click at [467, 275] on select "Highest education level No schooling Primary Lower Secondary Upper Secondary Oc…" at bounding box center [615, 297] width 297 height 46
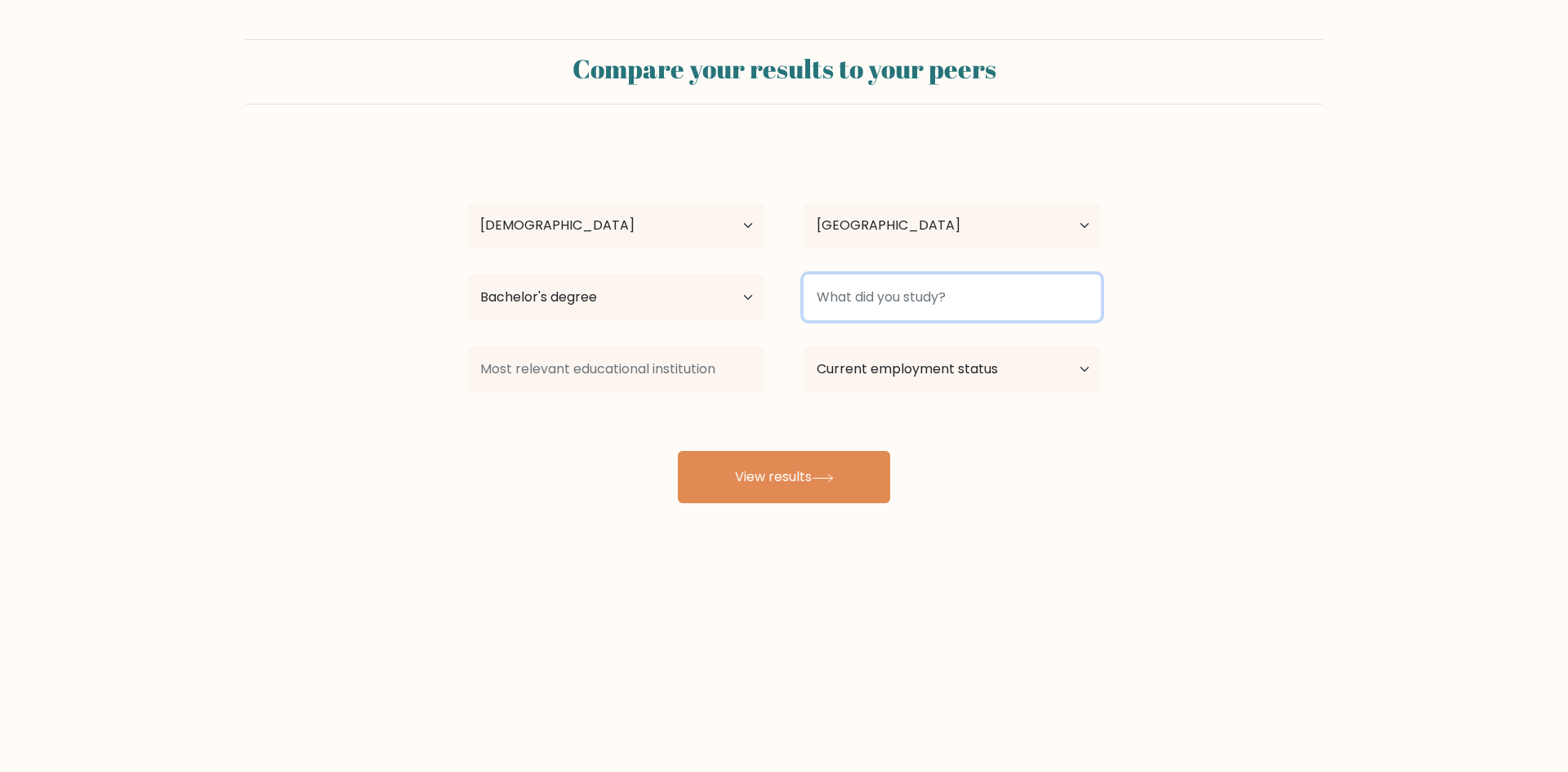
click at [937, 316] on input at bounding box center [951, 297] width 297 height 46
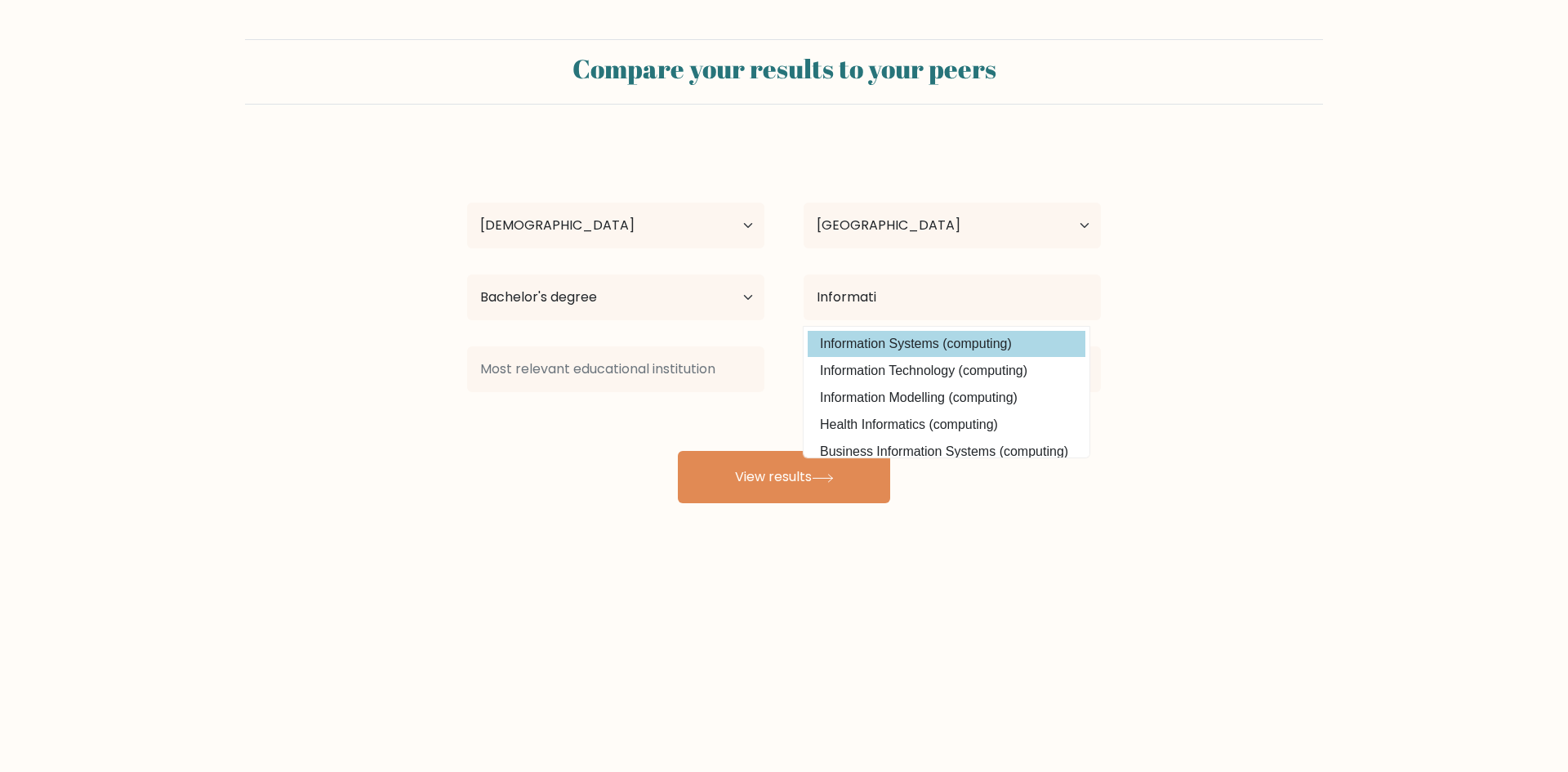
click at [925, 341] on option "Information Systems (computing)" at bounding box center [946, 344] width 278 height 26
type input "Information Systems"
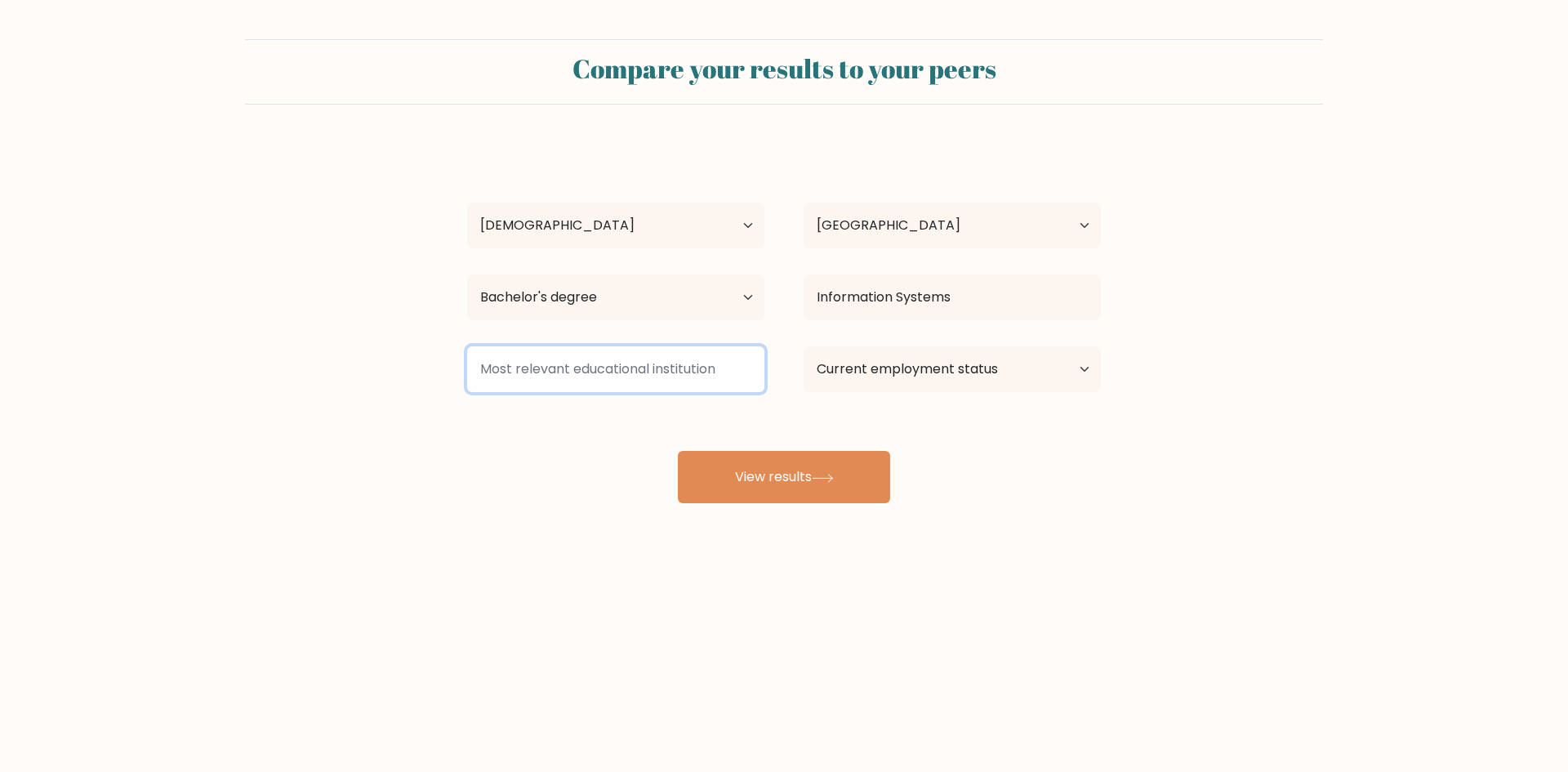
click at [670, 359] on input at bounding box center [615, 369] width 297 height 46
type input "U"
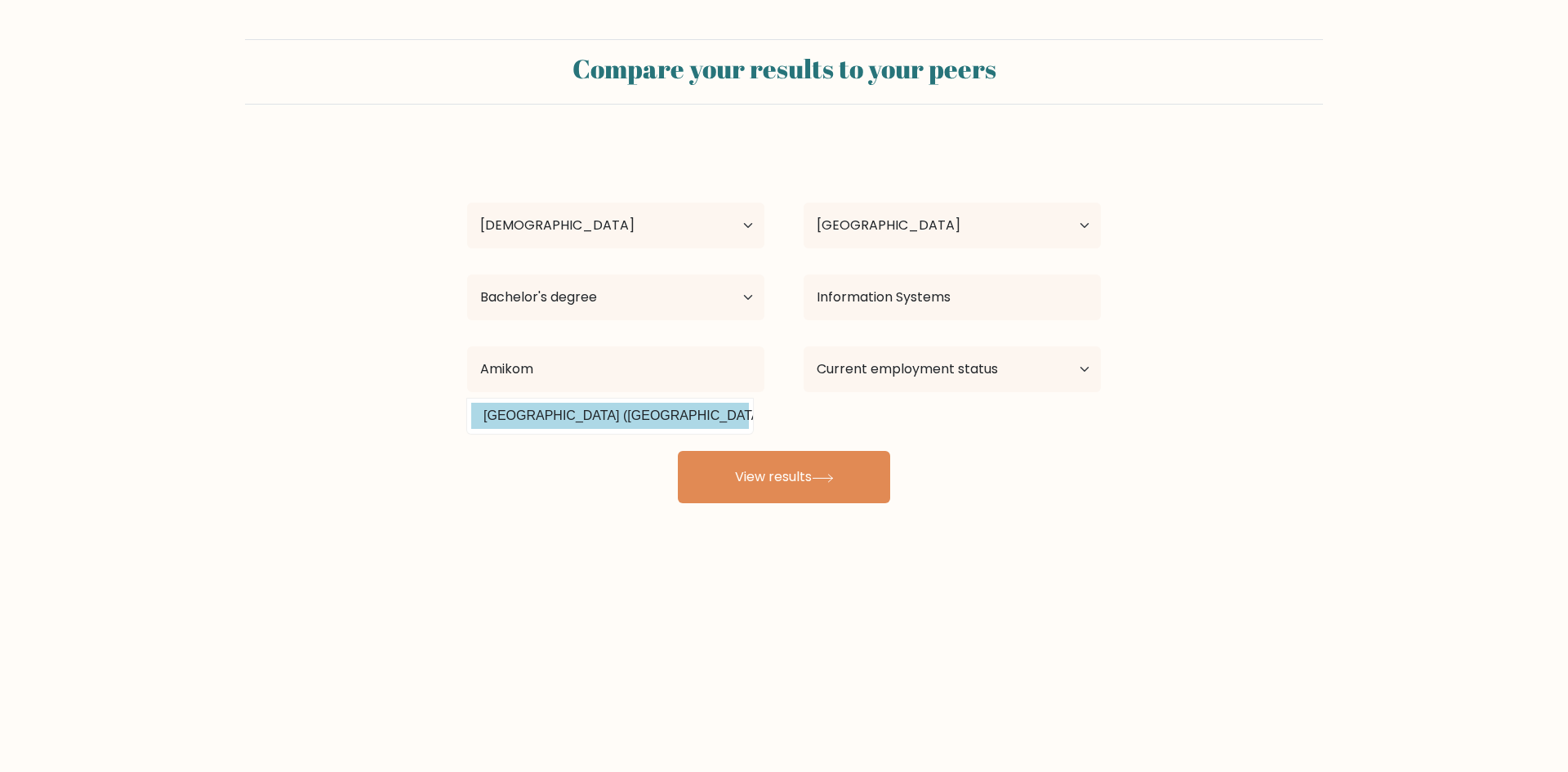
click at [703, 418] on option "Universitas AMIKOM Yogyakarta (Indonesia)" at bounding box center [610, 415] width 278 height 26
type input "[GEOGRAPHIC_DATA]"
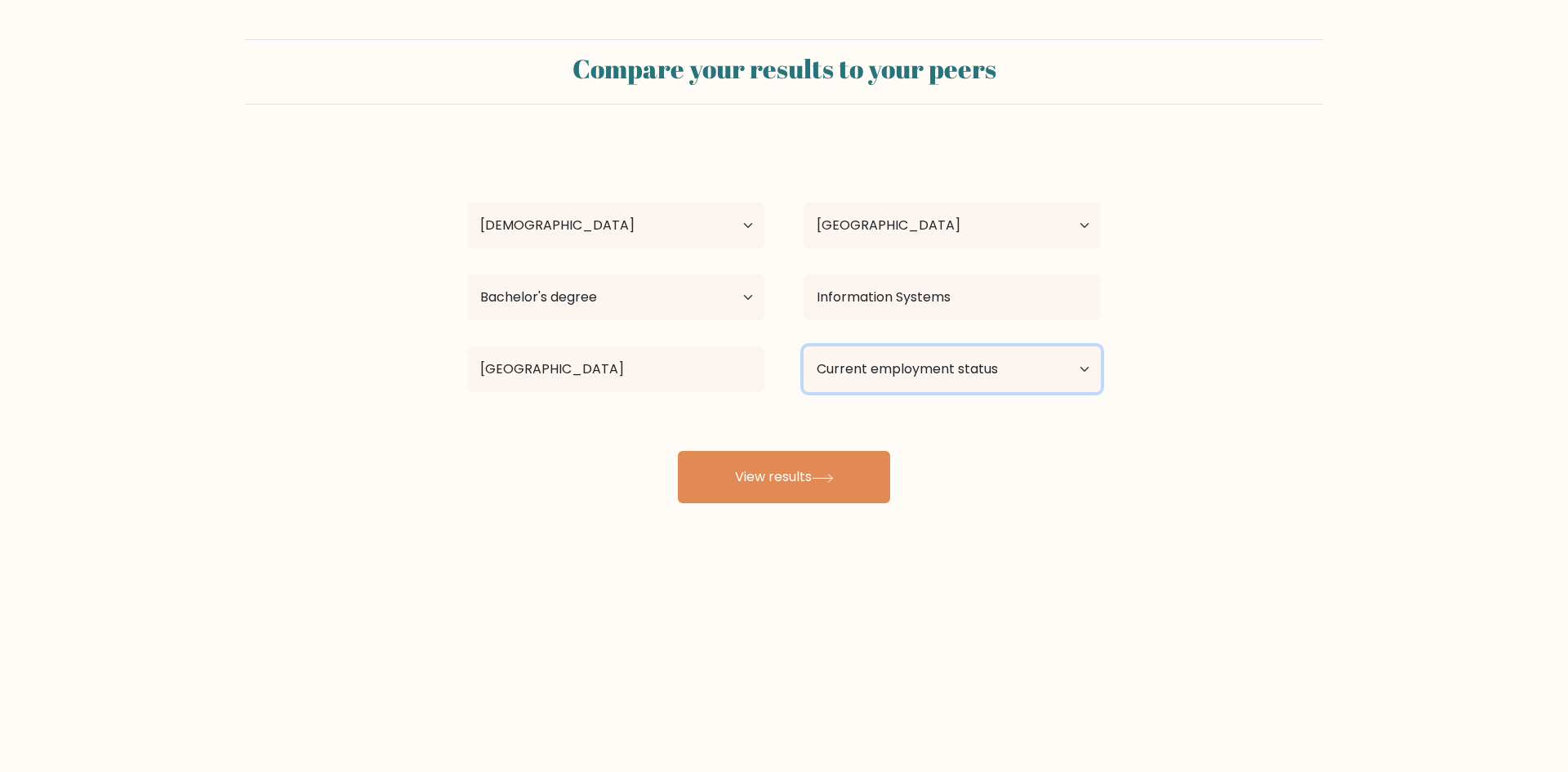
click at [978, 379] on select "Current employment status Employed Student Retired Other / prefer not to answer" at bounding box center [951, 369] width 297 height 46
select select "other"
click at [803, 346] on select "Current employment status Employed Student Retired Other / prefer not to answer" at bounding box center [951, 369] width 297 height 46
click at [809, 468] on button "View results" at bounding box center [783, 477] width 212 height 52
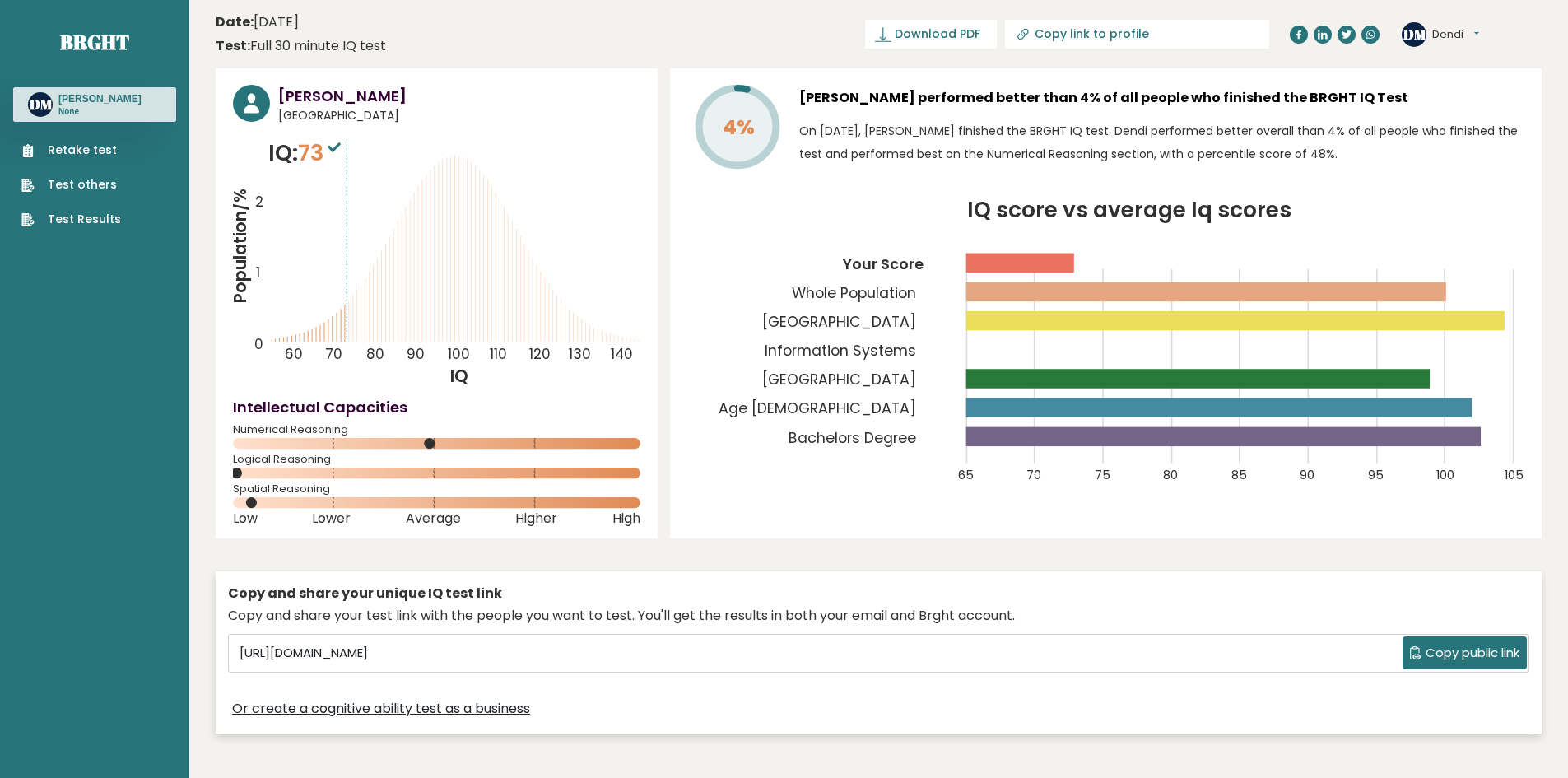
drag, startPoint x: 1456, startPoint y: 156, endPoint x: 257, endPoint y: 113, distance: 1199.8
click at [257, 113] on div "[PERSON_NAME] [GEOGRAPHIC_DATA] IQ: 73 Population/% IQ 0 1 2 60 70 80 90 100 11…" at bounding box center [878, 405] width 1326 height 673
click at [1329, 411] on rect at bounding box center [1219, 407] width 506 height 19
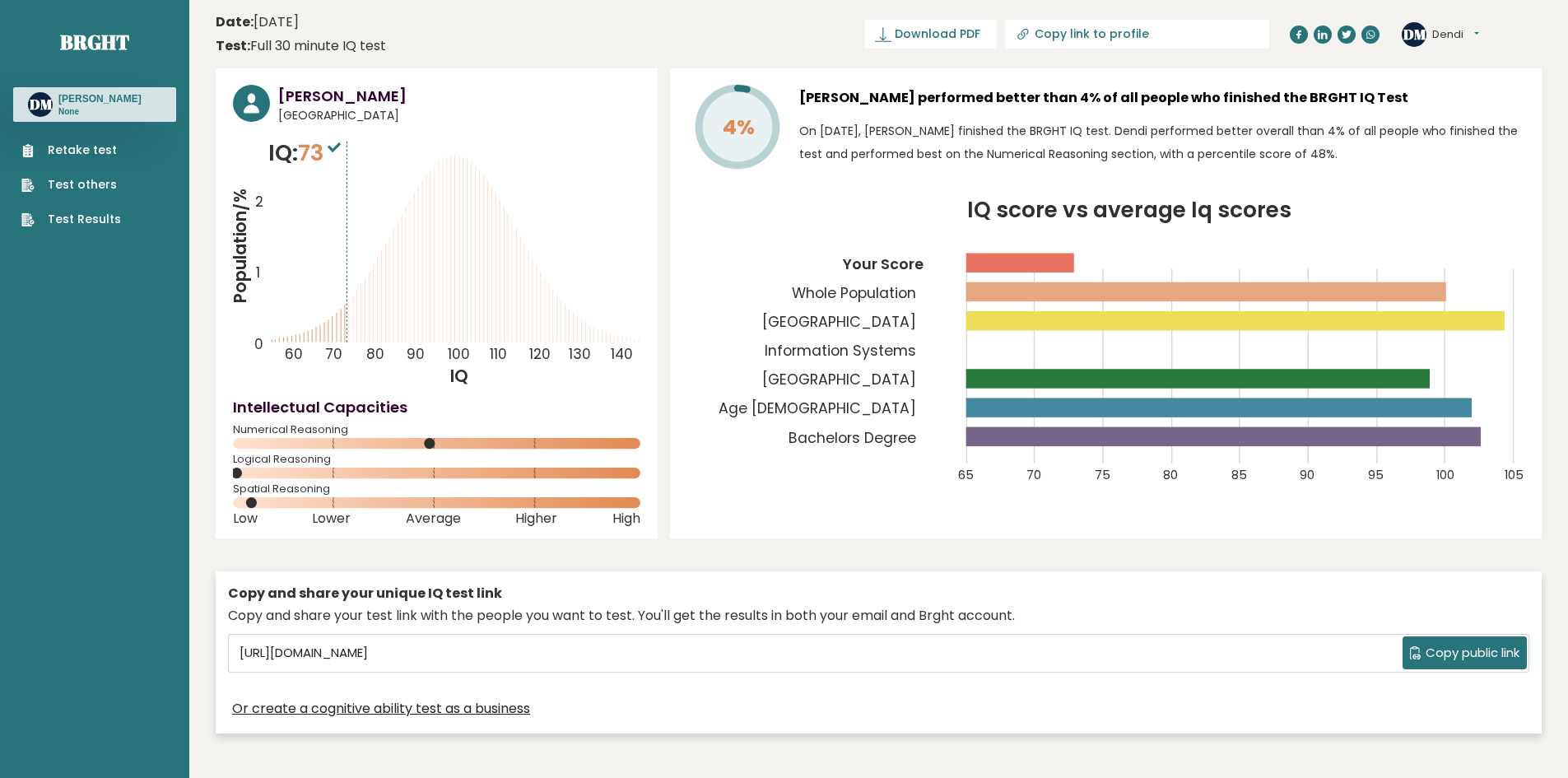
click at [123, 144] on ul "Retake test Test others Test Results" at bounding box center [71, 184] width 116 height 86
click at [87, 147] on link "Retake test" at bounding box center [71, 150] width 100 height 18
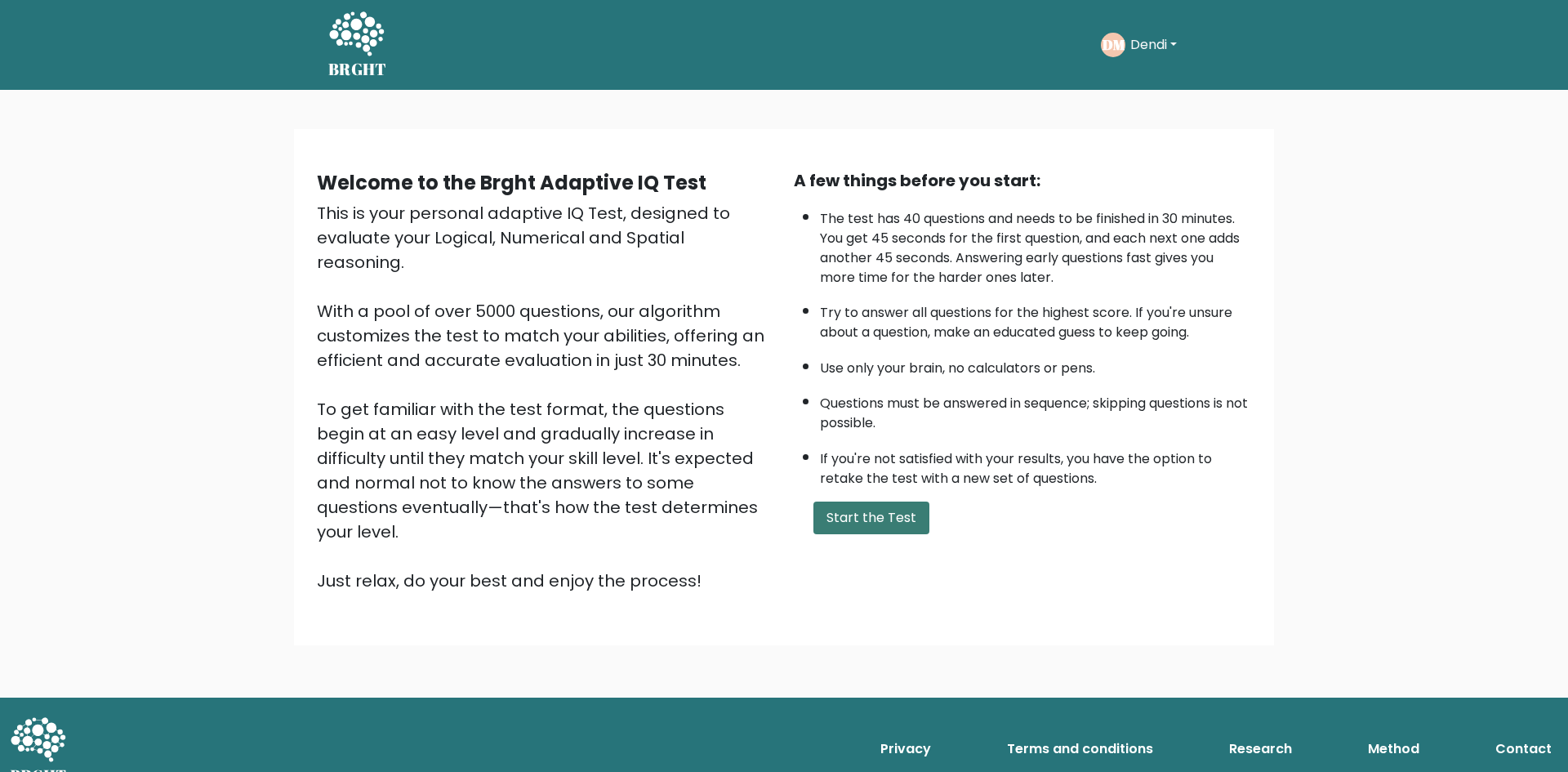
click at [886, 519] on button "Start the Test" at bounding box center [870, 517] width 116 height 32
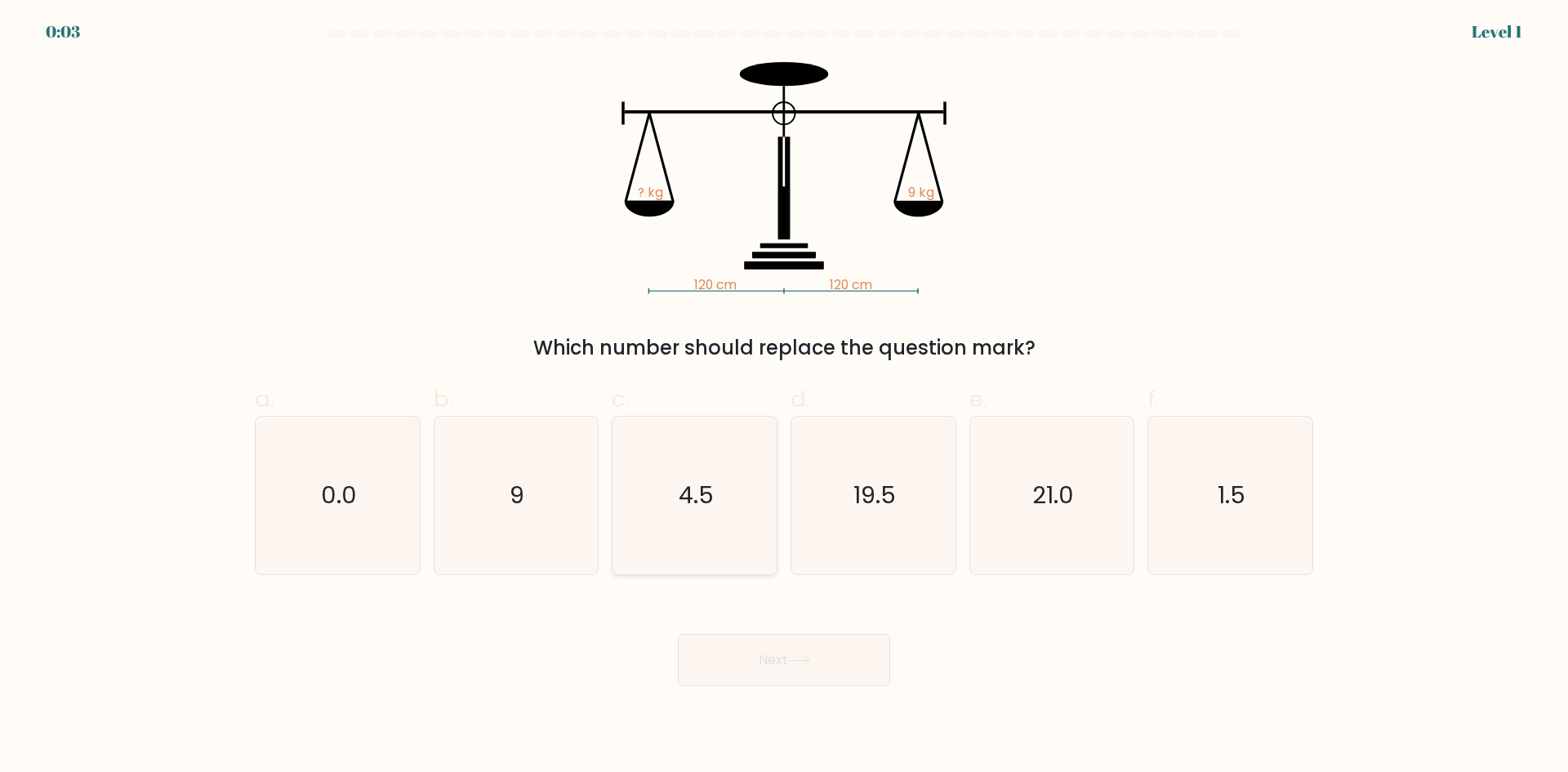
drag, startPoint x: 699, startPoint y: 491, endPoint x: 704, endPoint y: 544, distance: 53.2
click at [699, 491] on text "4.5" at bounding box center [696, 494] width 35 height 32
click at [784, 397] on input "c. 4.5" at bounding box center [784, 392] width 1 height 11
radio input "true"
click at [775, 661] on button "Next" at bounding box center [783, 660] width 212 height 52
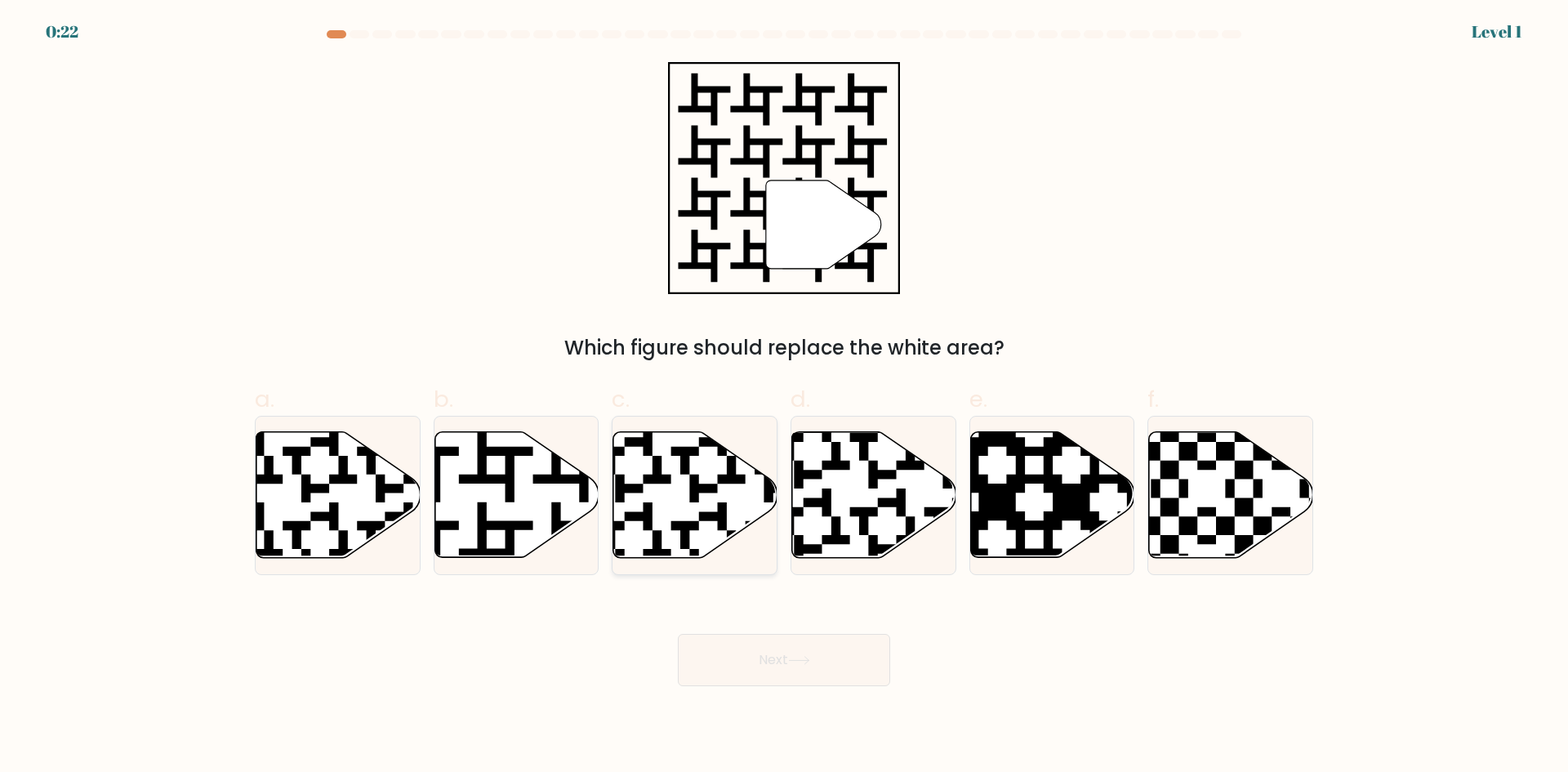
click at [693, 486] on icon at bounding box center [745, 428] width 297 height 297
click at [784, 397] on input "c." at bounding box center [784, 392] width 1 height 11
radio input "true"
click at [320, 529] on icon at bounding box center [338, 495] width 164 height 126
click at [784, 397] on input "a." at bounding box center [784, 392] width 1 height 11
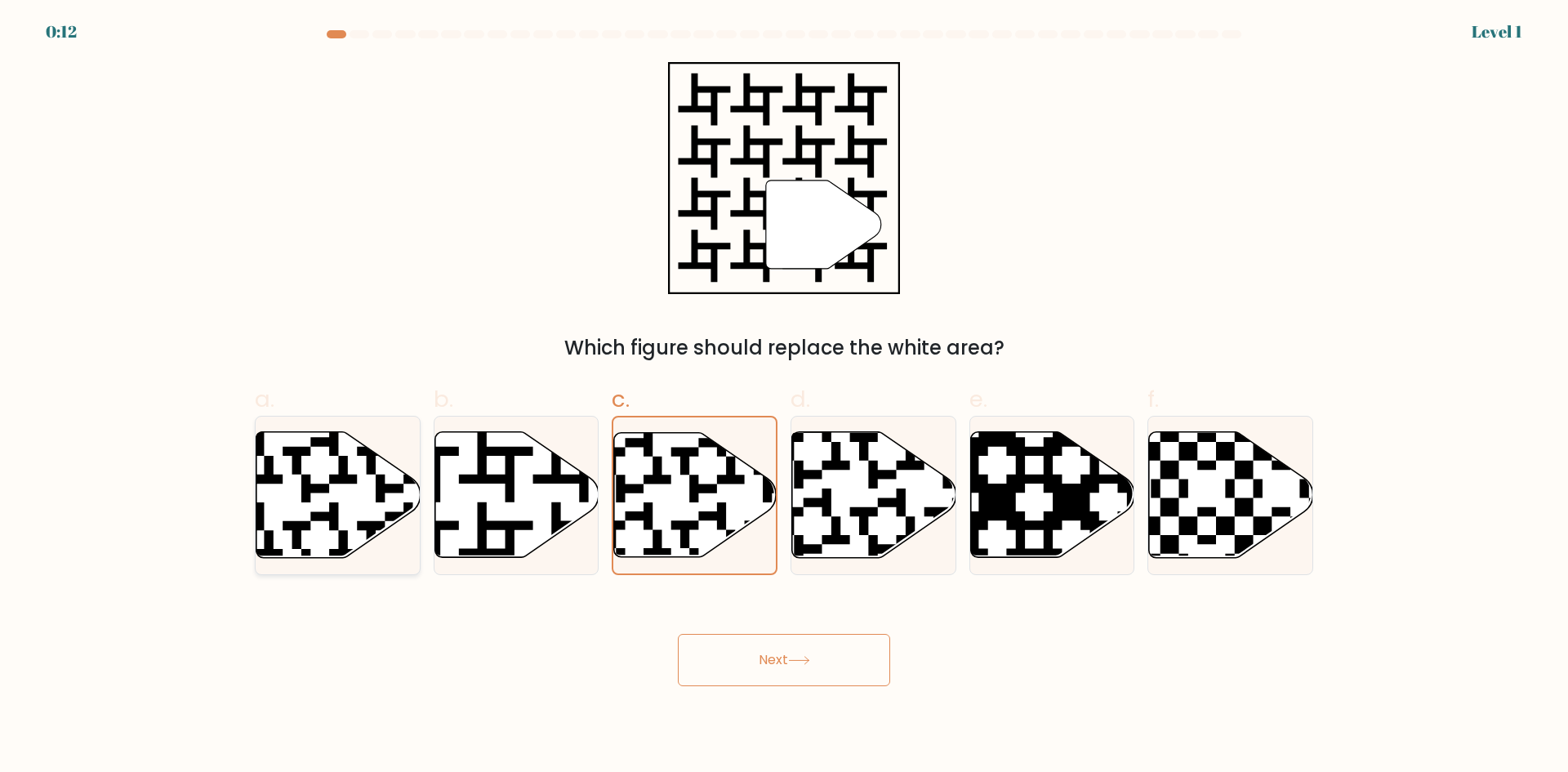
radio input "true"
click at [790, 651] on button "Next" at bounding box center [783, 660] width 212 height 52
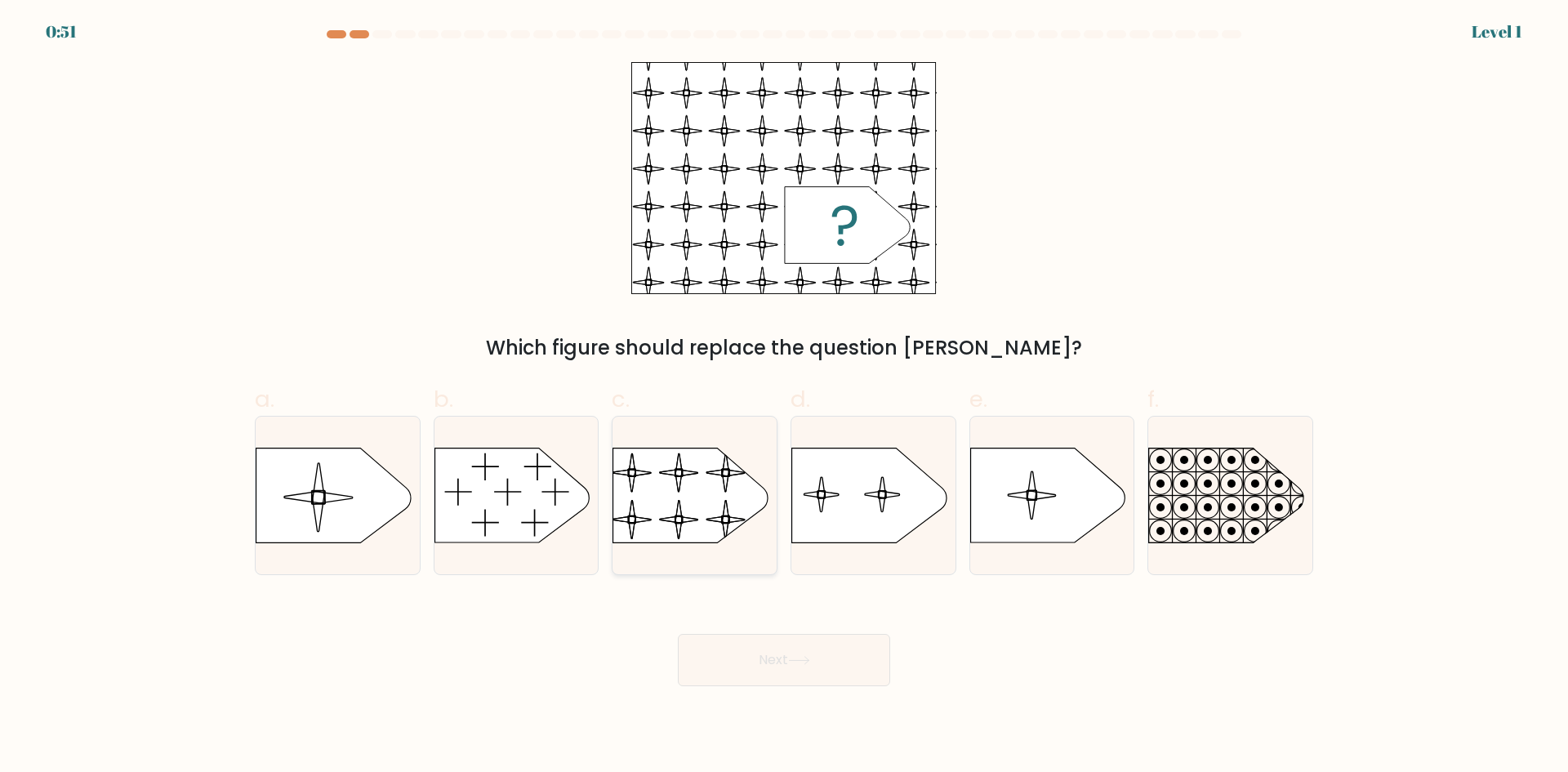
click at [676, 500] on rect at bounding box center [612, 438] width 376 height 286
click at [784, 397] on input "c." at bounding box center [784, 392] width 1 height 11
radio input "true"
click at [777, 664] on button "Next" at bounding box center [783, 660] width 212 height 52
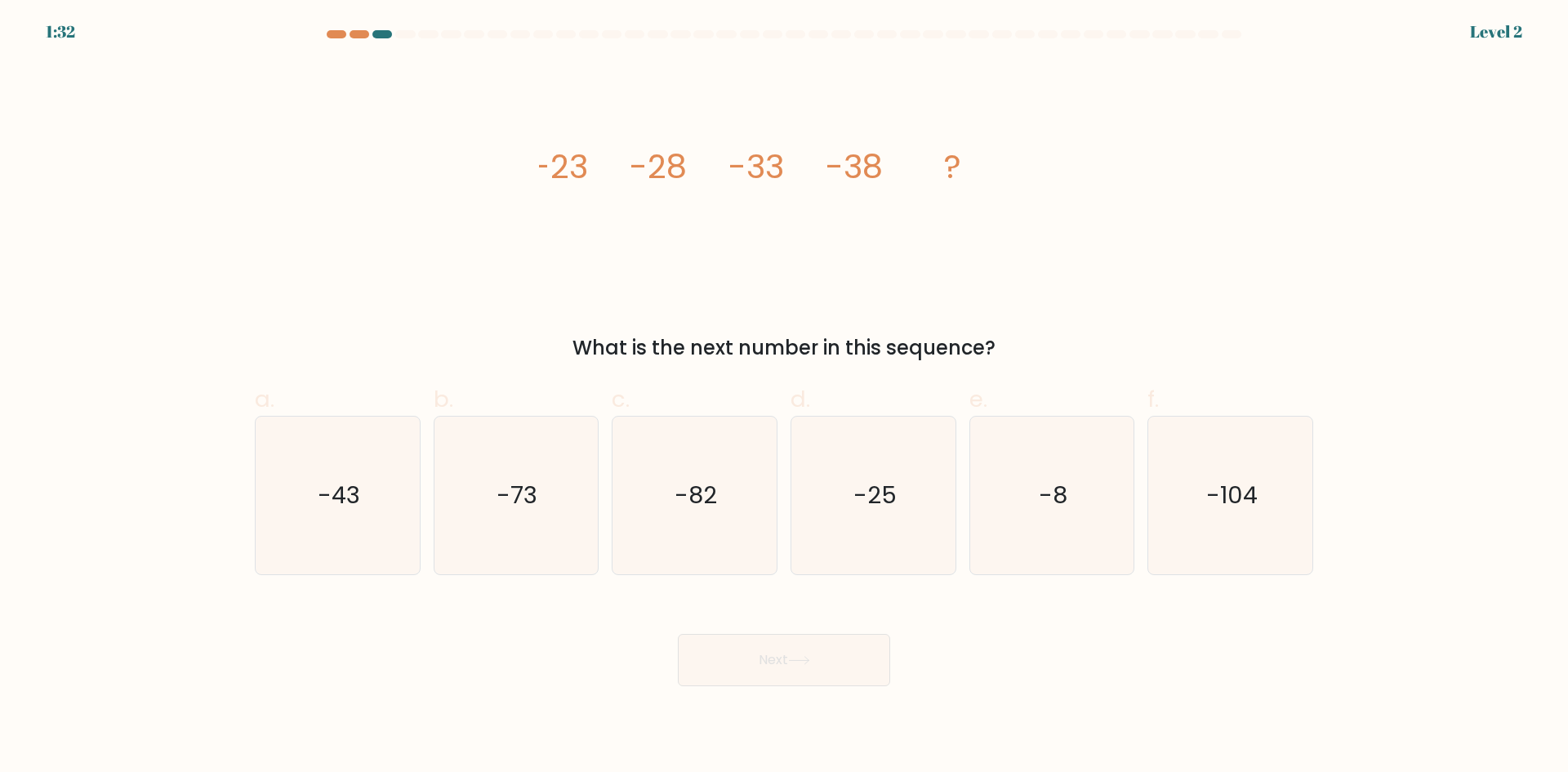
drag, startPoint x: 1033, startPoint y: 344, endPoint x: 537, endPoint y: 162, distance: 528.3
click at [537, 162] on div "image/svg+xml -23 -28 -33 -38 ? What is the next number in this sequence?" at bounding box center [784, 212] width 1077 height 300
copy div "-23 -28 -33 -38 ? What is the next number in this sequence?"
click at [833, 220] on icon "image/svg+xml -23 -28 -33 -38 ?" at bounding box center [783, 178] width 490 height 232
click at [333, 487] on text "-43" at bounding box center [338, 494] width 42 height 32
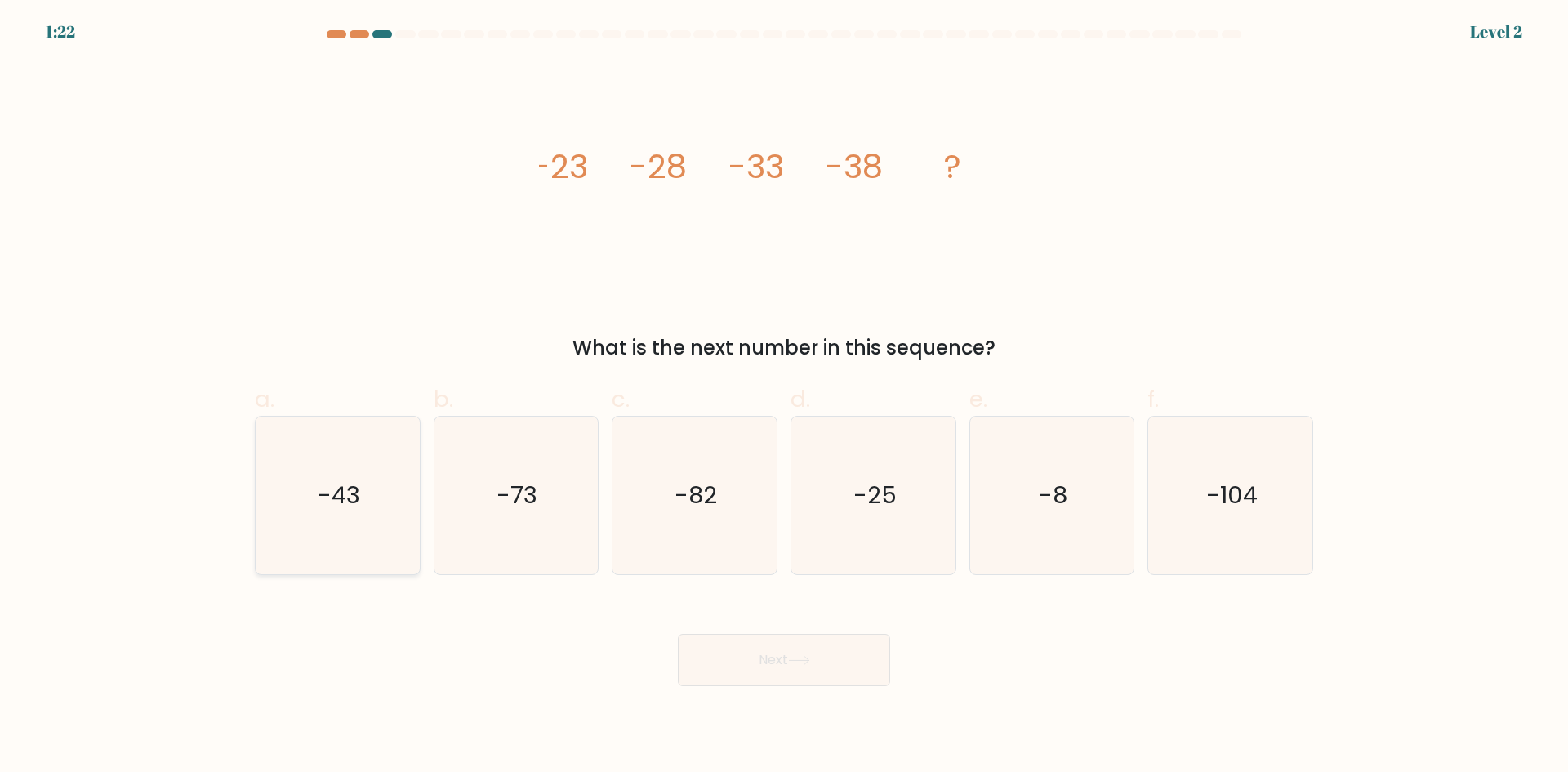
click at [784, 397] on input "a. -43" at bounding box center [784, 392] width 1 height 11
radio input "true"
click at [791, 660] on button "Next" at bounding box center [783, 660] width 212 height 52
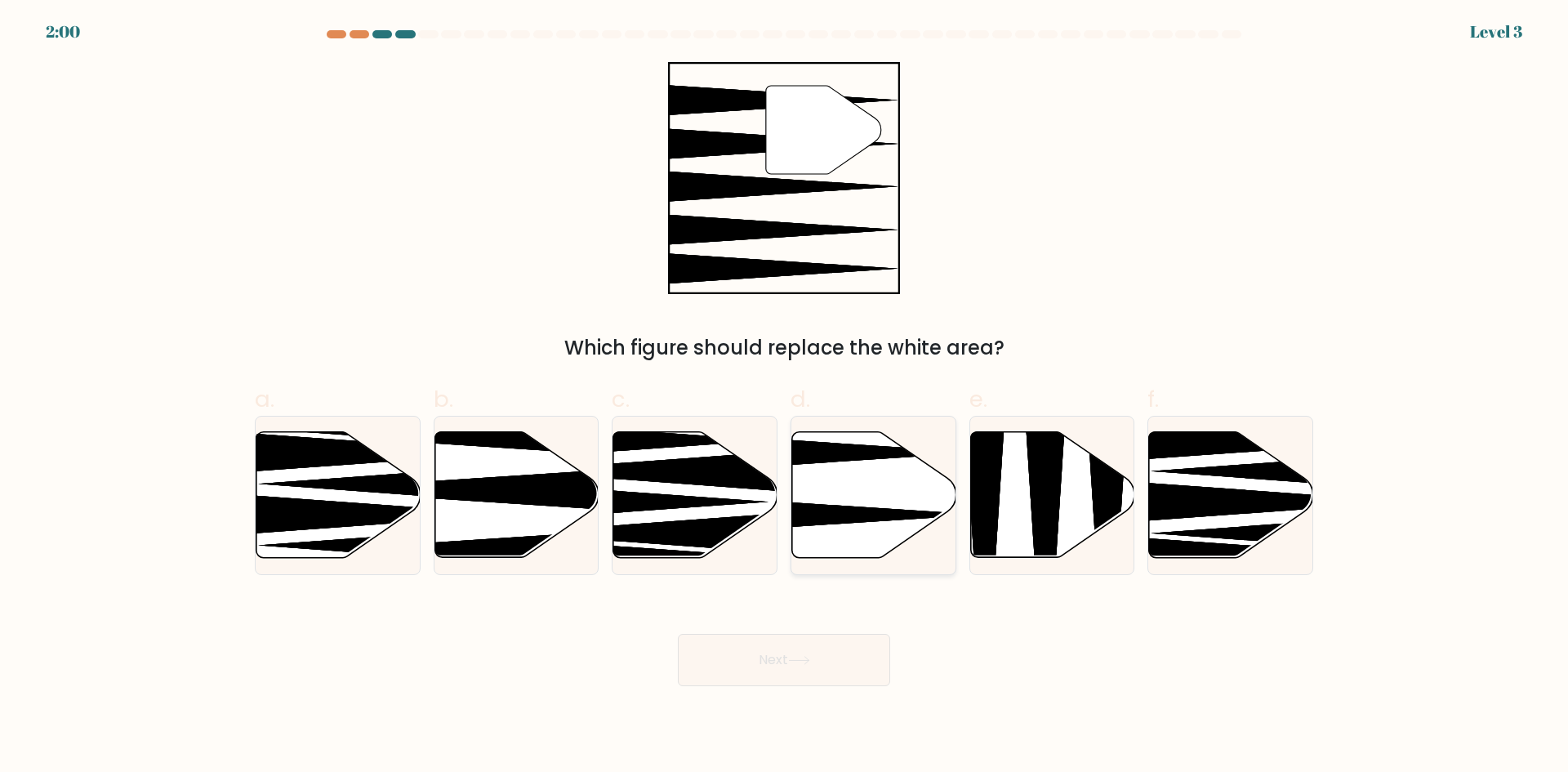
click at [919, 494] on icon at bounding box center [874, 495] width 164 height 126
click at [785, 397] on input "d." at bounding box center [784, 392] width 1 height 11
radio input "true"
click at [801, 665] on button "Next" at bounding box center [783, 660] width 212 height 52
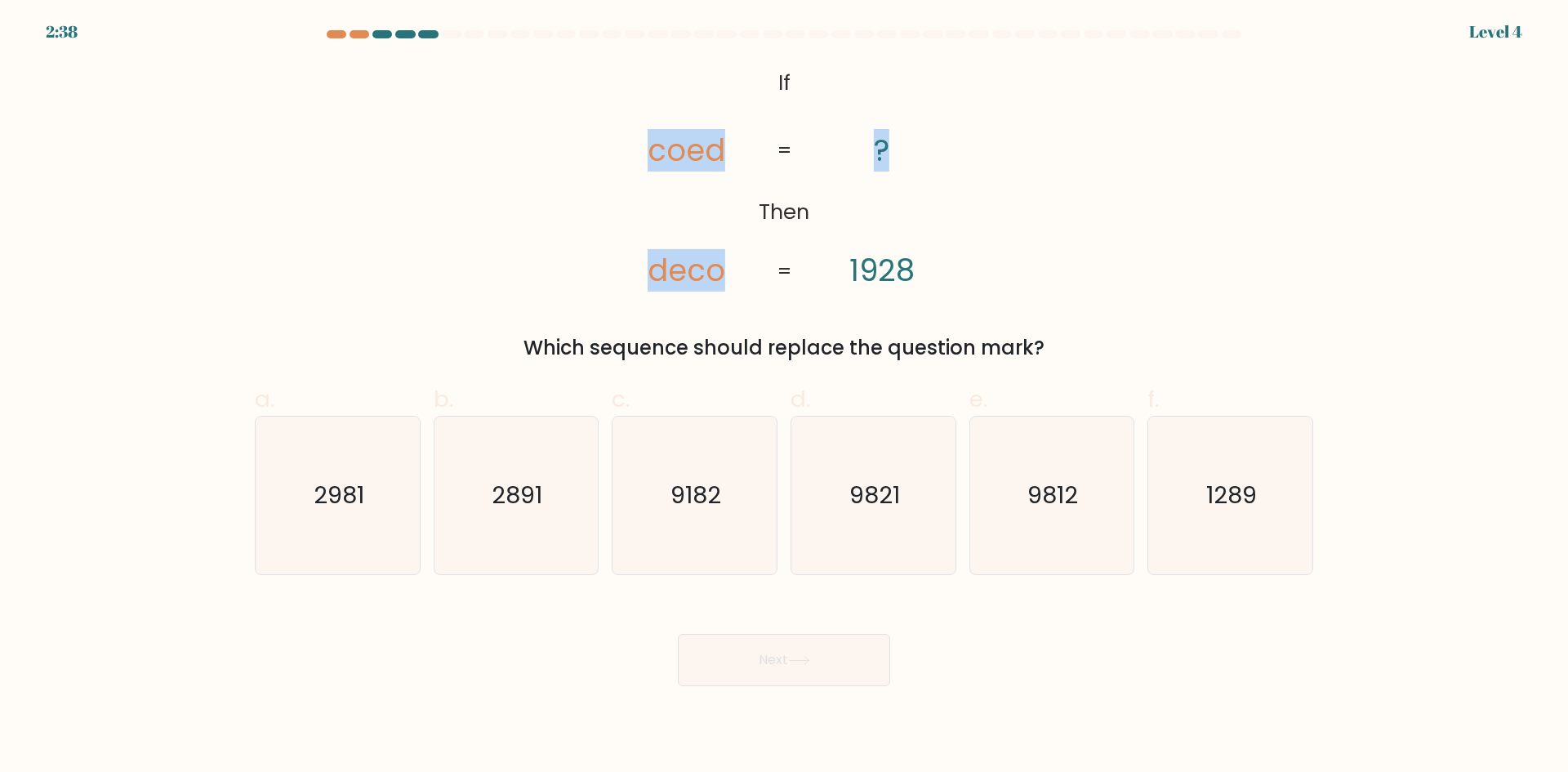
drag, startPoint x: 642, startPoint y: 157, endPoint x: 884, endPoint y: 148, distance: 242.2
click at [884, 148] on icon "@import url('https://fonts.googleapis.com/css?family=Abril+Fatface:400,100,100i…" at bounding box center [784, 178] width 376 height 232
click at [914, 155] on icon "@import url('https://fonts.googleapis.com/css?family=Abril+Fatface:400,100,100i…" at bounding box center [784, 178] width 376 height 232
click at [906, 150] on icon "@import url('https://fonts.googleapis.com/css?family=Abril+Fatface:400,100,100i…" at bounding box center [784, 178] width 376 height 232
click at [713, 155] on tspan "coed" at bounding box center [686, 150] width 77 height 42
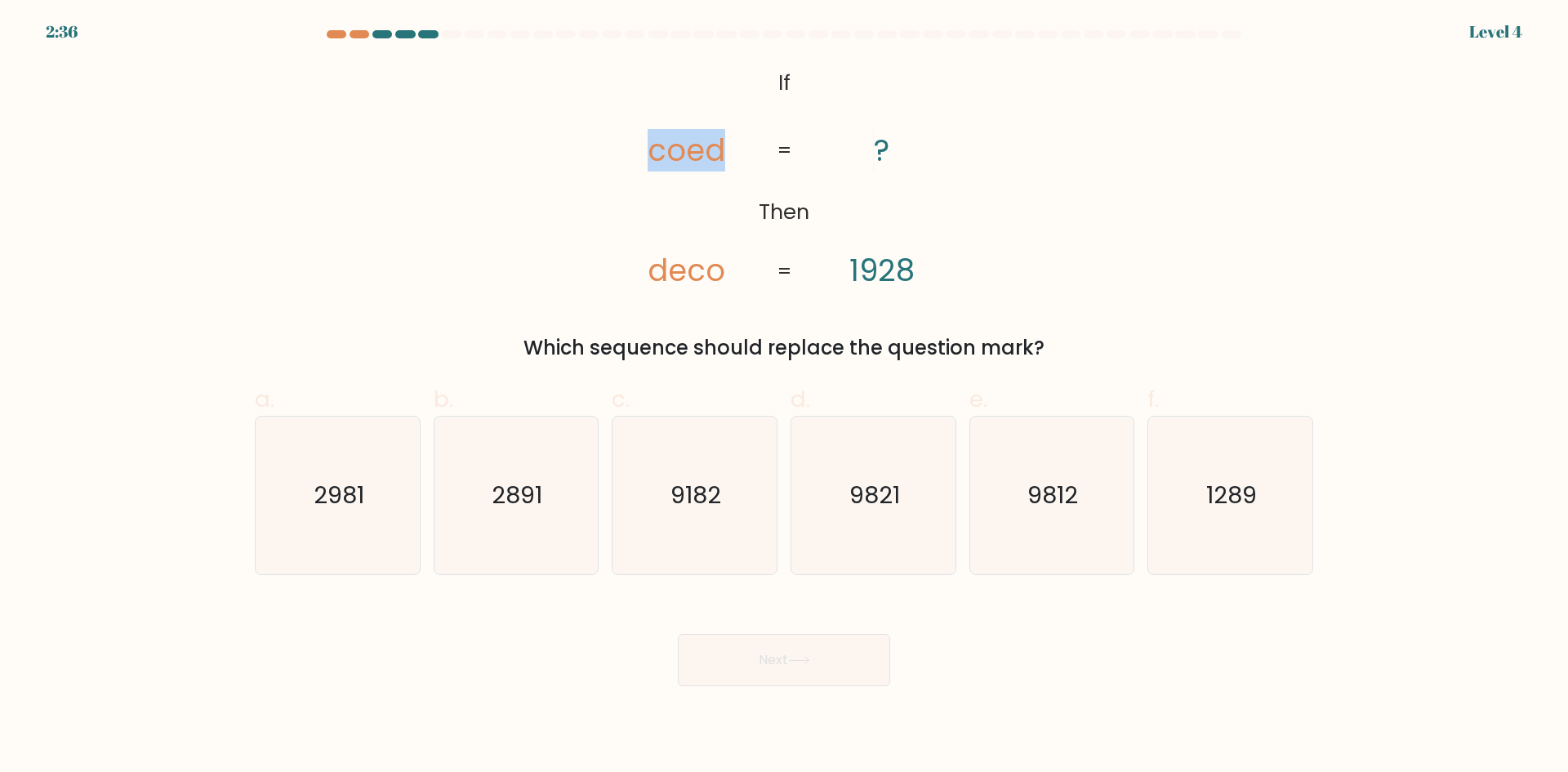
click at [713, 154] on tspan "coed" at bounding box center [686, 150] width 77 height 42
copy tspan "coed"
drag, startPoint x: 949, startPoint y: 345, endPoint x: 522, endPoint y: 360, distance: 427.3
click at [522, 360] on div "Which sequence should replace the question mark?" at bounding box center [783, 348] width 1038 height 29
copy div "Which sequence should replace the question mark?"
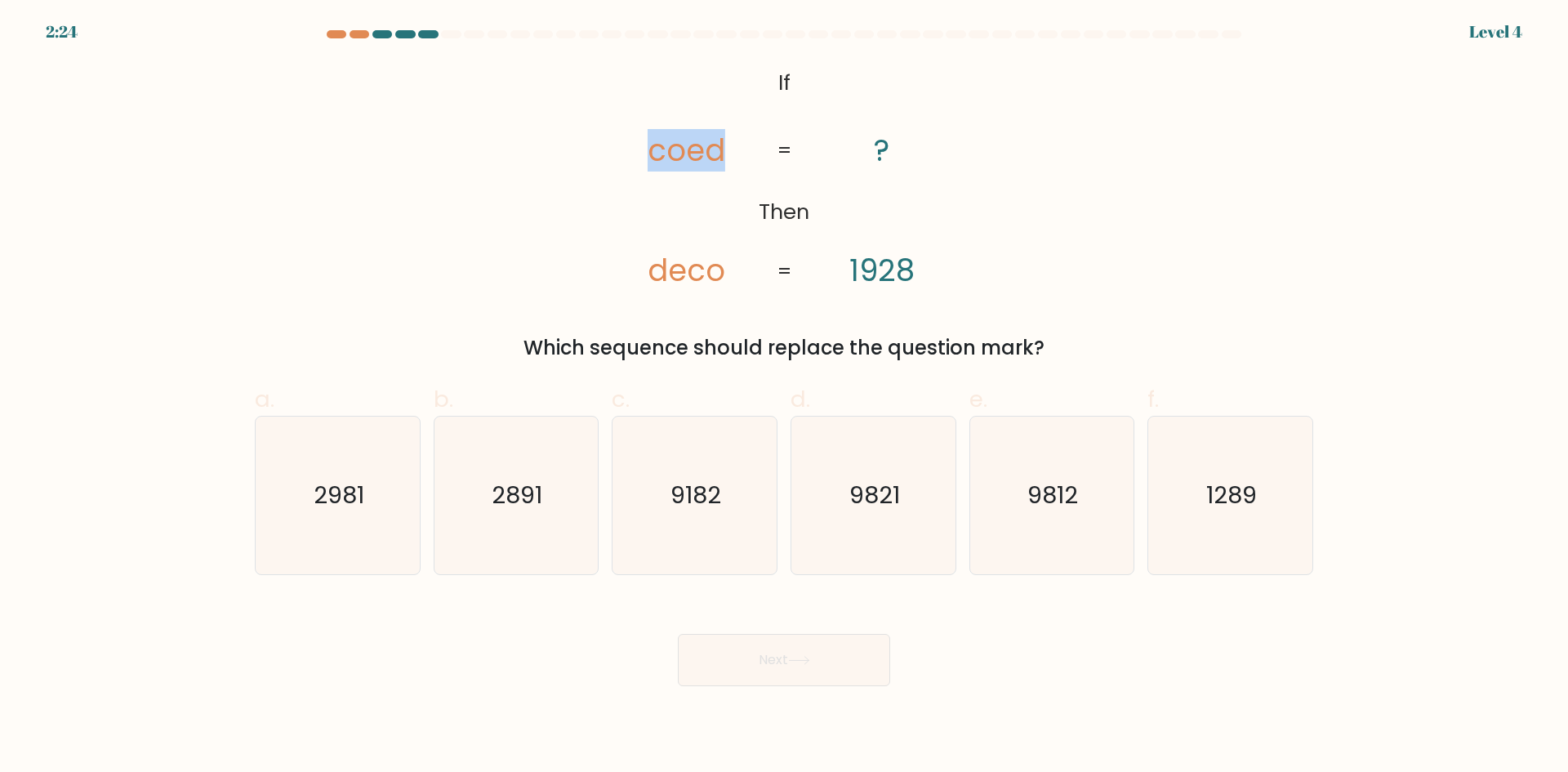
click at [1127, 349] on div "Which sequence should replace the question mark?" at bounding box center [783, 348] width 1038 height 29
click at [525, 492] on text "2891" at bounding box center [517, 494] width 51 height 32
click at [784, 397] on input "b. 2891" at bounding box center [784, 392] width 1 height 11
radio input "true"
click at [787, 661] on button "Next" at bounding box center [783, 660] width 212 height 52
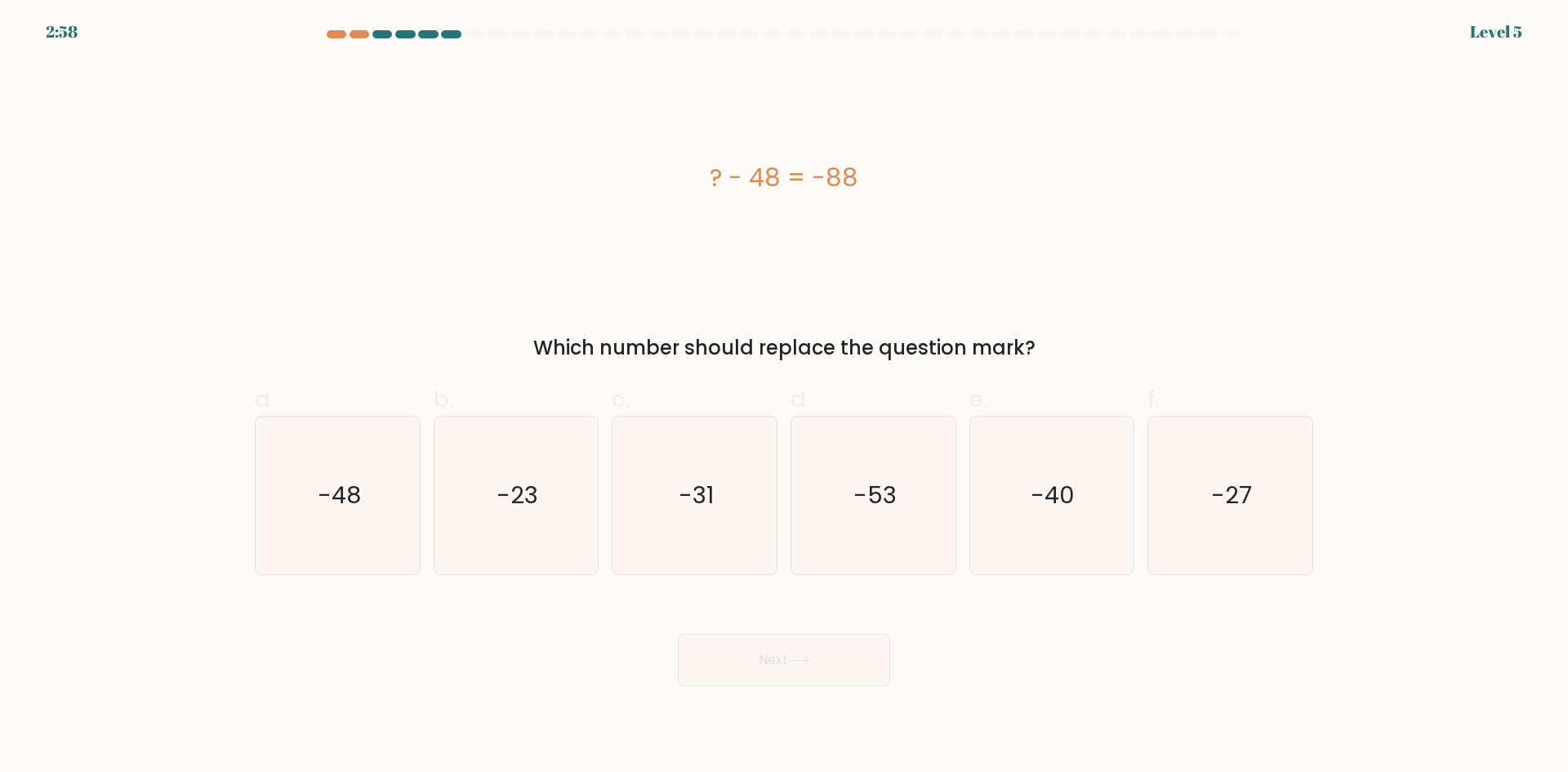
drag, startPoint x: 1087, startPoint y: 348, endPoint x: 690, endPoint y: 178, distance: 431.9
click at [690, 178] on div "? - 48 = -88 Which number should replace the question mark?" at bounding box center [784, 212] width 1077 height 300
copy div "? - 48 = -88 Which number should replace the question mark?"
click at [777, 105] on div "? - 48 = -88" at bounding box center [783, 178] width 1058 height 232
click at [1101, 478] on icon "-40" at bounding box center [1052, 496] width 158 height 158
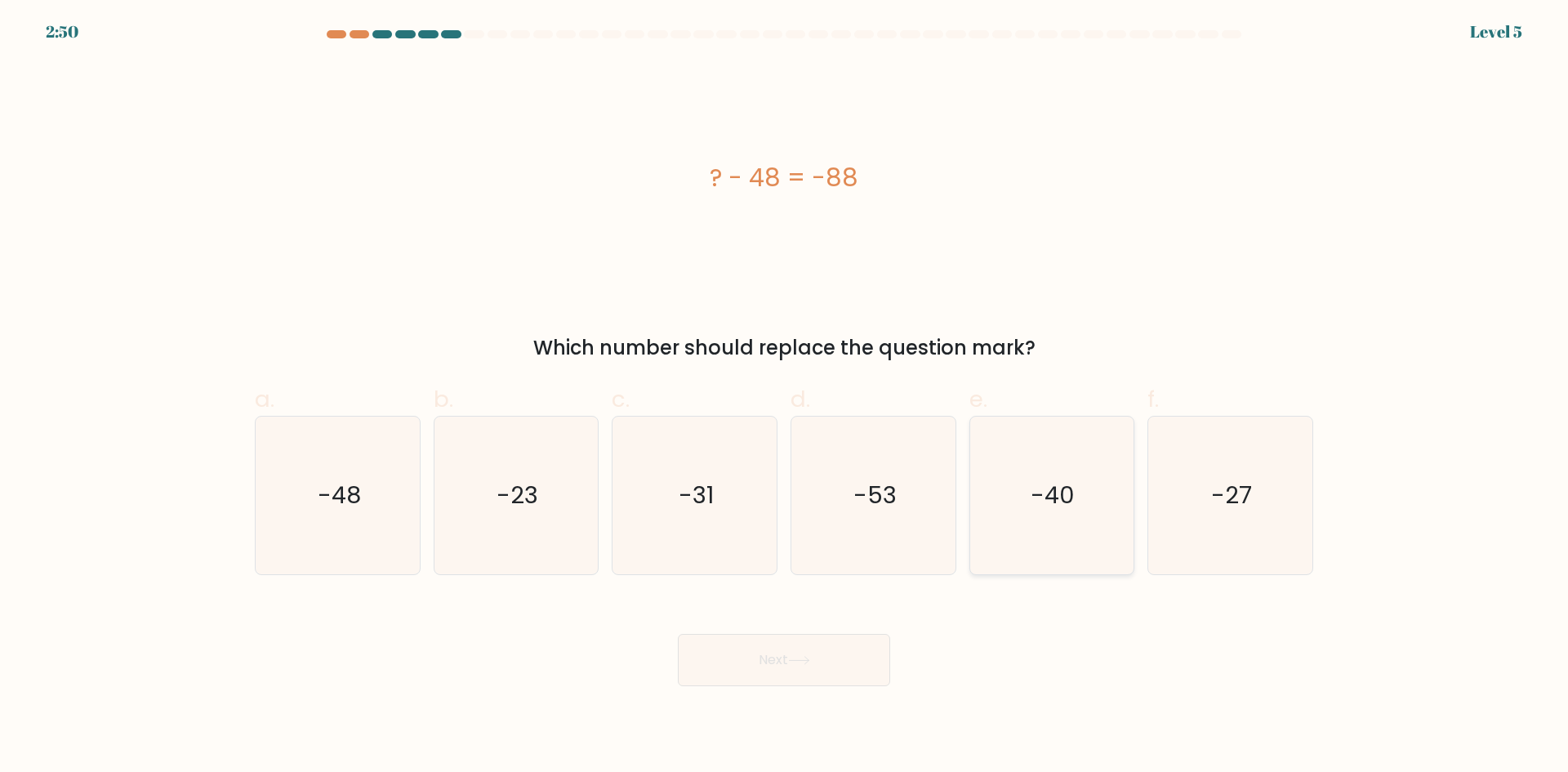
click at [785, 397] on input "e. -40" at bounding box center [784, 392] width 1 height 11
radio input "true"
click at [802, 670] on button "Next" at bounding box center [783, 660] width 212 height 52
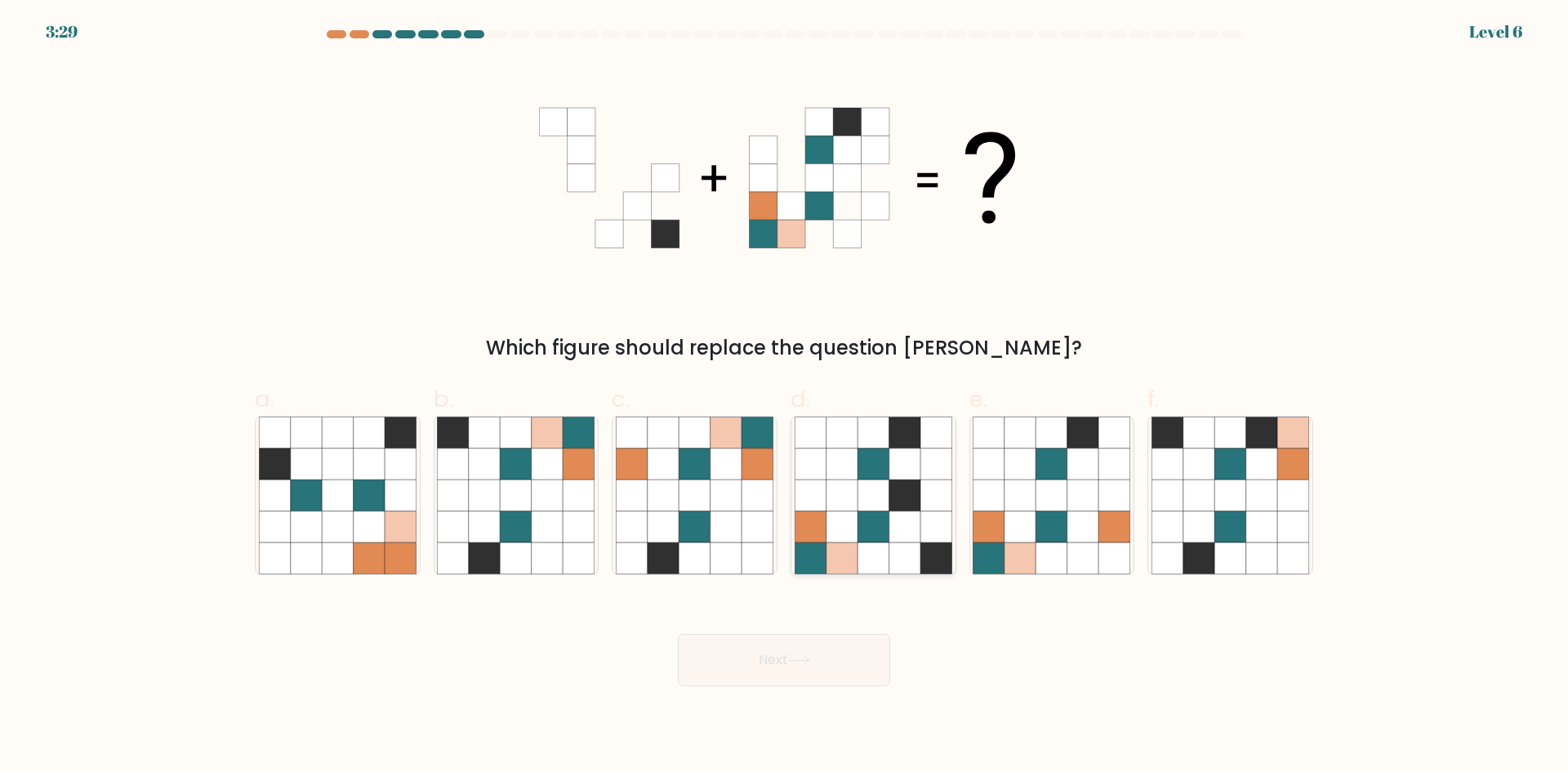
click at [912, 527] on icon at bounding box center [904, 527] width 31 height 31
click at [785, 397] on input "d." at bounding box center [784, 392] width 1 height 11
radio input "true"
click at [764, 657] on button "Next" at bounding box center [783, 660] width 212 height 52
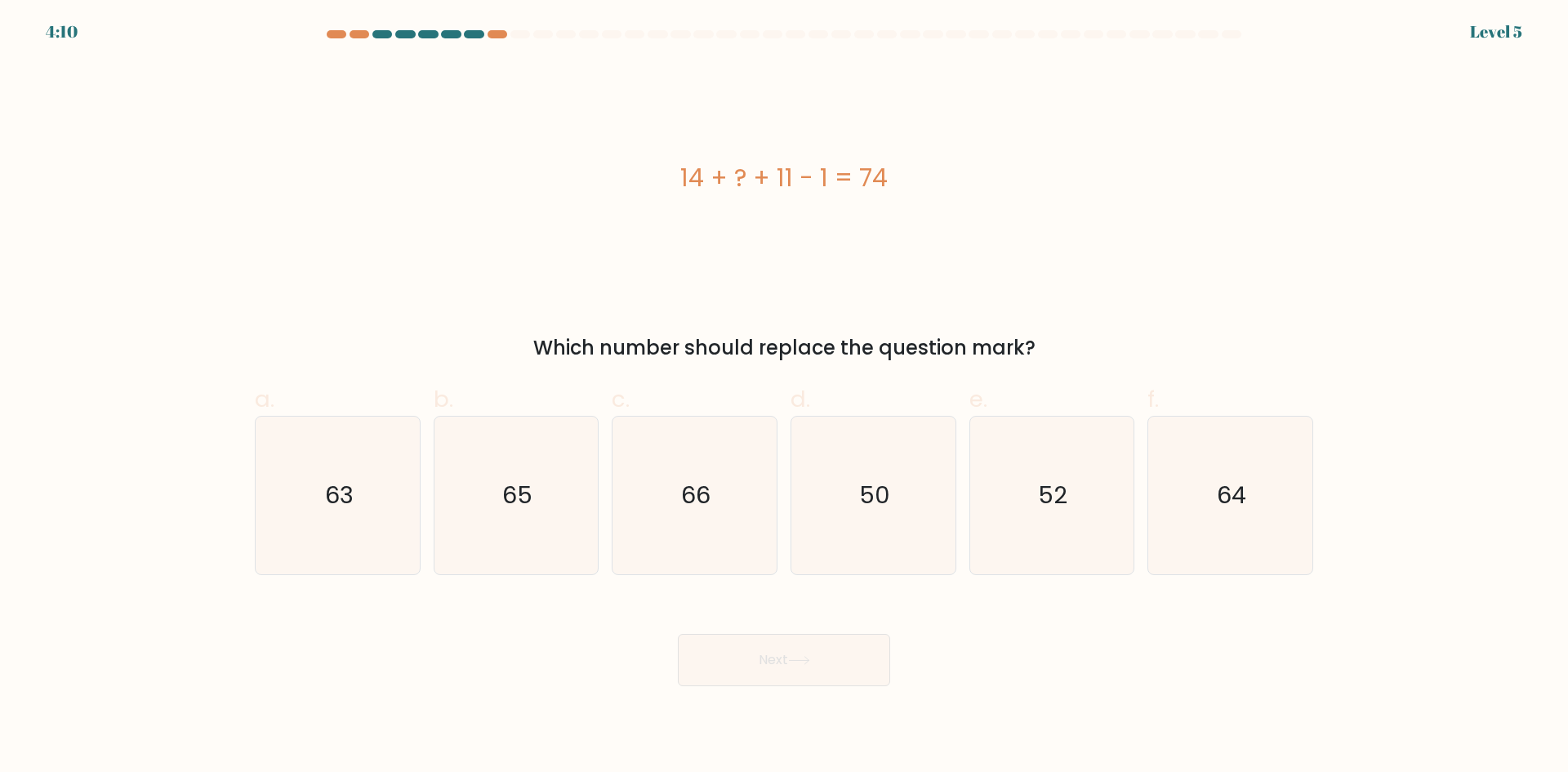
drag, startPoint x: 669, startPoint y: 169, endPoint x: 1037, endPoint y: 349, distance: 409.7
click at [1037, 349] on div "14 + ? + 11 - 1 = 74 Which number should replace the question mark?" at bounding box center [784, 212] width 1077 height 300
copy div "14 + ? + 11 - 1 = 74 Which number should replace the question mark?"
click at [900, 541] on icon "50" at bounding box center [874, 496] width 158 height 158
click at [785, 397] on input "d. 50" at bounding box center [784, 392] width 1 height 11
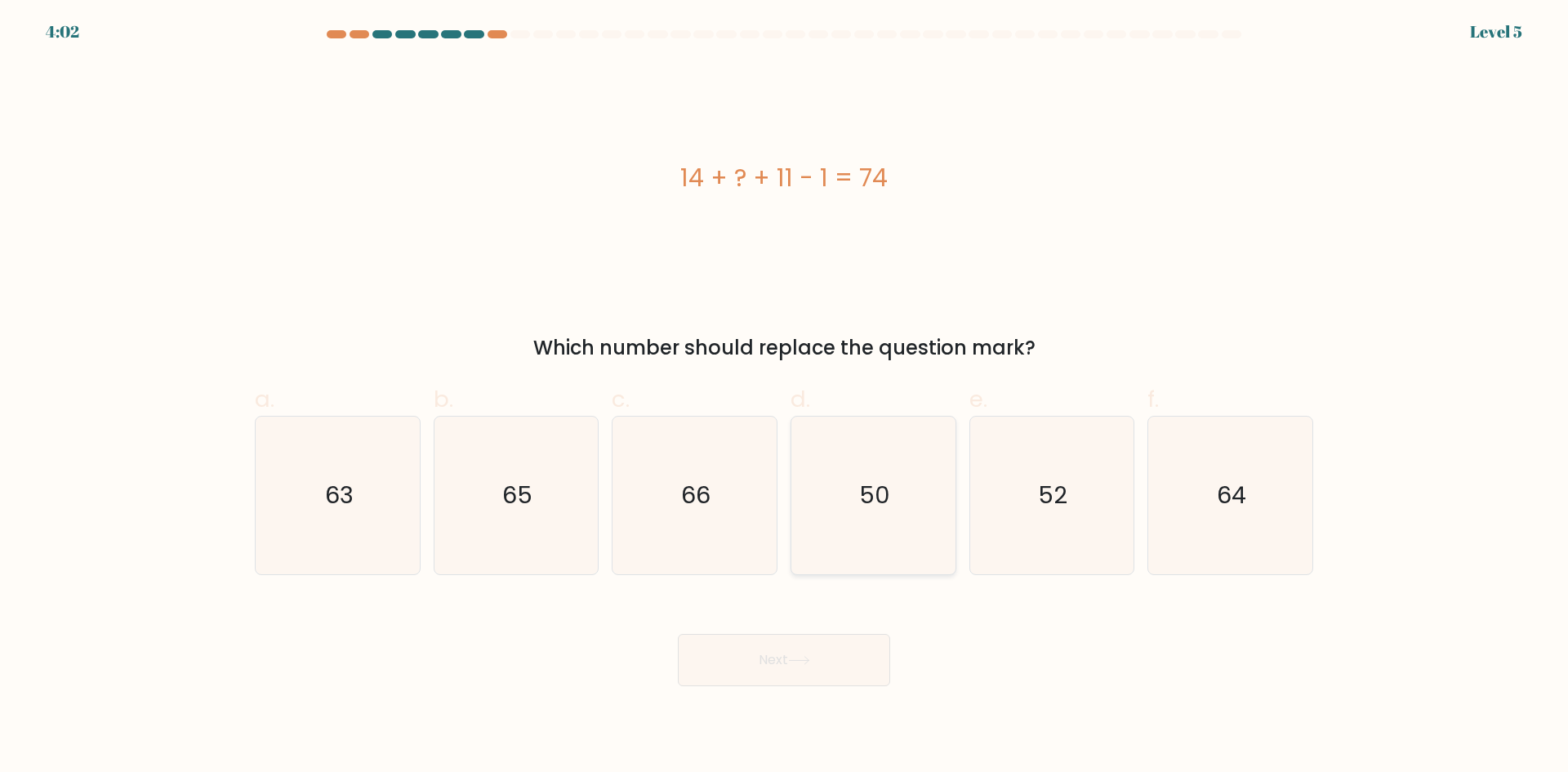
radio input "true"
click at [801, 690] on body "4:01 Level 5 a." at bounding box center [784, 386] width 1568 height 772
click at [788, 645] on button "Next" at bounding box center [783, 660] width 212 height 52
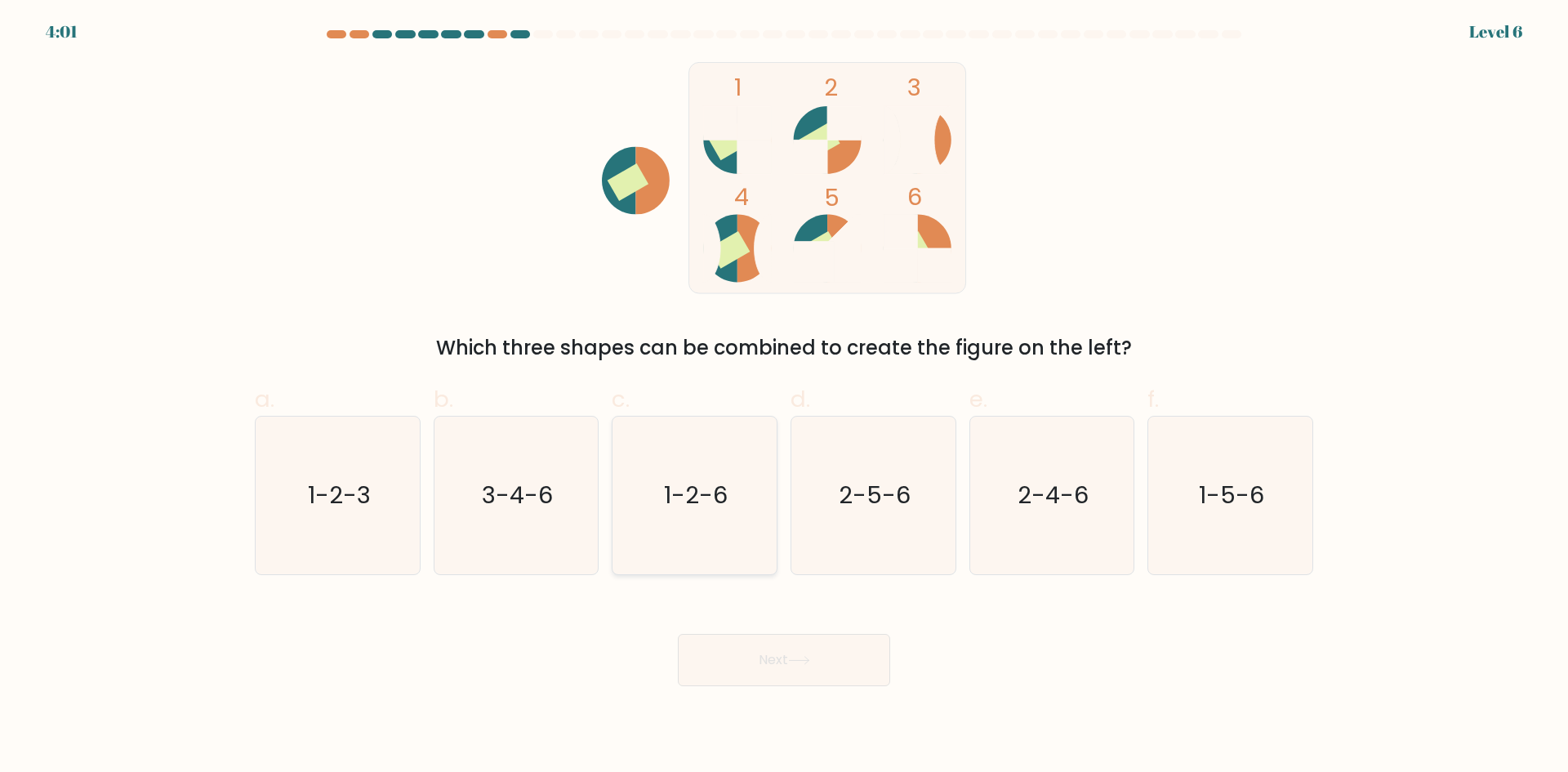
click at [709, 506] on text "1-2-6" at bounding box center [696, 494] width 64 height 32
click at [784, 397] on input "c. 1-2-6" at bounding box center [784, 392] width 1 height 11
radio input "true"
click at [801, 672] on button "Next" at bounding box center [783, 660] width 212 height 52
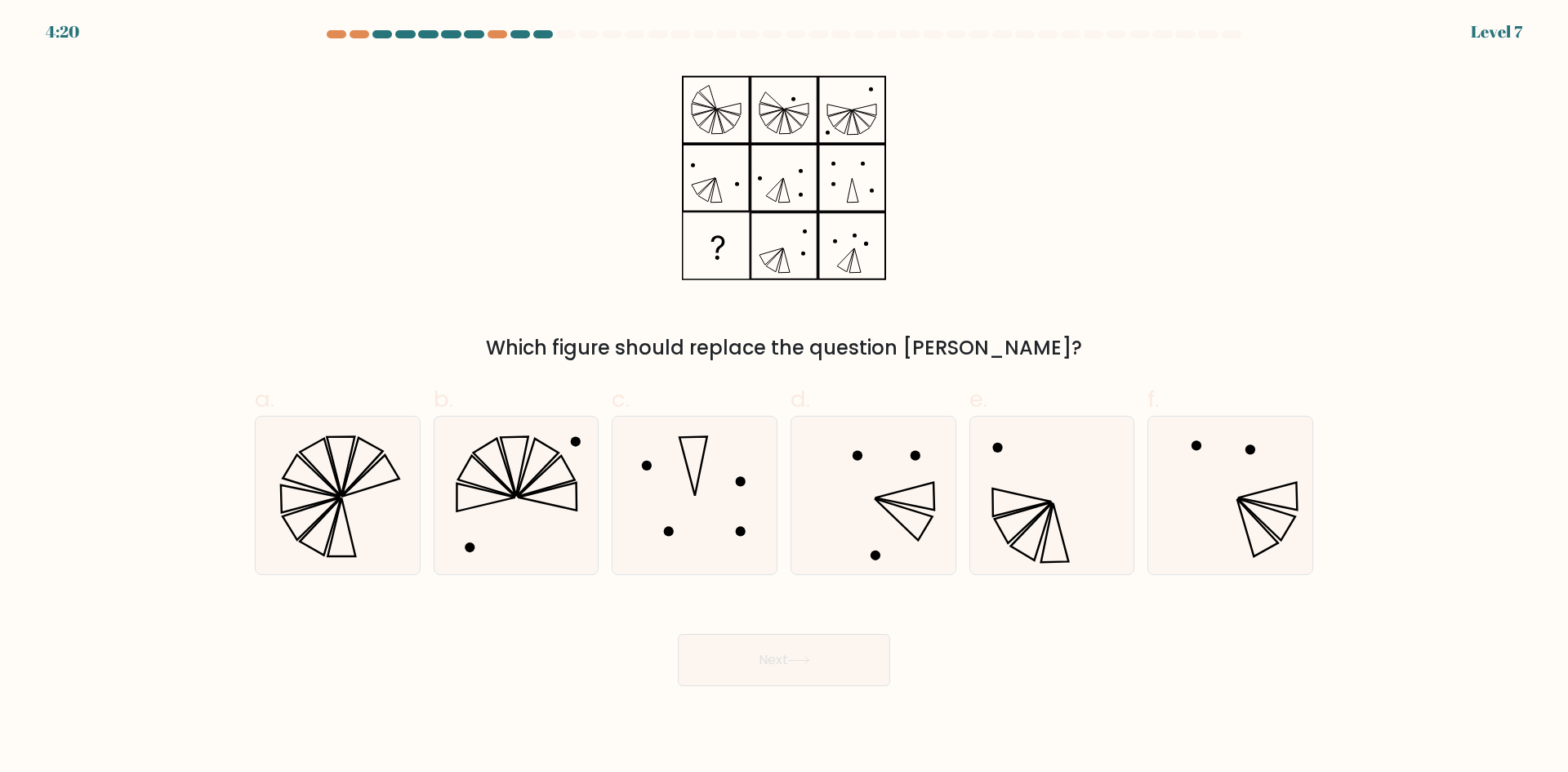
click at [1161, 260] on div "Which figure should replace the question [PERSON_NAME]?" at bounding box center [784, 212] width 1077 height 300
click at [683, 484] on icon at bounding box center [694, 496] width 158 height 158
click at [784, 397] on input "c." at bounding box center [784, 392] width 1 height 11
radio input "true"
click at [777, 659] on button "Next" at bounding box center [783, 660] width 212 height 52
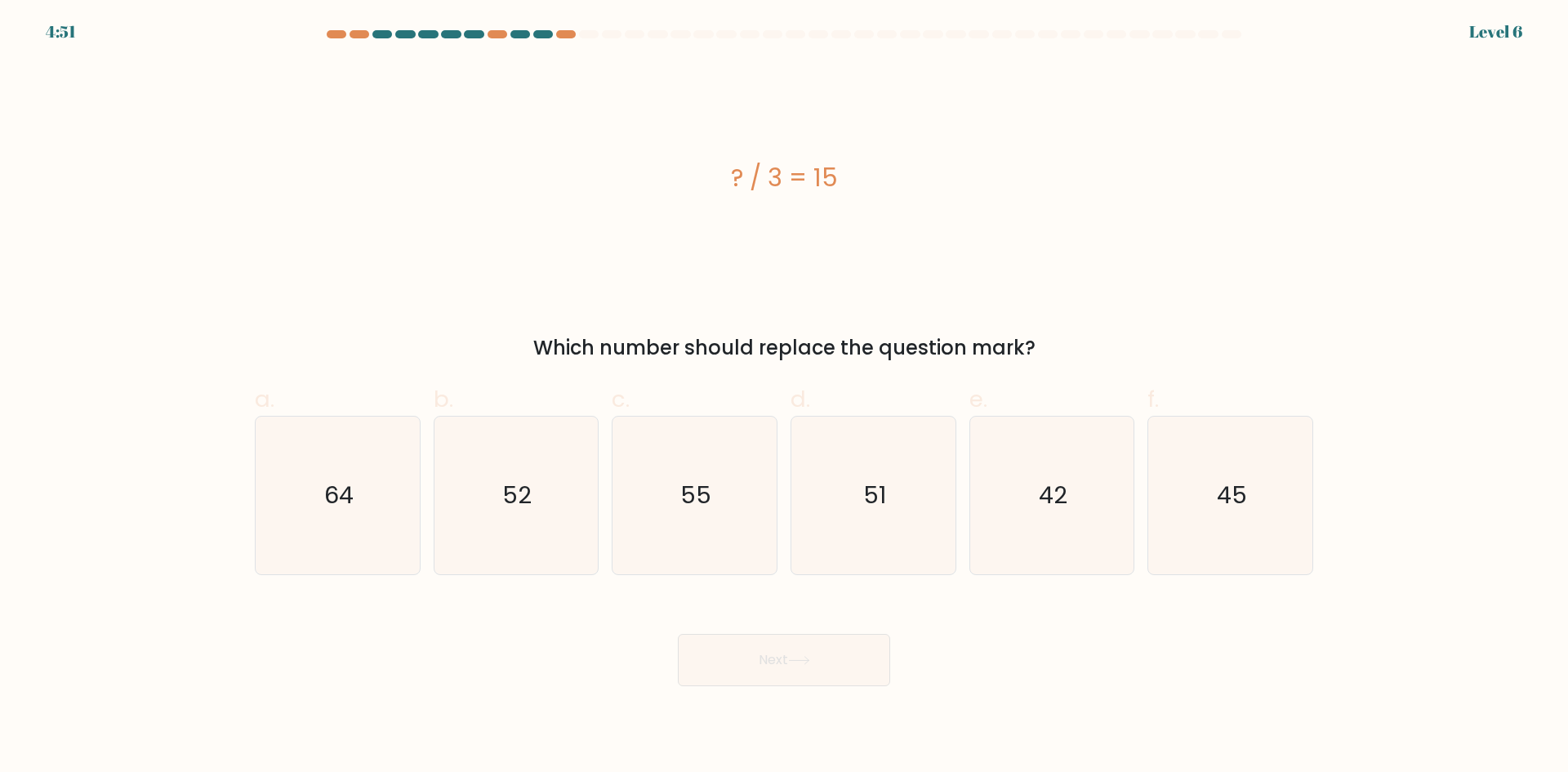
drag, startPoint x: 1064, startPoint y: 342, endPoint x: 696, endPoint y: 179, distance: 402.5
click at [696, 179] on div "? / 3 = 15 Which number should replace the question mark?" at bounding box center [784, 212] width 1077 height 300
copy div "? / 3 = 15 Which number should replace the question mark?"
click at [1195, 481] on icon "45" at bounding box center [1230, 496] width 158 height 158
click at [785, 397] on input "f. 45" at bounding box center [784, 392] width 1 height 11
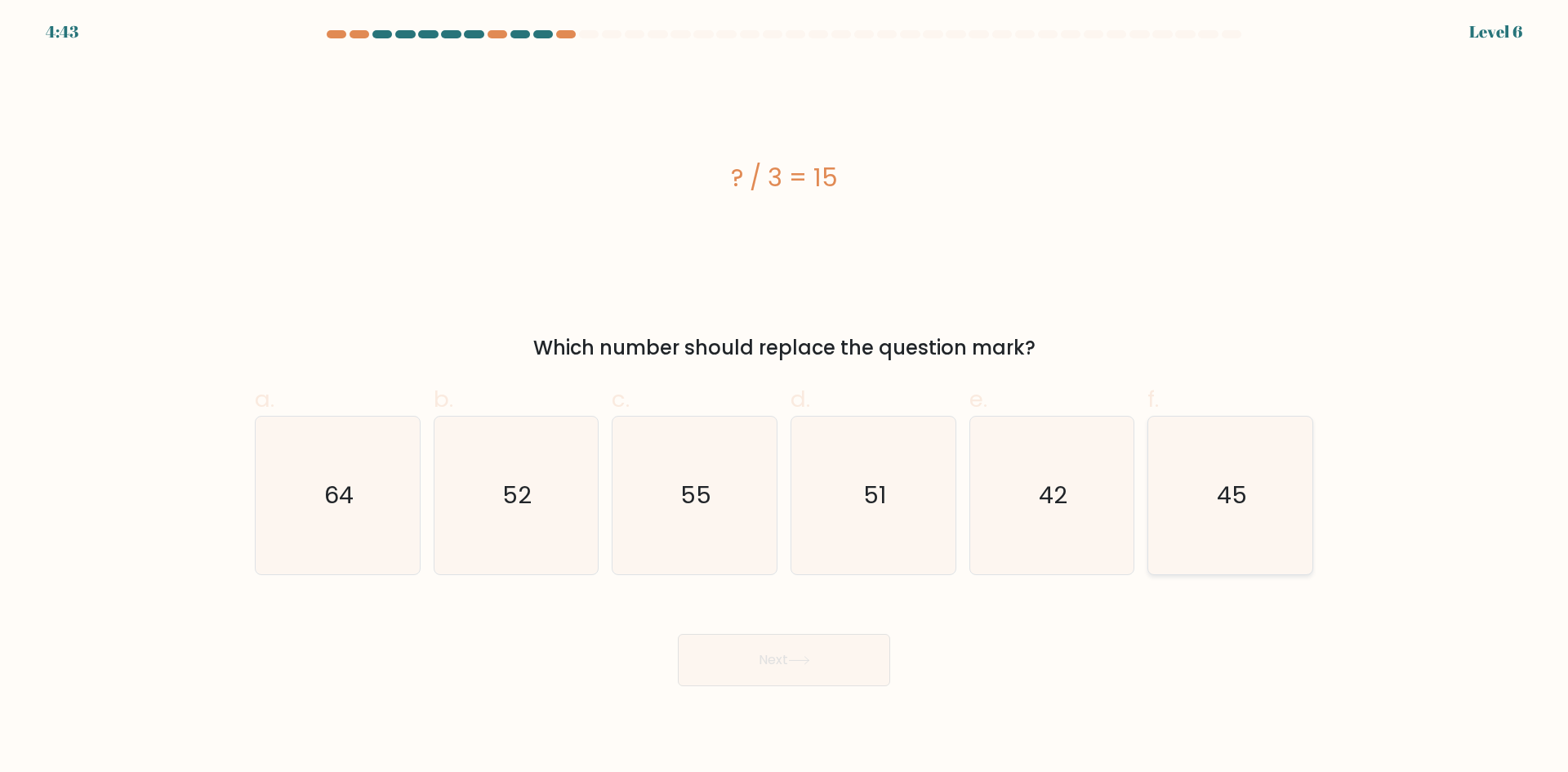
radio input "true"
click at [789, 665] on button "Next" at bounding box center [783, 660] width 212 height 52
click at [830, 661] on button "Next" at bounding box center [783, 660] width 212 height 52
click at [1206, 626] on div "Next" at bounding box center [784, 641] width 1077 height 92
click at [801, 666] on button "Next" at bounding box center [783, 660] width 212 height 52
